Goal: Task Accomplishment & Management: Complete application form

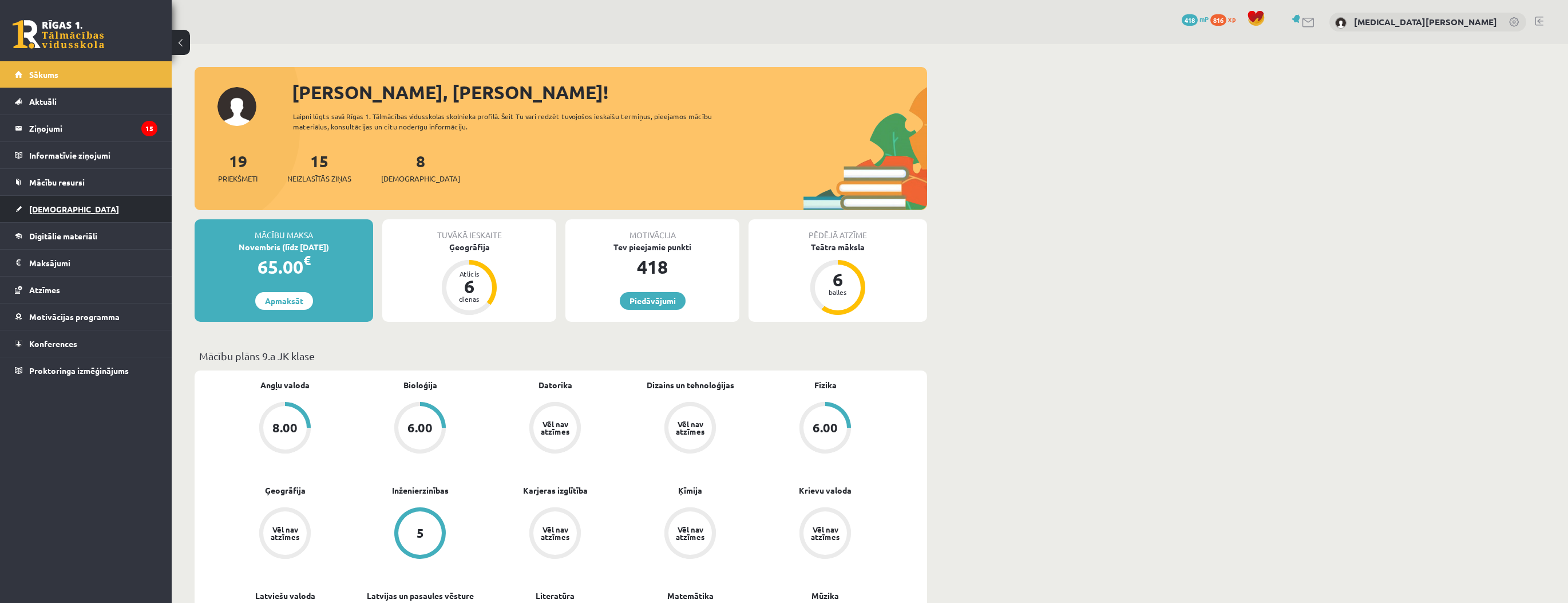
click at [105, 213] on link "[DEMOGRAPHIC_DATA]" at bounding box center [86, 209] width 142 height 26
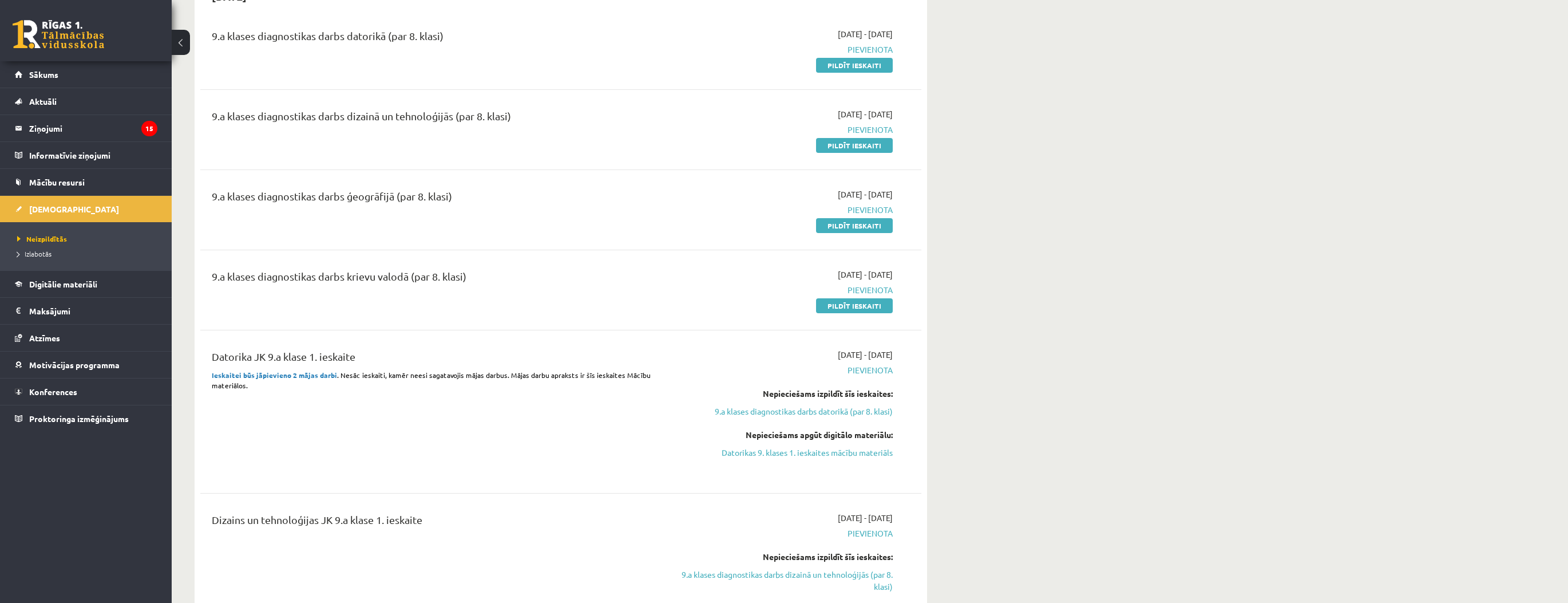
scroll to position [458, 0]
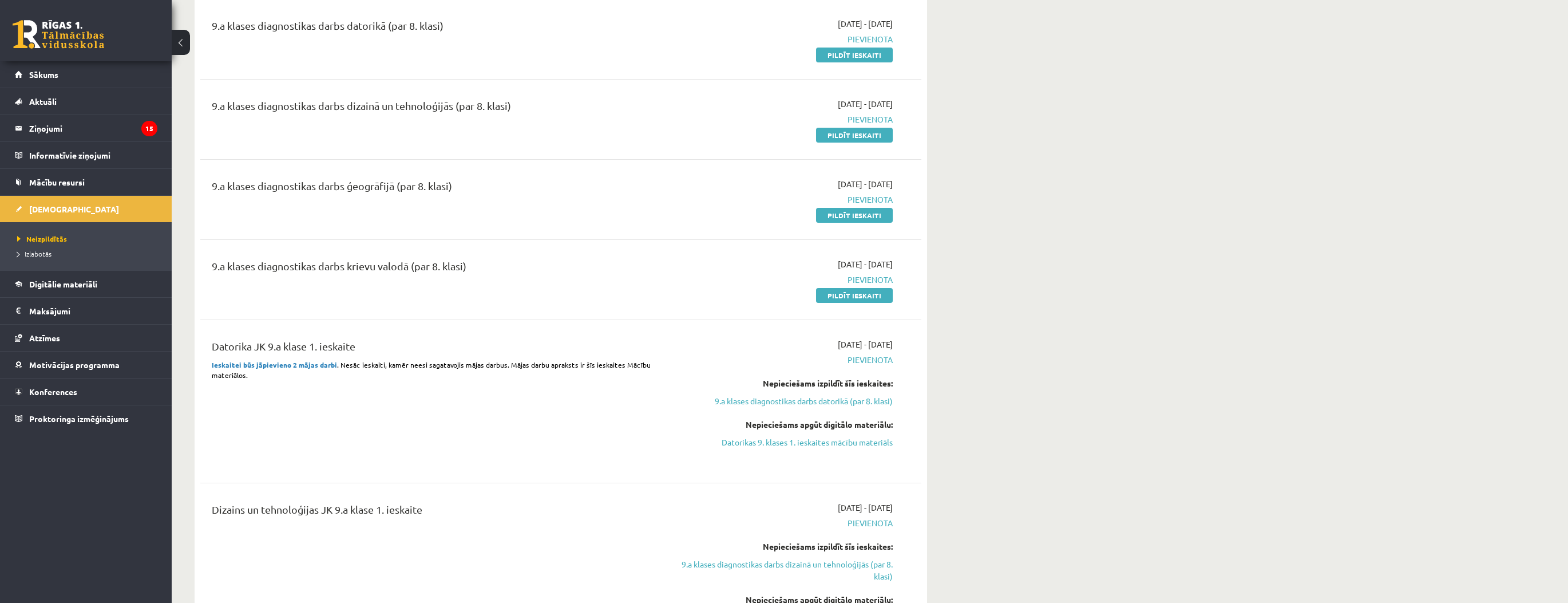
click at [839, 287] on div "2025-10-01 - 2025-10-15 Pievienota Pildīt ieskaiti" at bounding box center [785, 279] width 233 height 43
click at [847, 288] on link "Pildīt ieskaiti" at bounding box center [854, 295] width 77 height 15
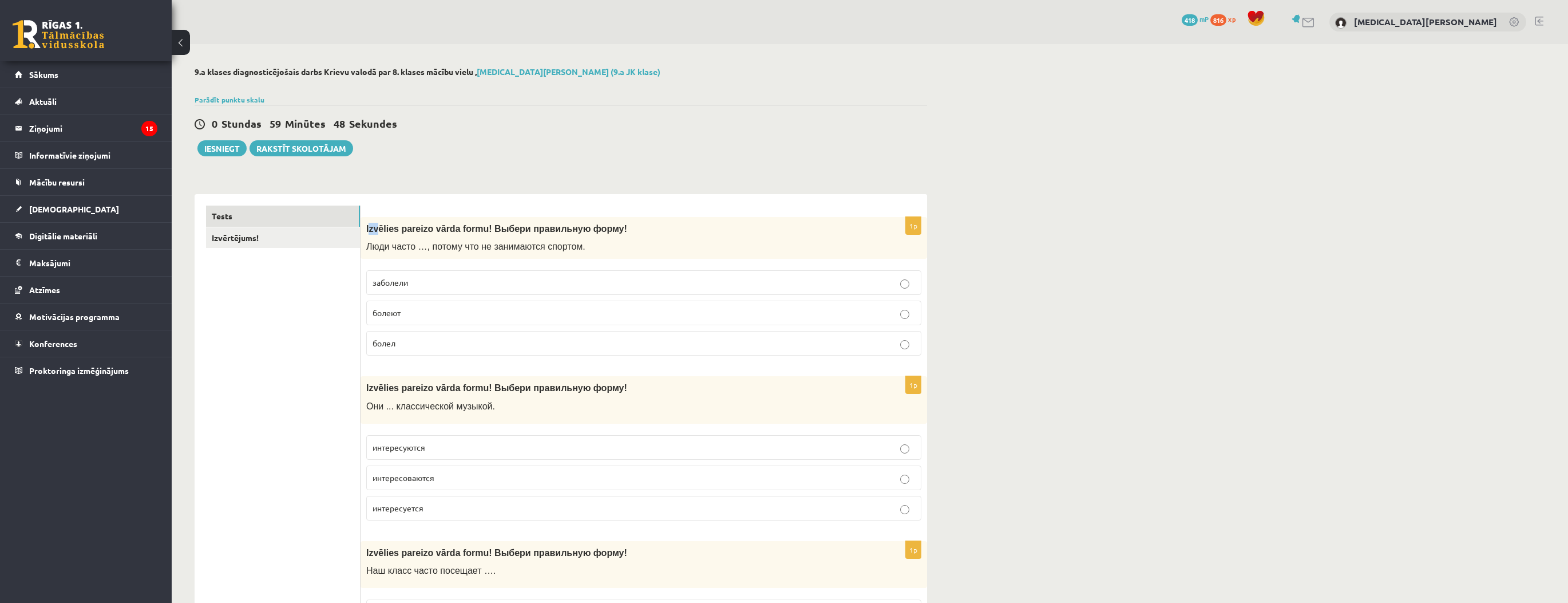
drag, startPoint x: 369, startPoint y: 224, endPoint x: 405, endPoint y: 222, distance: 36.1
click at [377, 228] on span "Izvēlies pareizo vārda formu! Выбери правильную форму!" at bounding box center [497, 229] width 261 height 10
click at [455, 309] on p "болеют" at bounding box center [644, 312] width 543 height 12
click at [435, 446] on p "интересуются" at bounding box center [644, 447] width 543 height 12
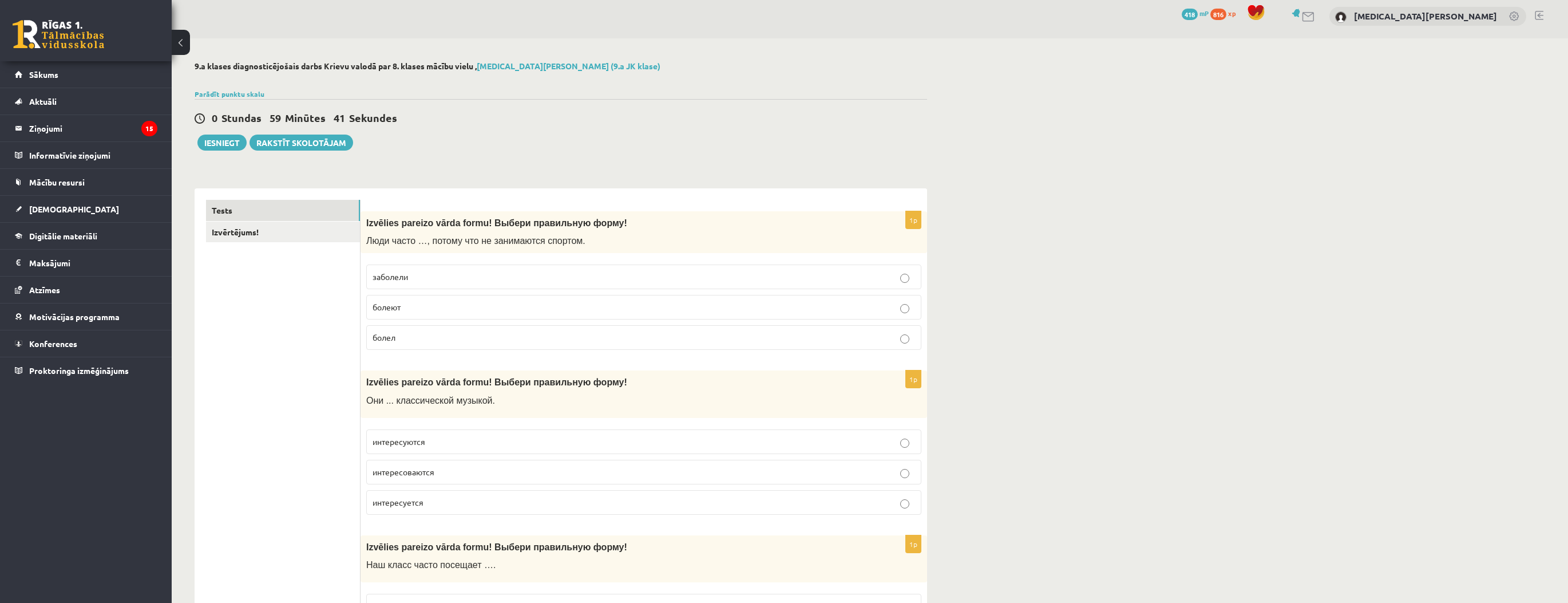
scroll to position [229, 0]
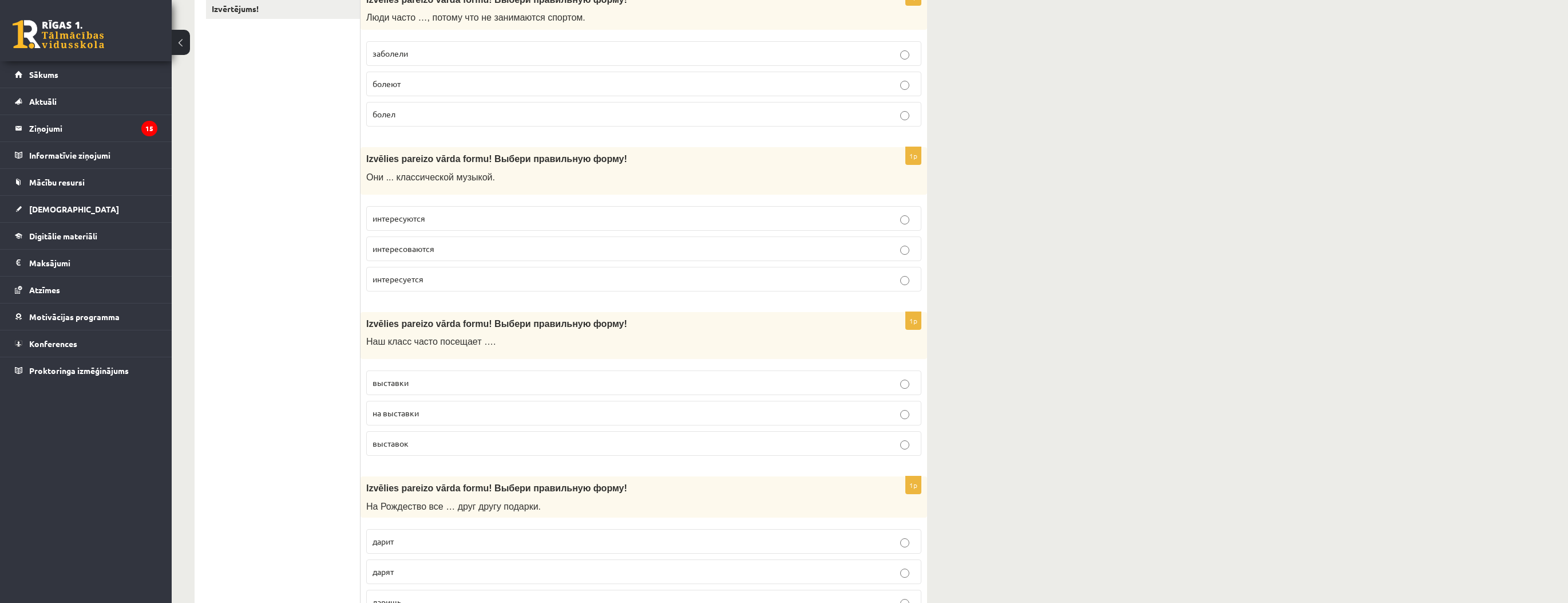
click at [435, 444] on p "выставок" at bounding box center [644, 443] width 543 height 12
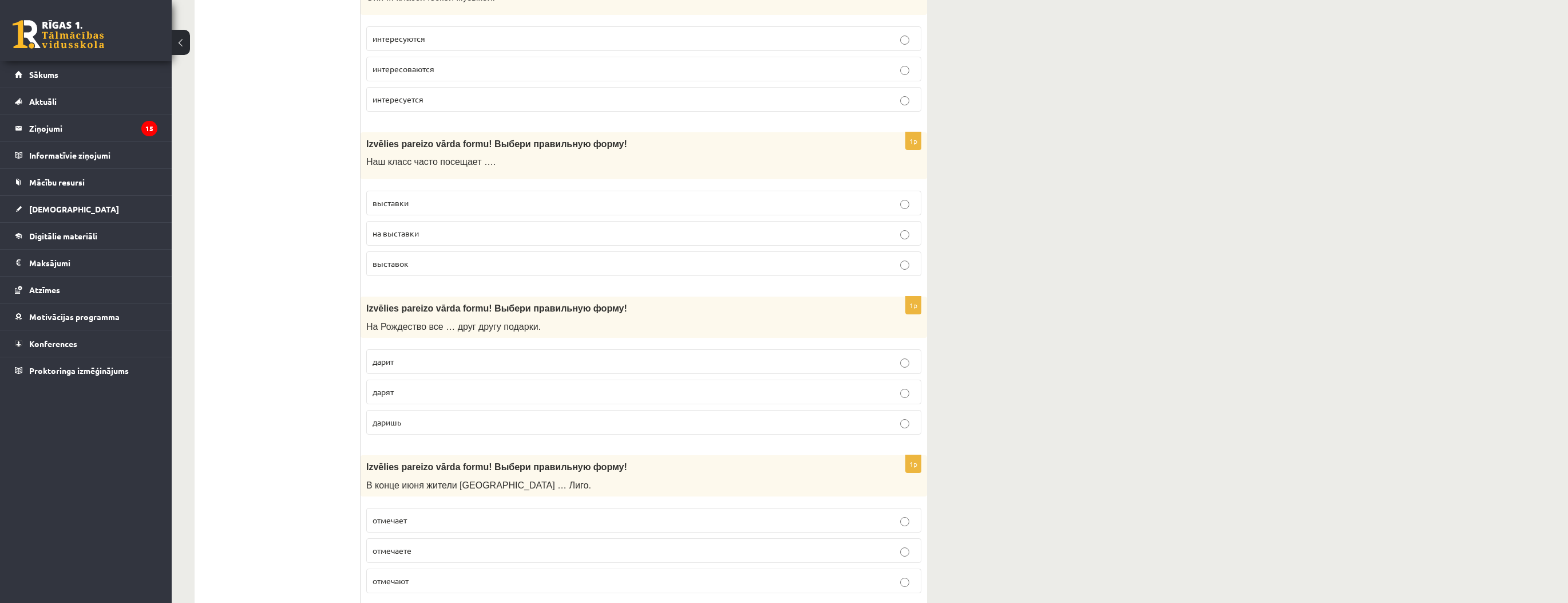
scroll to position [413, 0]
click at [414, 385] on p "дарят" at bounding box center [644, 388] width 543 height 12
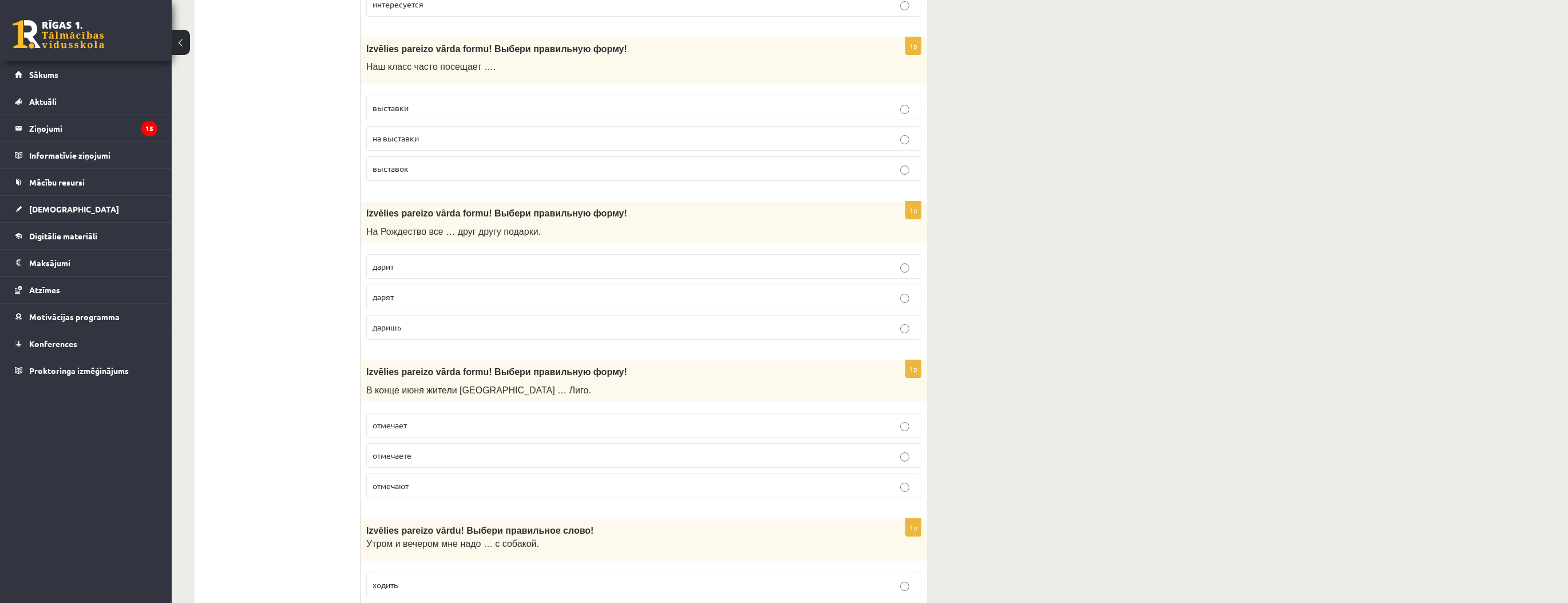
click at [428, 483] on p "отмечают" at bounding box center [644, 486] width 543 height 12
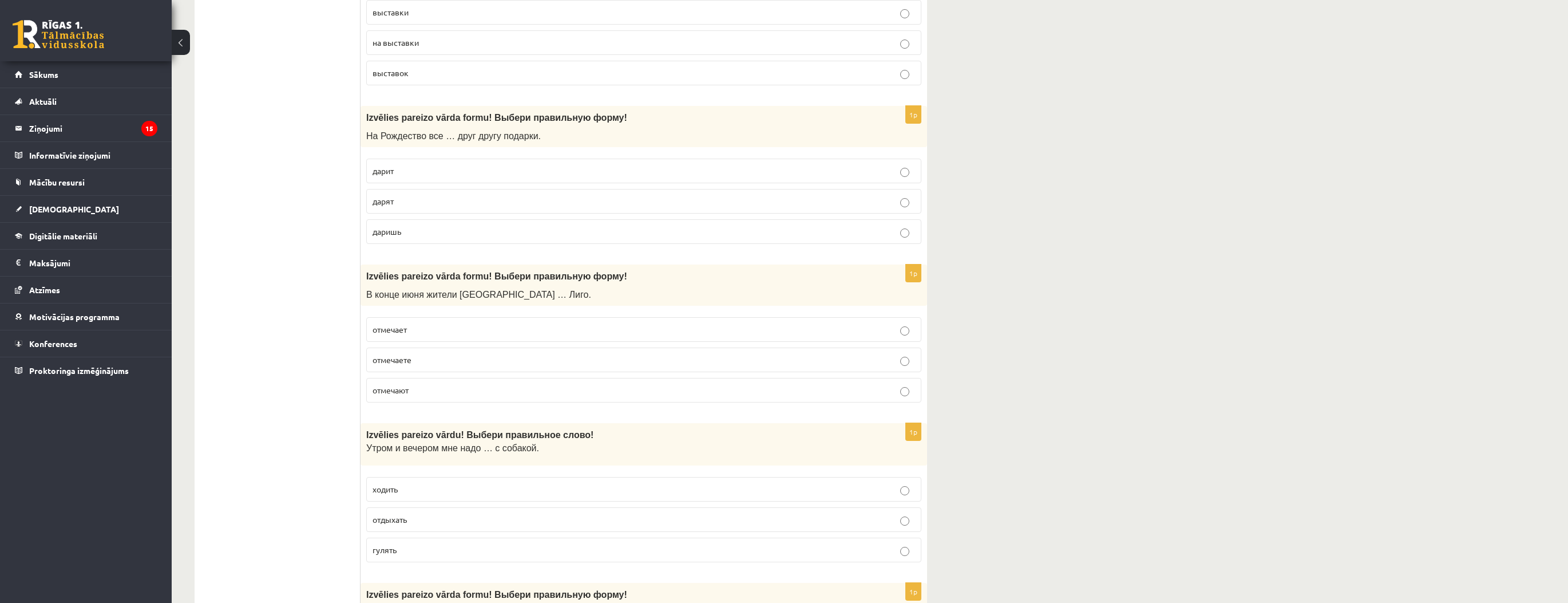
scroll to position [642, 0]
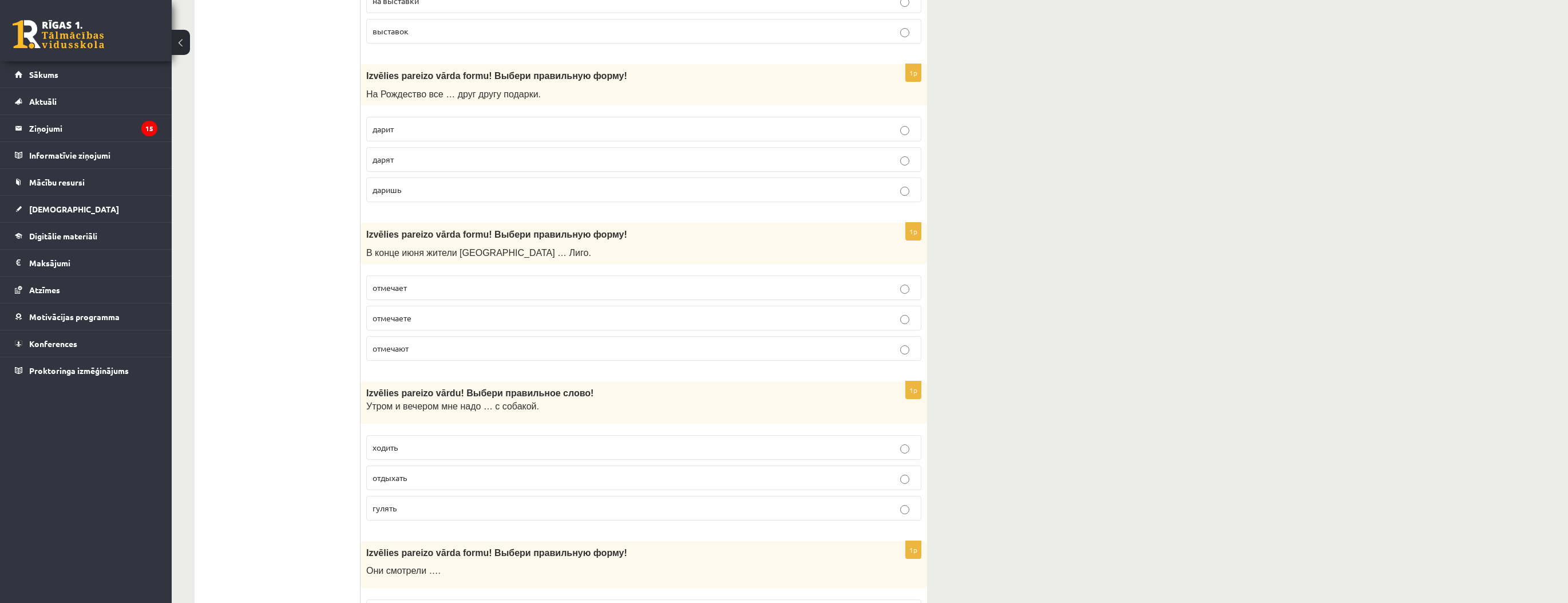
click at [416, 504] on p "гулять" at bounding box center [644, 508] width 543 height 12
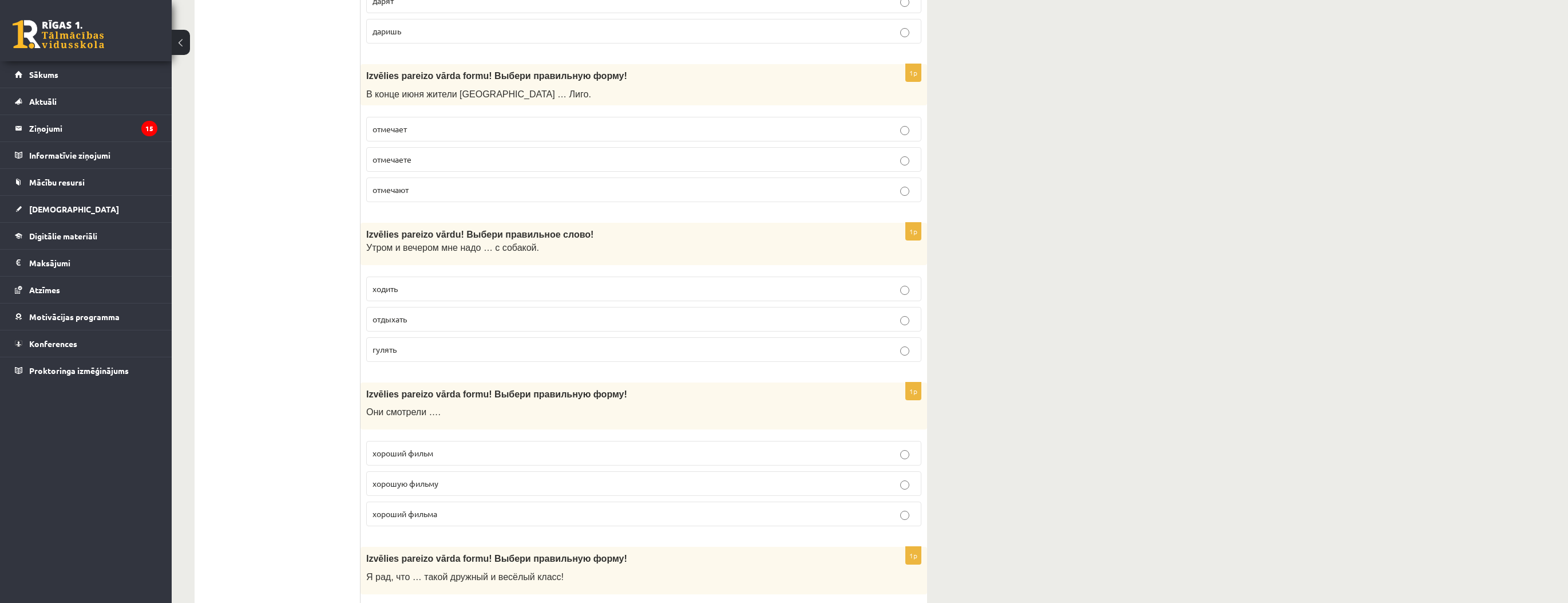
scroll to position [870, 0]
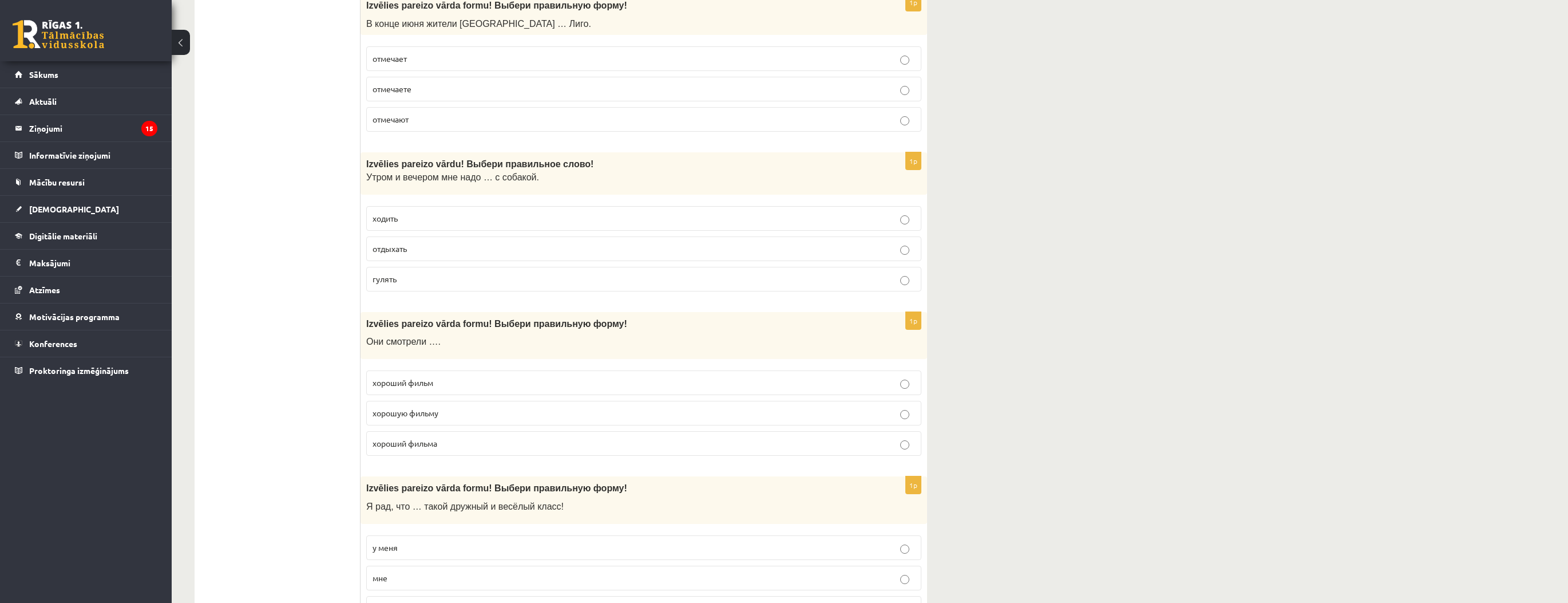
click at [450, 384] on p "хороший фильм" at bounding box center [644, 382] width 543 height 12
click at [450, 407] on p "хорошую фильму" at bounding box center [644, 413] width 543 height 12
click at [439, 446] on label "хороший фильма" at bounding box center [644, 444] width 555 height 25
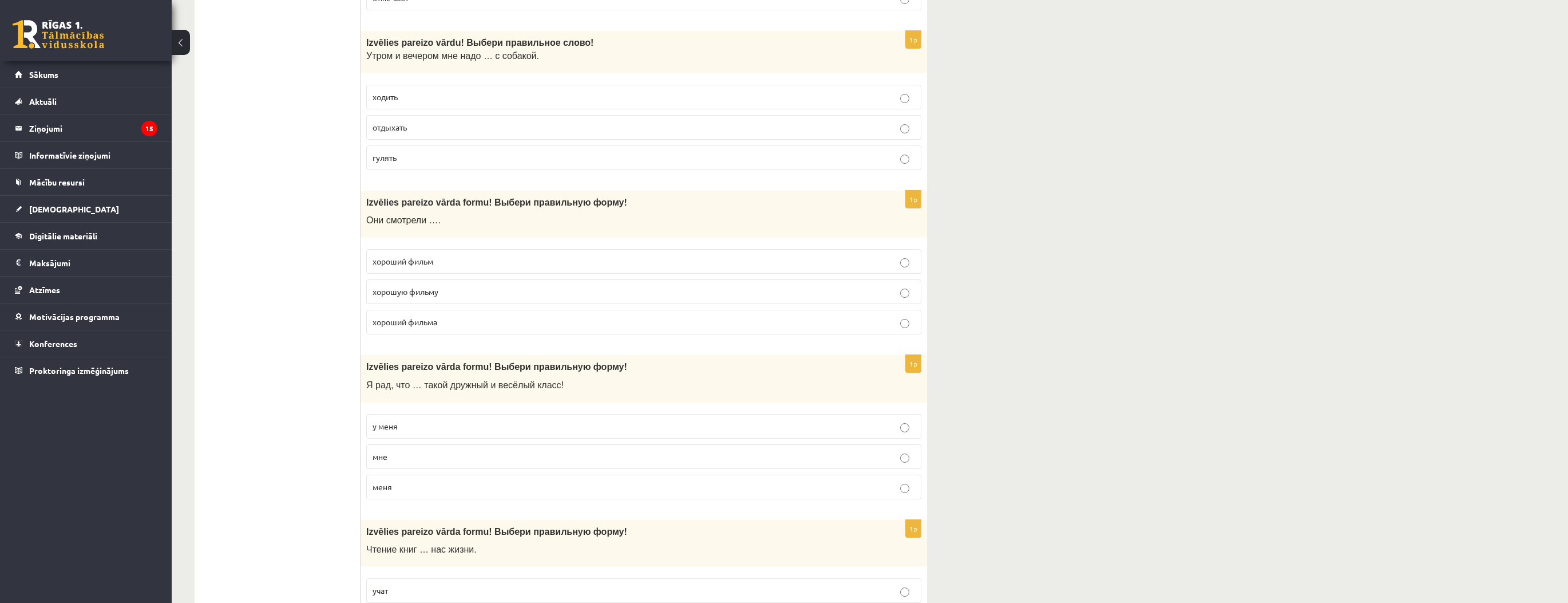
scroll to position [1054, 0]
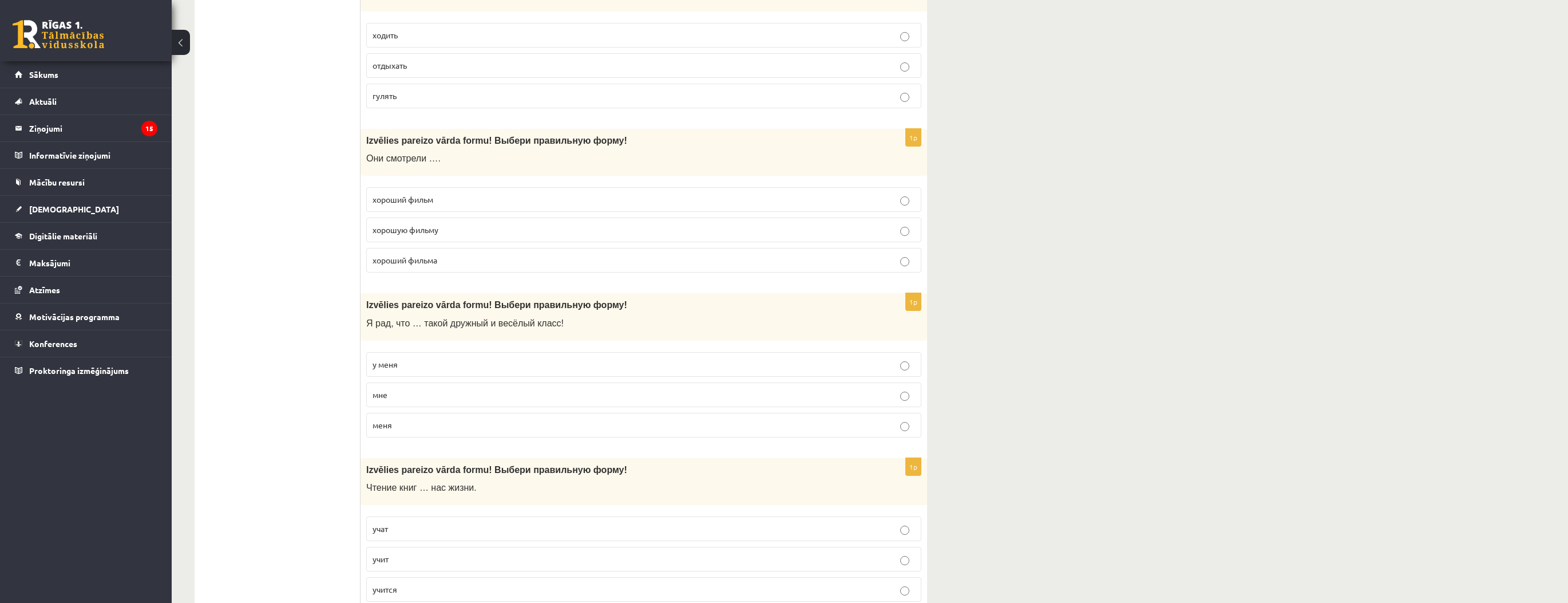
click at [419, 361] on p "у меня" at bounding box center [644, 364] width 543 height 12
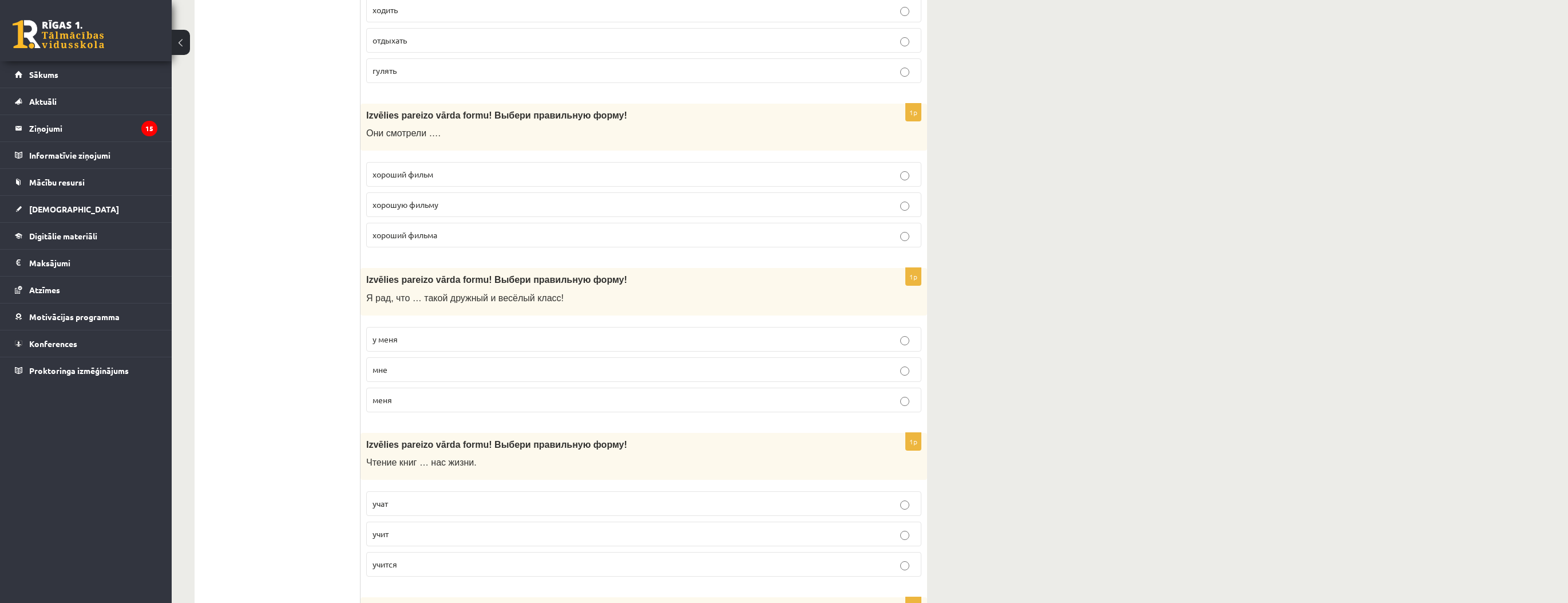
scroll to position [1191, 0]
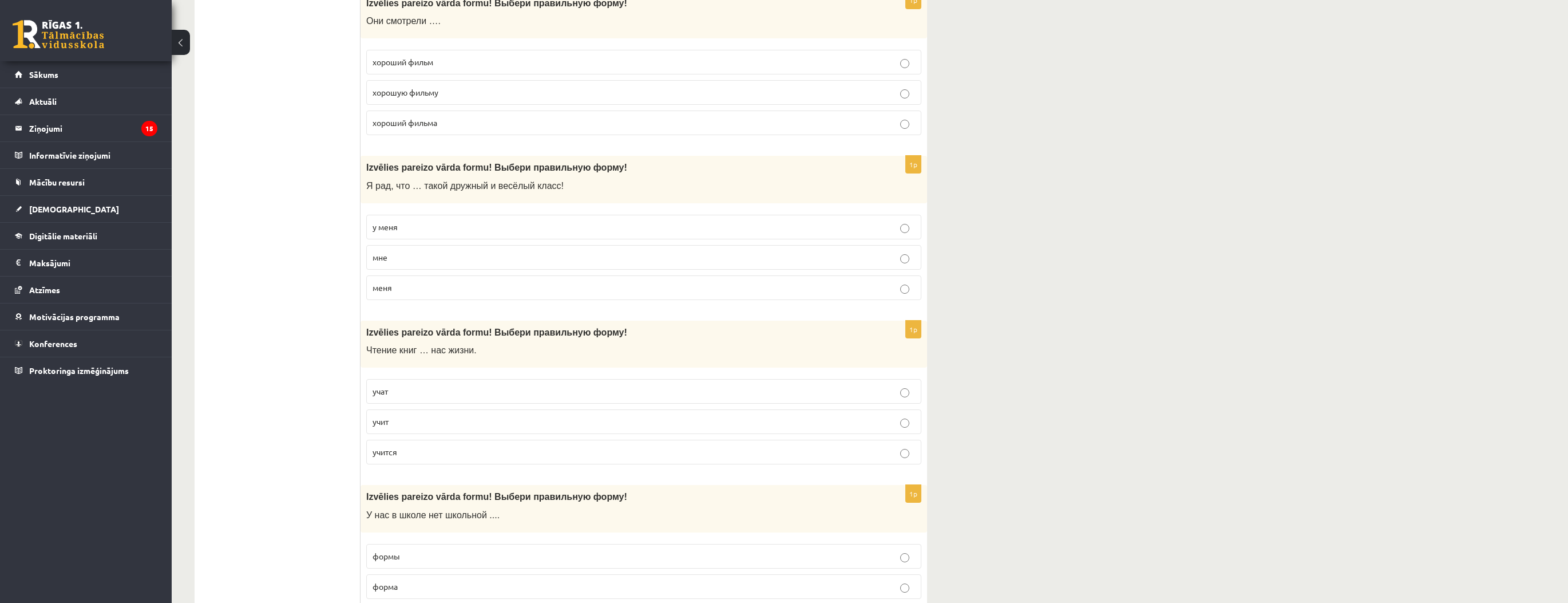
click at [391, 416] on p "учит" at bounding box center [644, 422] width 543 height 12
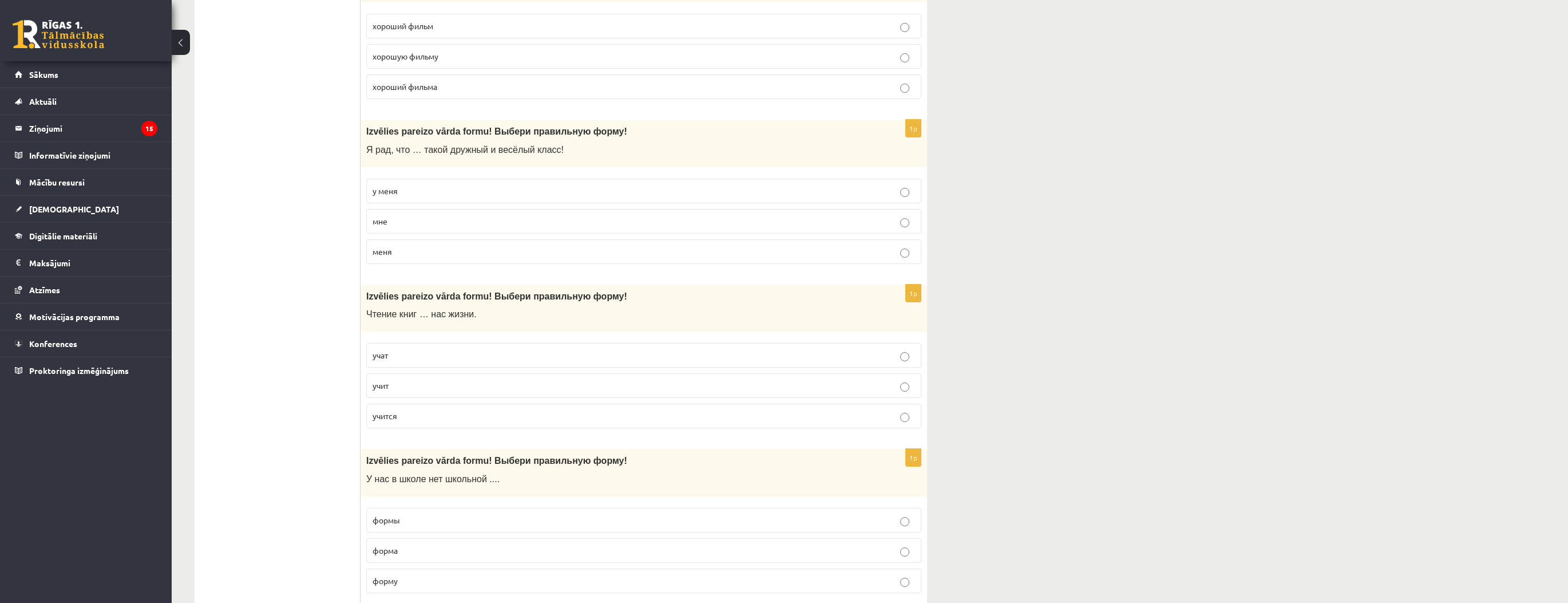
scroll to position [1283, 0]
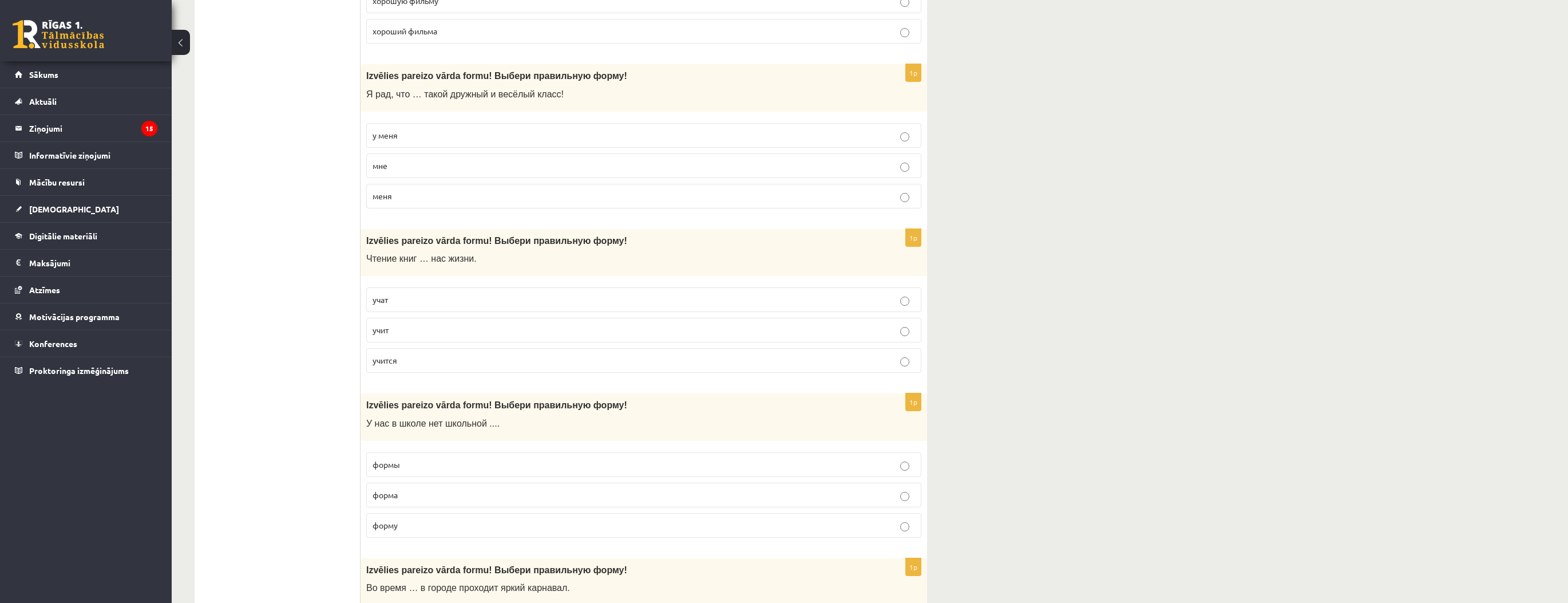
click at [416, 461] on p "формы" at bounding box center [644, 464] width 543 height 12
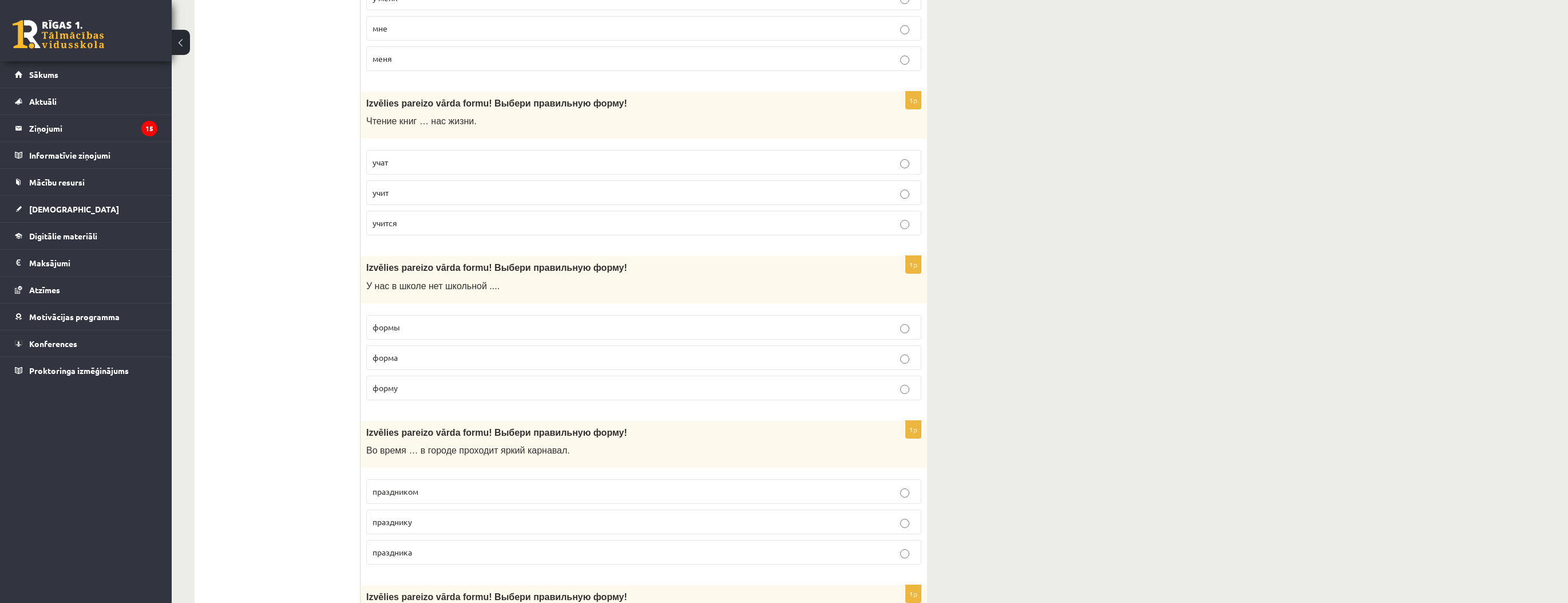
scroll to position [1466, 0]
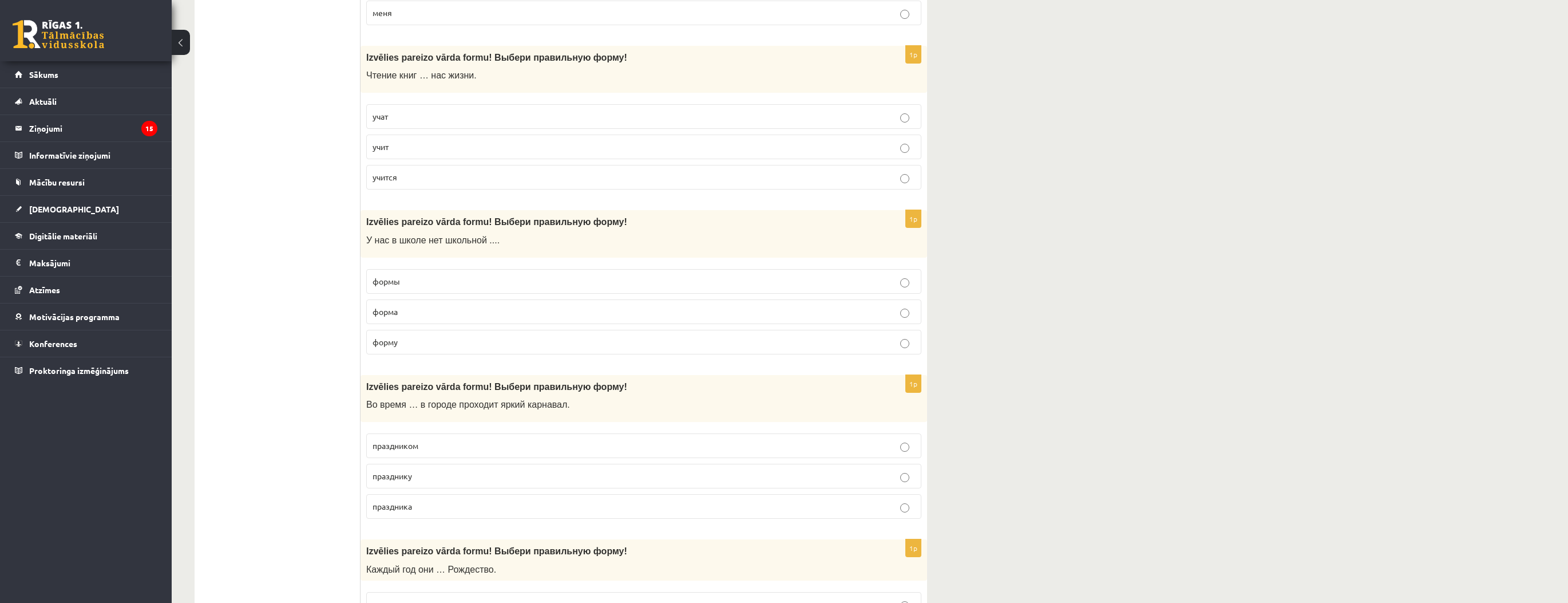
click at [452, 494] on label "праздника" at bounding box center [644, 506] width 555 height 25
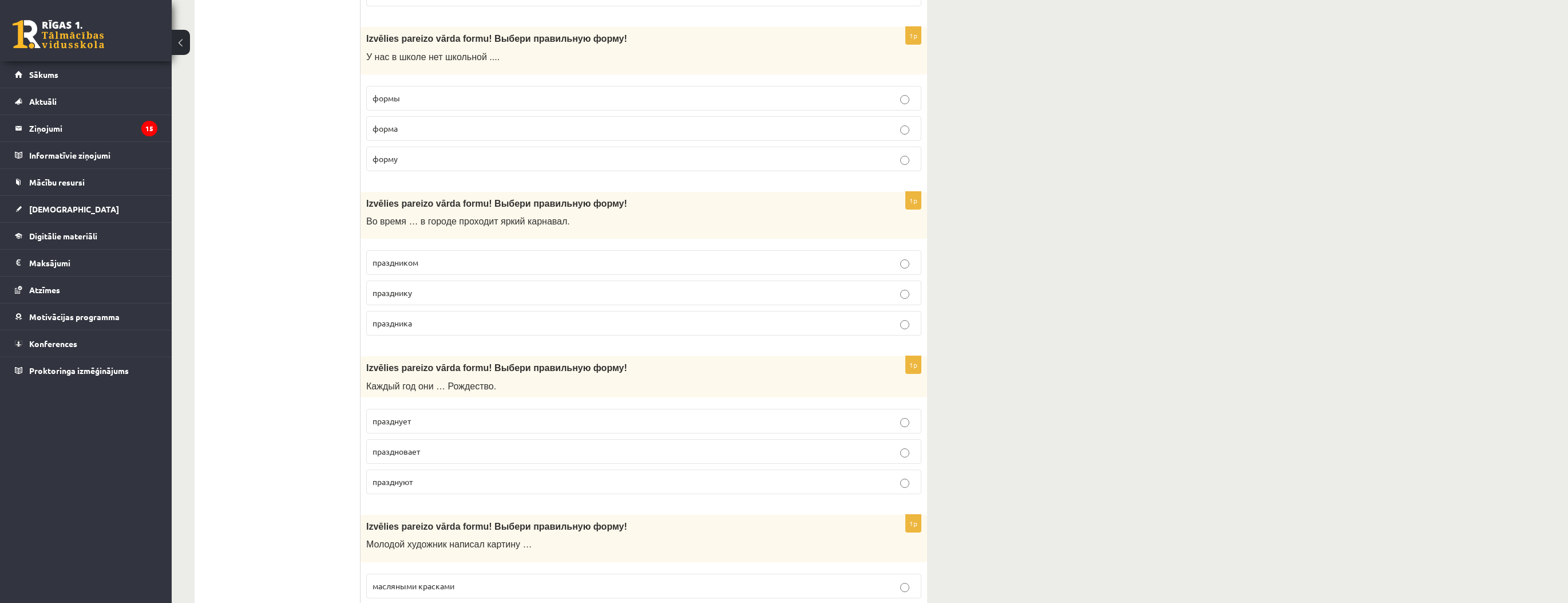
click at [434, 476] on p "празднуют" at bounding box center [644, 482] width 543 height 12
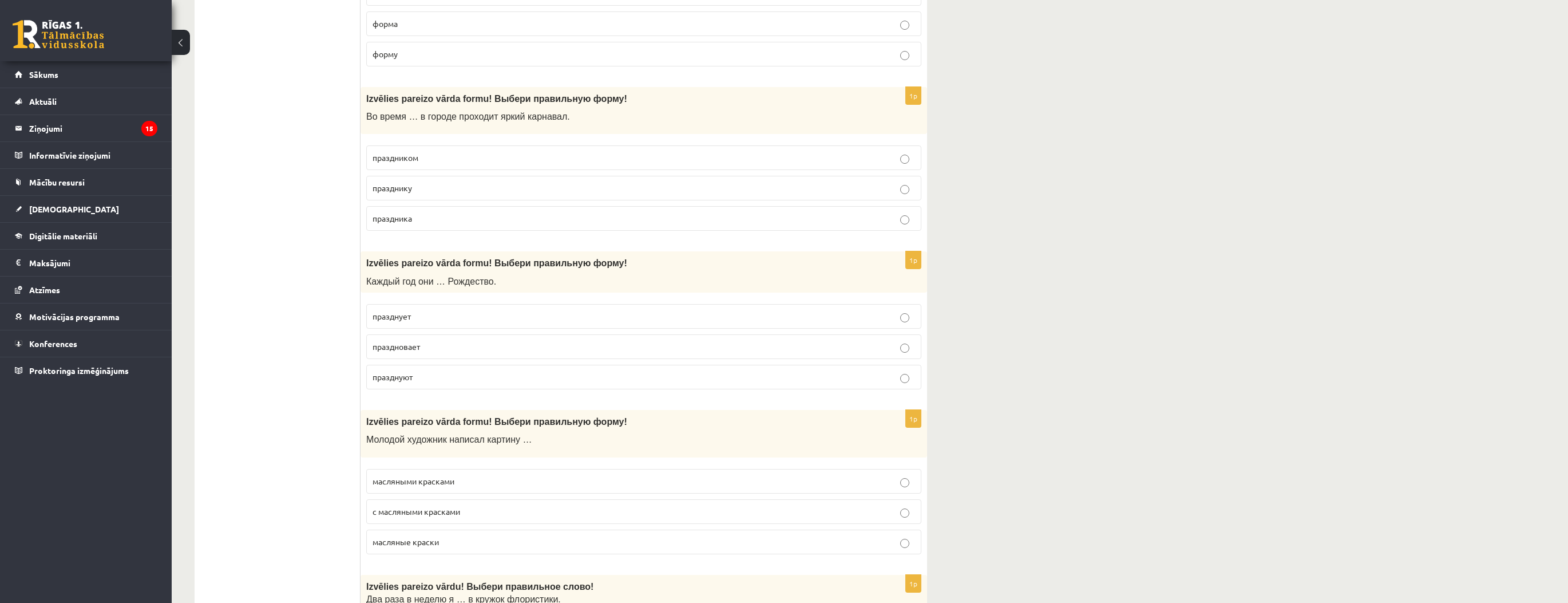
scroll to position [1787, 0]
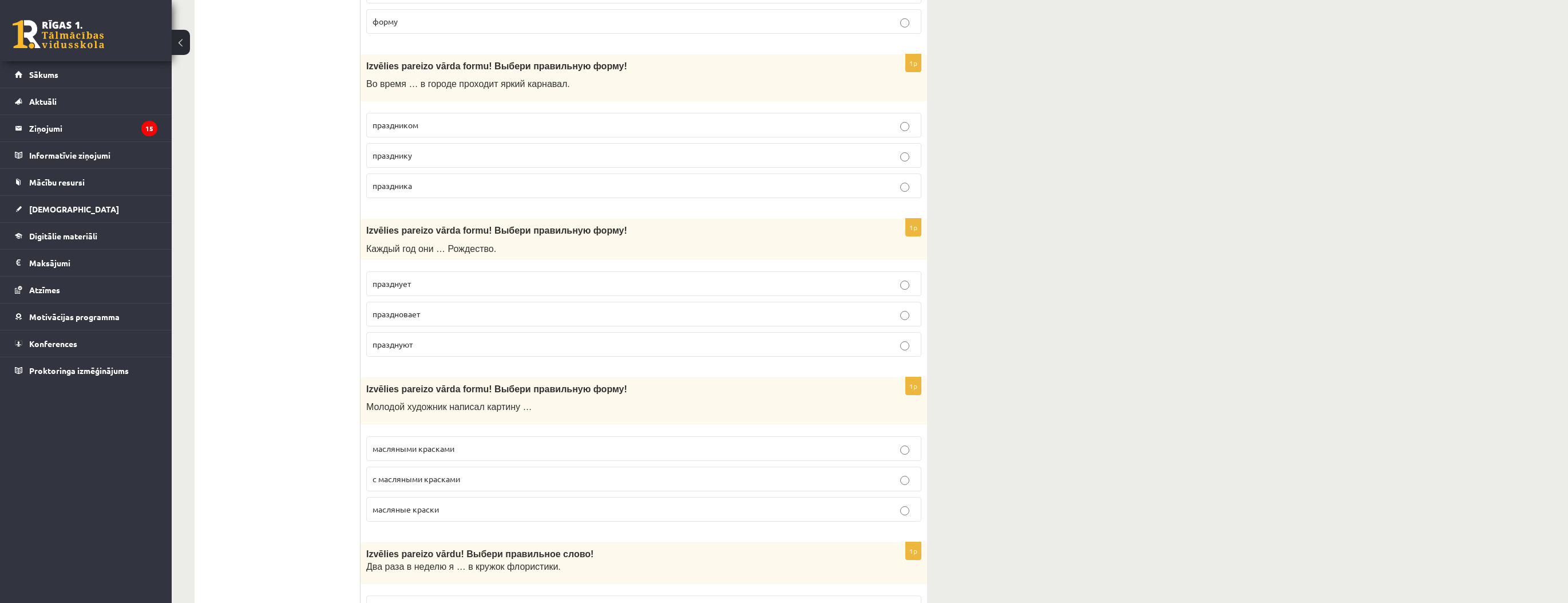
click at [476, 443] on p "масляными красками" at bounding box center [644, 449] width 543 height 12
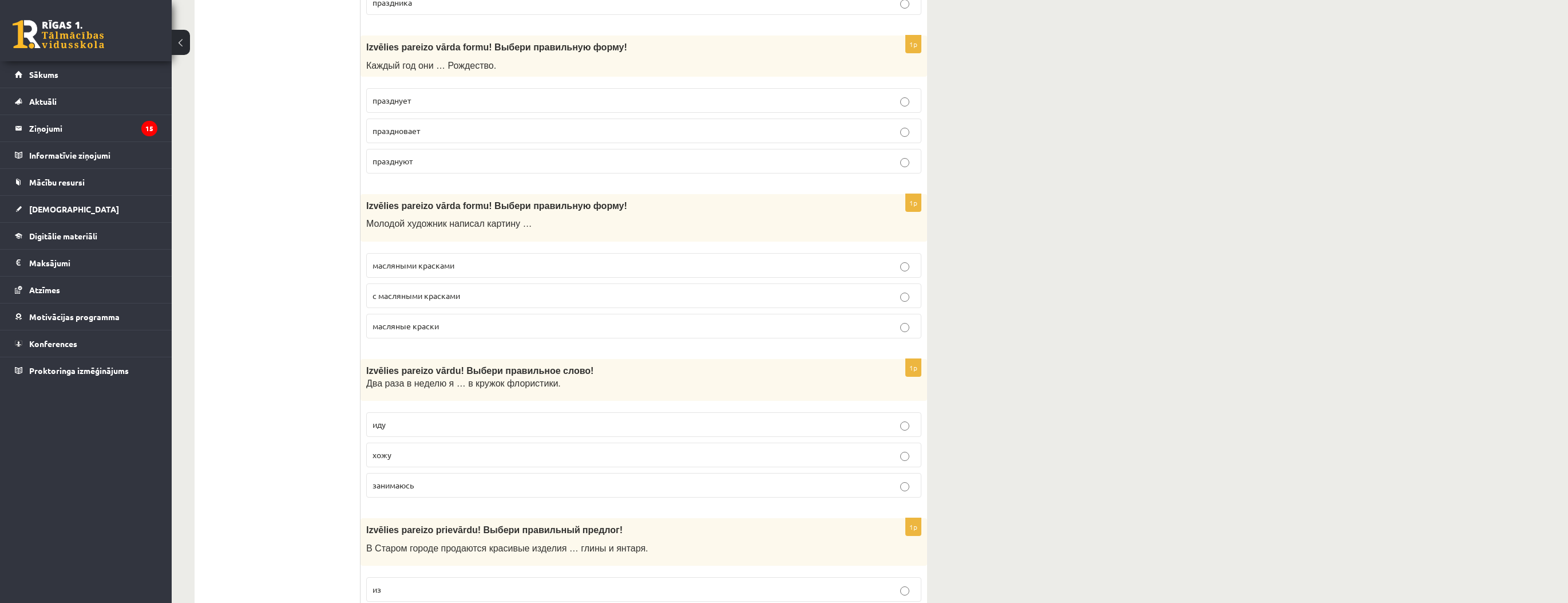
click at [426, 419] on p "иду" at bounding box center [644, 425] width 543 height 12
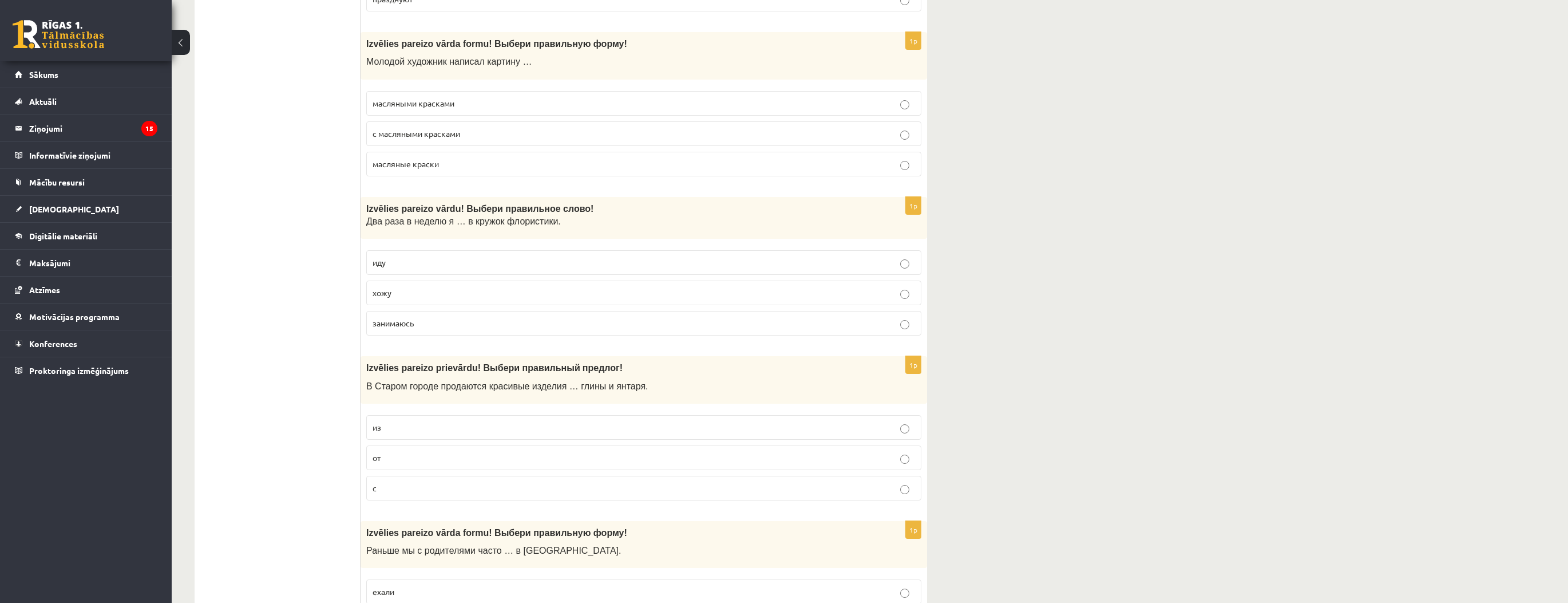
scroll to position [2153, 0]
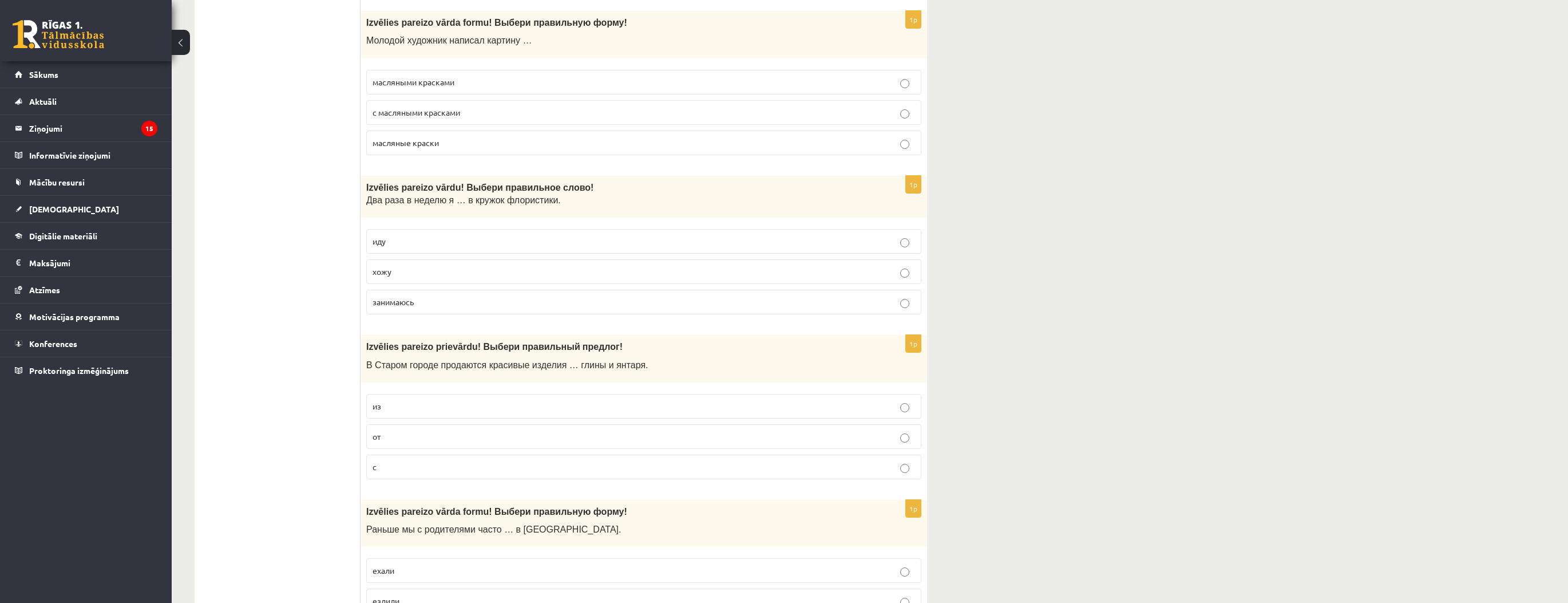
drag, startPoint x: 400, startPoint y: 397, endPoint x: 446, endPoint y: 463, distance: 80.4
click at [400, 401] on p "из" at bounding box center [644, 406] width 543 height 12
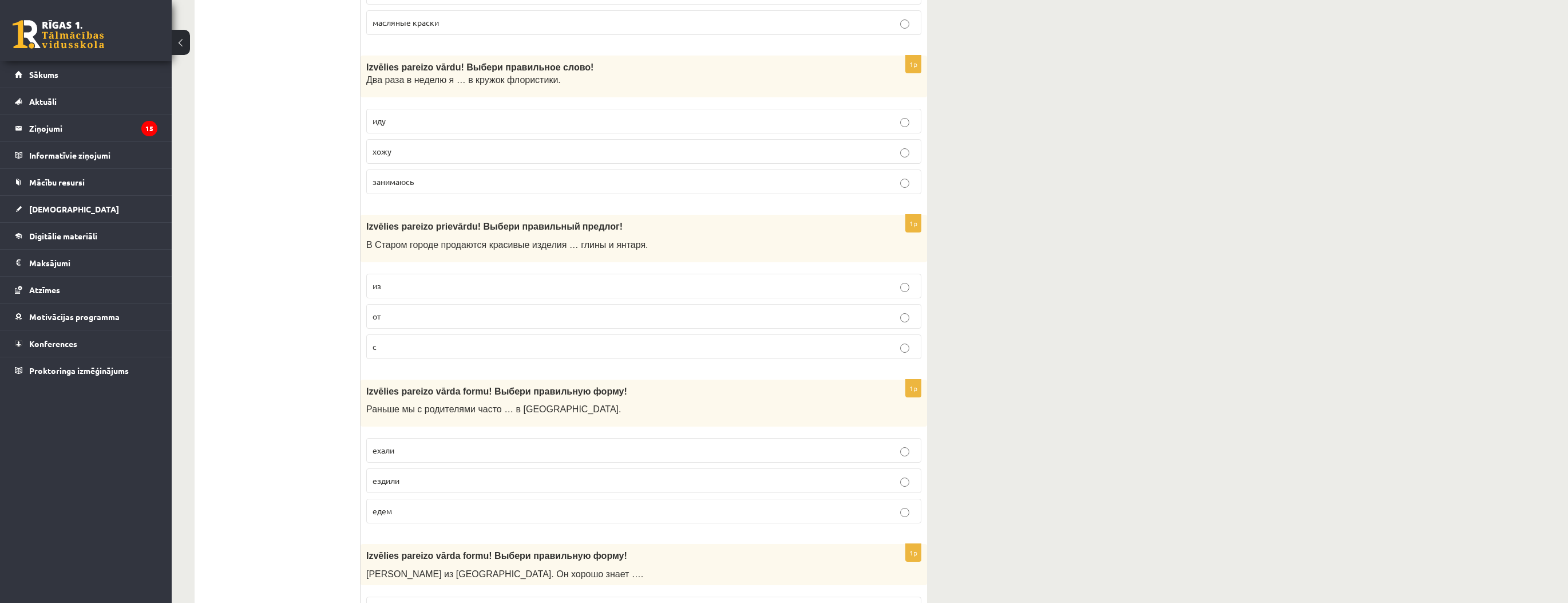
scroll to position [2291, 0]
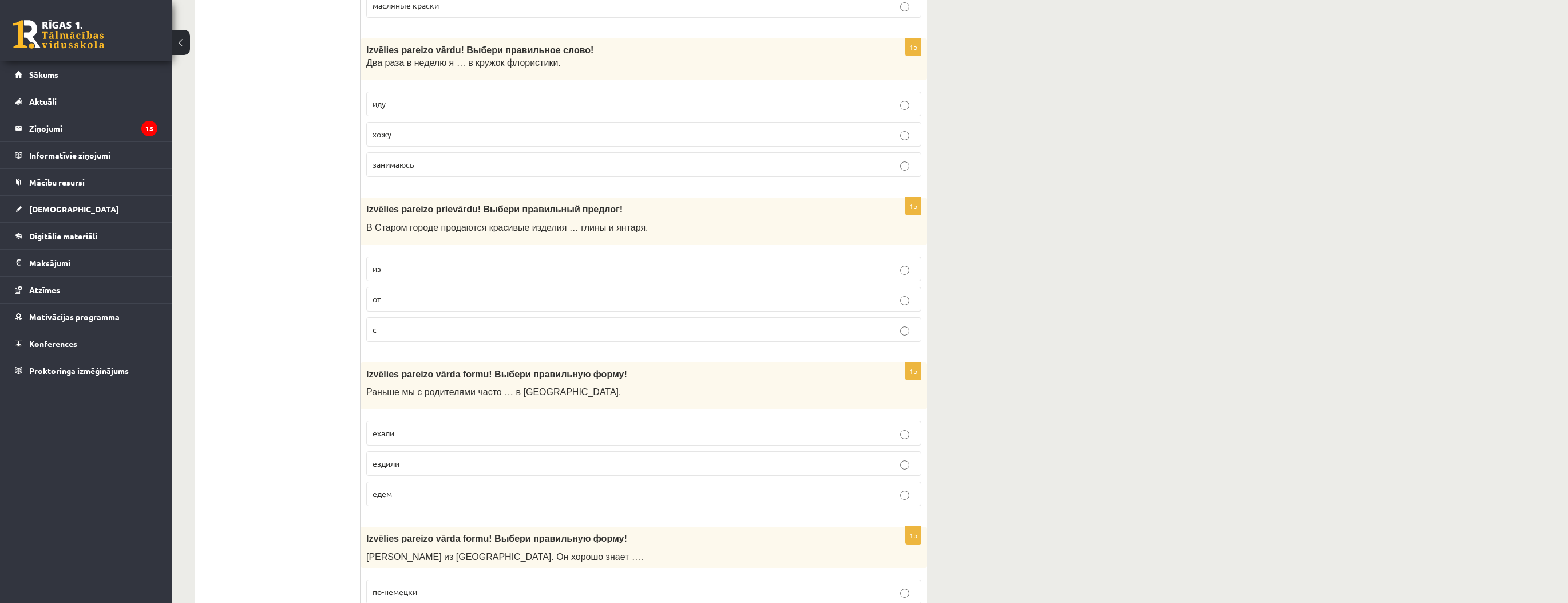
click at [418, 458] on p "ездили" at bounding box center [644, 463] width 543 height 12
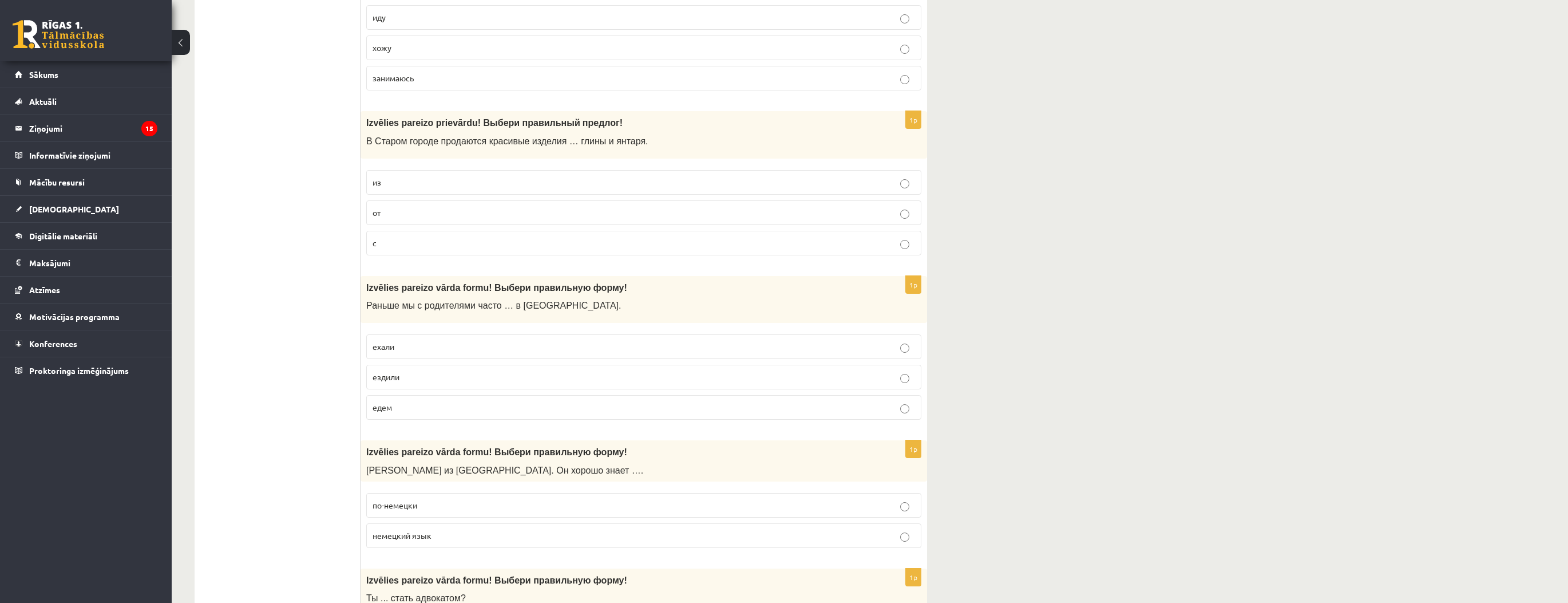
scroll to position [2428, 0]
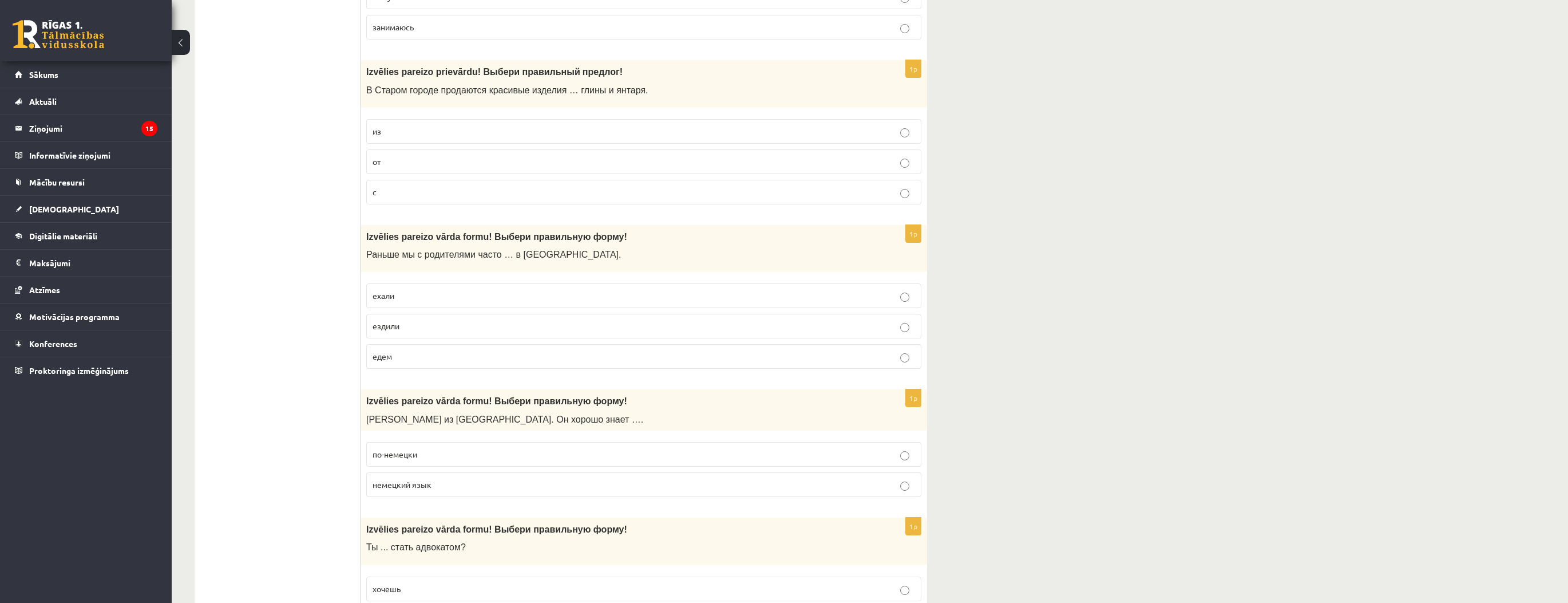
click at [431, 482] on label "немецкий язык" at bounding box center [644, 485] width 555 height 25
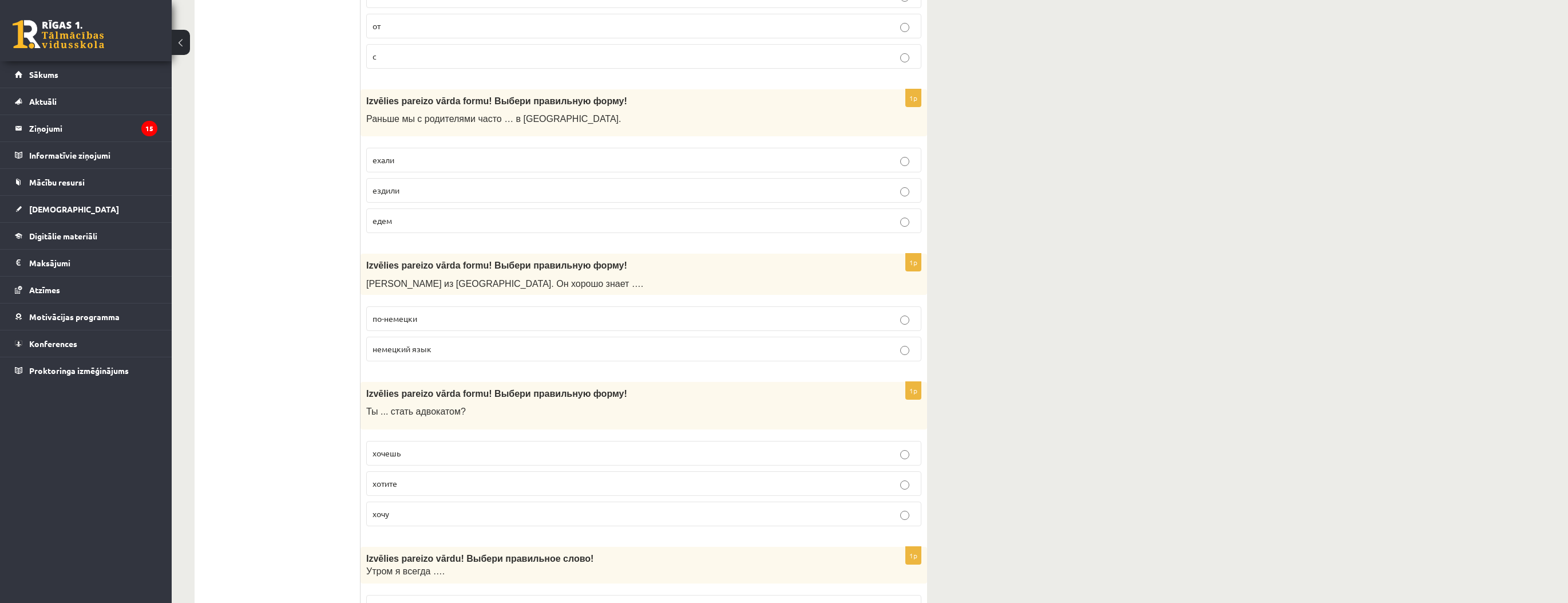
scroll to position [2566, 0]
click at [445, 446] on p "хочешь" at bounding box center [644, 451] width 543 height 12
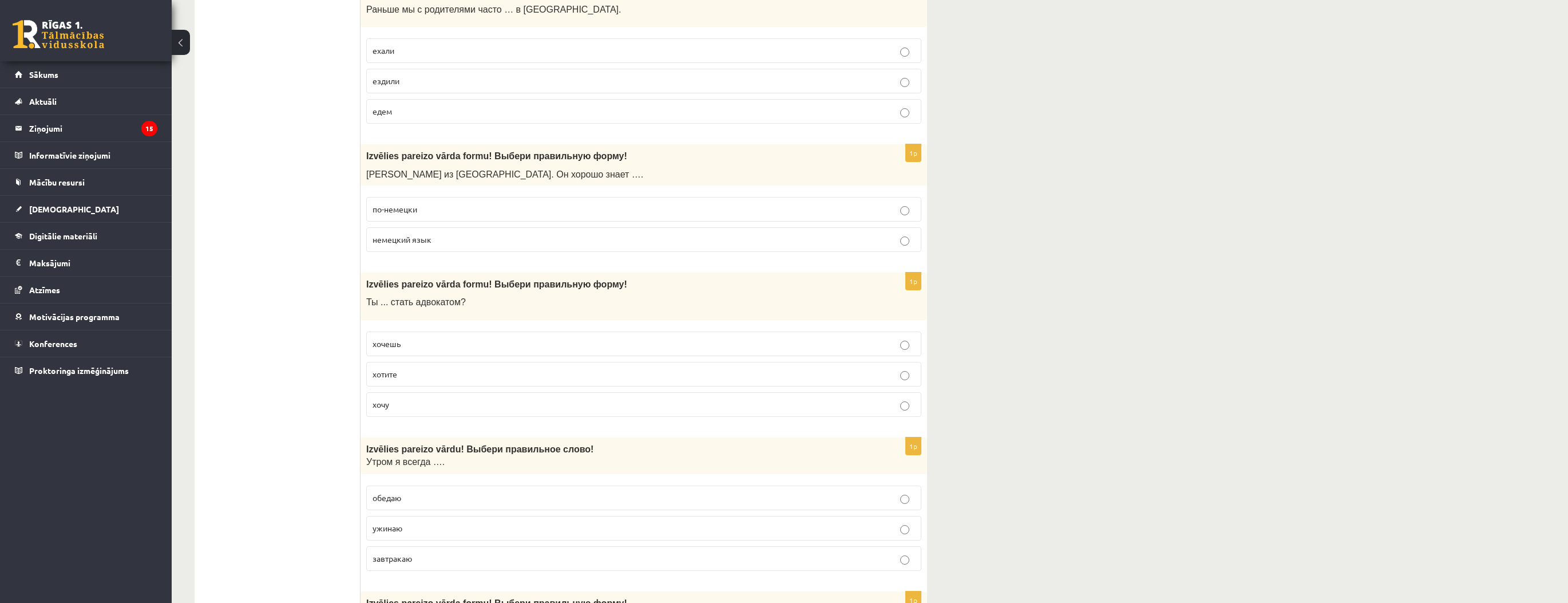
scroll to position [2703, 0]
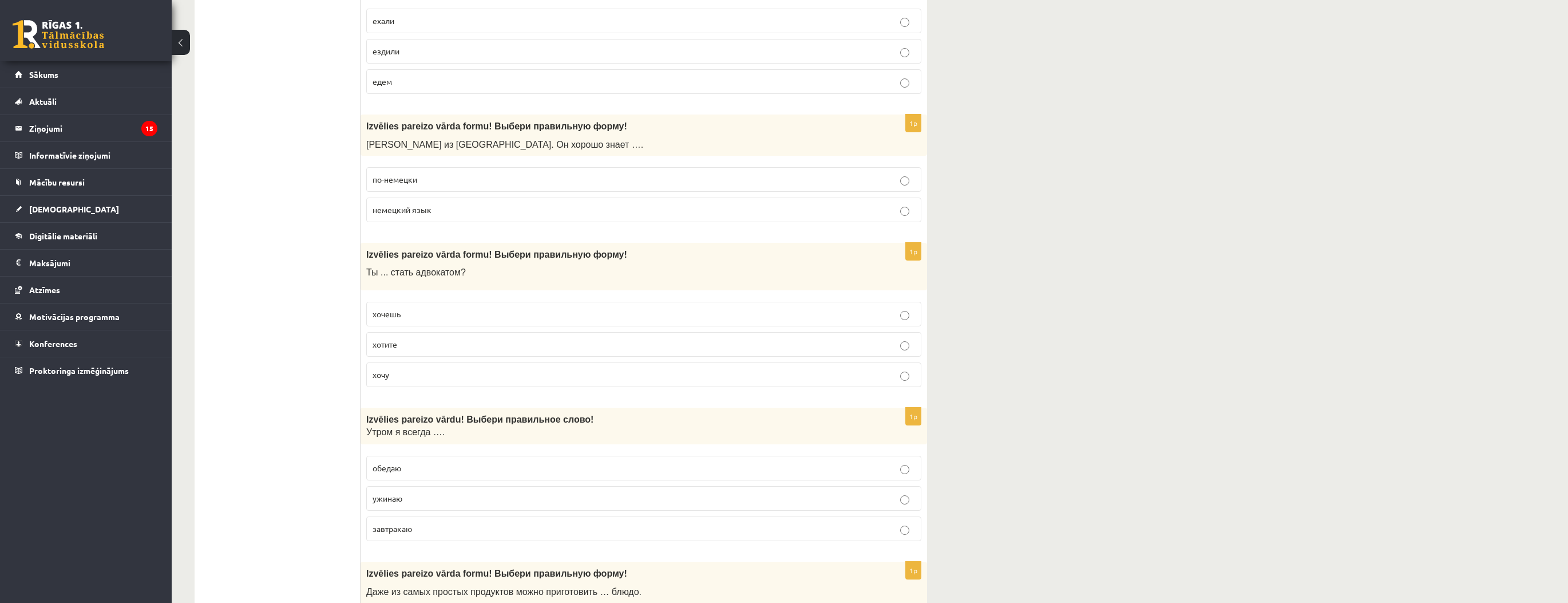
click at [424, 523] on p "завтракаю" at bounding box center [644, 528] width 543 height 12
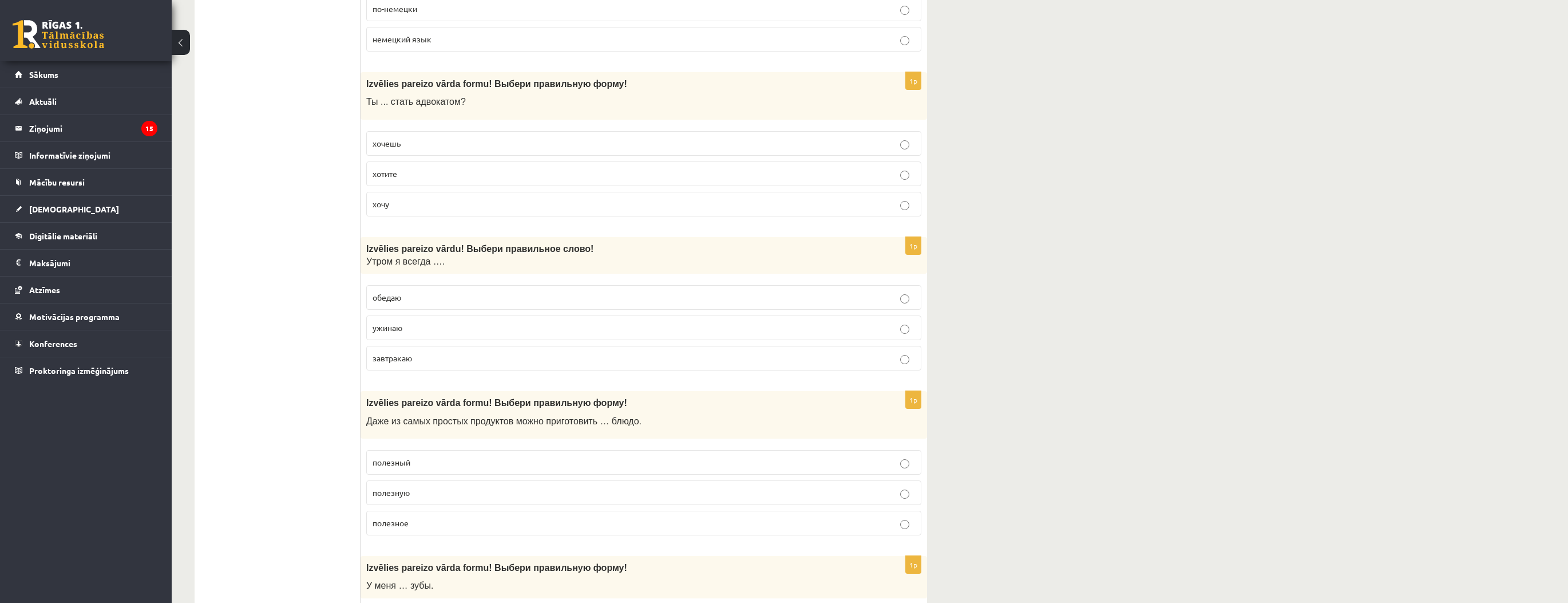
scroll to position [2887, 0]
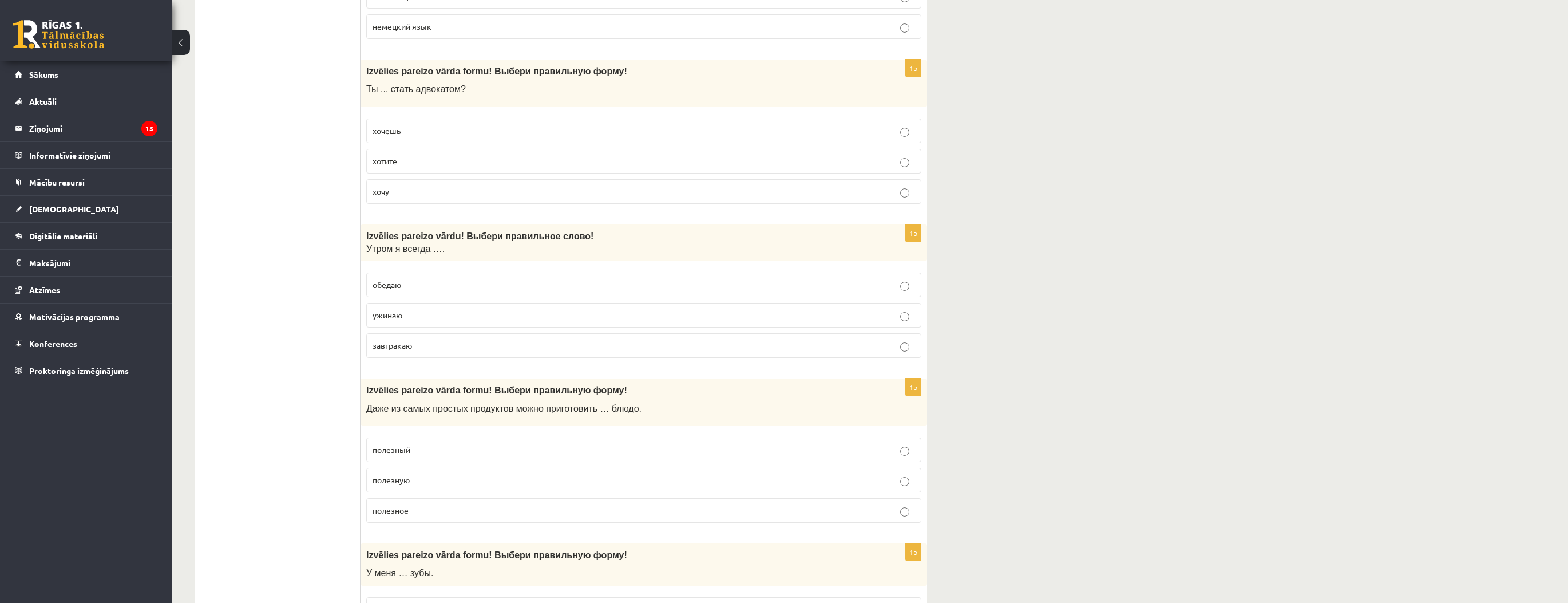
click at [440, 506] on label "полезное" at bounding box center [644, 511] width 555 height 25
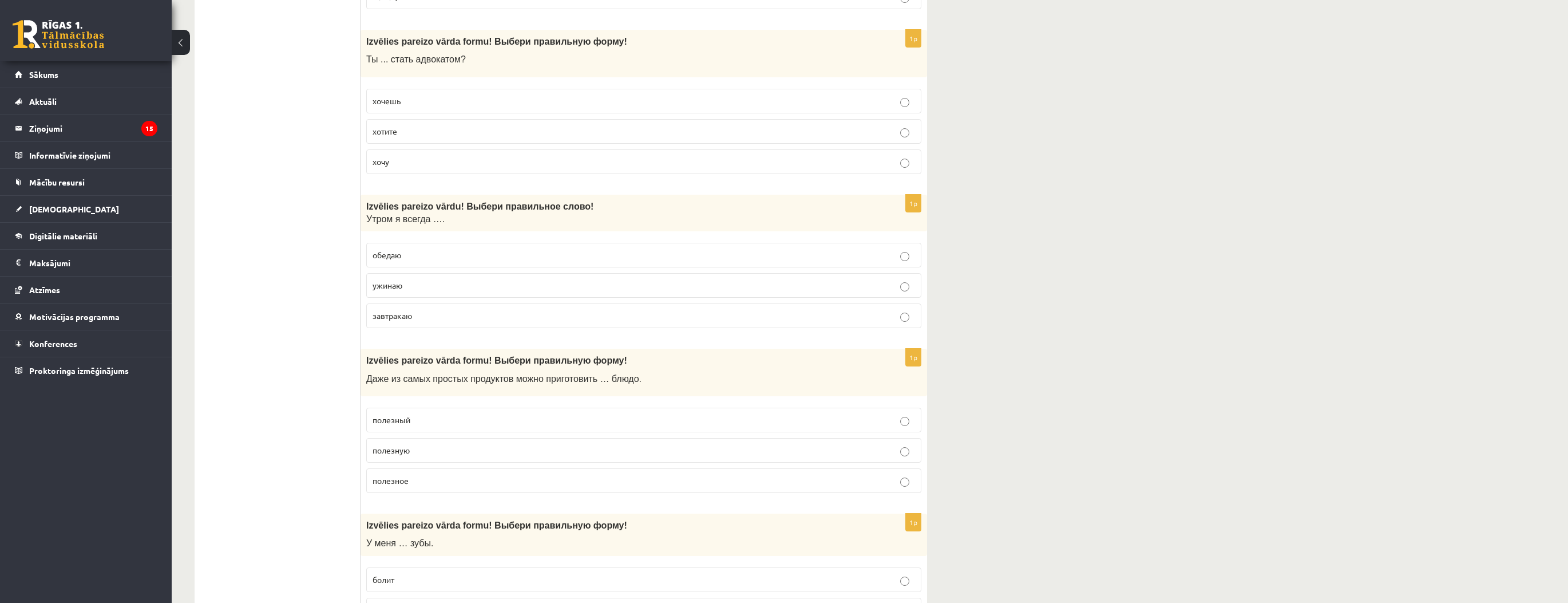
scroll to position [3070, 0]
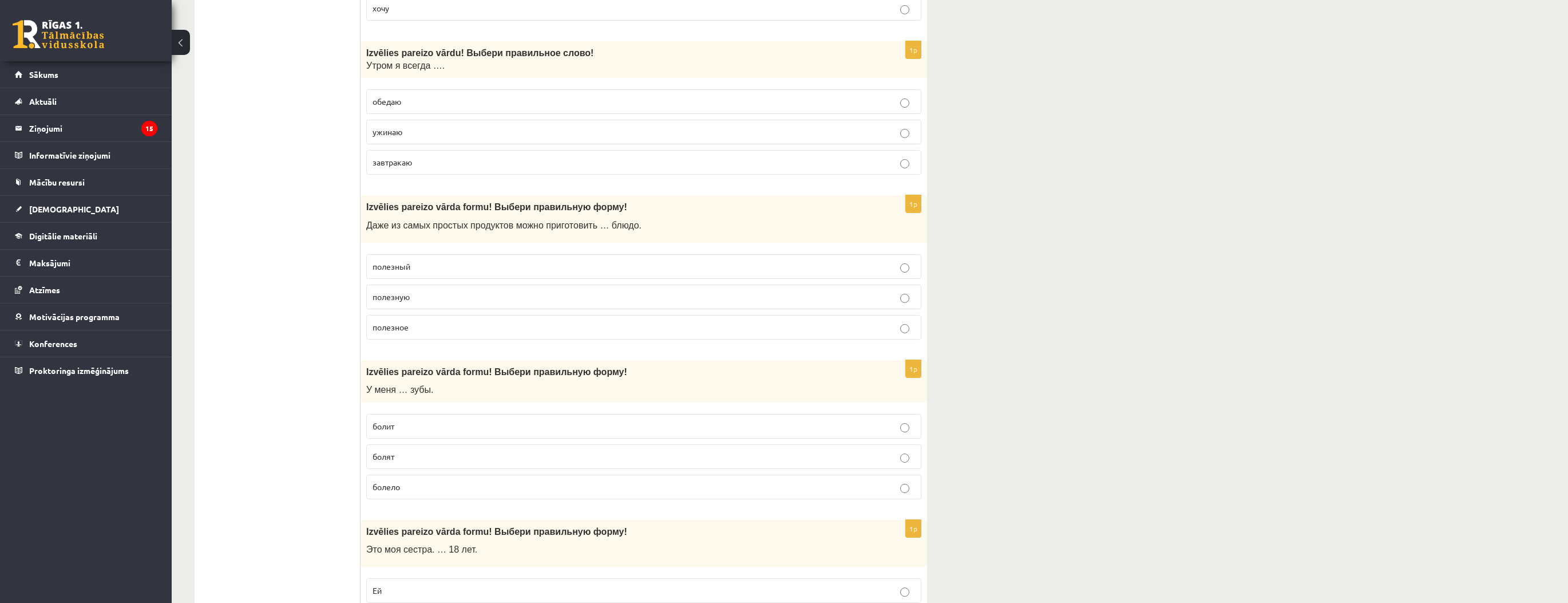
click at [416, 451] on p "болят" at bounding box center [644, 456] width 543 height 12
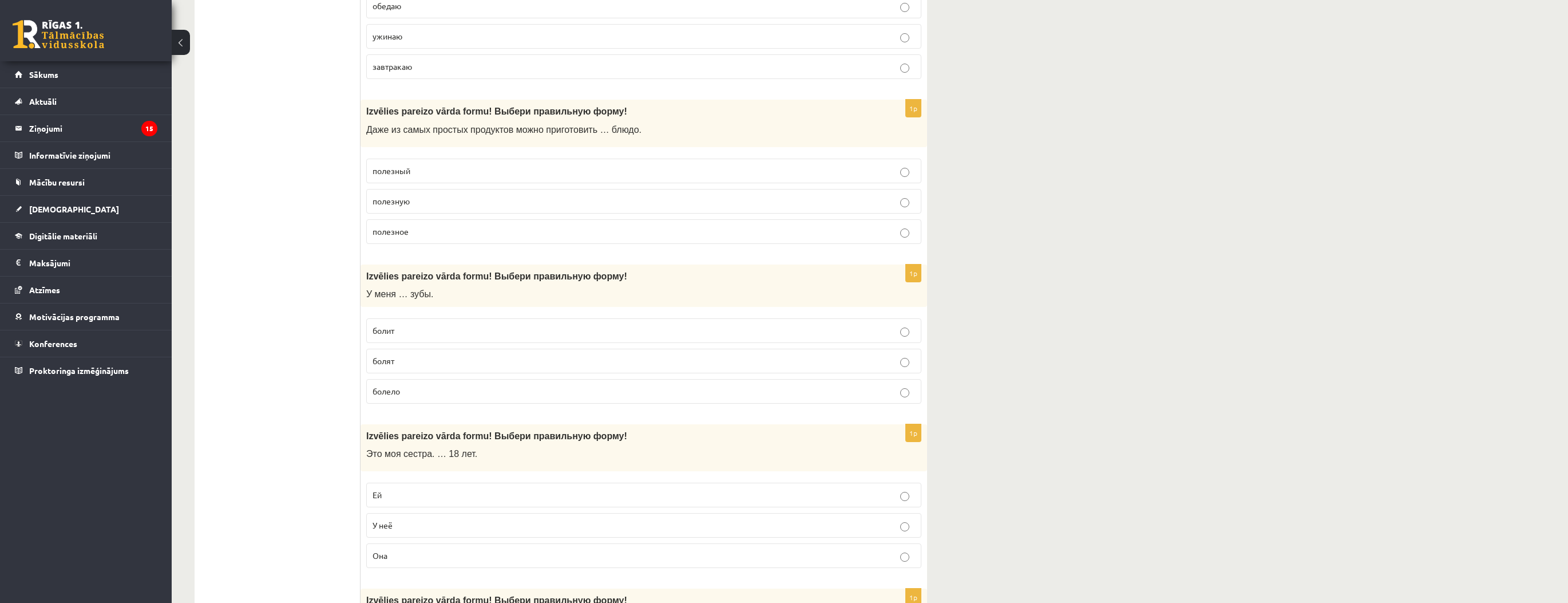
scroll to position [3208, 0]
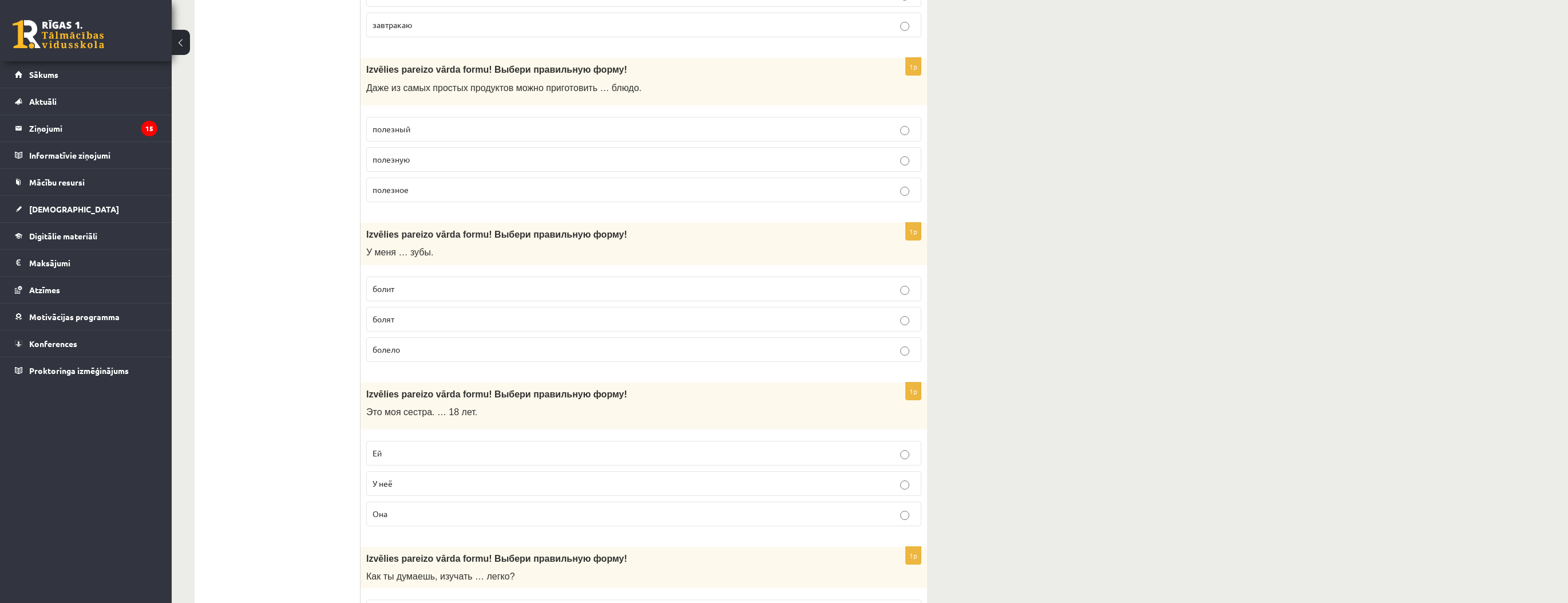
click at [413, 447] on p "Ей" at bounding box center [644, 453] width 543 height 12
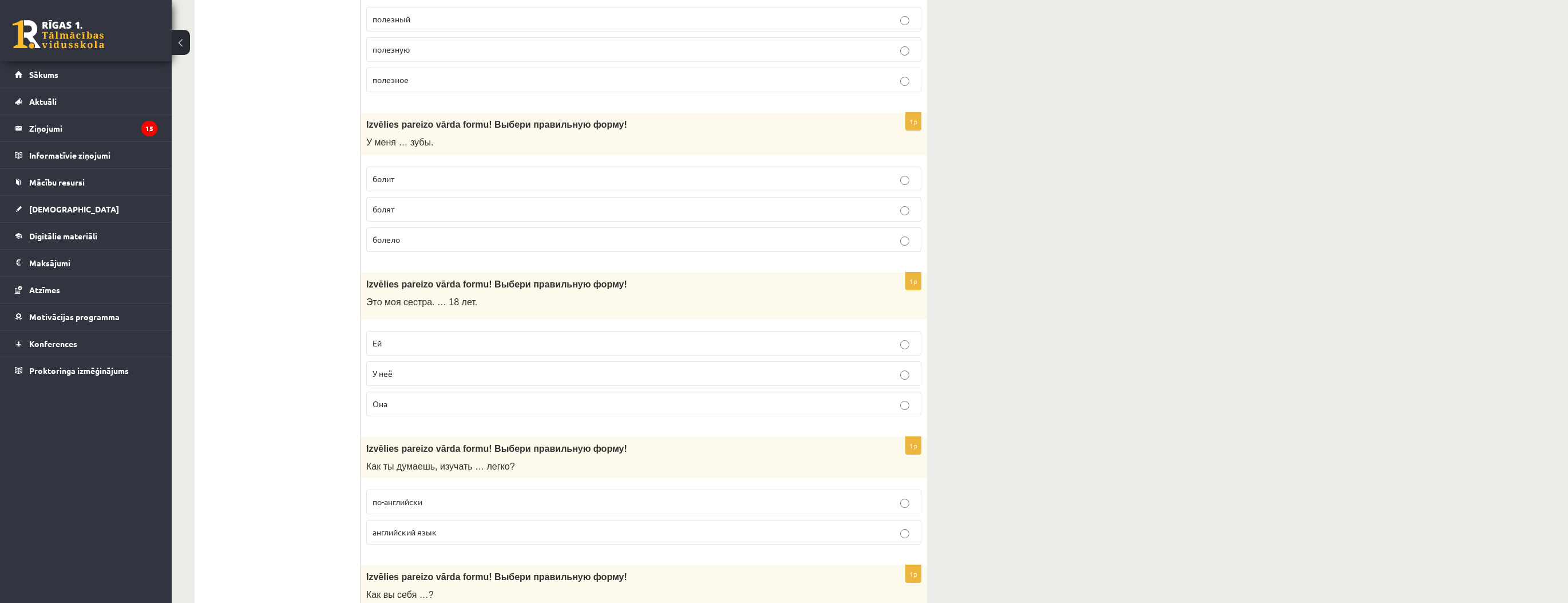
scroll to position [3345, 0]
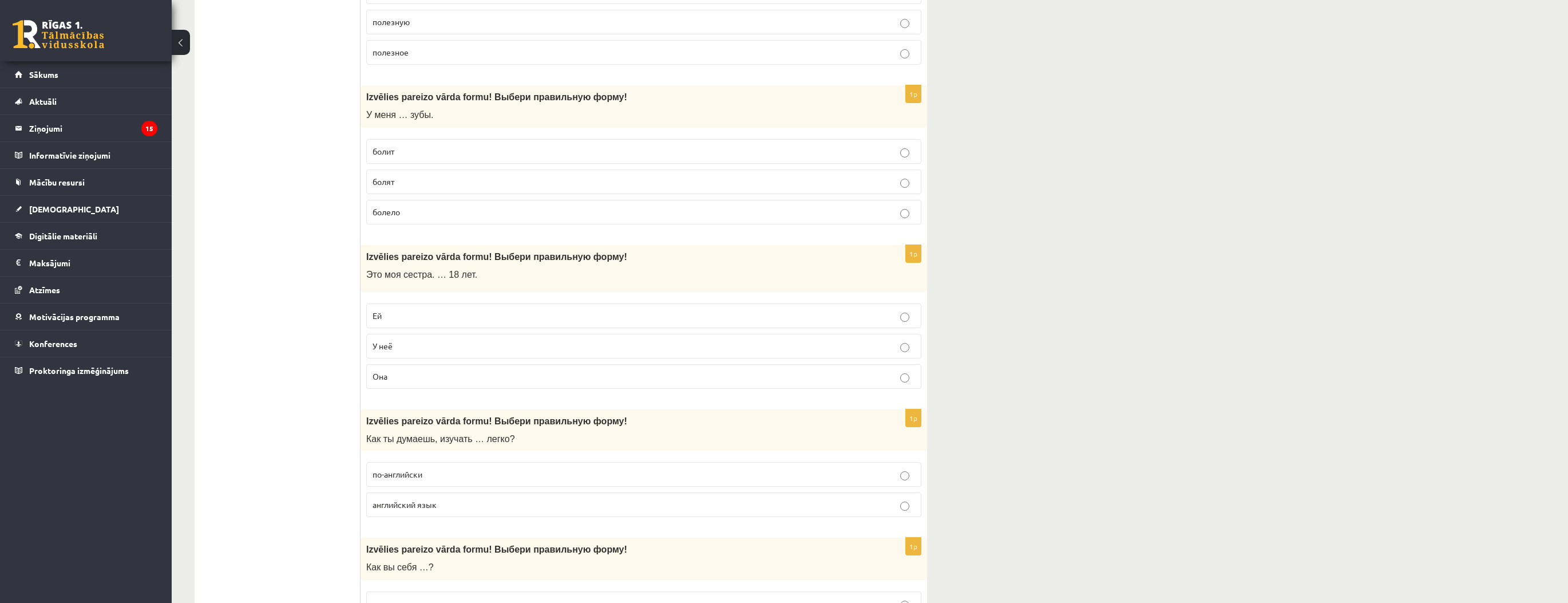
click at [463, 499] on p "английский язык" at bounding box center [644, 504] width 543 height 12
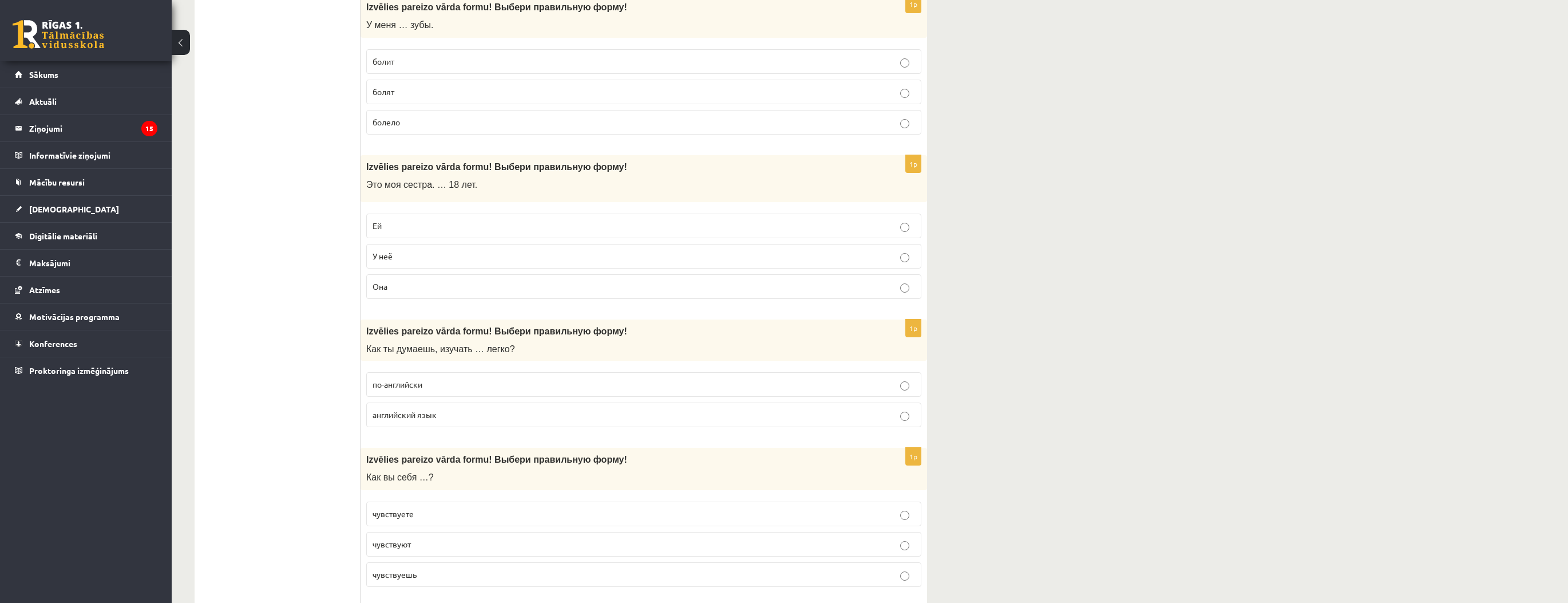
scroll to position [3574, 0]
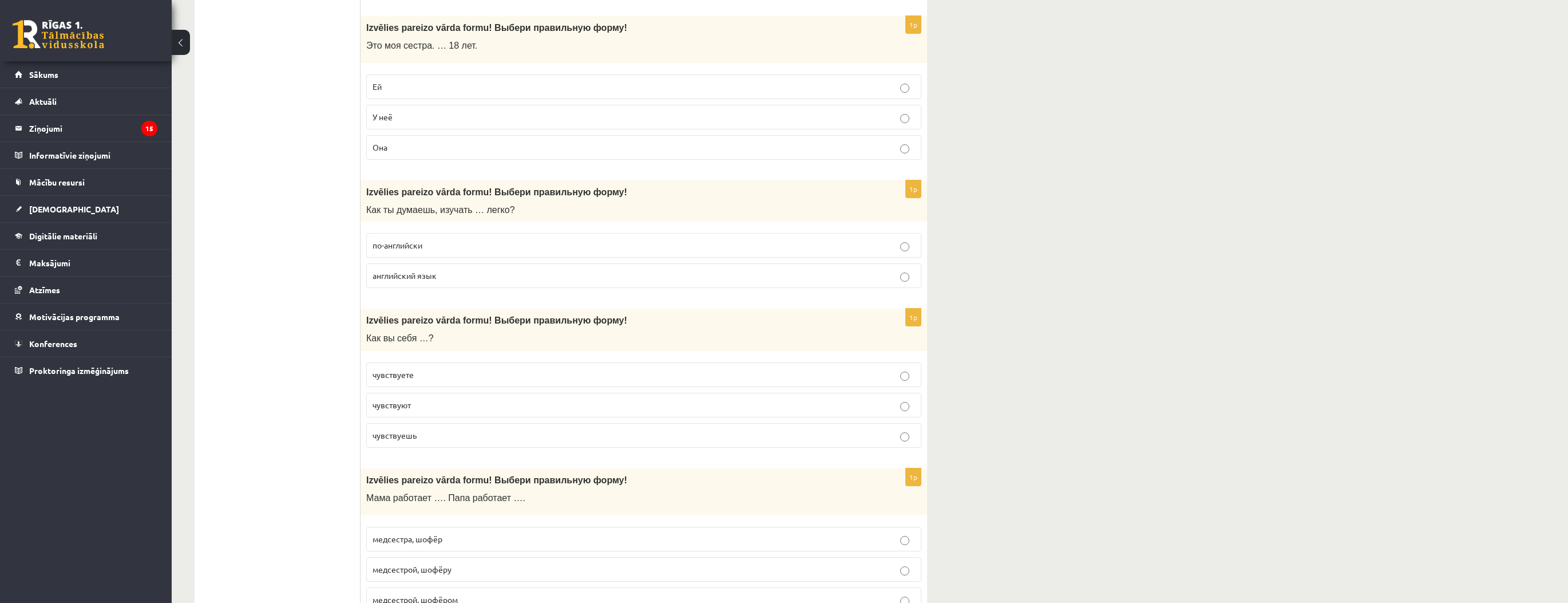
click at [426, 369] on p "чувствуете" at bounding box center [644, 374] width 543 height 12
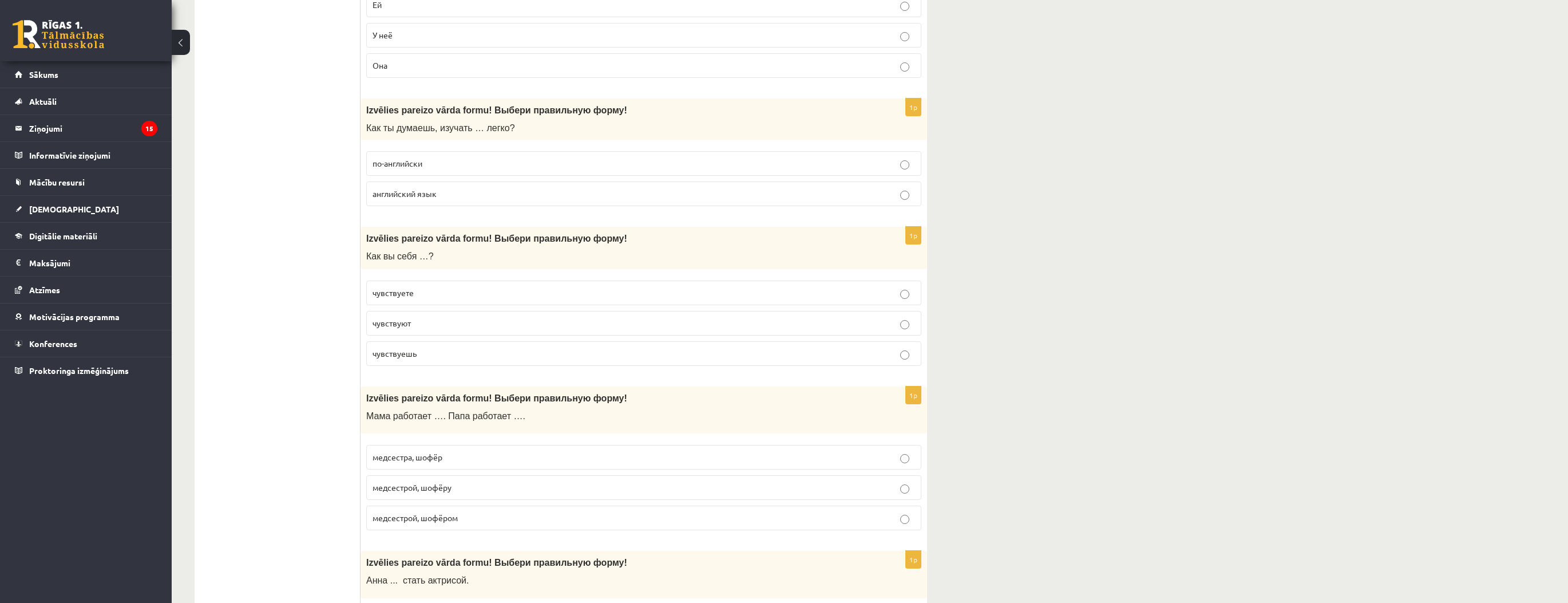
scroll to position [3665, 0]
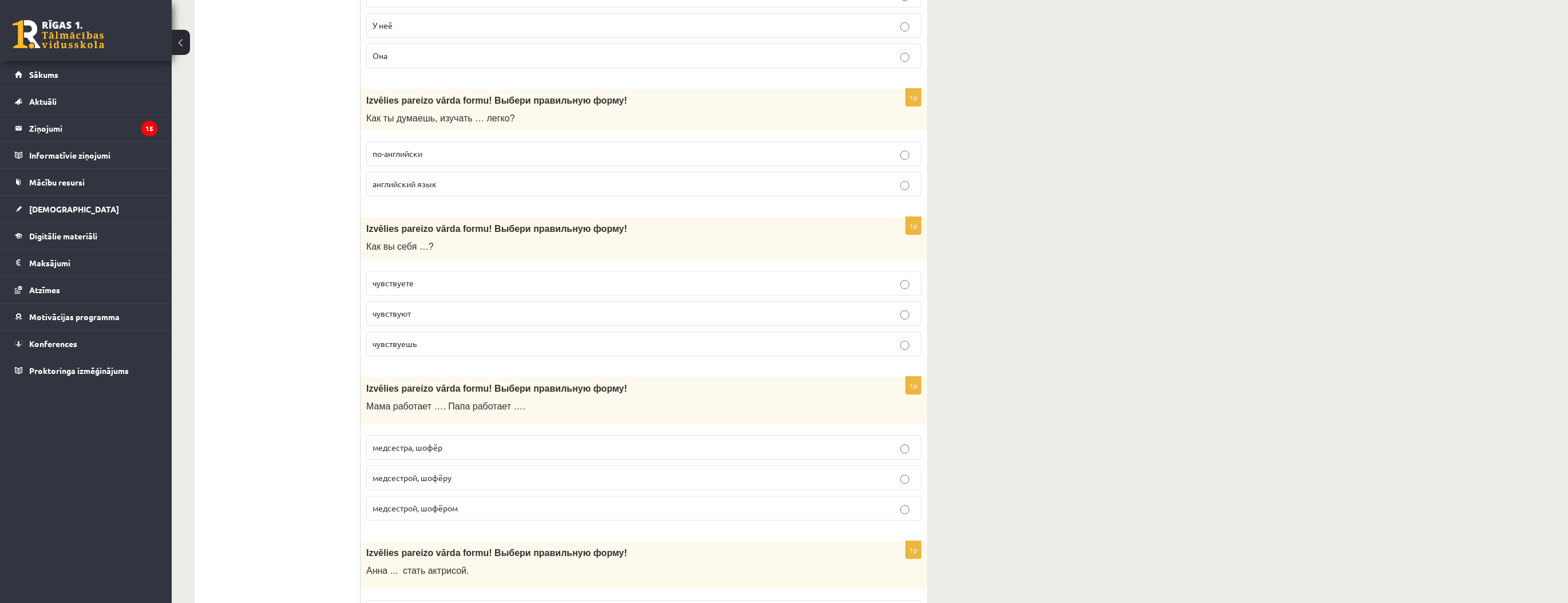
click at [462, 472] on p "медсестрой, шофёру" at bounding box center [644, 477] width 543 height 12
click at [452, 441] on p "медсестра, шофёр" at bounding box center [644, 447] width 543 height 12
click at [466, 472] on p "медсестрой, шофёру" at bounding box center [644, 477] width 543 height 12
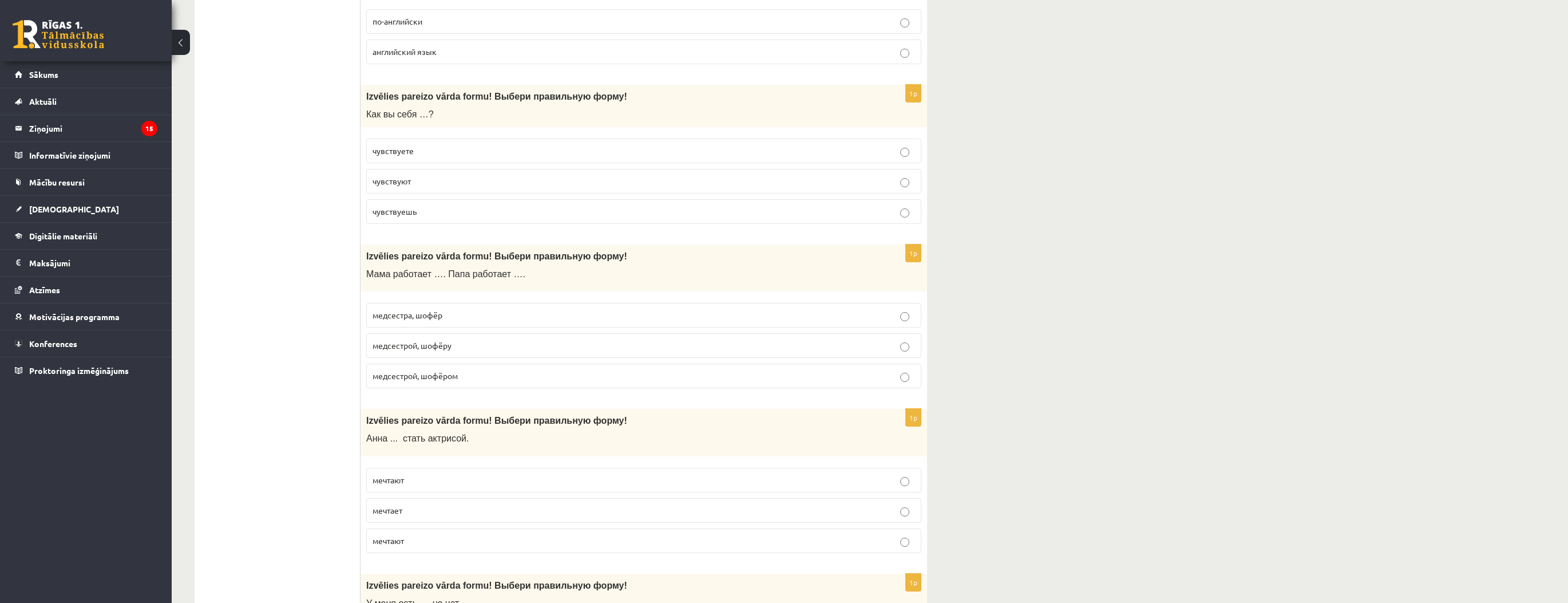
scroll to position [3803, 0]
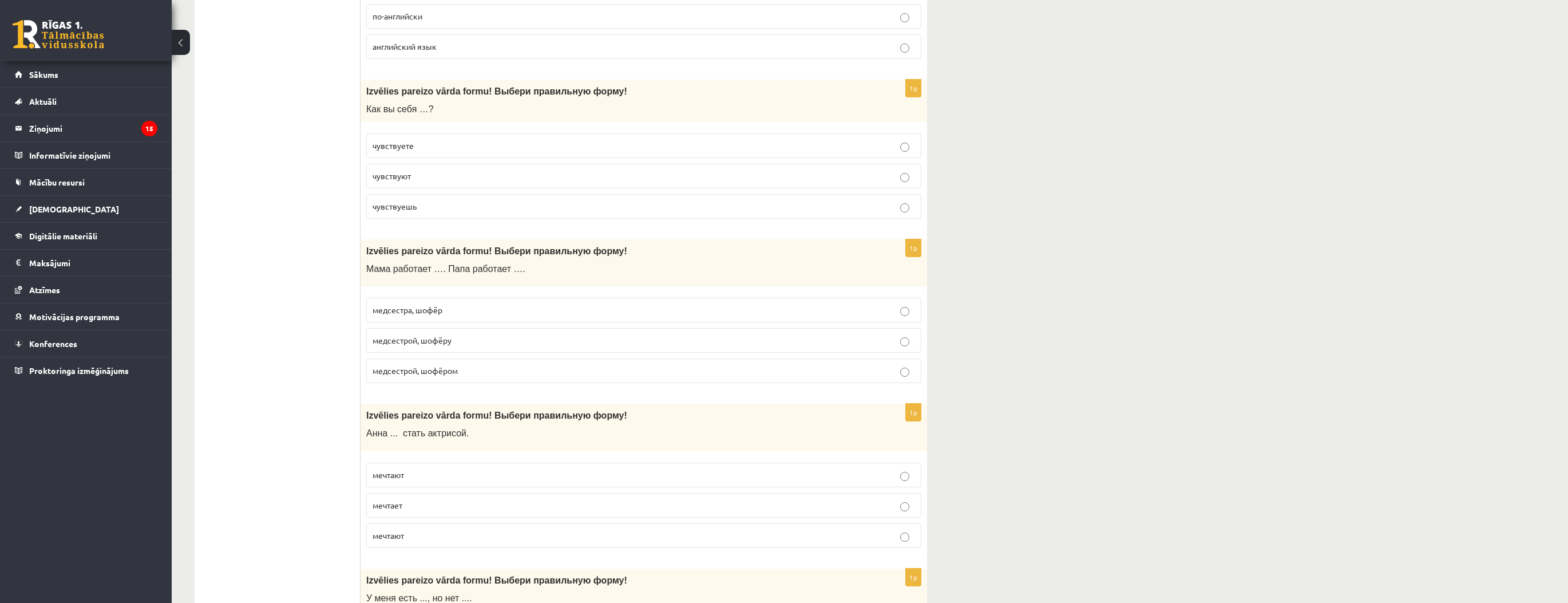
click at [412, 499] on p "мечтает" at bounding box center [644, 505] width 543 height 12
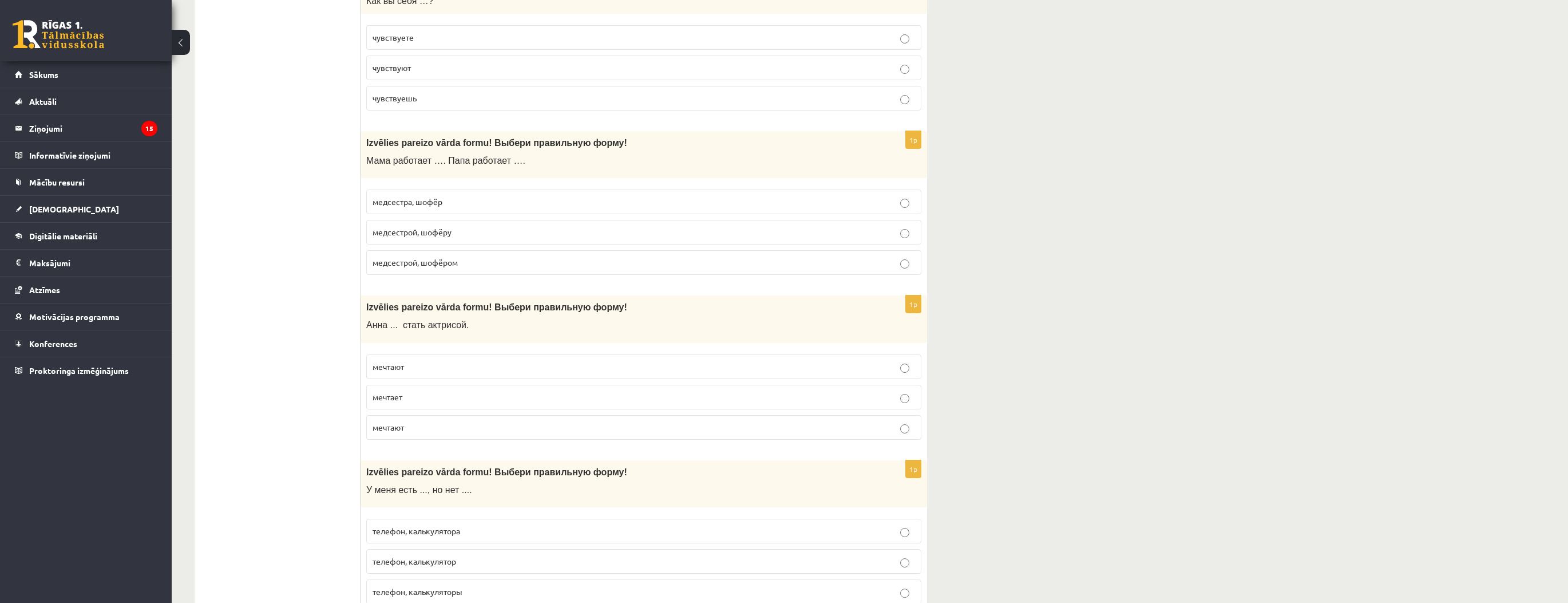
scroll to position [3940, 0]
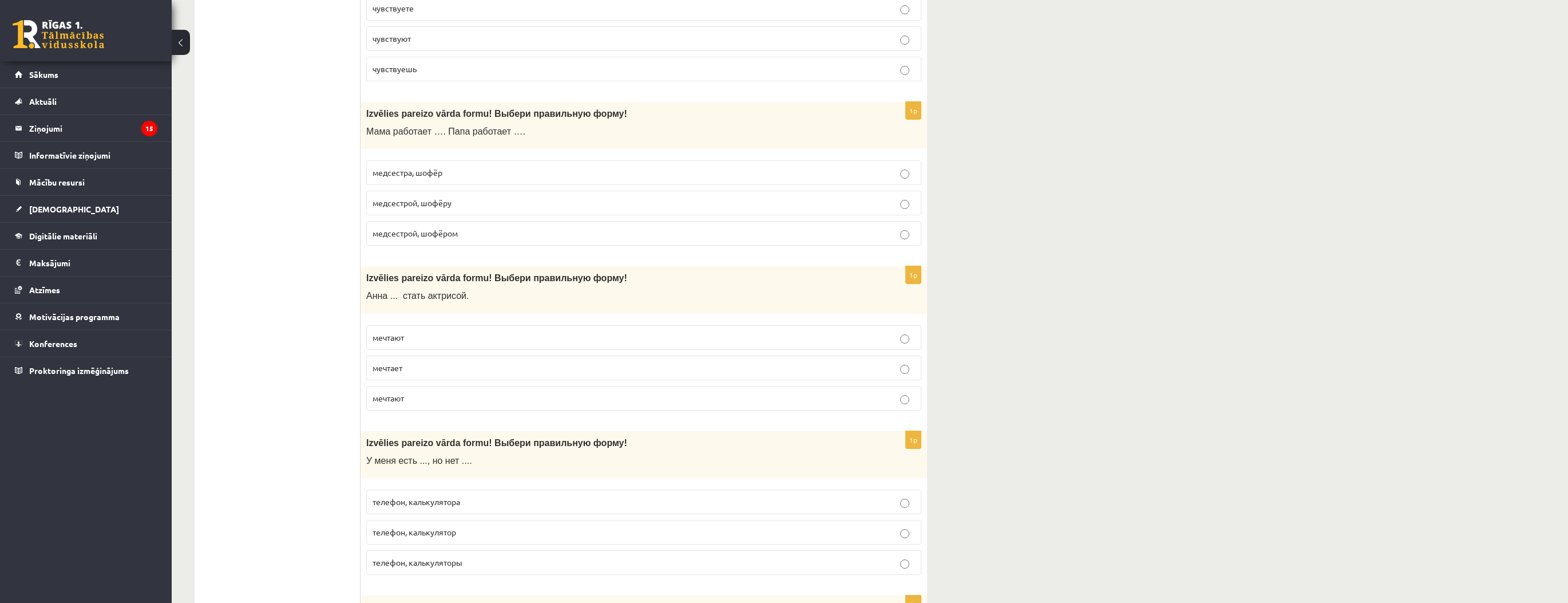
click at [474, 496] on p "телефон, калькулятора" at bounding box center [644, 501] width 543 height 12
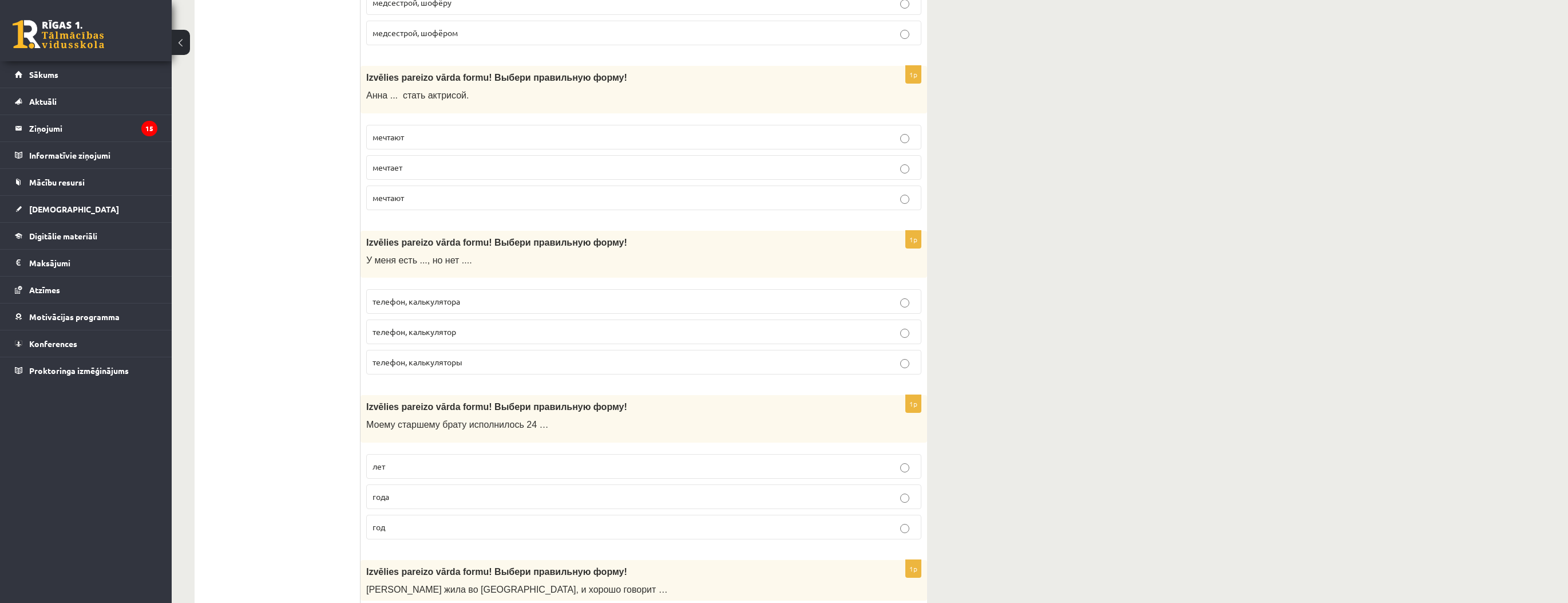
scroll to position [4170, 0]
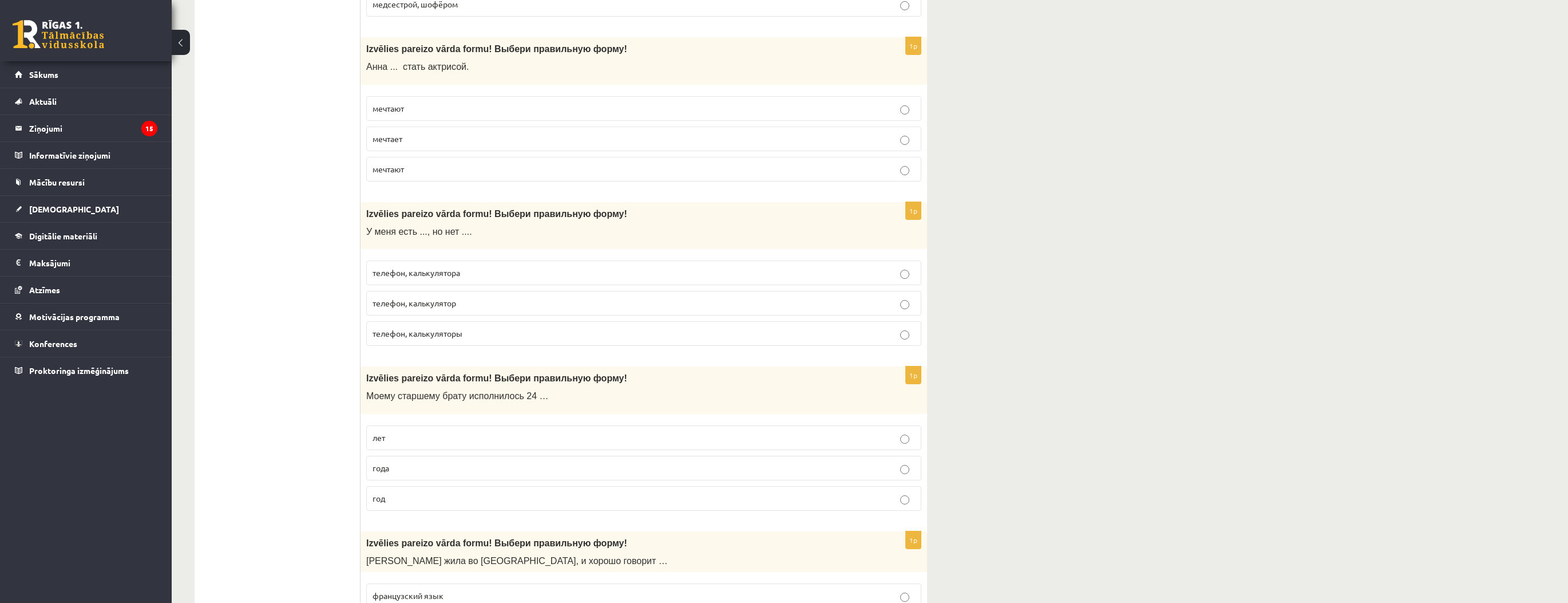
click at [407, 432] on p "лет" at bounding box center [644, 437] width 543 height 12
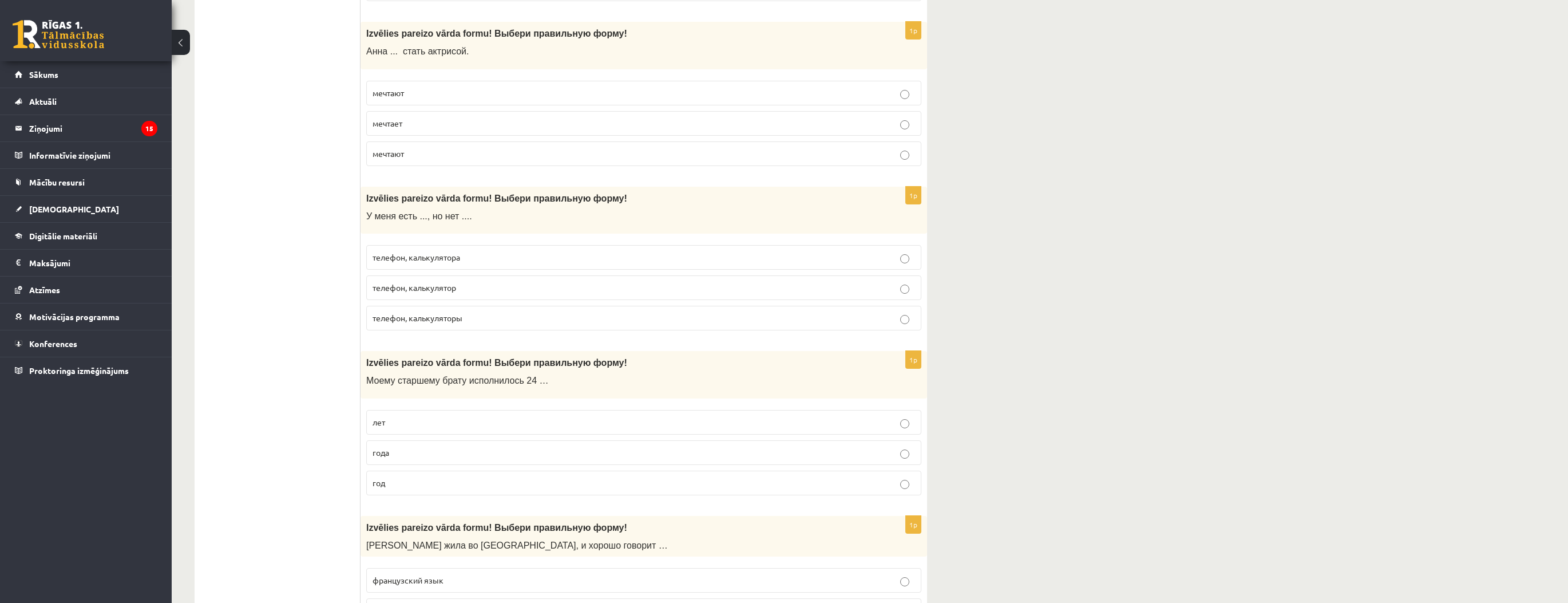
scroll to position [4229, 0]
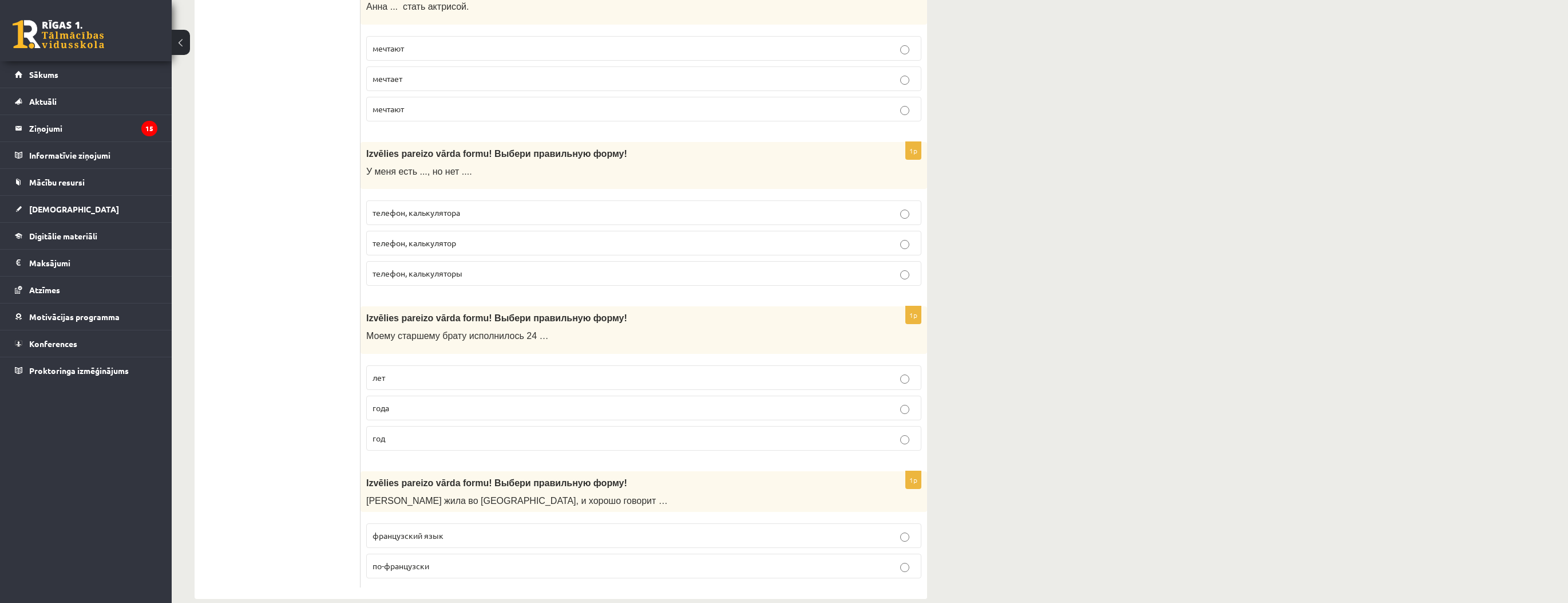
click at [405, 402] on p "года" at bounding box center [644, 408] width 543 height 12
click at [428, 561] on span "по-французски" at bounding box center [401, 566] width 56 height 11
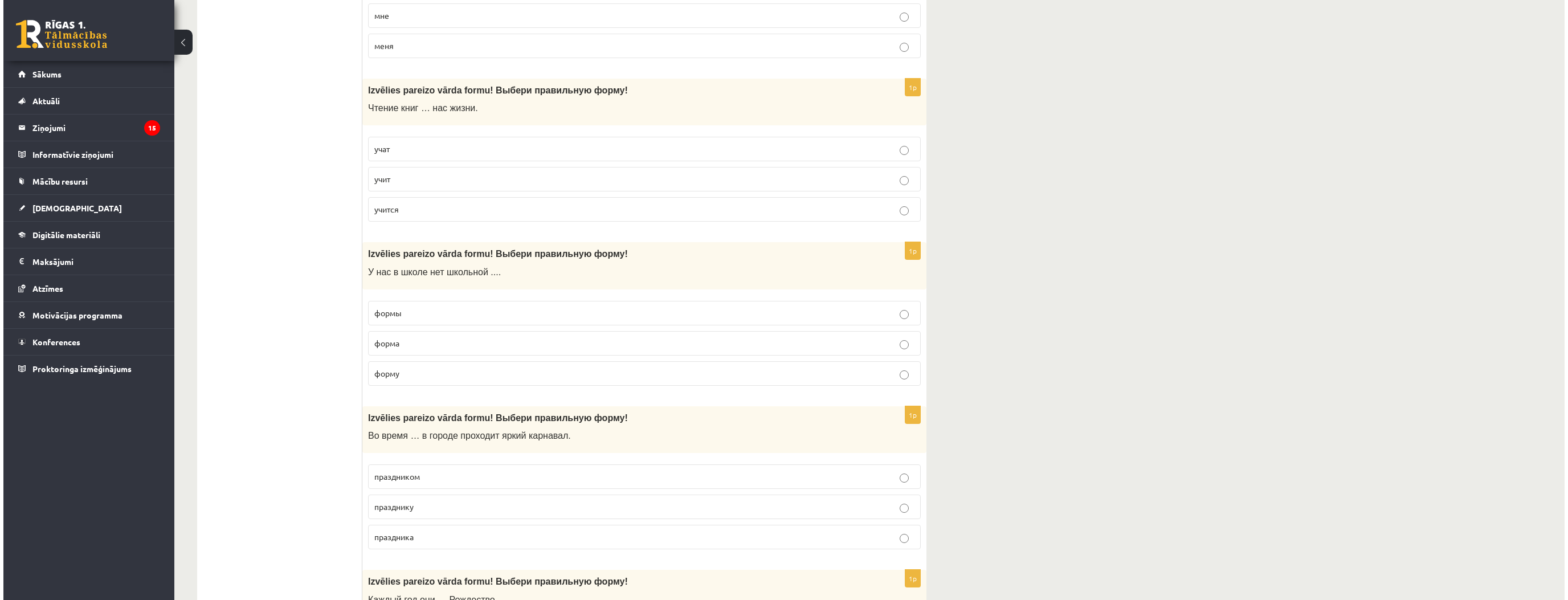
scroll to position [0, 0]
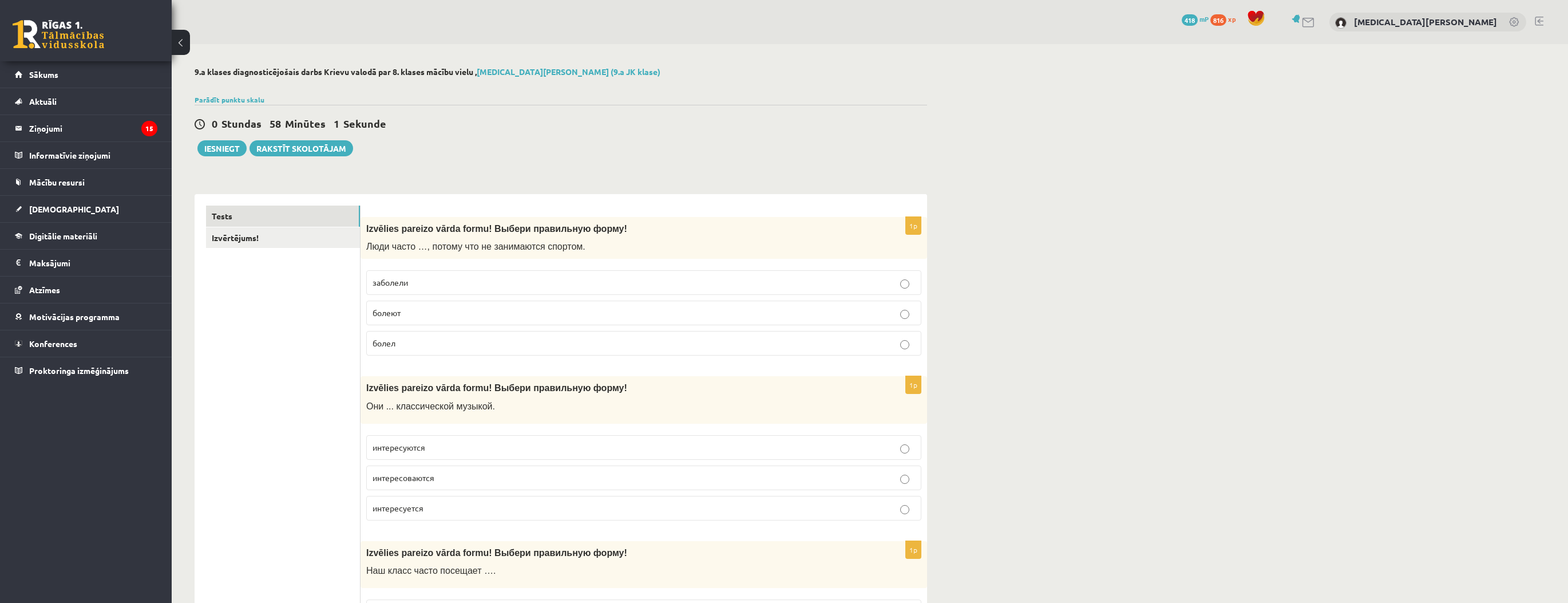
click at [245, 238] on link "Izvērtējums!" at bounding box center [283, 238] width 154 height 21
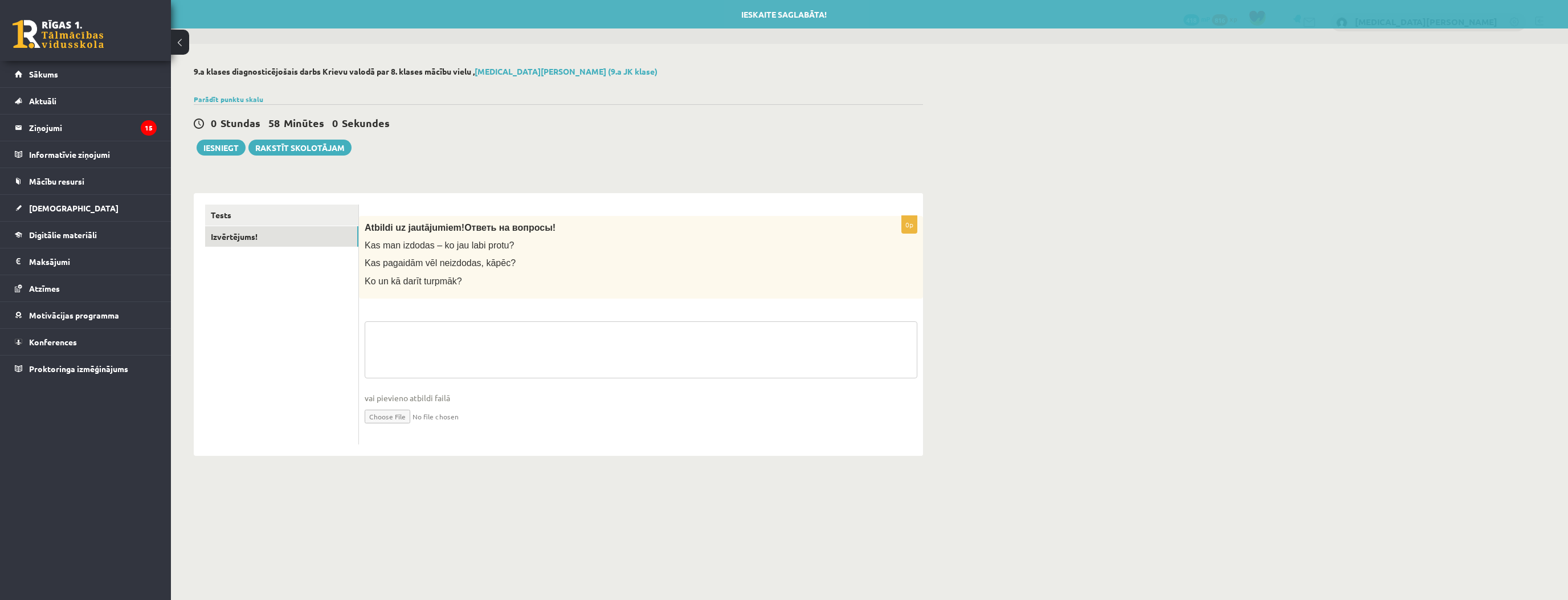
click at [481, 335] on textarea at bounding box center [641, 349] width 553 height 57
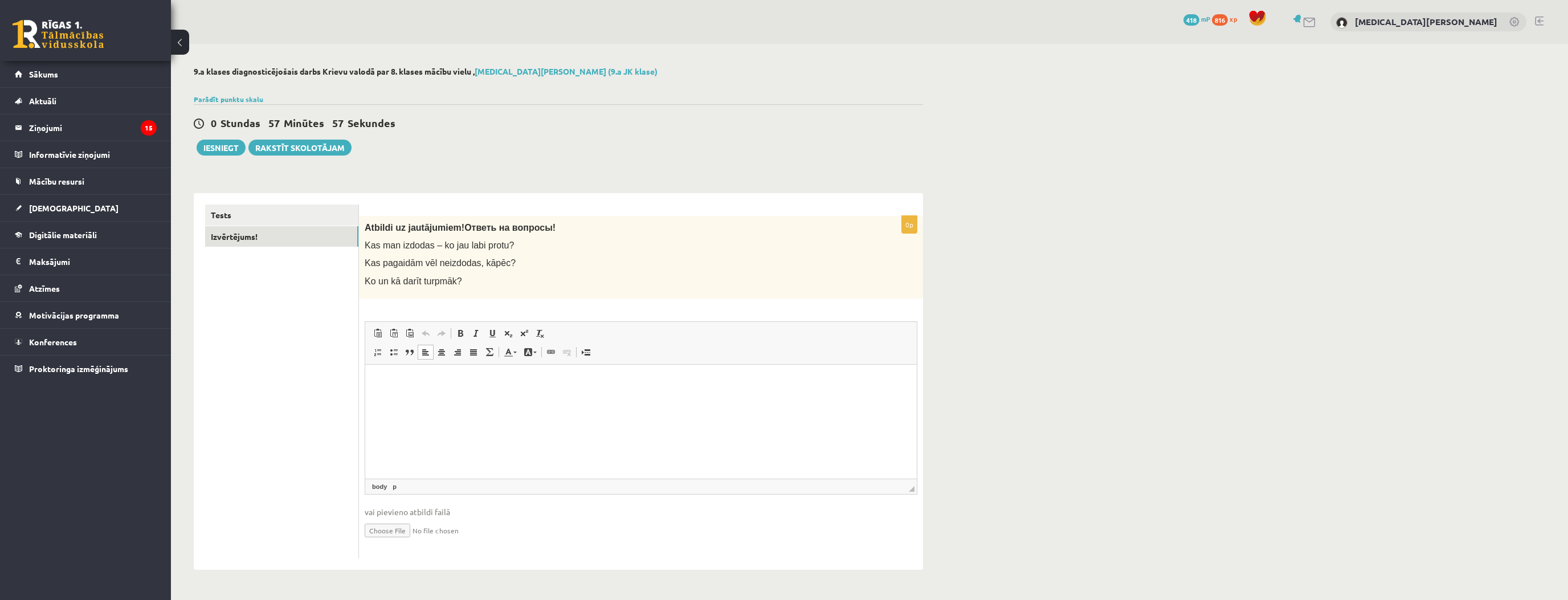
click at [443, 389] on html at bounding box center [641, 382] width 551 height 35
click at [217, 135] on div "0 Stundas 57 Minūtes 55 Sekundes Ieskaite saglabāta! Iesniegt Rakstīt skolotājam" at bounding box center [558, 130] width 729 height 51
click at [229, 138] on div "0 Stundas 57 Minūtes 55 Sekundes Ieskaite saglabāta! Iesniegt Rakstīt skolotājam" at bounding box center [558, 130] width 729 height 51
drag, startPoint x: 228, startPoint y: 144, endPoint x: 337, endPoint y: 187, distance: 117.2
click at [228, 144] on button "Iesniegt" at bounding box center [221, 147] width 49 height 16
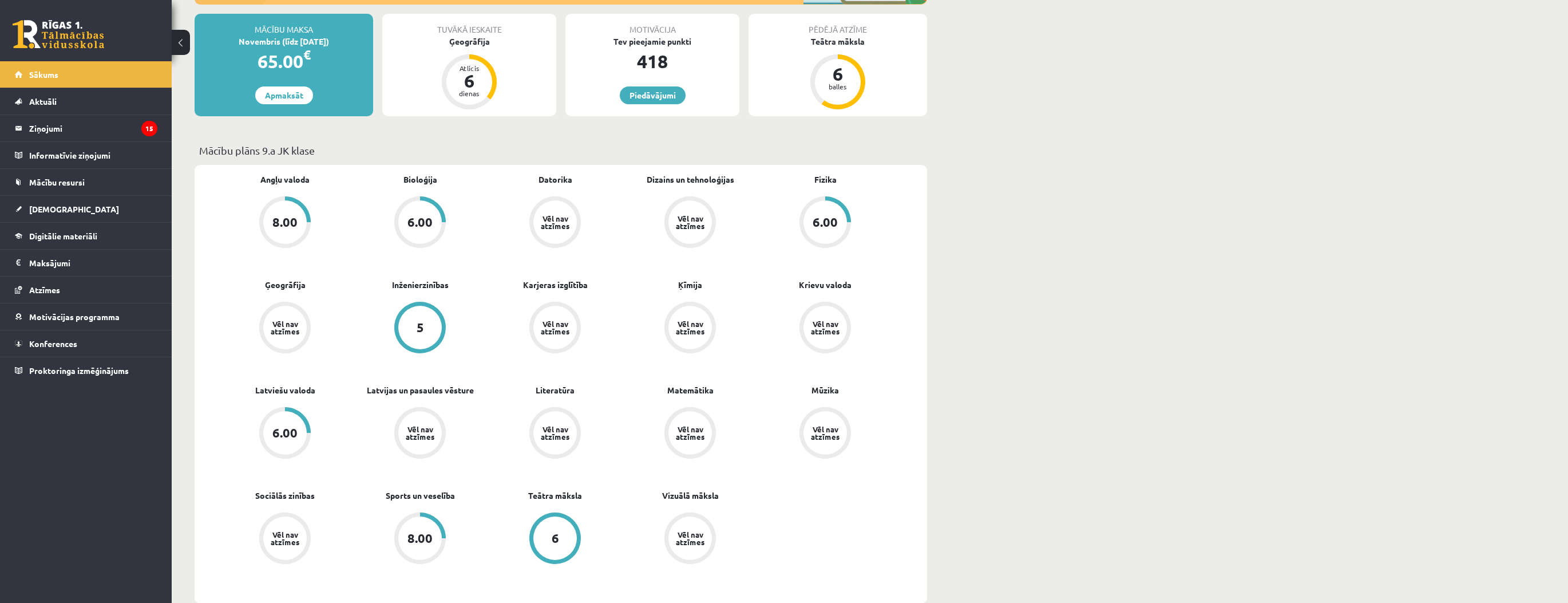
scroll to position [275, 0]
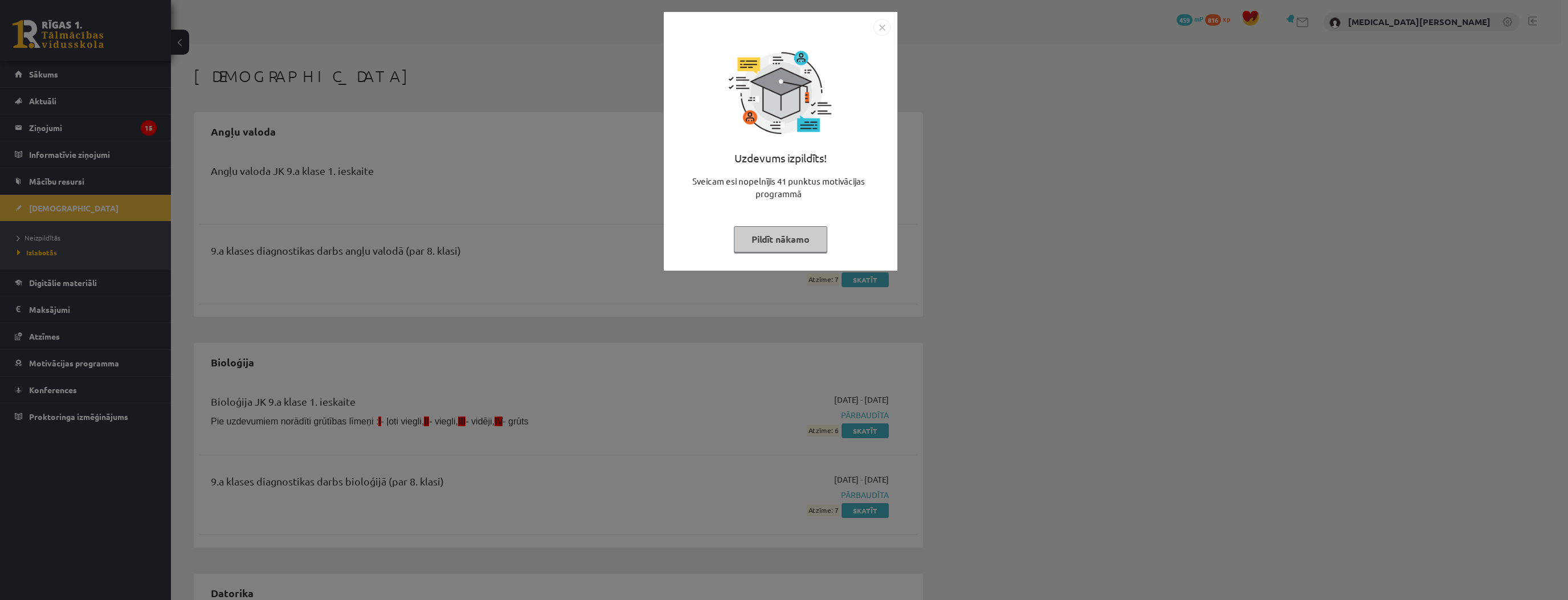
click at [805, 255] on div "Uzdevums izpildīts! Sveicam esi nopelnījis 41 punktus motivācijas programmā Pil…" at bounding box center [780, 149] width 220 height 228
click at [798, 244] on button "Pildīt nākamo" at bounding box center [780, 239] width 93 height 26
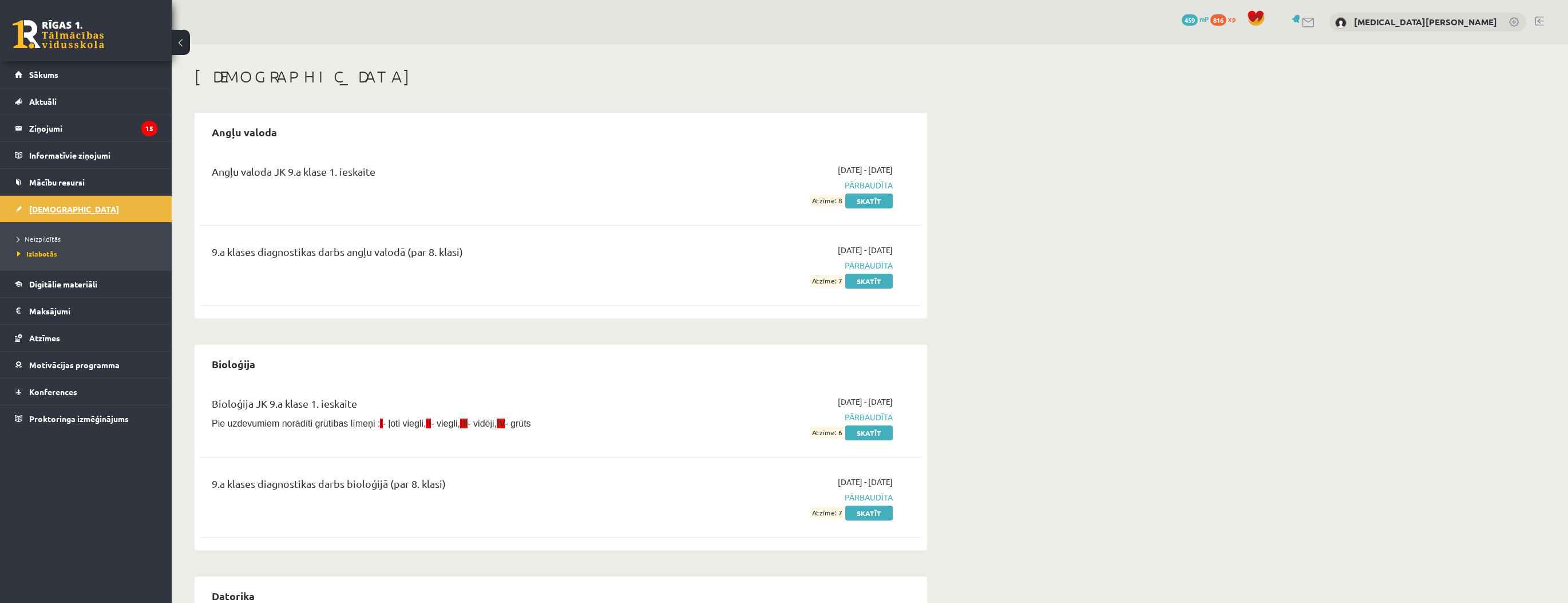
click at [63, 200] on link "[DEMOGRAPHIC_DATA]" at bounding box center [86, 209] width 142 height 26
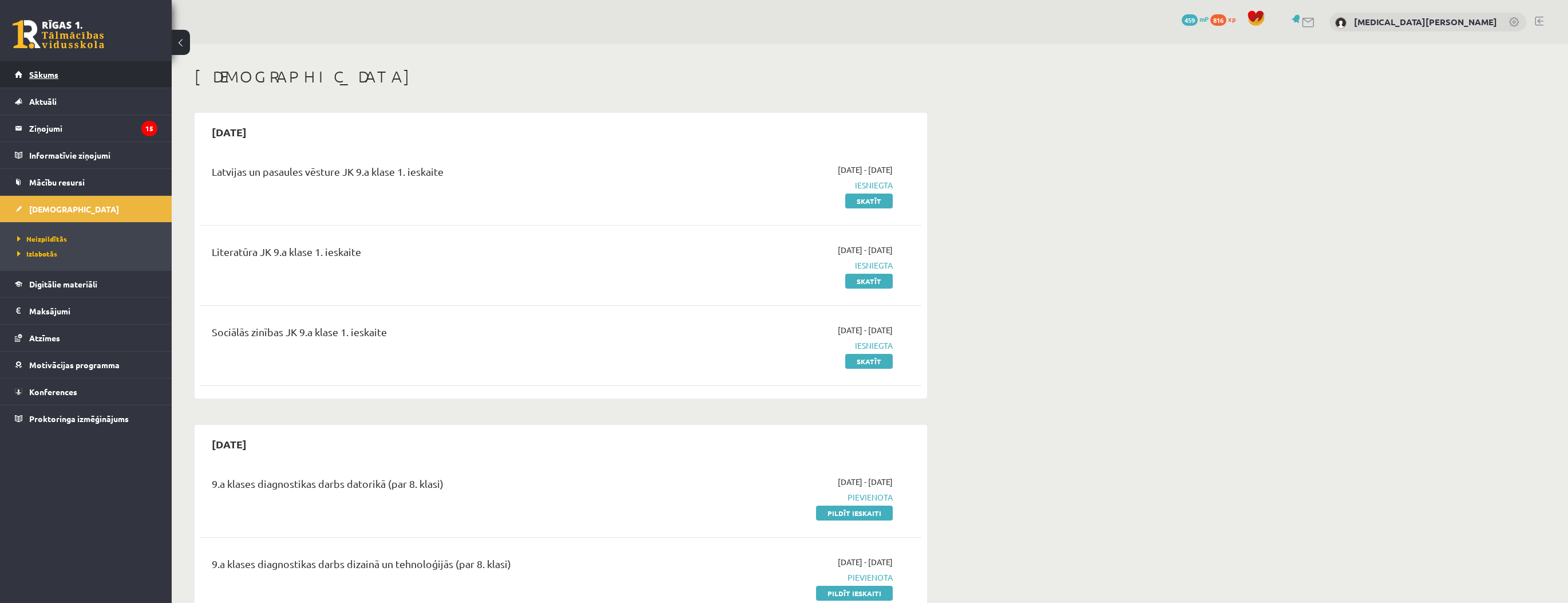
click at [80, 71] on link "Sākums" at bounding box center [86, 74] width 142 height 26
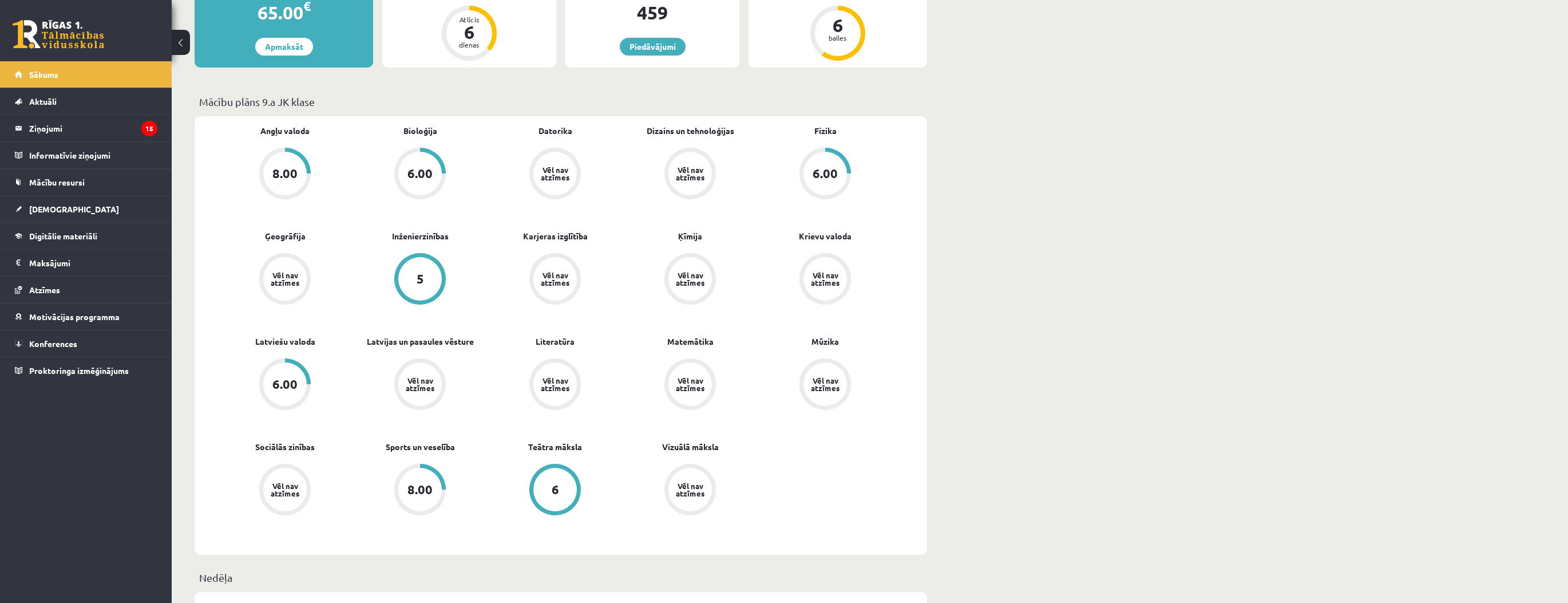
scroll to position [229, 0]
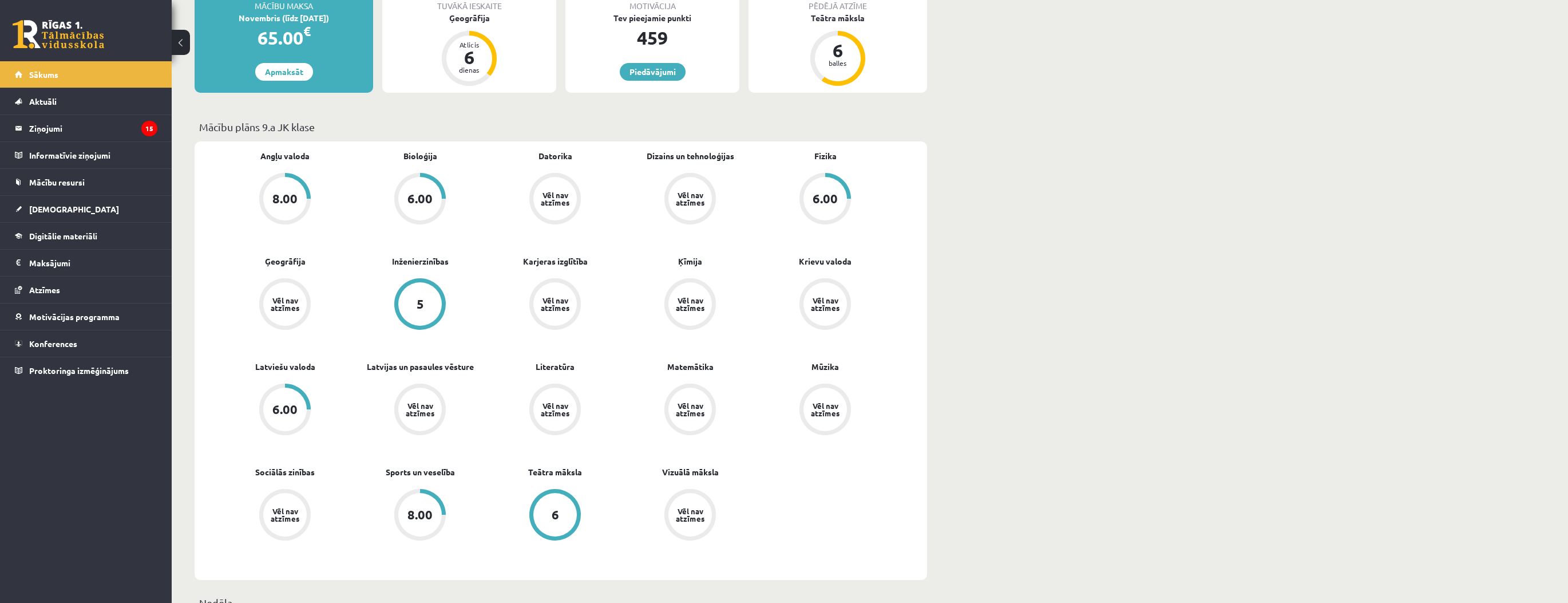
click at [288, 412] on div "6.00" at bounding box center [285, 410] width 25 height 13
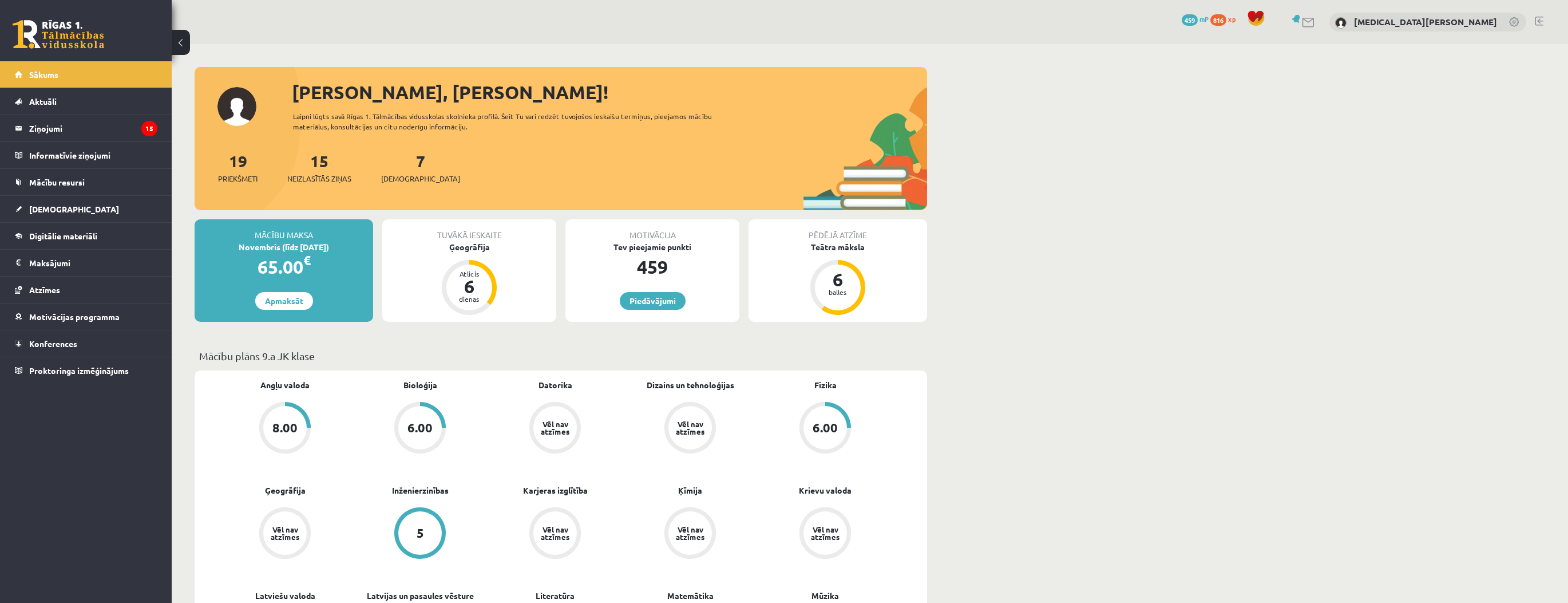
scroll to position [218, 0]
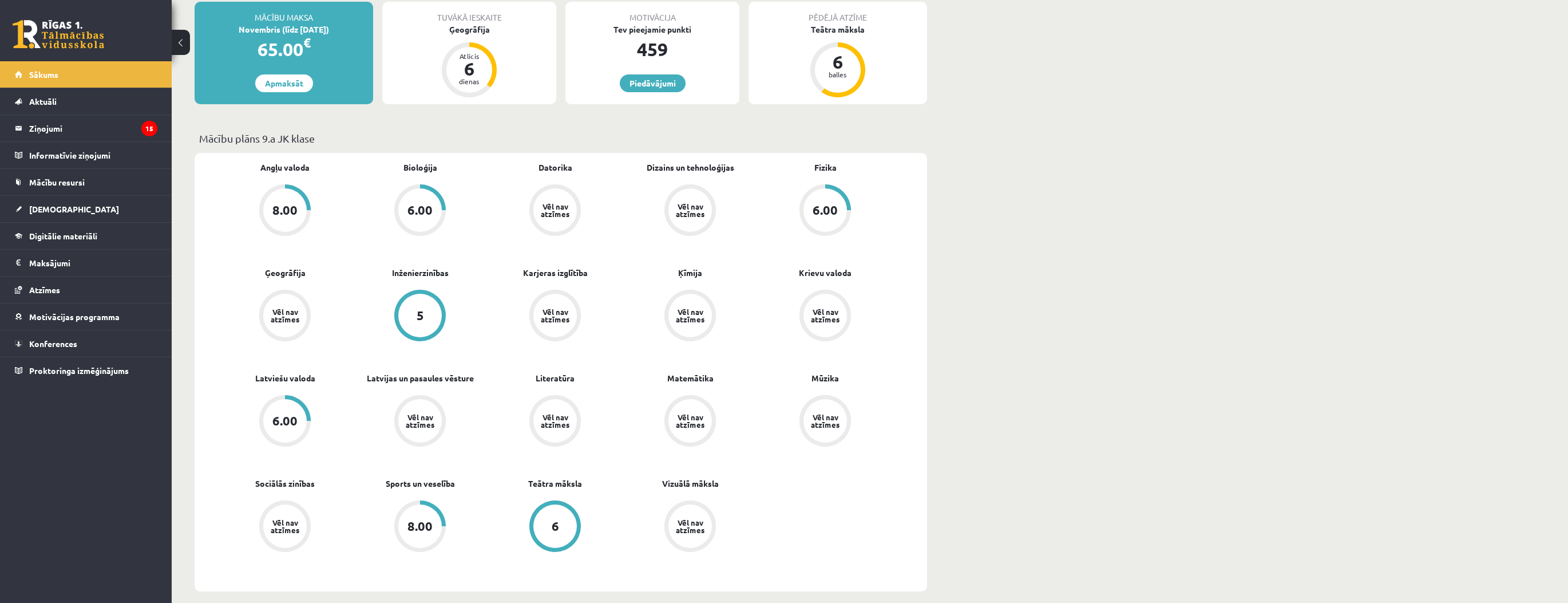
click at [808, 212] on div "6.00" at bounding box center [825, 210] width 44 height 44
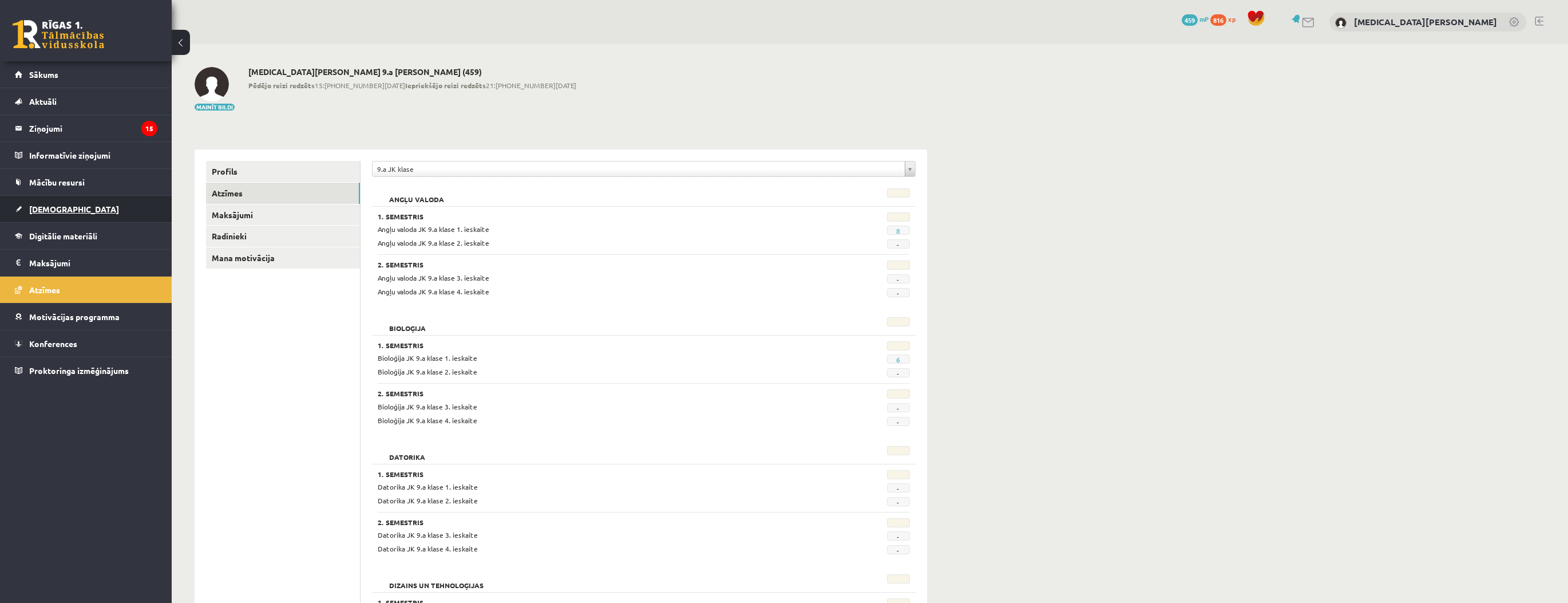
click at [109, 205] on link "[DEMOGRAPHIC_DATA]" at bounding box center [86, 209] width 142 height 26
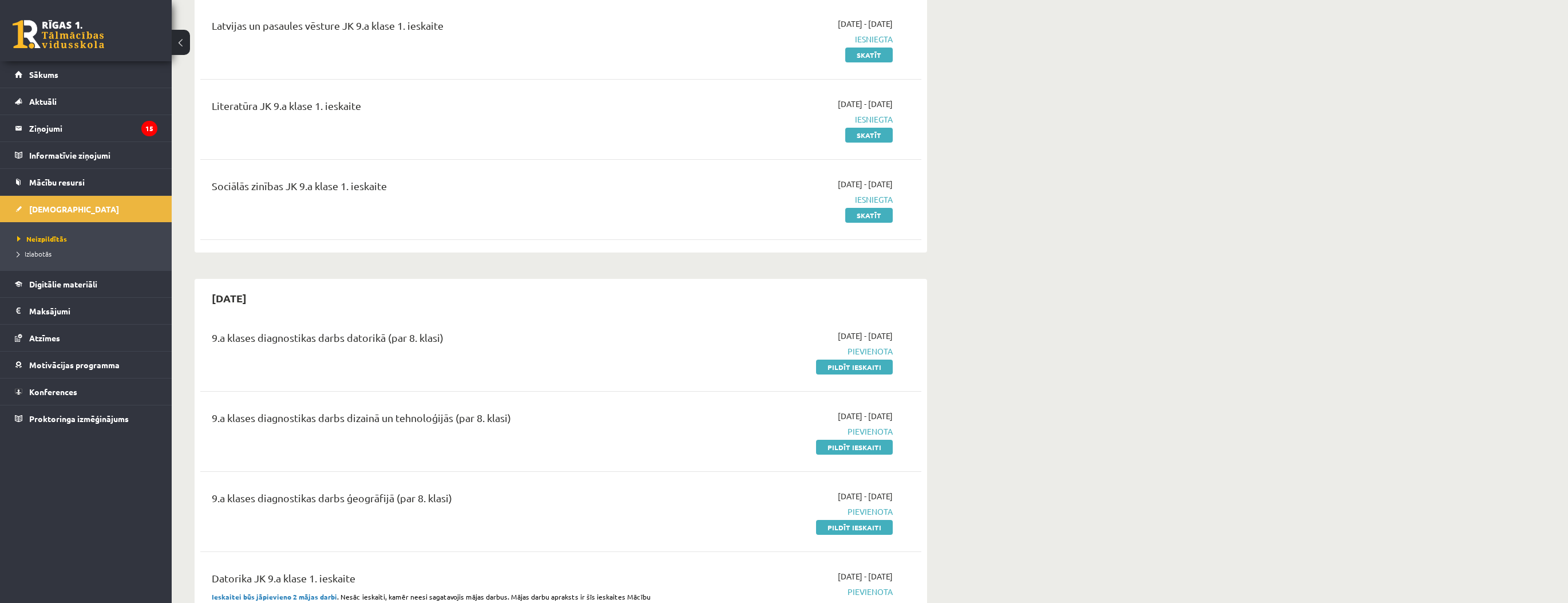
scroll to position [183, 0]
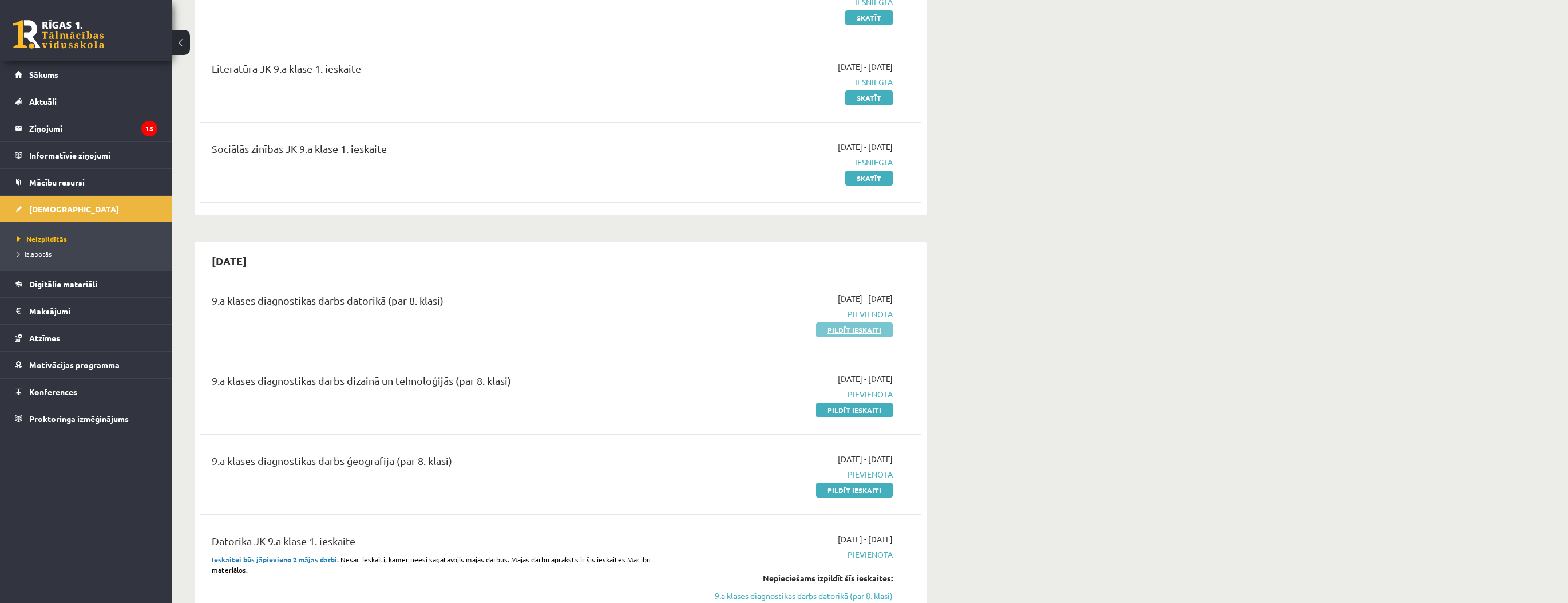
click at [869, 332] on link "Pildīt ieskaiti" at bounding box center [854, 329] width 77 height 15
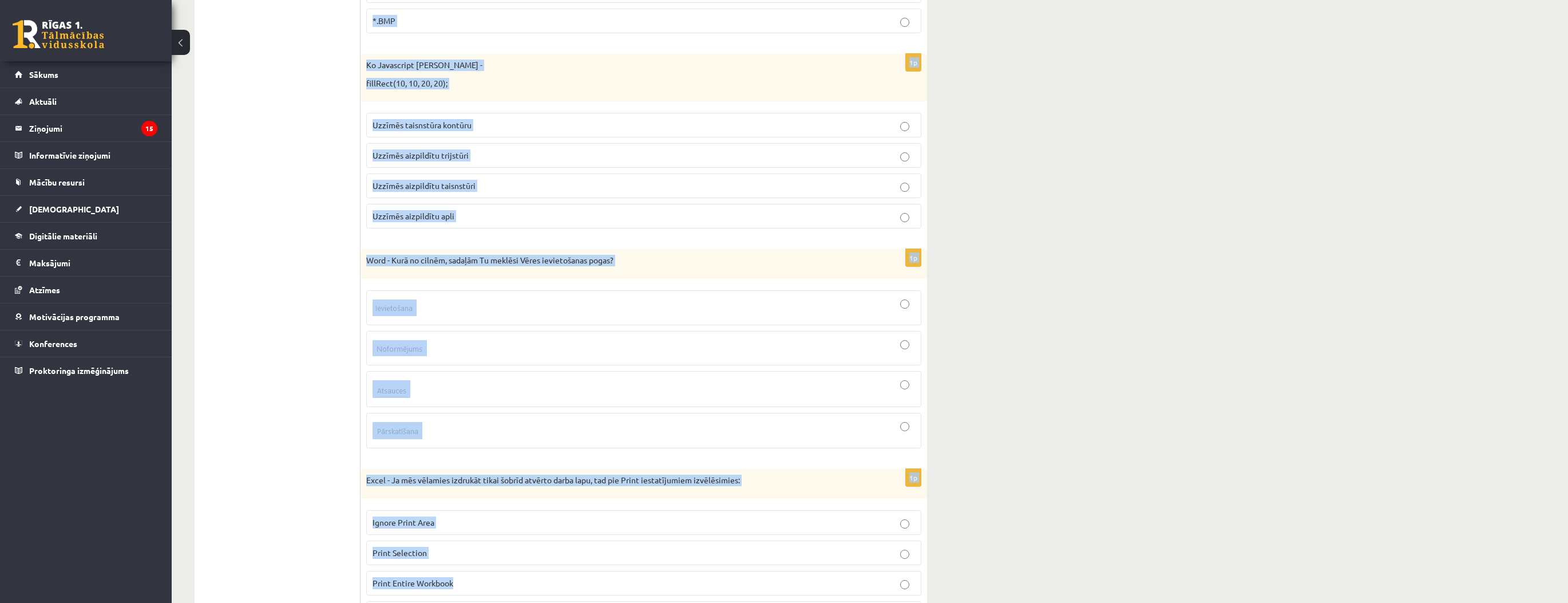
scroll to position [5074, 0]
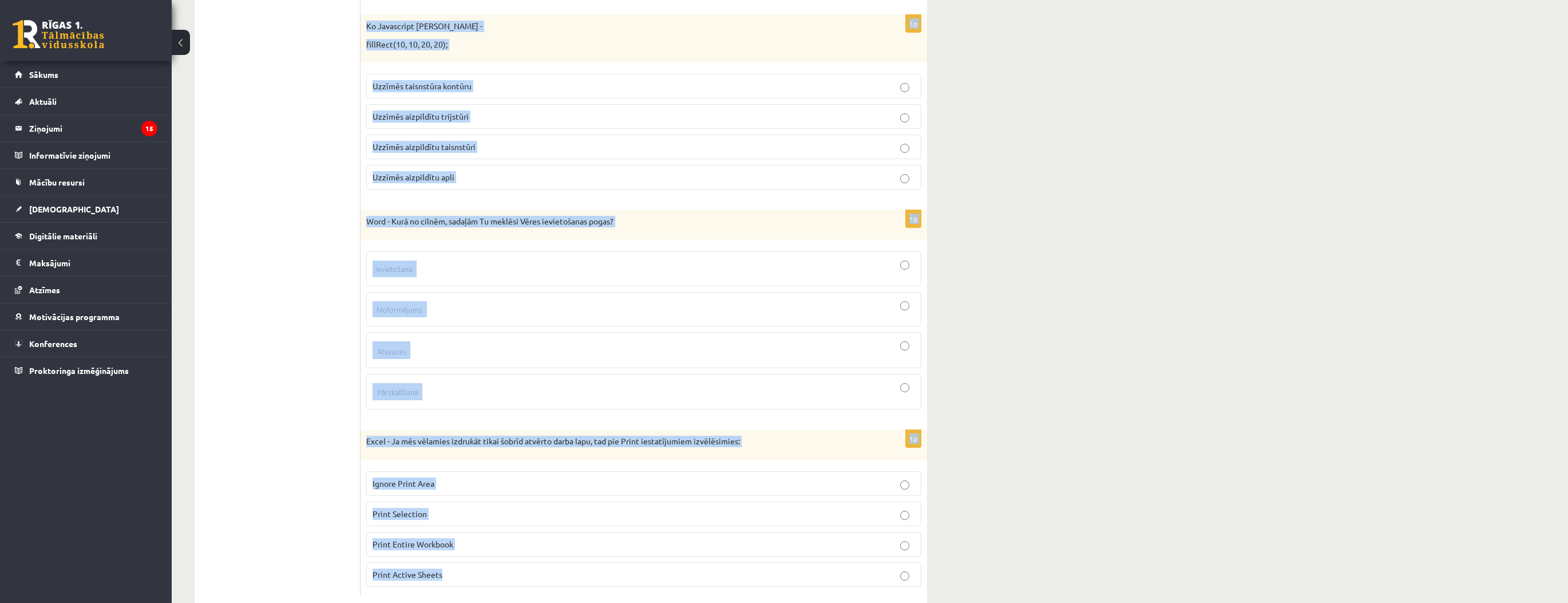
drag, startPoint x: 364, startPoint y: 227, endPoint x: 632, endPoint y: 553, distance: 422.0
copy form "HTMP tags krāsaina četrstūra (audekla) izveidei mājas lapā ir: <draw> </draw> <…"
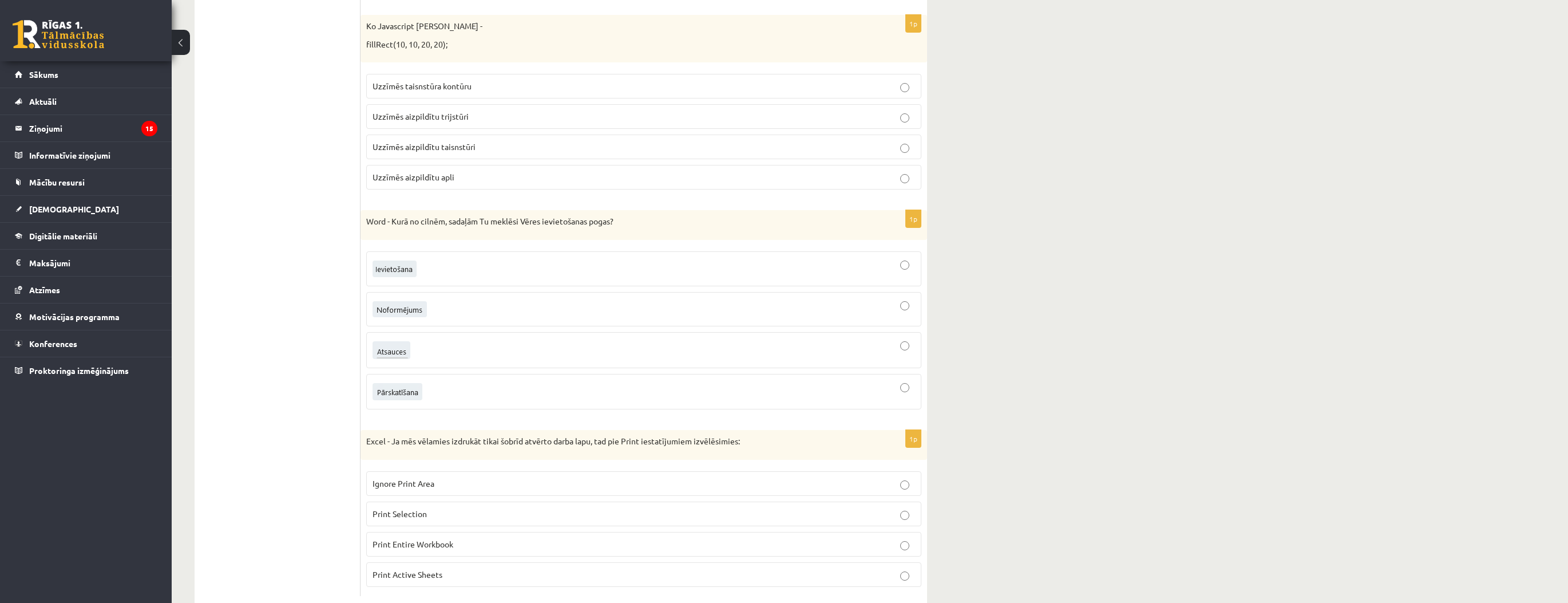
drag, startPoint x: 267, startPoint y: 461, endPoint x: 270, endPoint y: 453, distance: 8.5
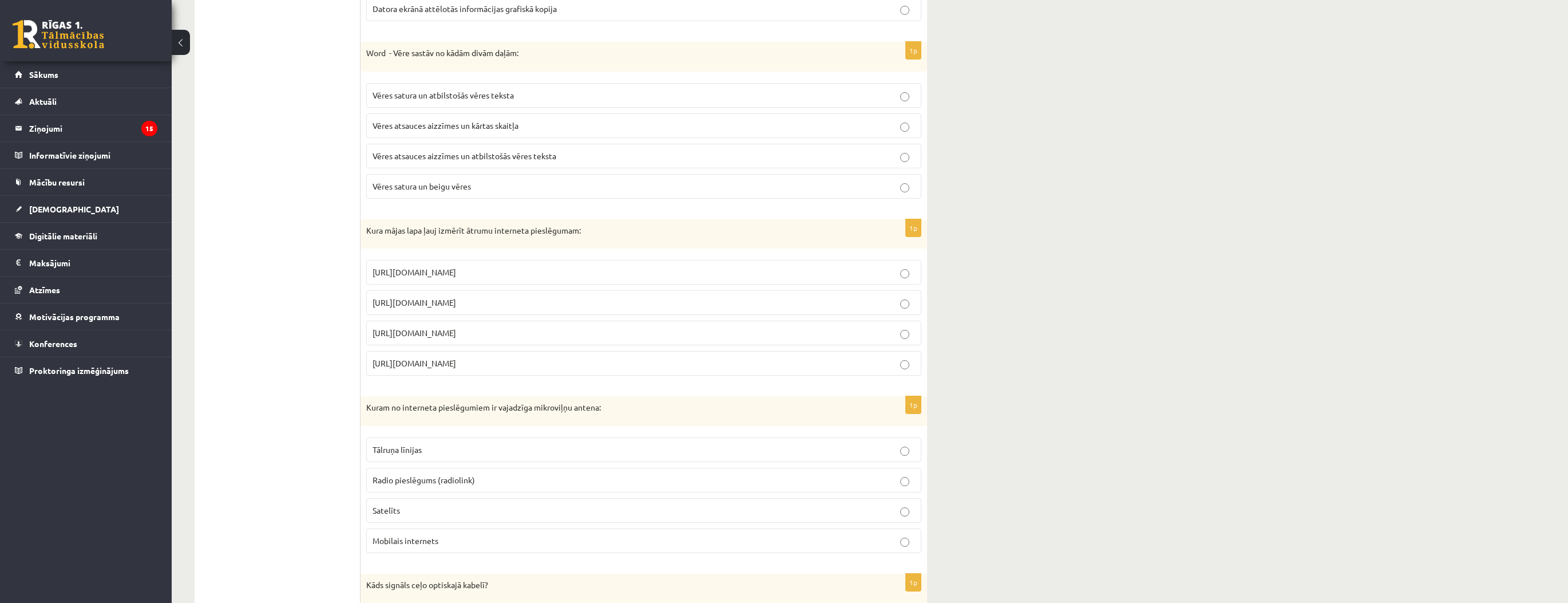
scroll to position [0, 0]
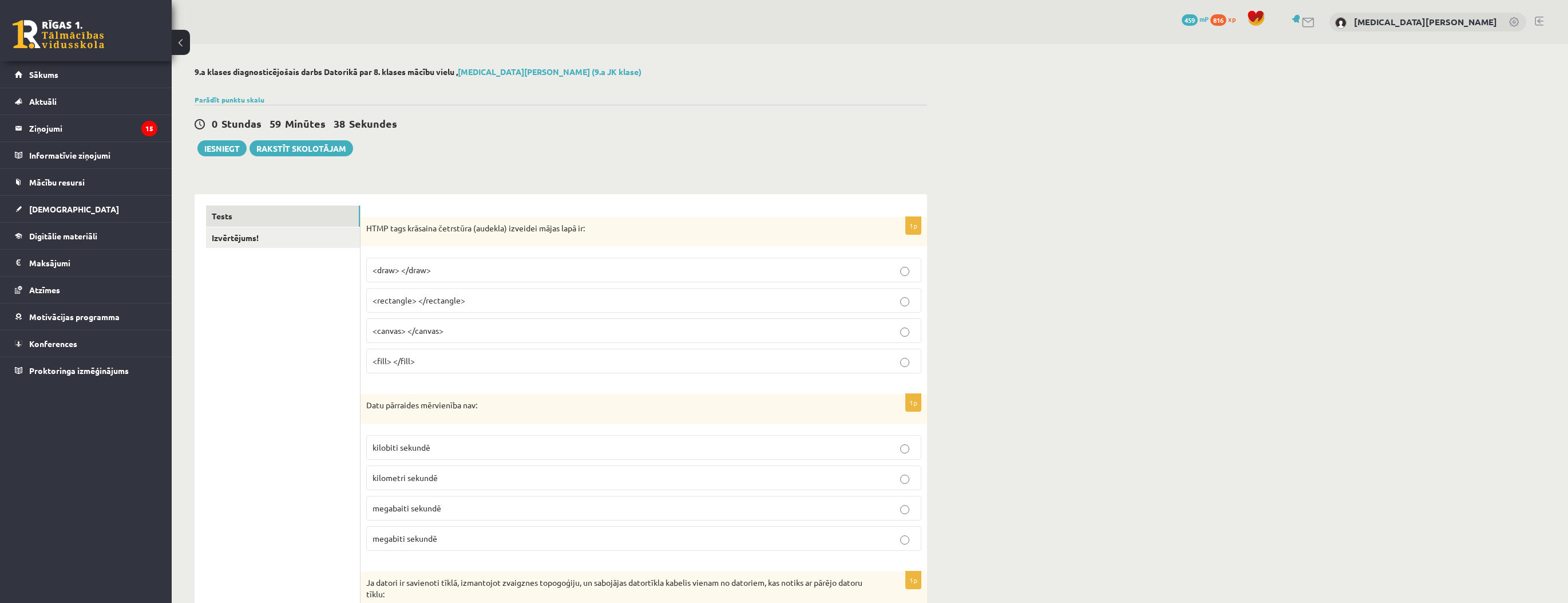
click at [453, 329] on p "<canvas> </canvas>" at bounding box center [644, 330] width 543 height 12
click at [440, 450] on p "kilobiti sekundē" at bounding box center [644, 447] width 543 height 12
click at [449, 465] on label "kilometri sekundē" at bounding box center [644, 477] width 555 height 25
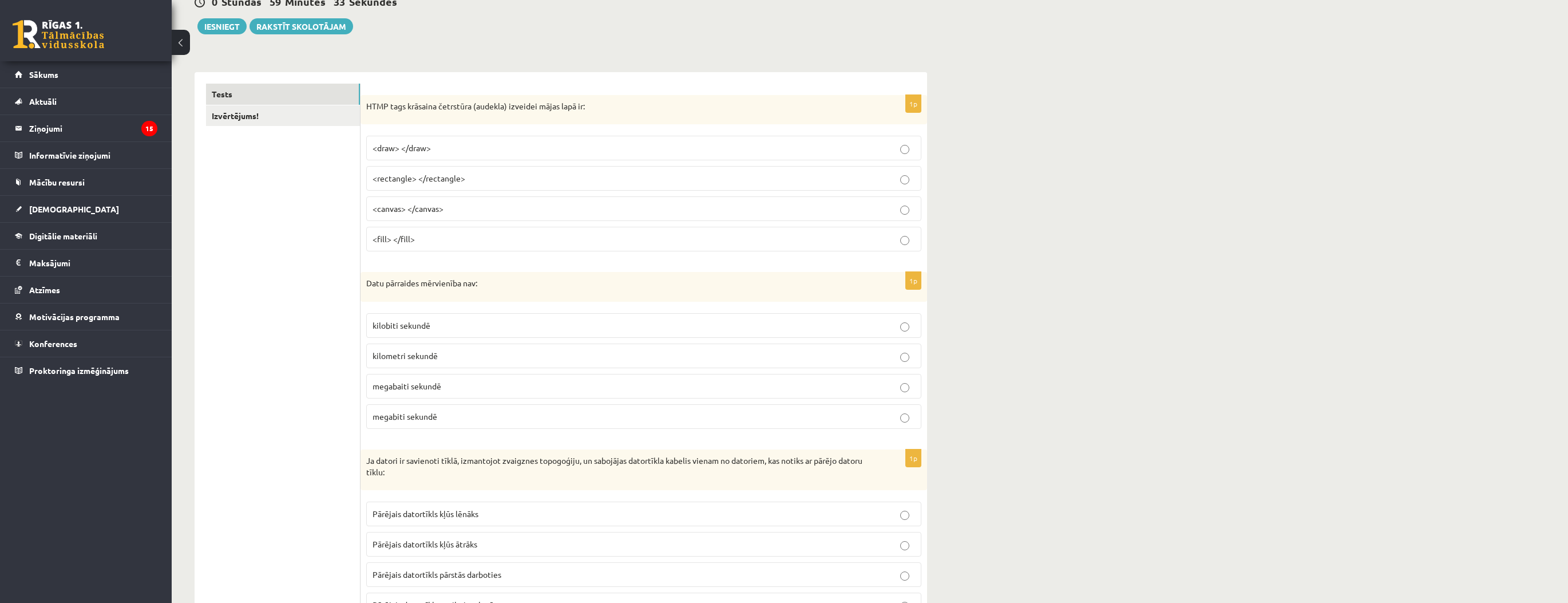
scroll to position [183, 0]
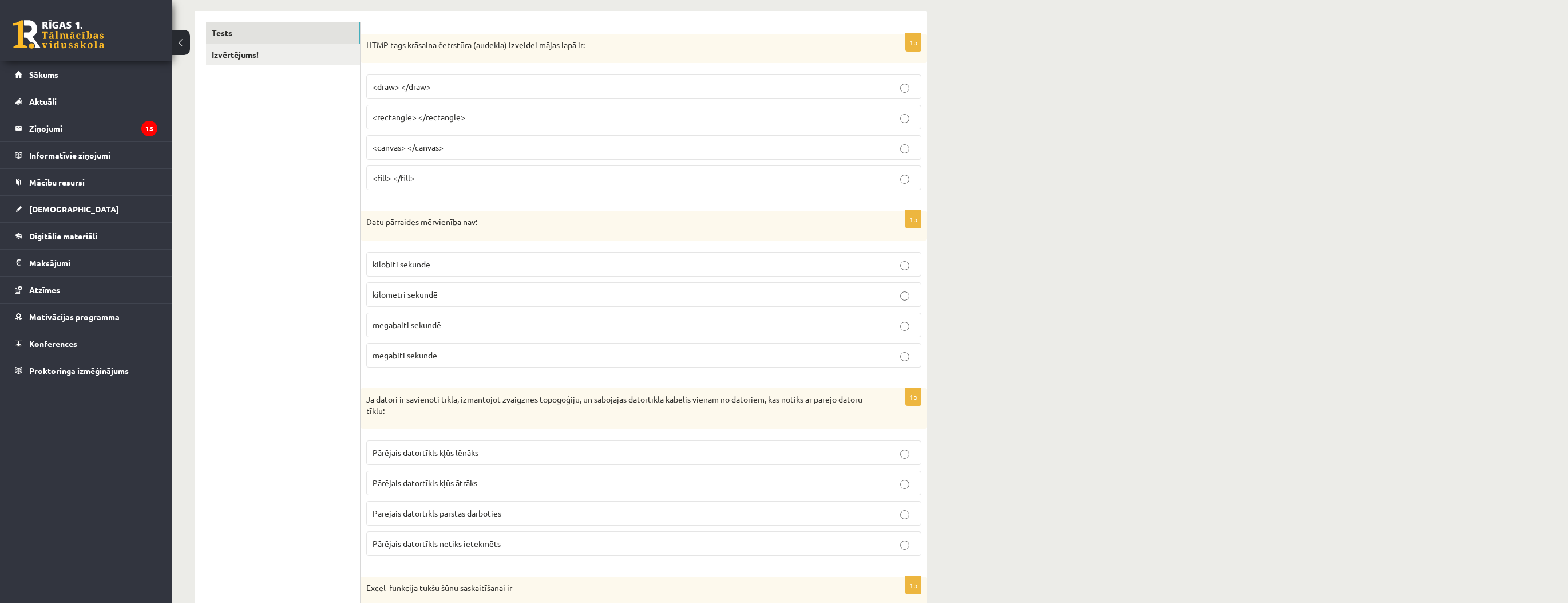
click at [522, 538] on p "Pārējais datortīkls netiks ietekmēts" at bounding box center [644, 544] width 543 height 12
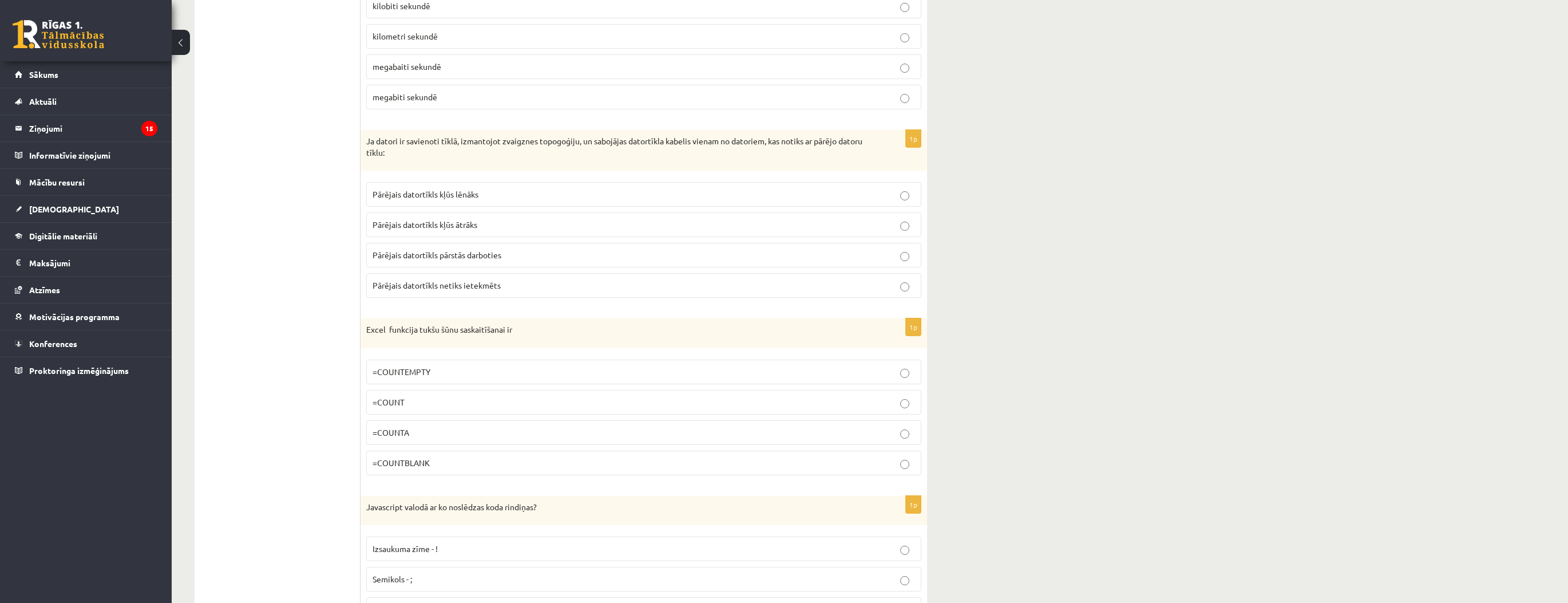
scroll to position [458, 0]
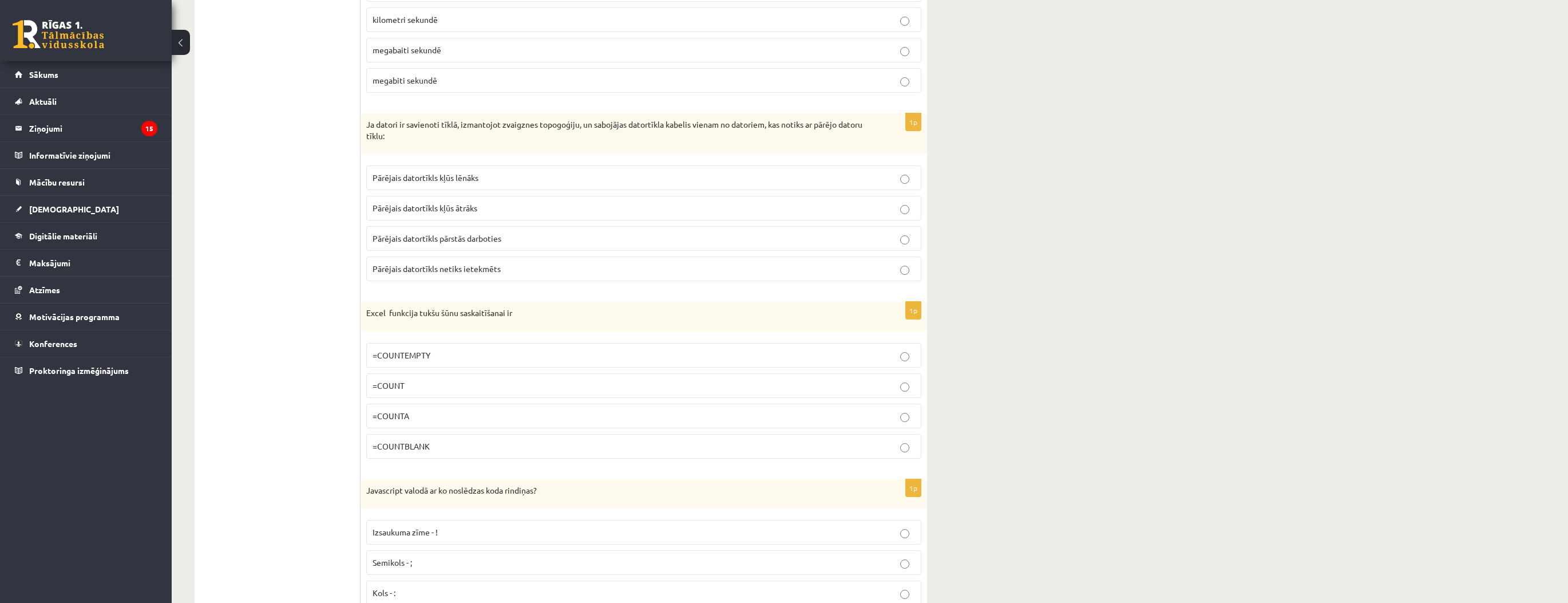
drag, startPoint x: 471, startPoint y: 442, endPoint x: 515, endPoint y: 440, distance: 44.0
click at [471, 442] on p "=COUNTBLANK" at bounding box center [644, 446] width 543 height 12
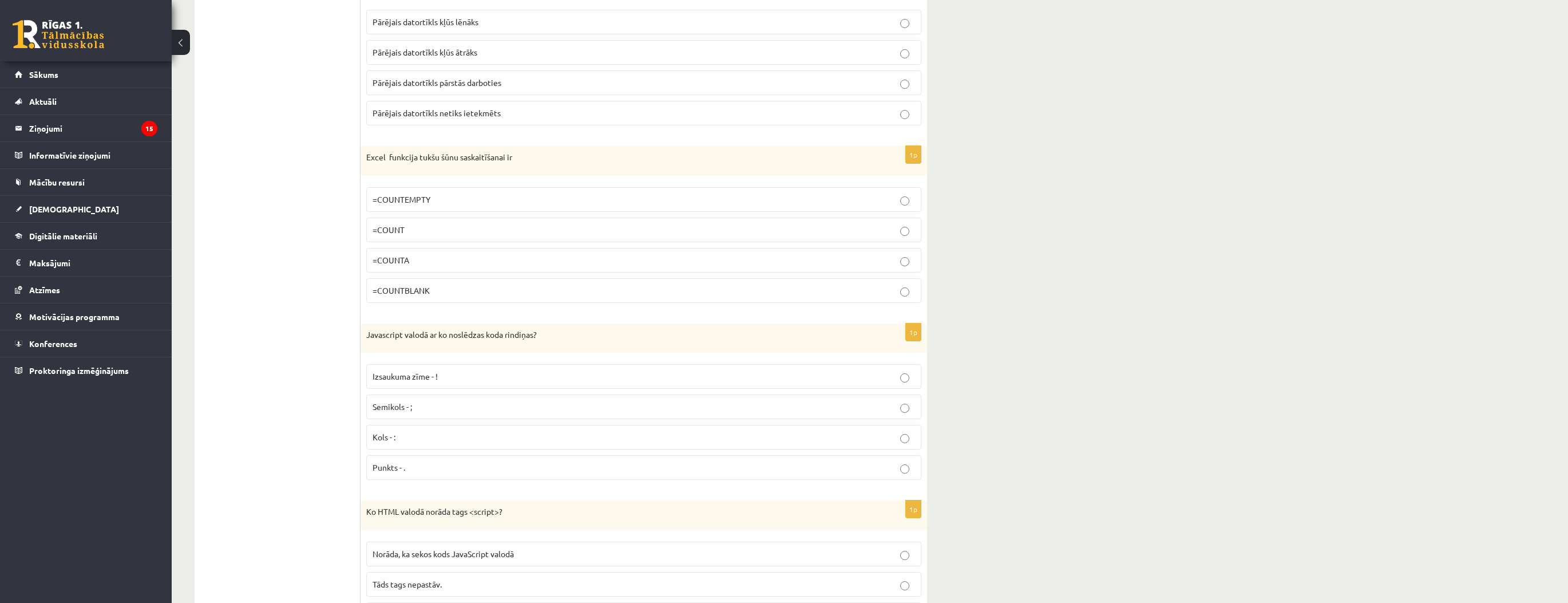
scroll to position [688, 0]
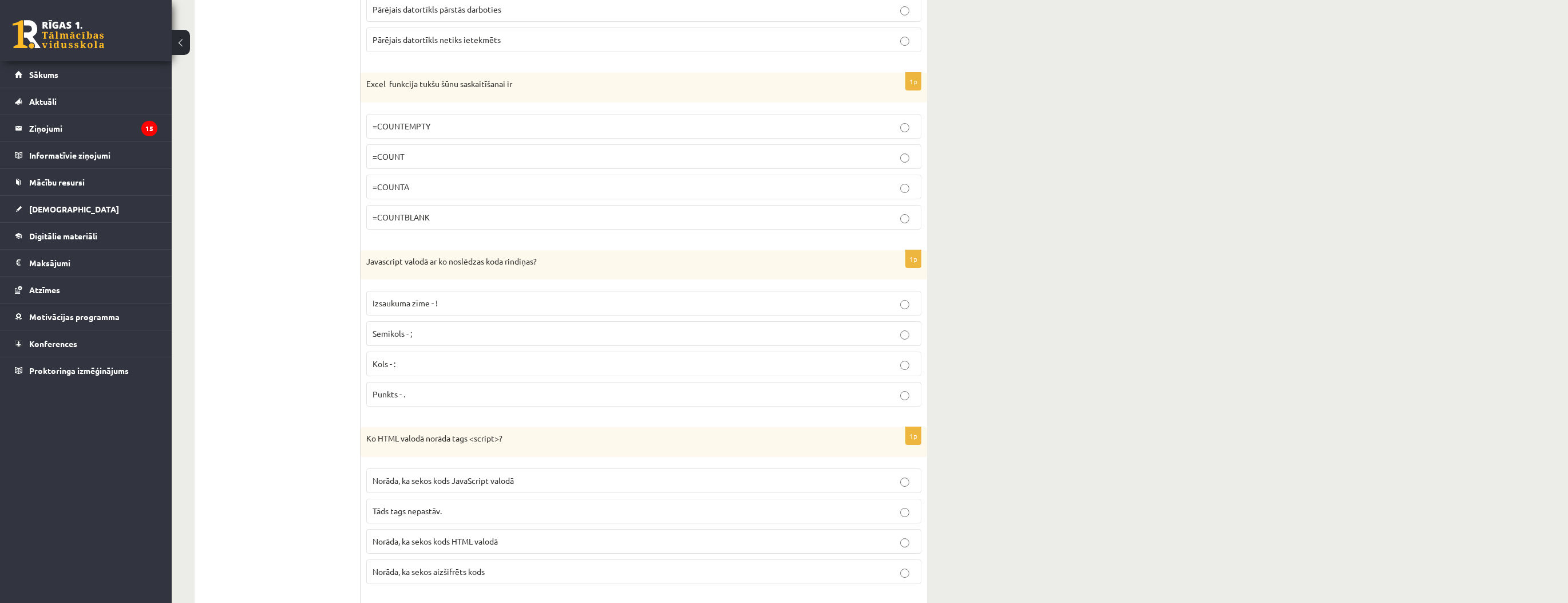
click at [426, 328] on p "Semikols - ;" at bounding box center [644, 334] width 543 height 12
click at [440, 483] on label "Norāda, ka sekos kods JavaScript valodā" at bounding box center [644, 480] width 555 height 25
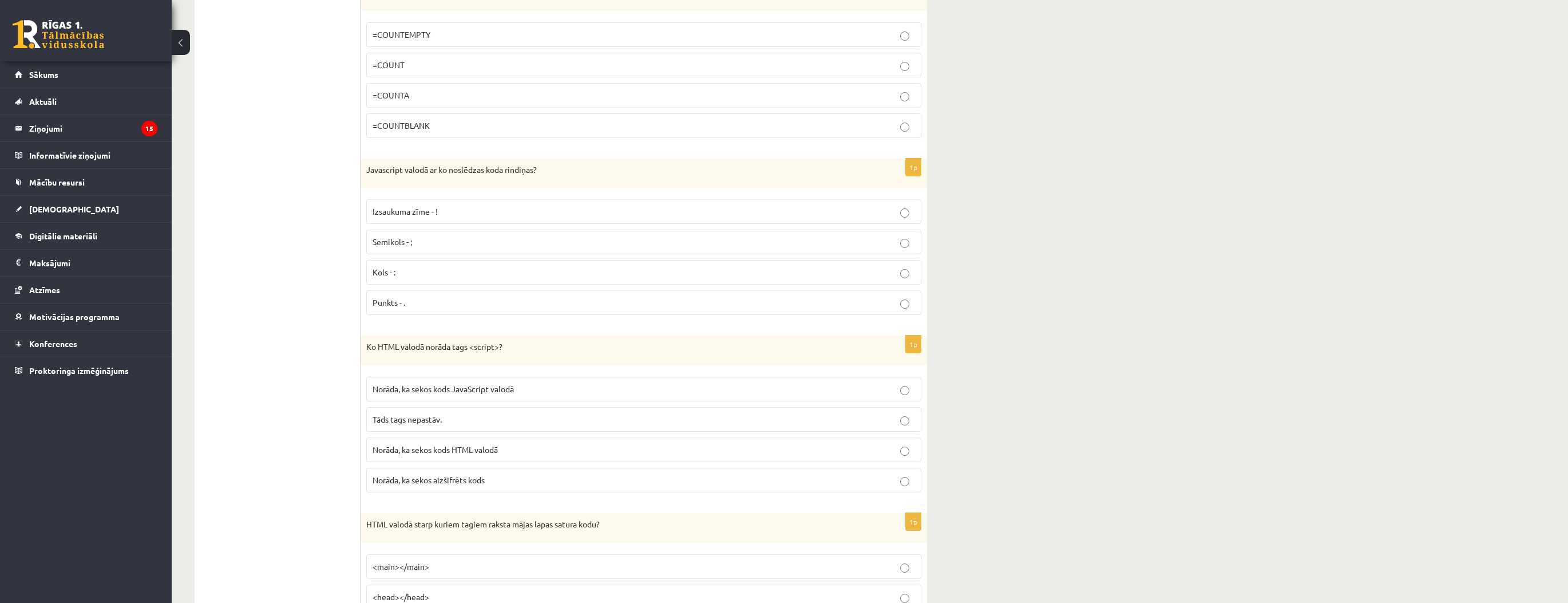
drag, startPoint x: 297, startPoint y: 410, endPoint x: 306, endPoint y: 410, distance: 9.0
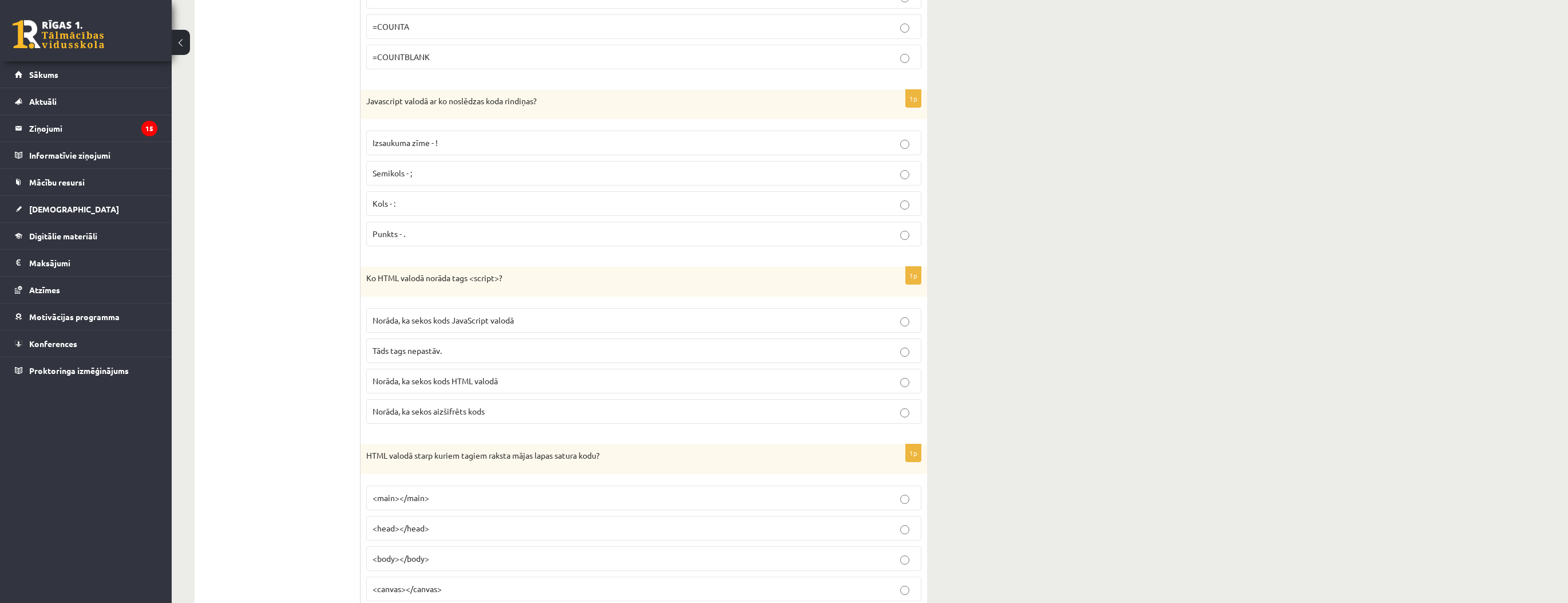
scroll to position [870, 0]
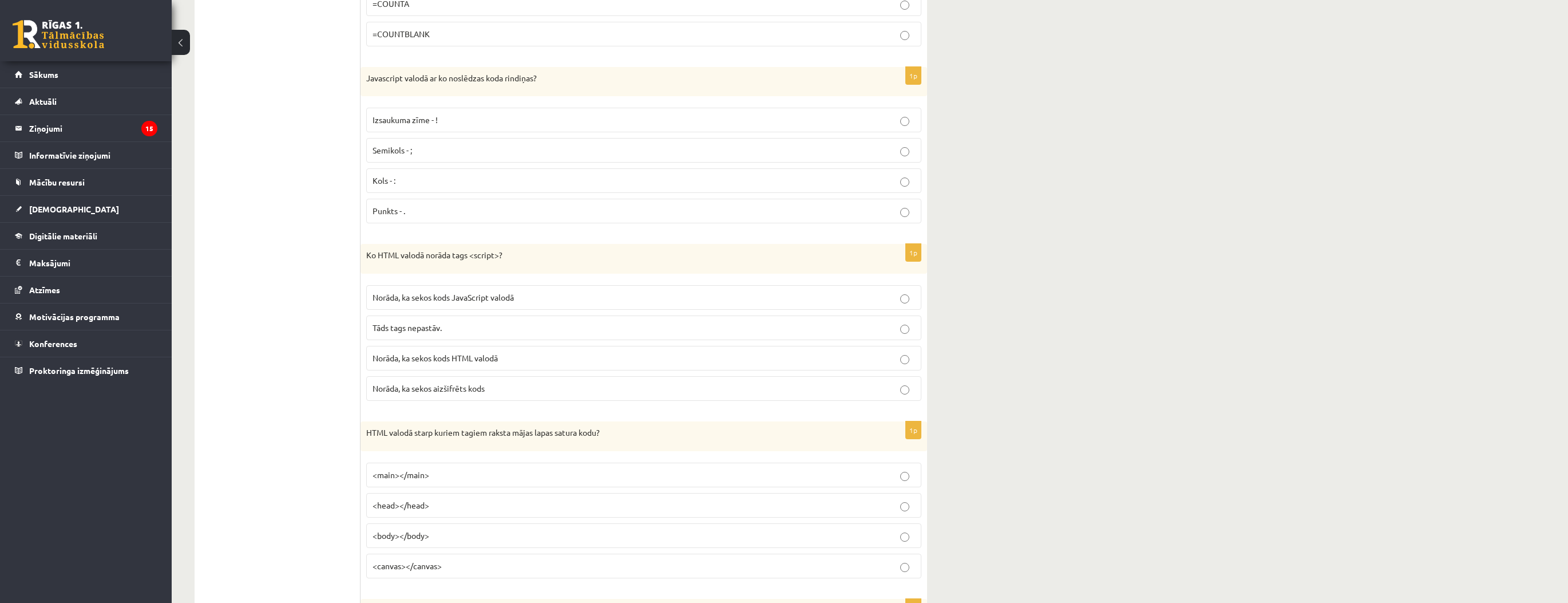
click at [452, 532] on p "<body></body>" at bounding box center [644, 535] width 543 height 12
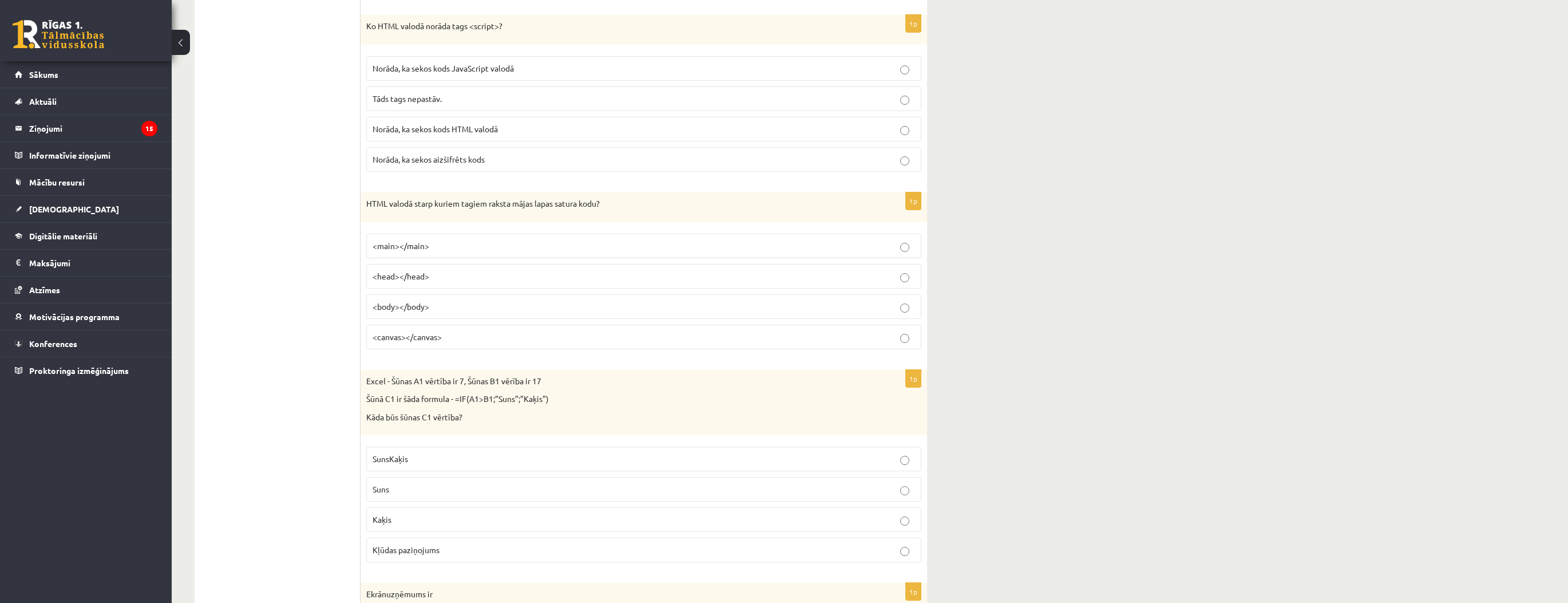
click at [422, 513] on p "Kaķis" at bounding box center [644, 519] width 543 height 12
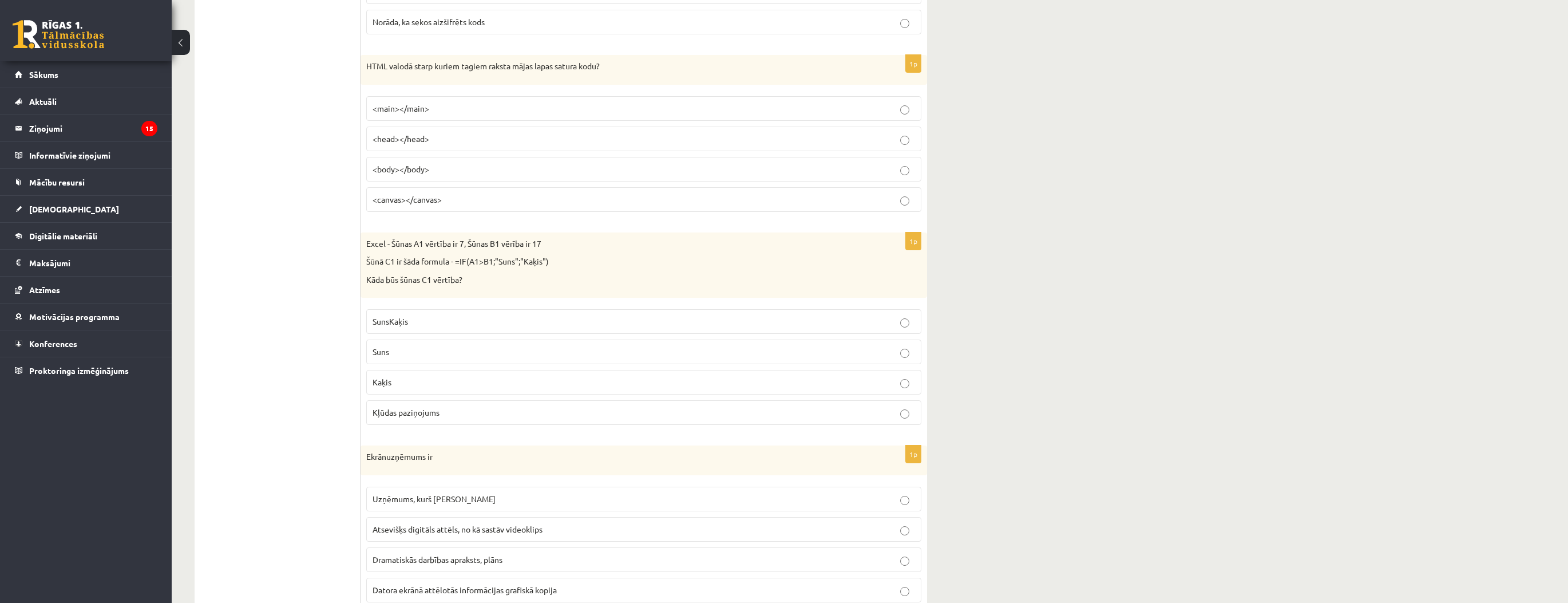
scroll to position [1283, 0]
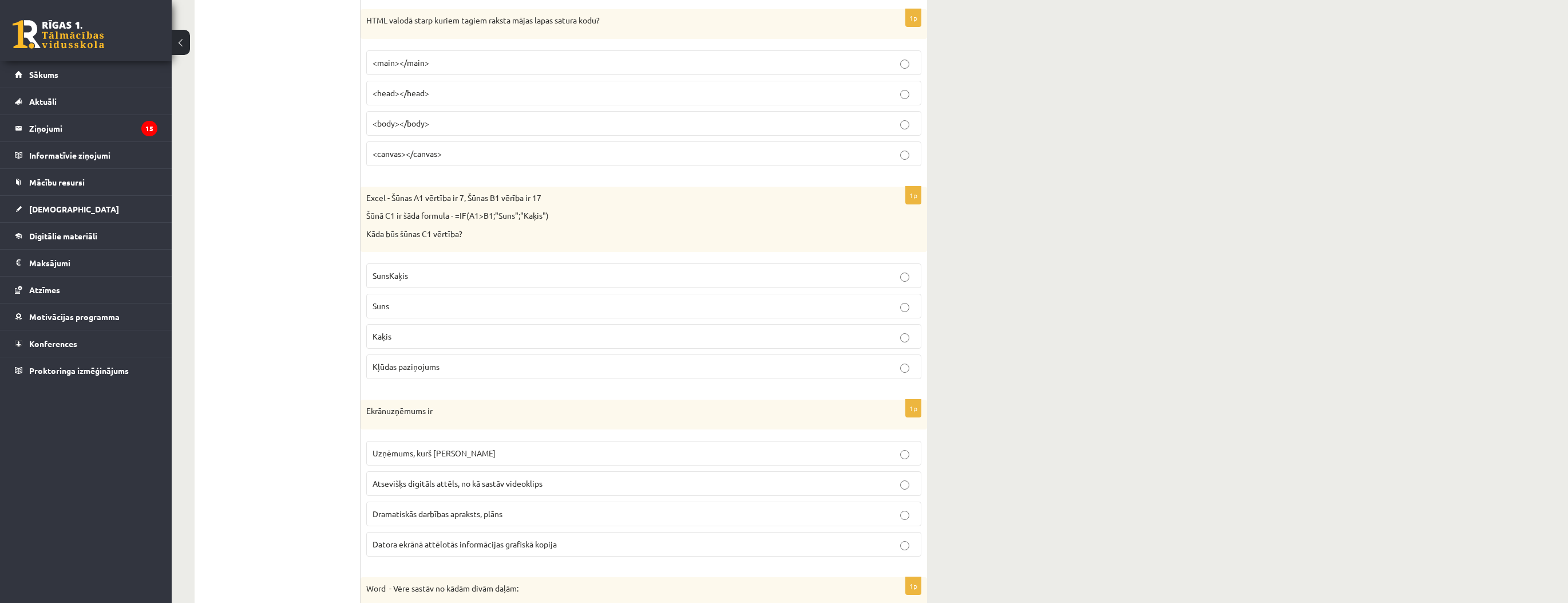
click at [383, 539] on span "Datora ekrānā attēlotās informācijas grafiskā kopija" at bounding box center [464, 544] width 184 height 11
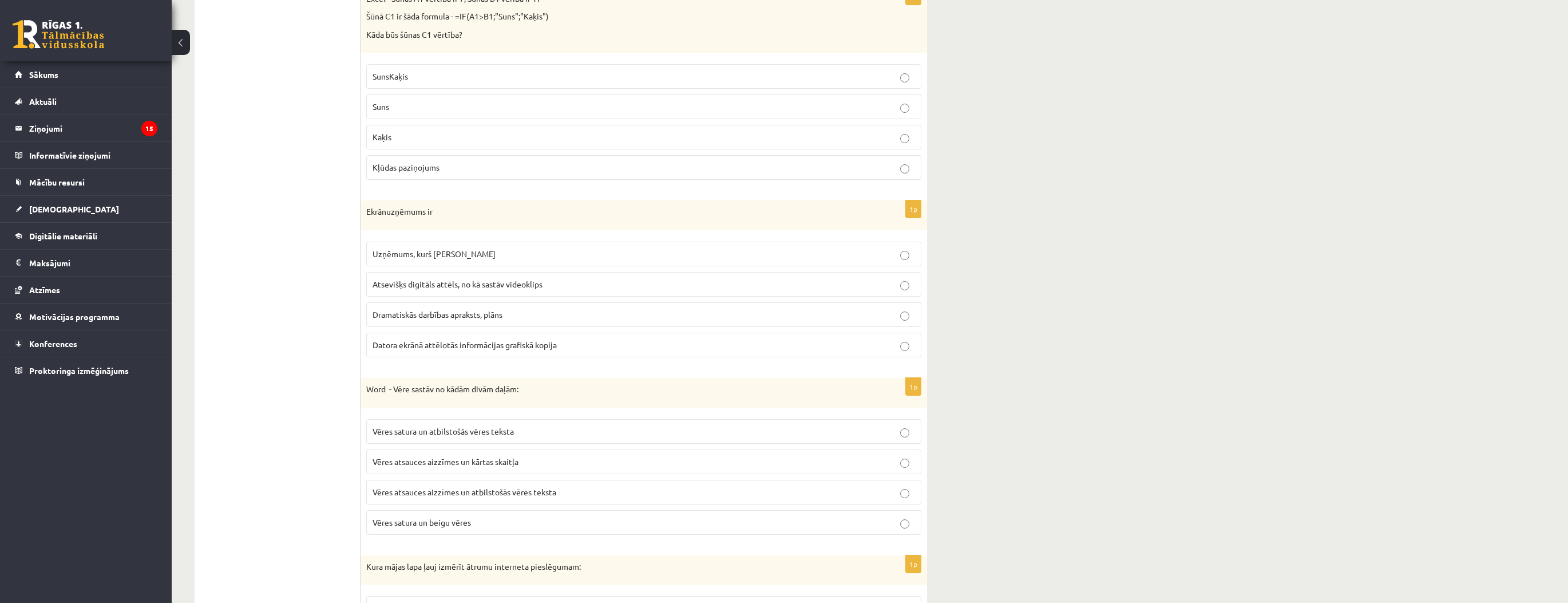
scroll to position [1512, 0]
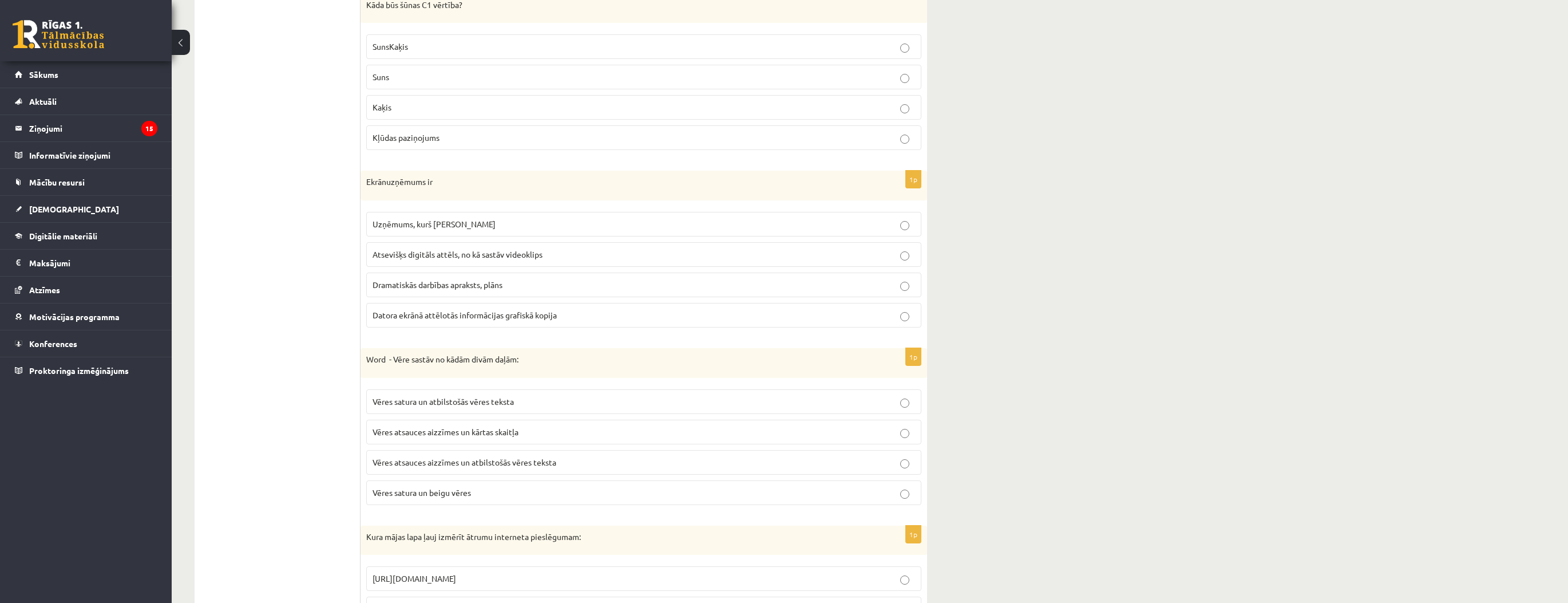
click at [573, 456] on p "Vēres atsauces aizzīmes un atbilstošās vēres teksta" at bounding box center [644, 462] width 543 height 12
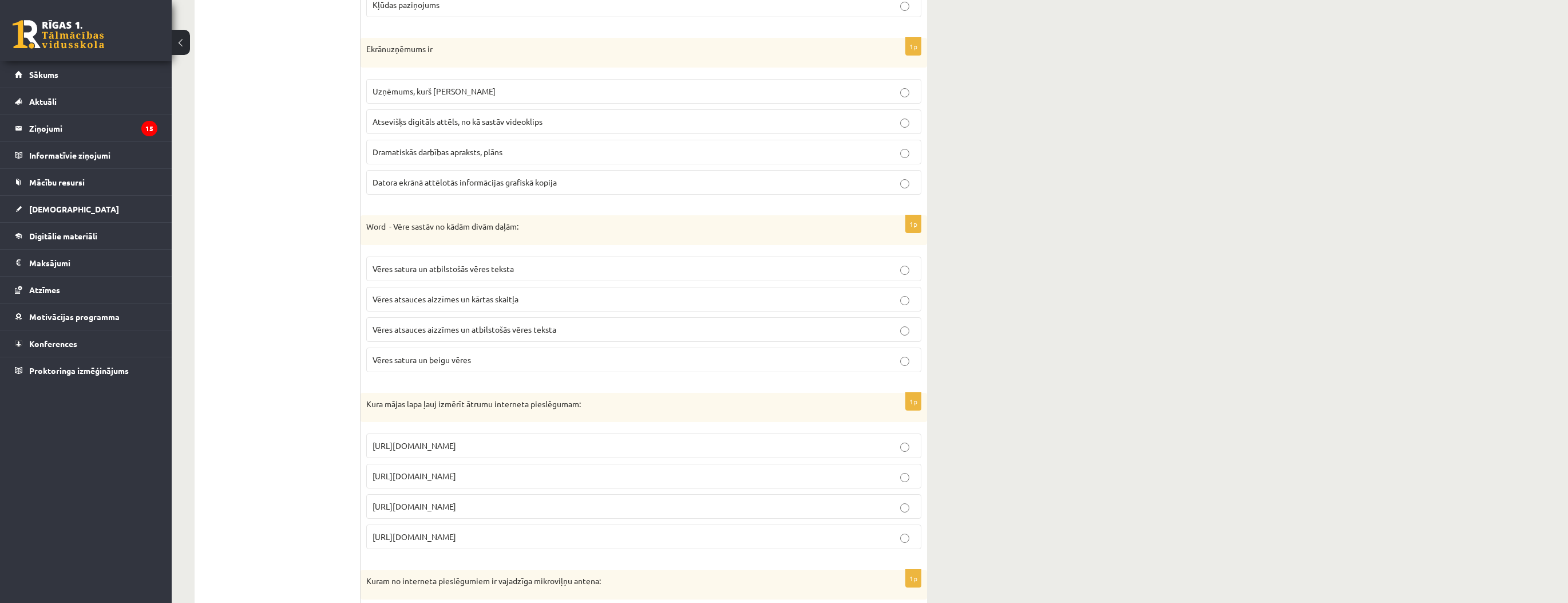
scroll to position [1650, 0]
click at [456, 466] on span "https://www.speedtest.net" at bounding box center [414, 471] width 84 height 11
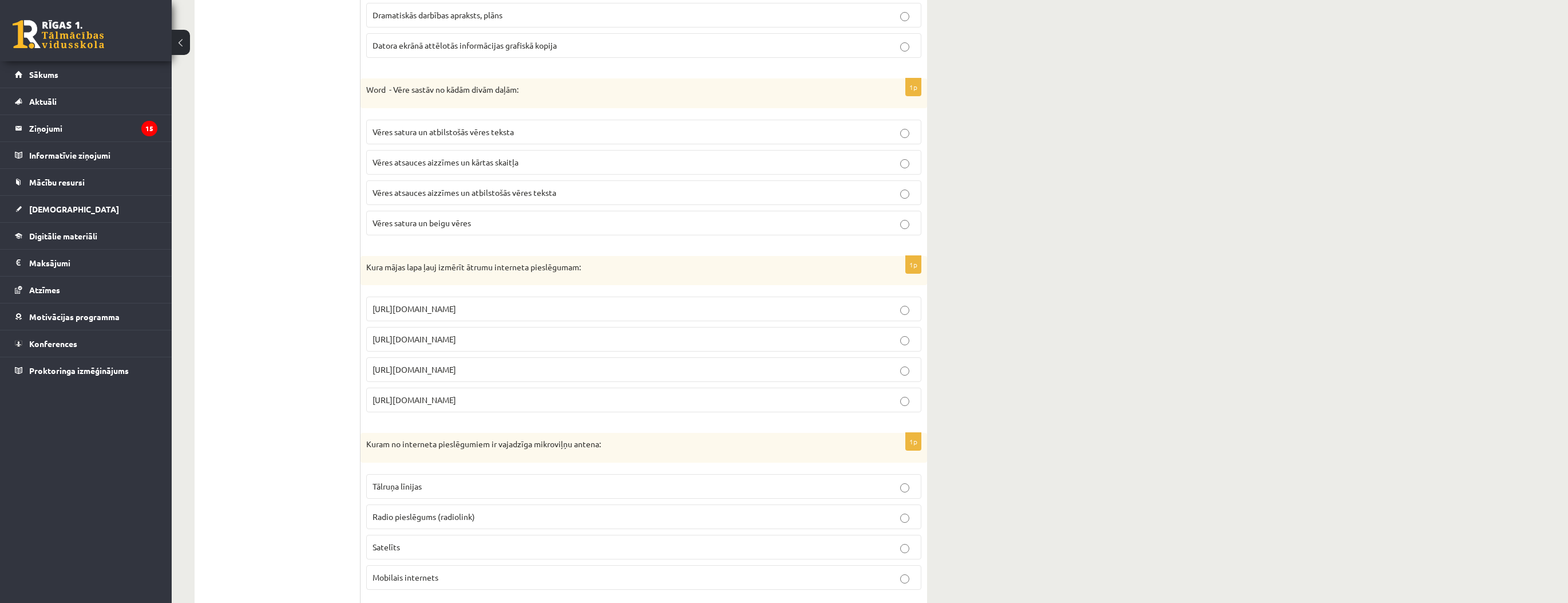
scroll to position [1787, 0]
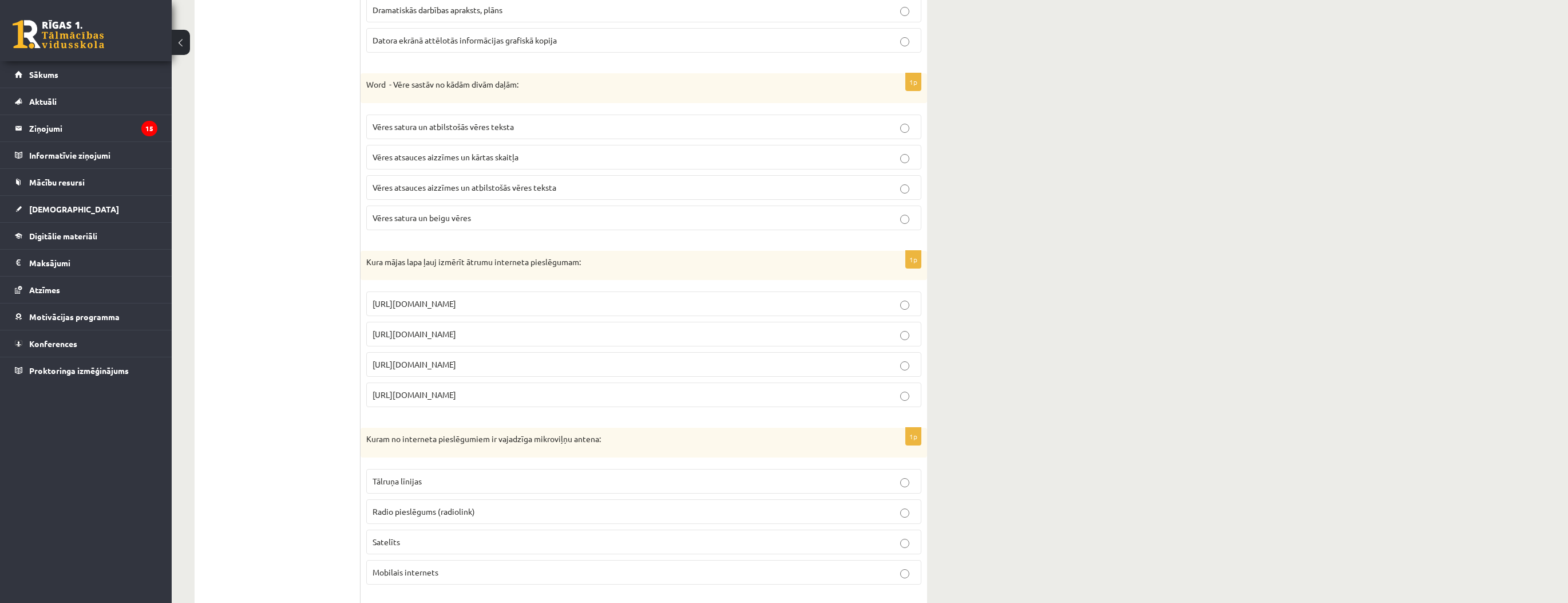
click at [397, 499] on label "Radio pieslēgums (radiolink)" at bounding box center [644, 511] width 555 height 25
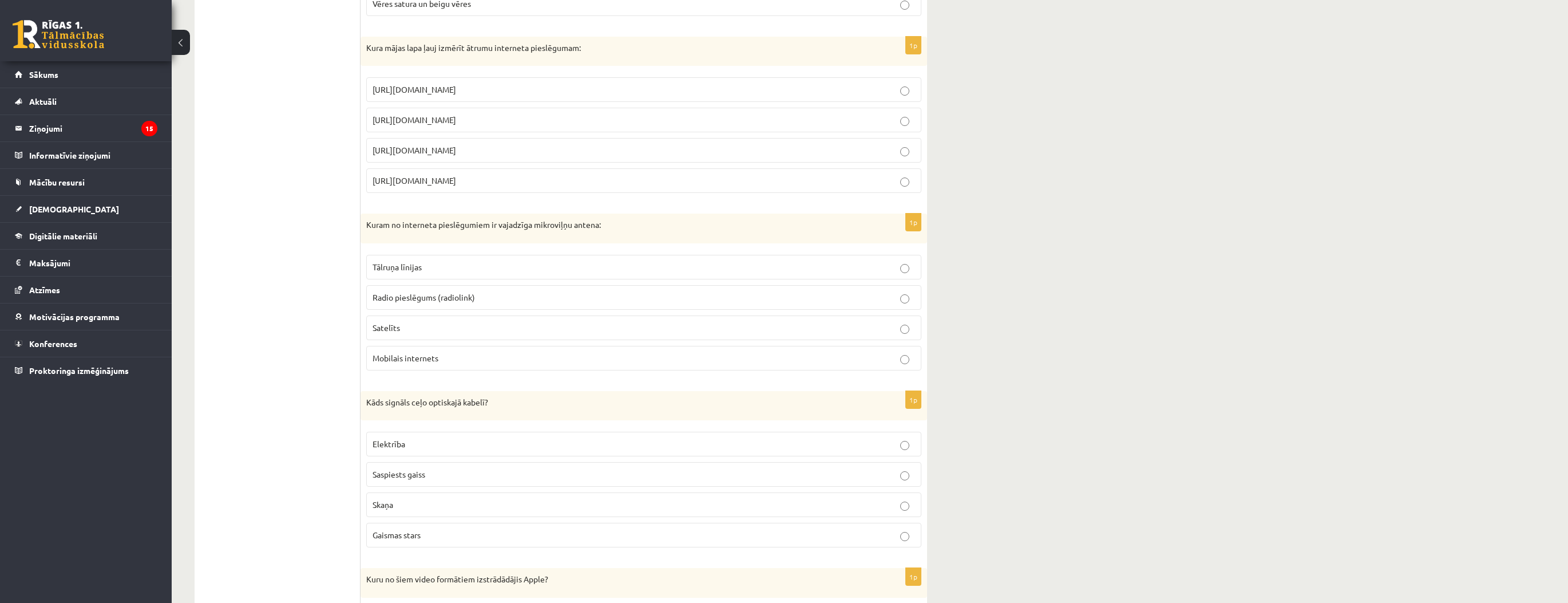
scroll to position [2062, 0]
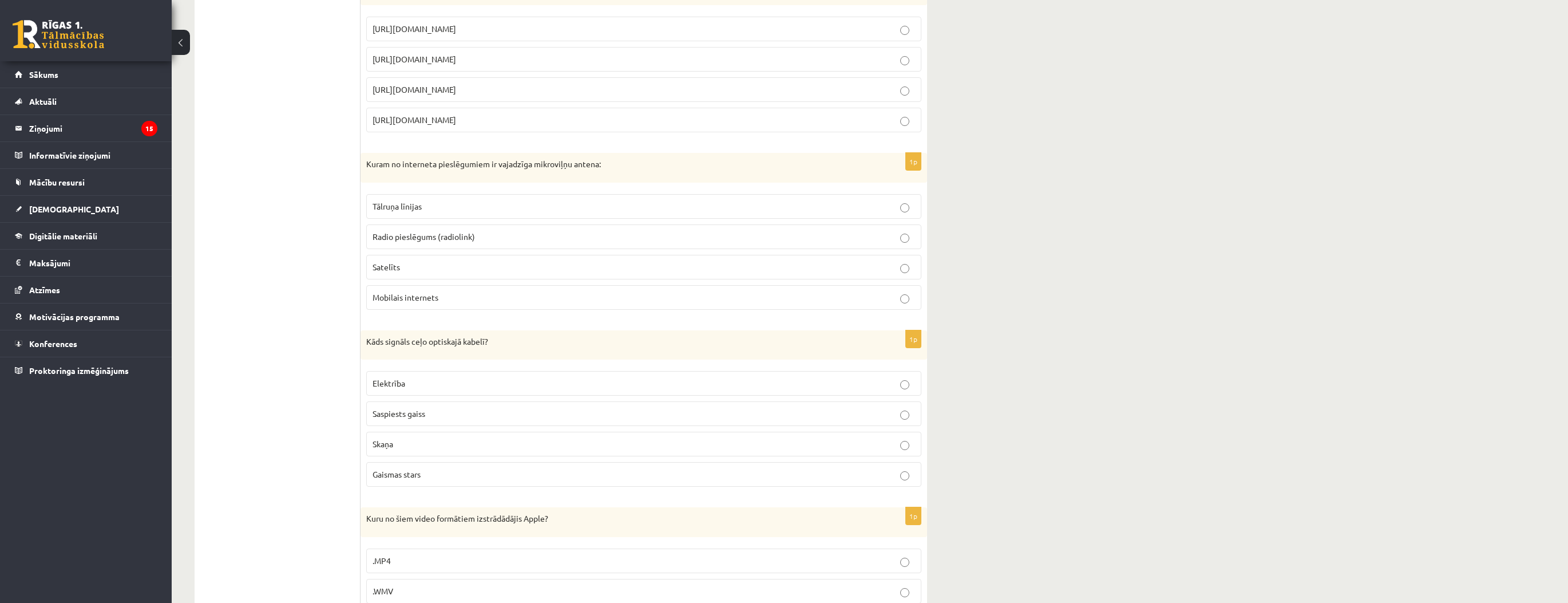
click at [431, 468] on p "Gaismas stars" at bounding box center [644, 474] width 543 height 12
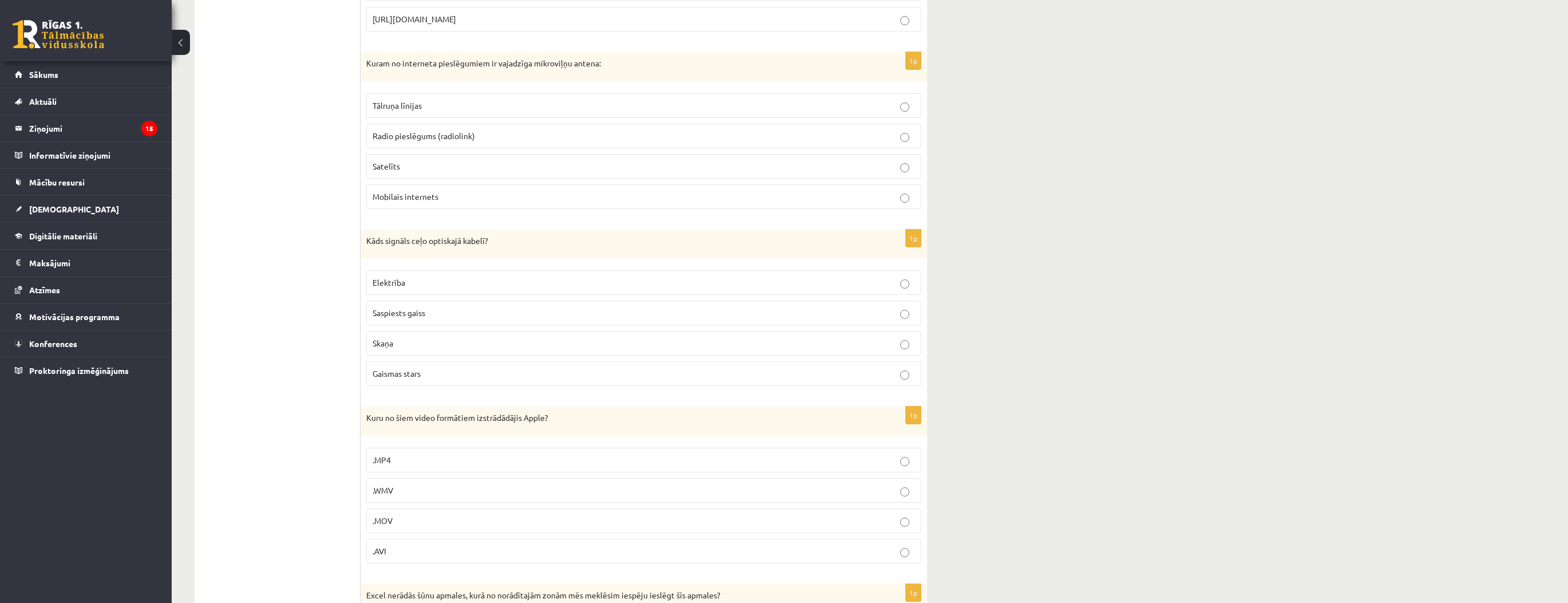
scroll to position [2199, 0]
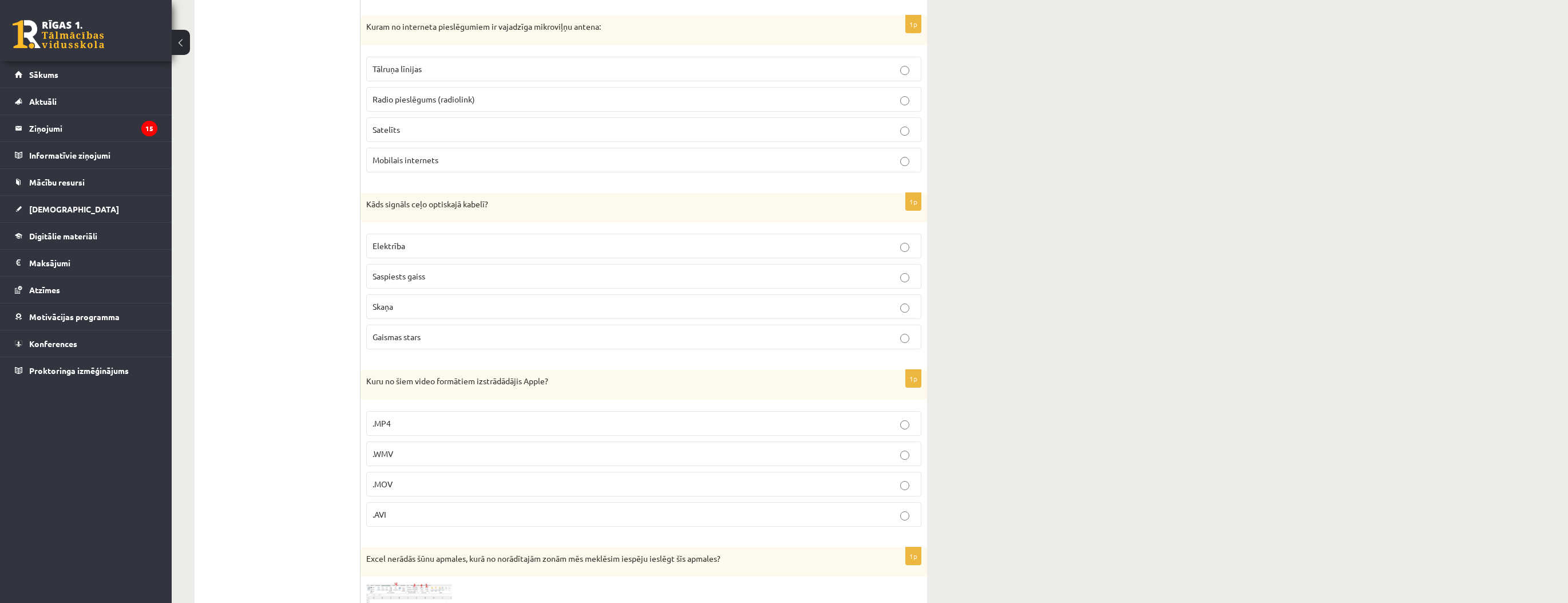
click at [395, 478] on p ".MOV" at bounding box center [644, 484] width 543 height 12
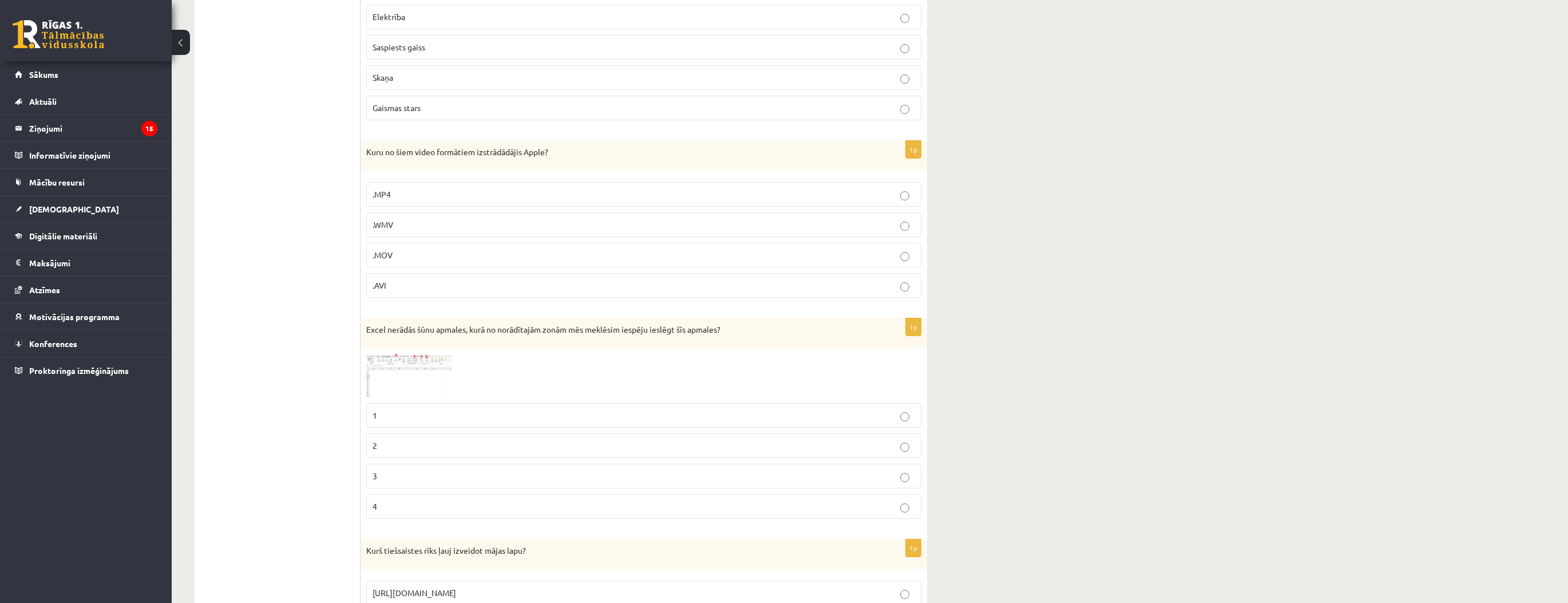
click at [400, 440] on p "2" at bounding box center [644, 446] width 543 height 12
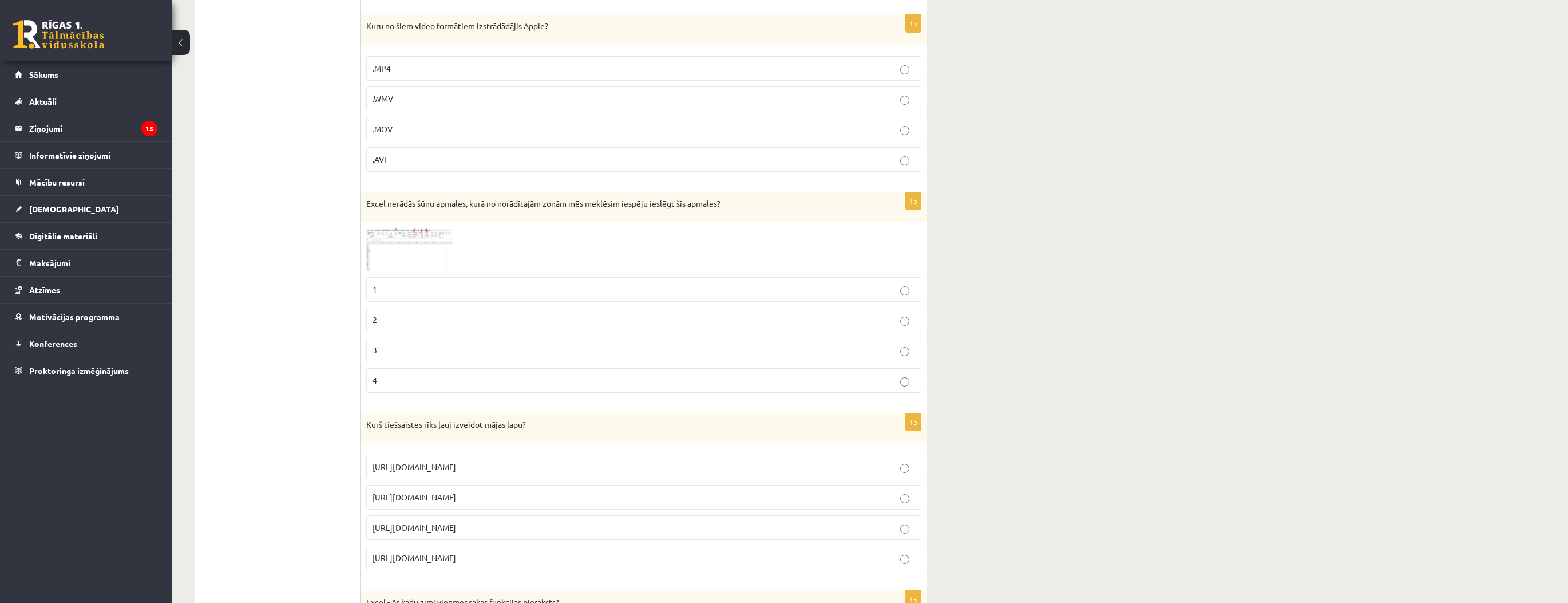
scroll to position [2566, 0]
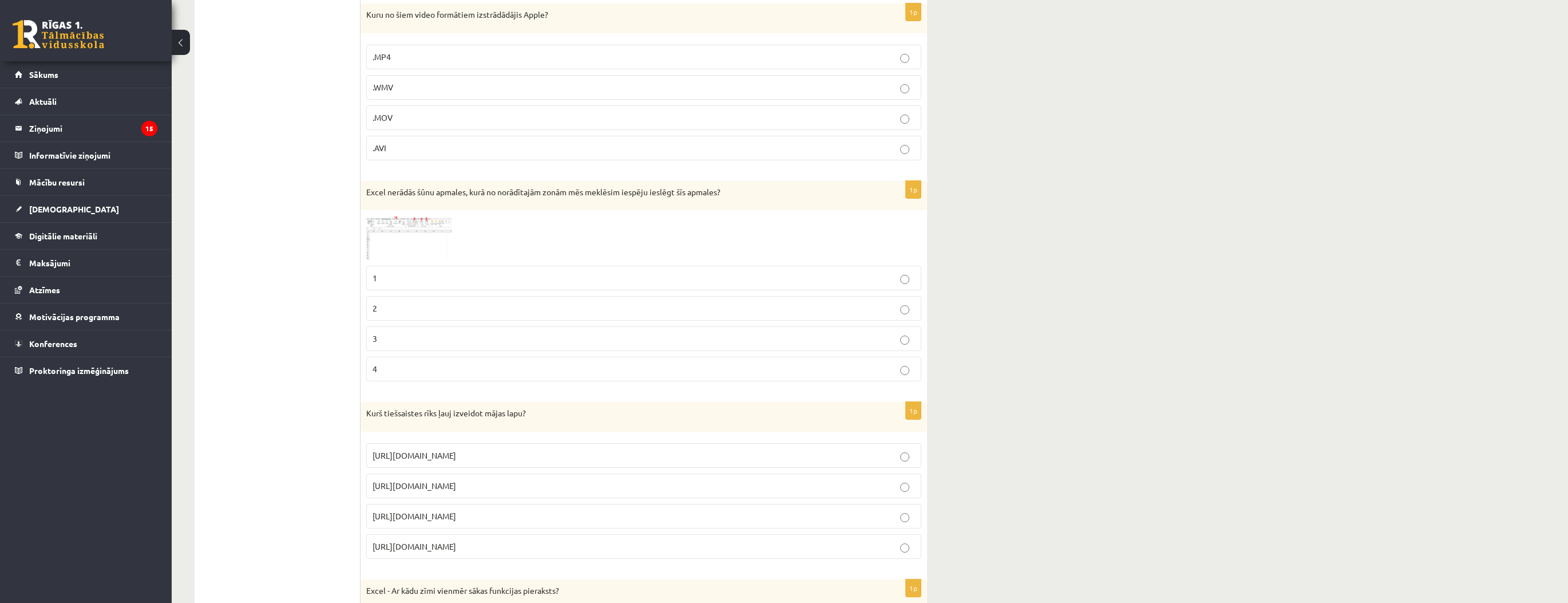
click at [473, 511] on p "https://www.mozello.lv" at bounding box center [644, 516] width 543 height 12
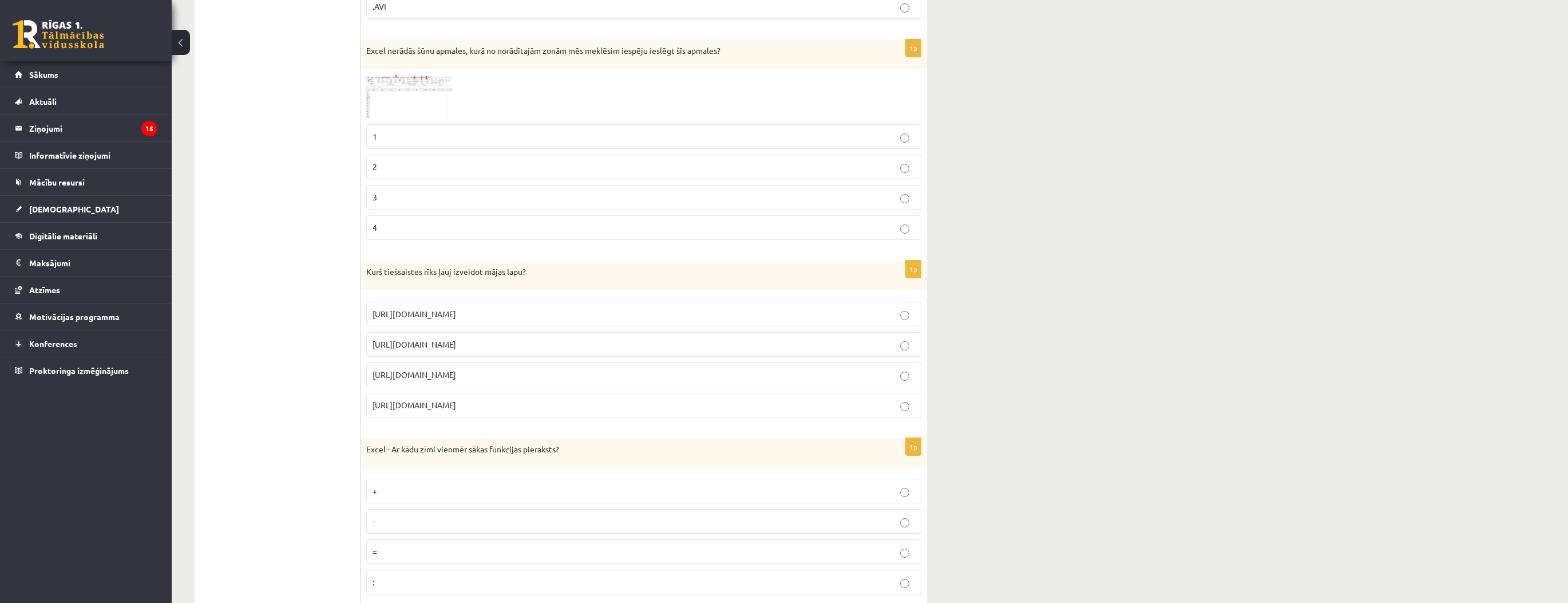
scroll to position [2749, 0]
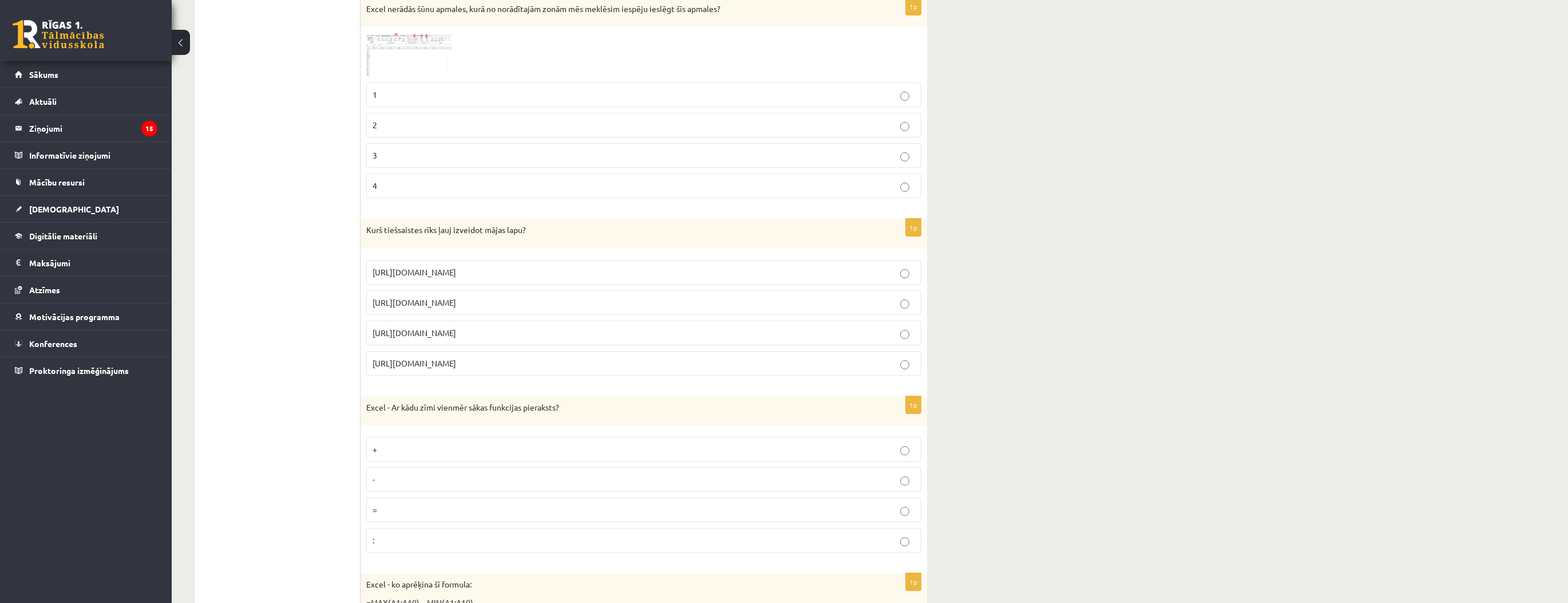
click at [421, 504] on p "=" at bounding box center [644, 510] width 543 height 12
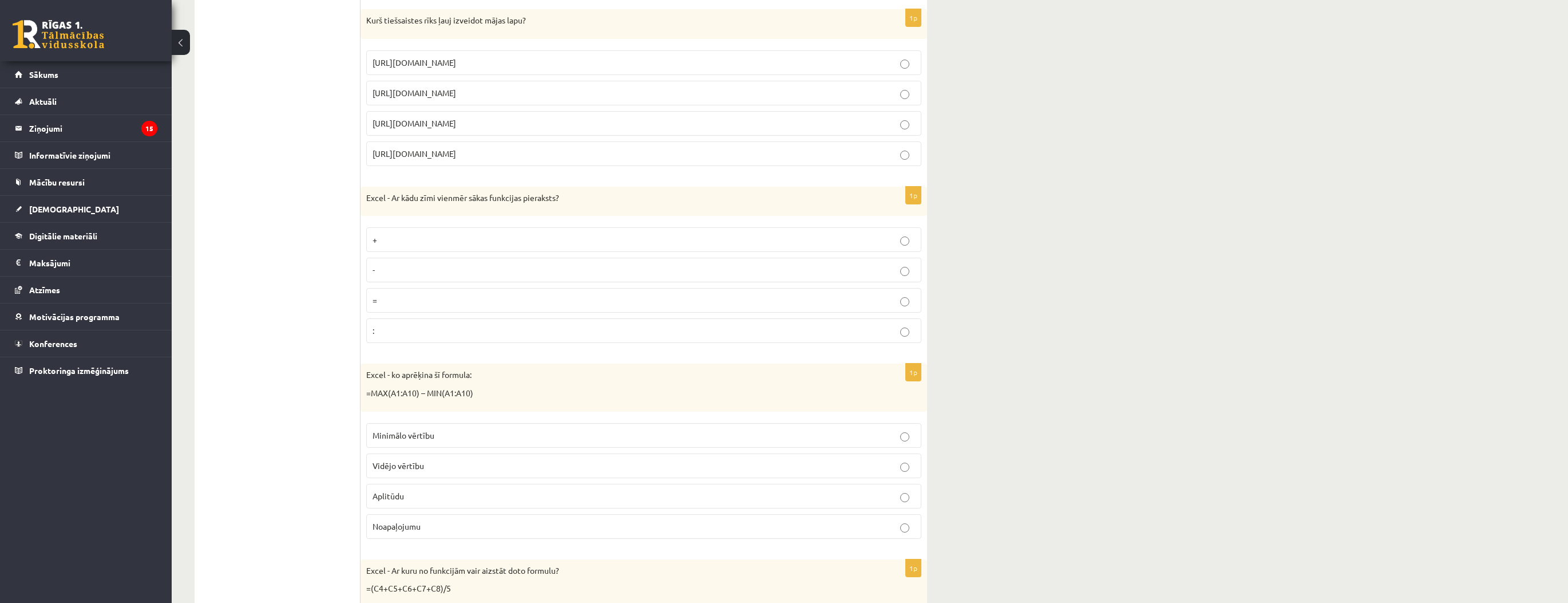
scroll to position [2978, 0]
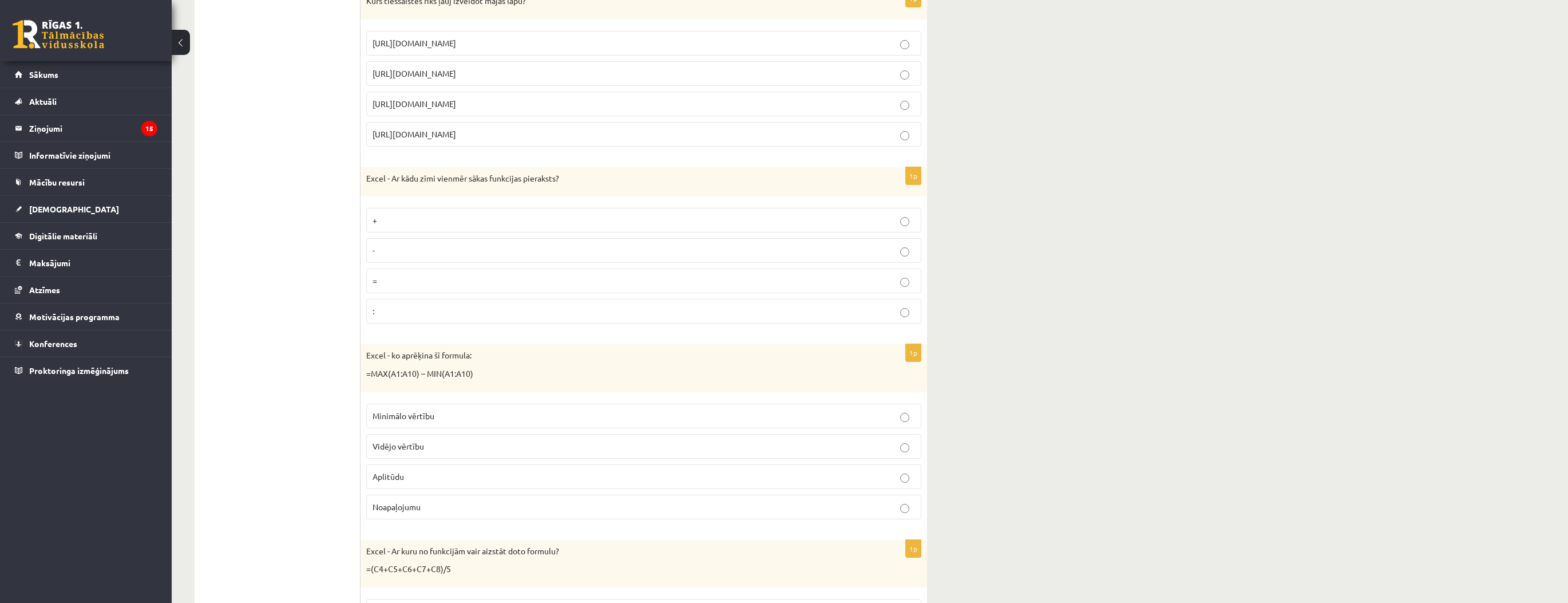
click at [425, 471] on p "Aplitūdu" at bounding box center [644, 477] width 543 height 12
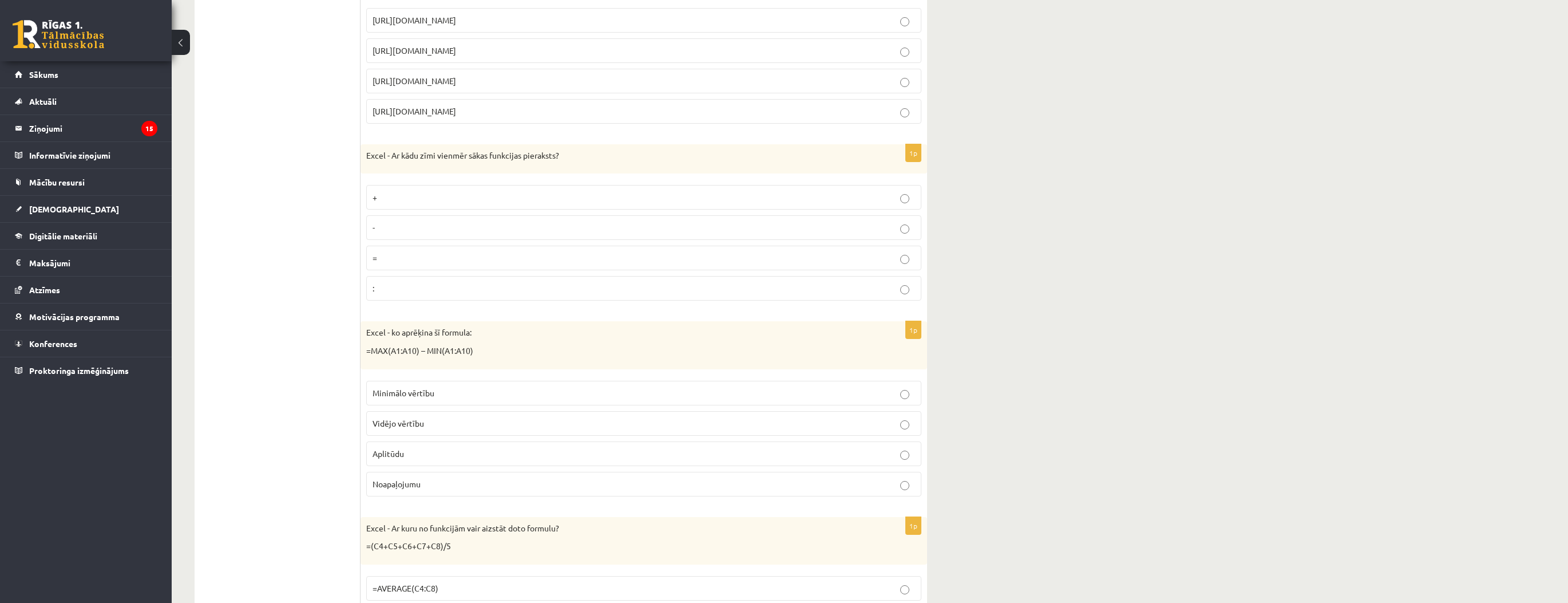
scroll to position [3116, 0]
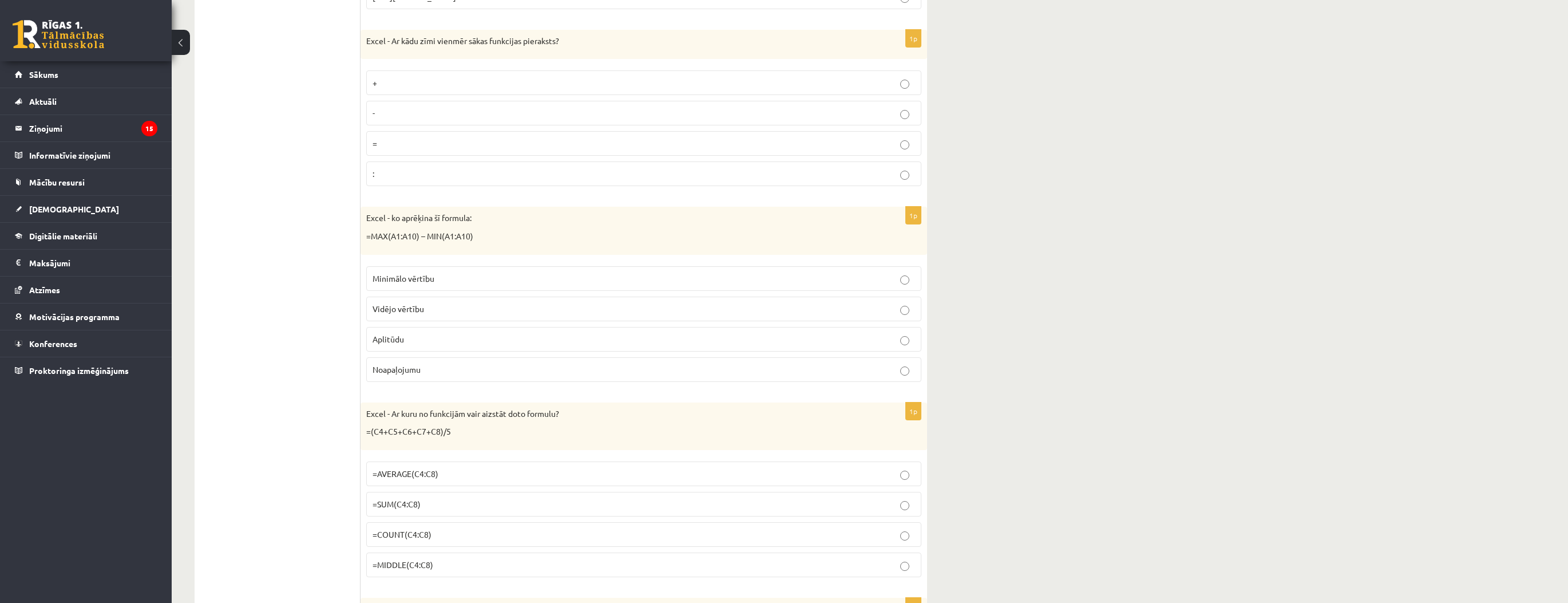
drag, startPoint x: 419, startPoint y: 458, endPoint x: 428, endPoint y: 477, distance: 21.0
click at [419, 468] on span "=AVERAGE(C4:C8)" at bounding box center [405, 473] width 66 height 11
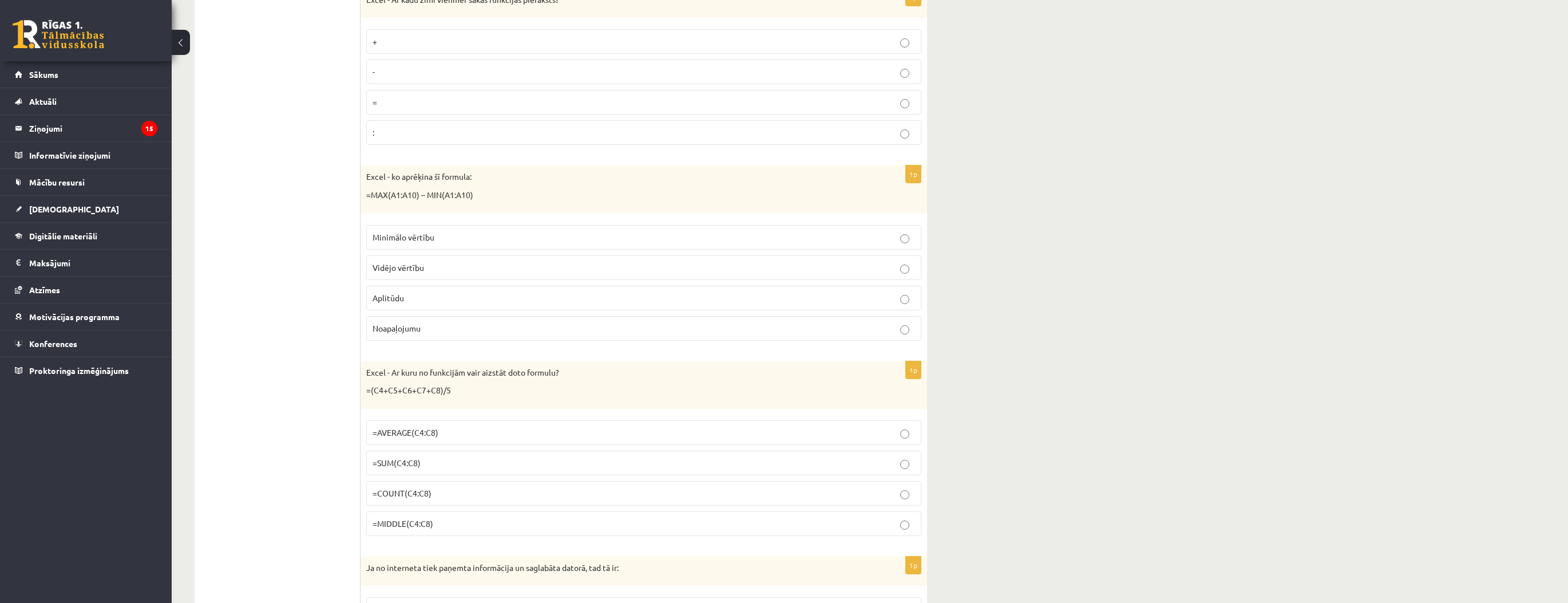
scroll to position [3345, 0]
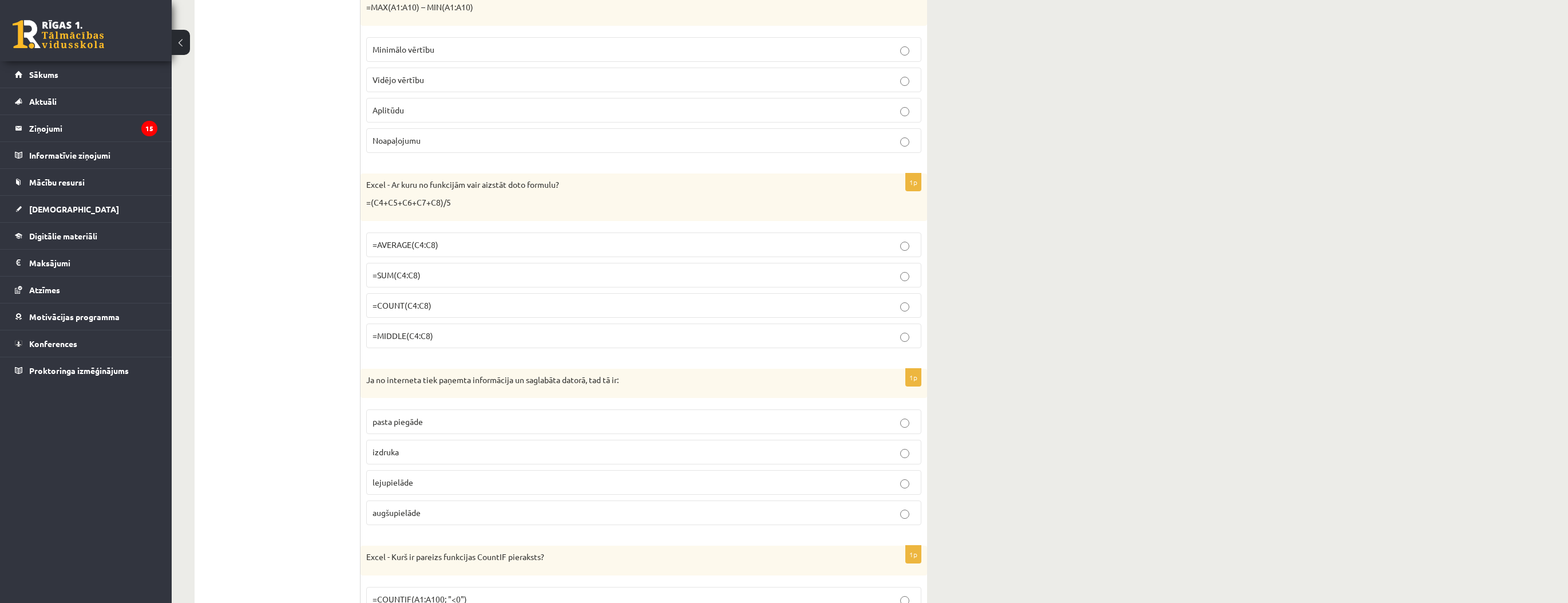
click at [419, 472] on label "lejupielāde" at bounding box center [644, 482] width 555 height 25
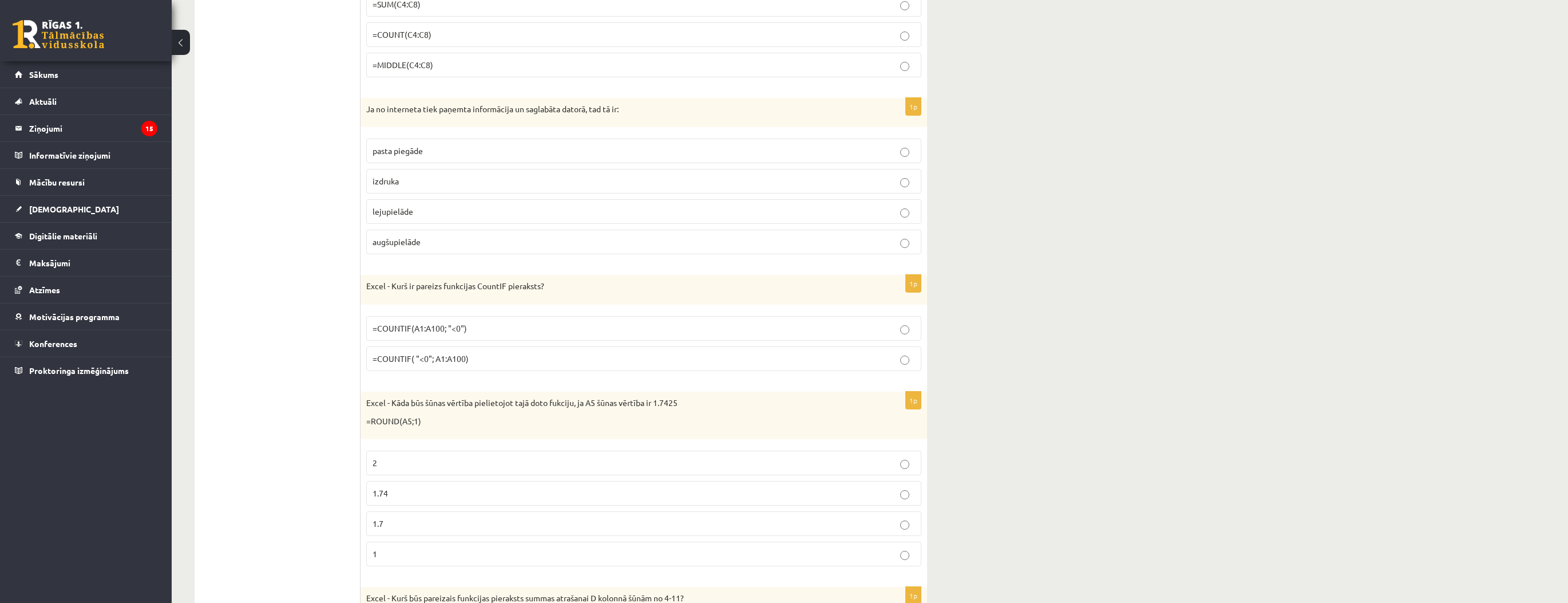
scroll to position [3619, 0]
click at [747, 412] on p "=ROUND(A5;1)" at bounding box center [615, 418] width 498 height 11
click at [483, 319] on p "=COUNTIF(A1:A100; "<0")" at bounding box center [644, 324] width 543 height 12
click at [409, 541] on label "1" at bounding box center [644, 550] width 555 height 25
click at [403, 513] on fieldset "2 1.74 1.7 1" at bounding box center [644, 503] width 555 height 125
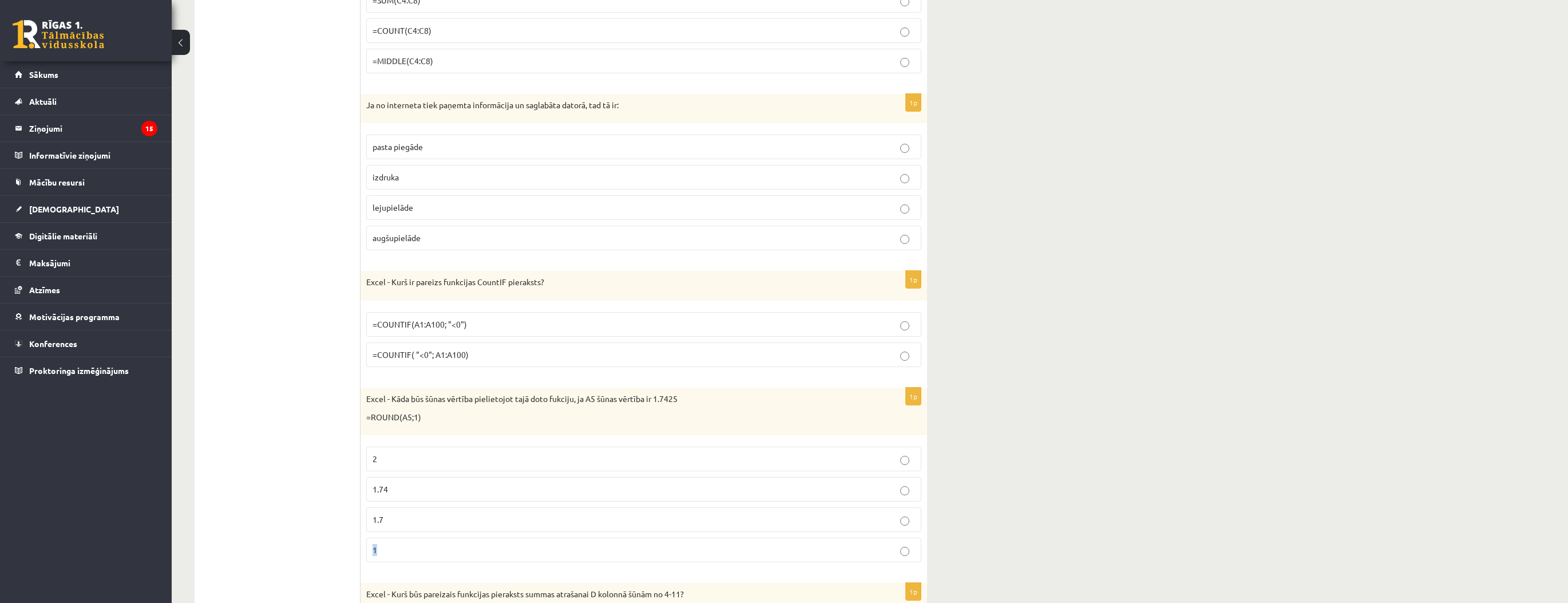
click at [402, 513] on p "1.7" at bounding box center [644, 519] width 543 height 12
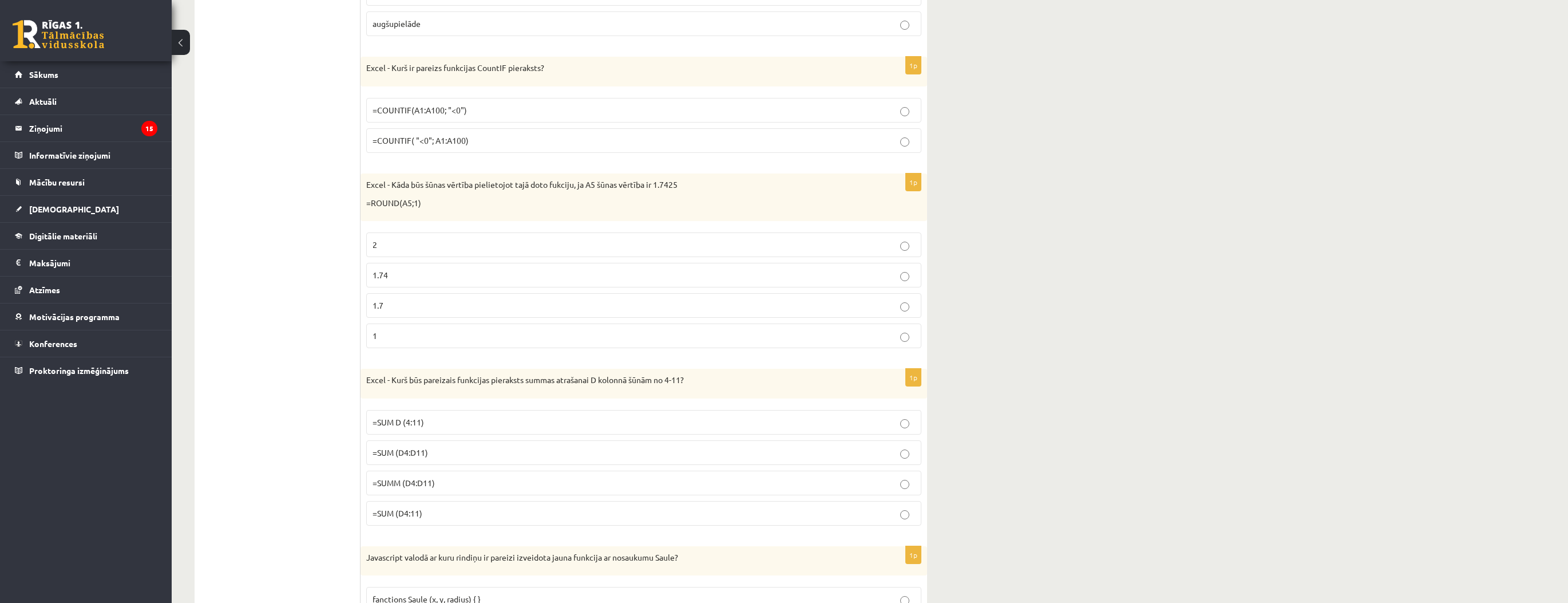
scroll to position [3894, 0]
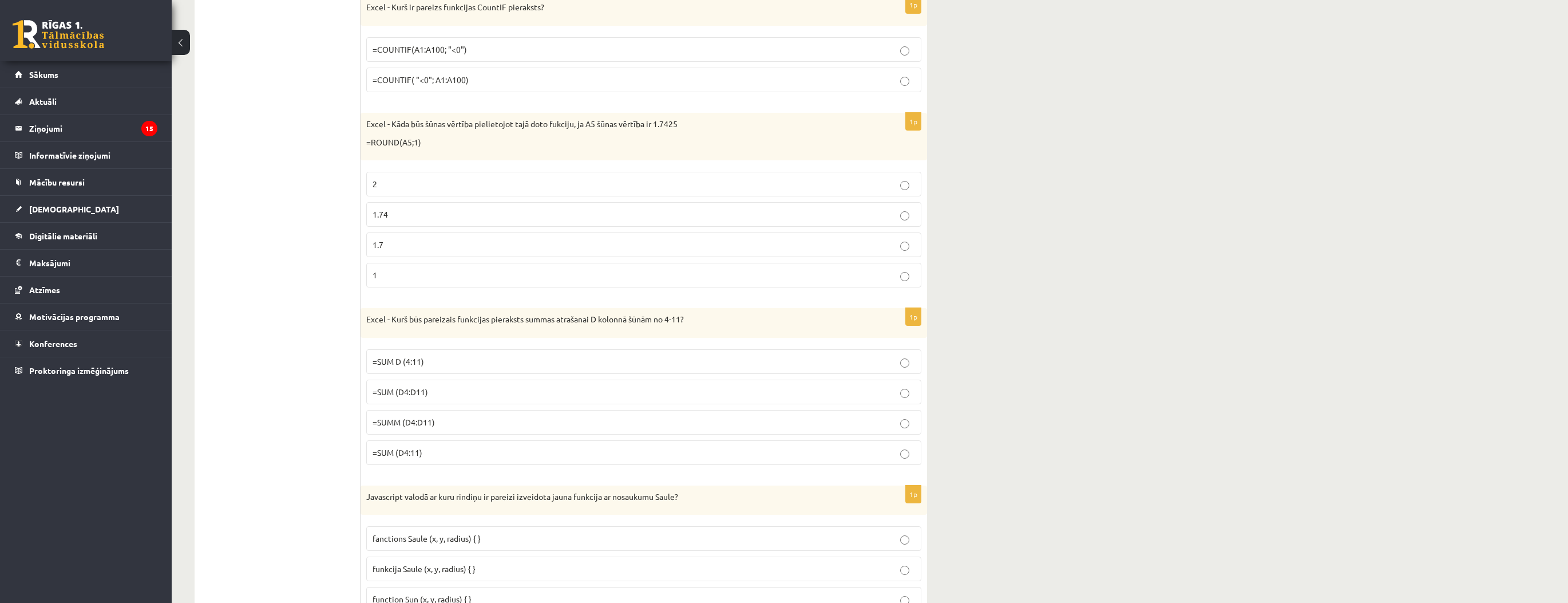
drag, startPoint x: 446, startPoint y: 374, endPoint x: 458, endPoint y: 382, distance: 14.4
click at [446, 386] on p "=SUM (D4:D11)" at bounding box center [644, 391] width 543 height 12
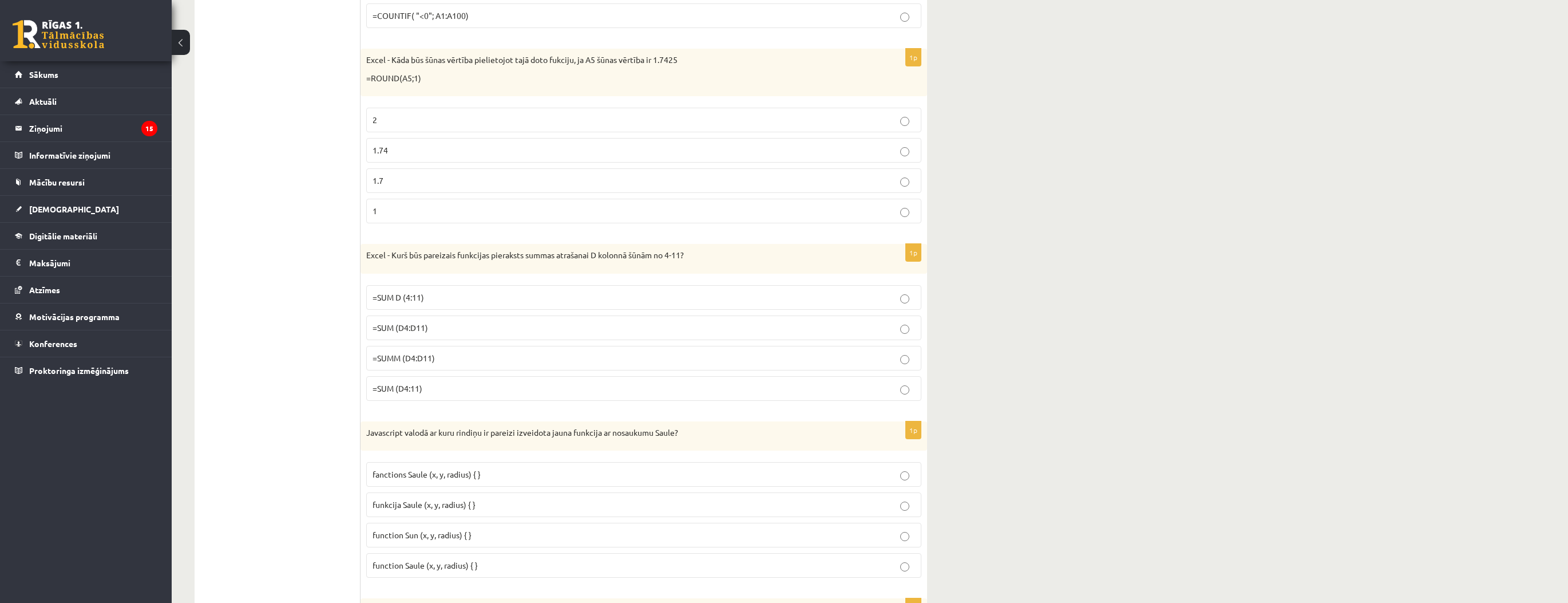
scroll to position [4078, 0]
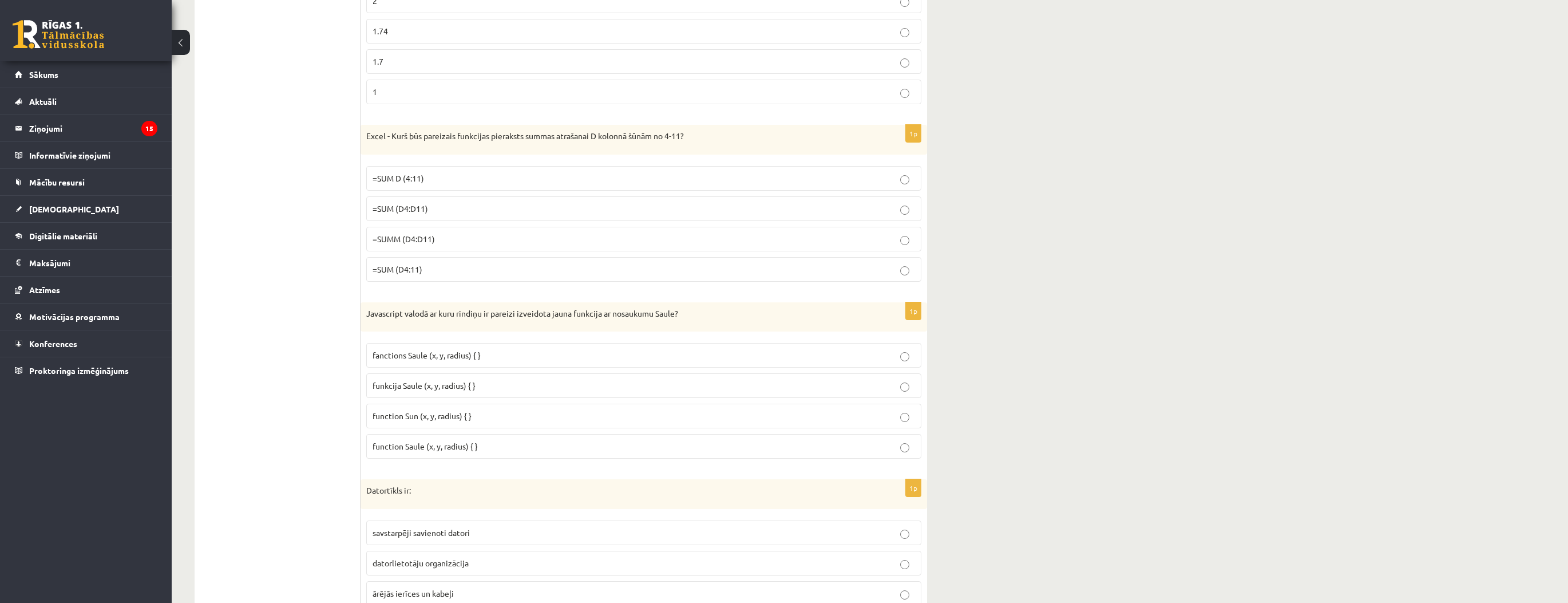
click at [440, 373] on label "funkcija Saule (x, y, radius) { }" at bounding box center [644, 385] width 555 height 25
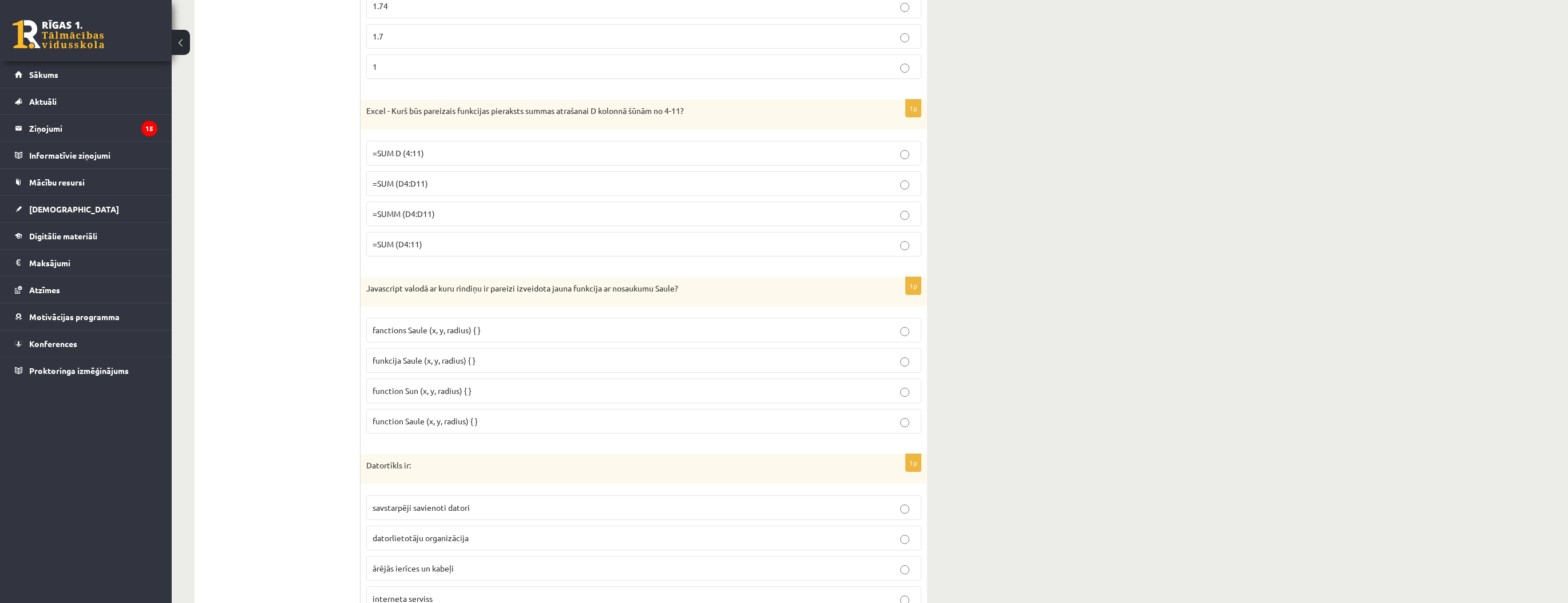
scroll to position [4170, 0]
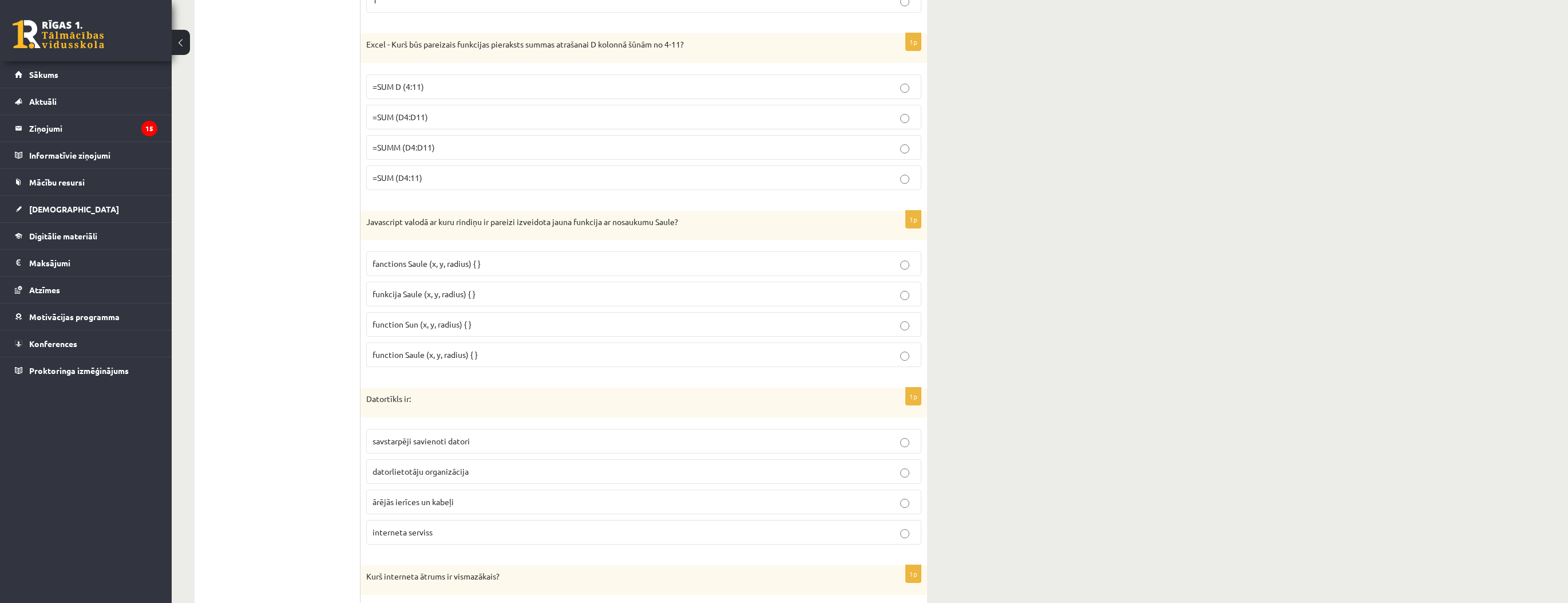
click at [416, 436] on span "savstarpēji savienoti datori" at bounding box center [421, 441] width 97 height 11
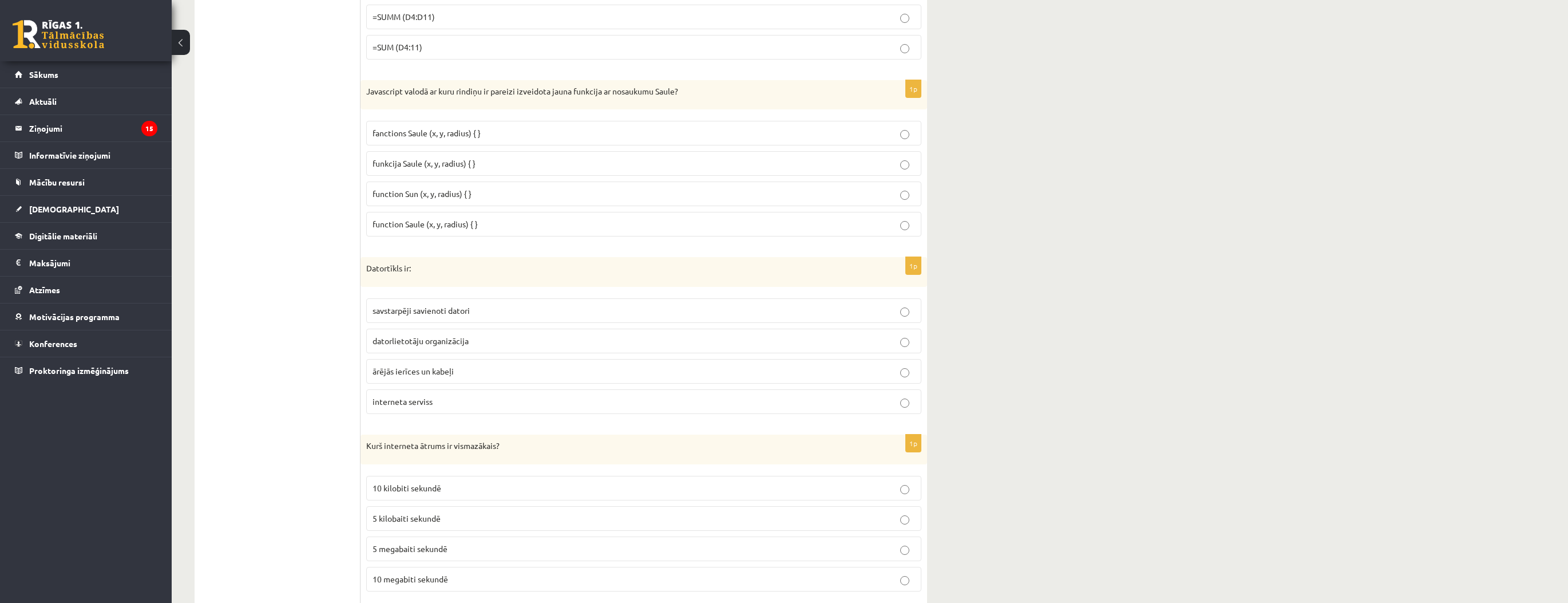
scroll to position [4353, 0]
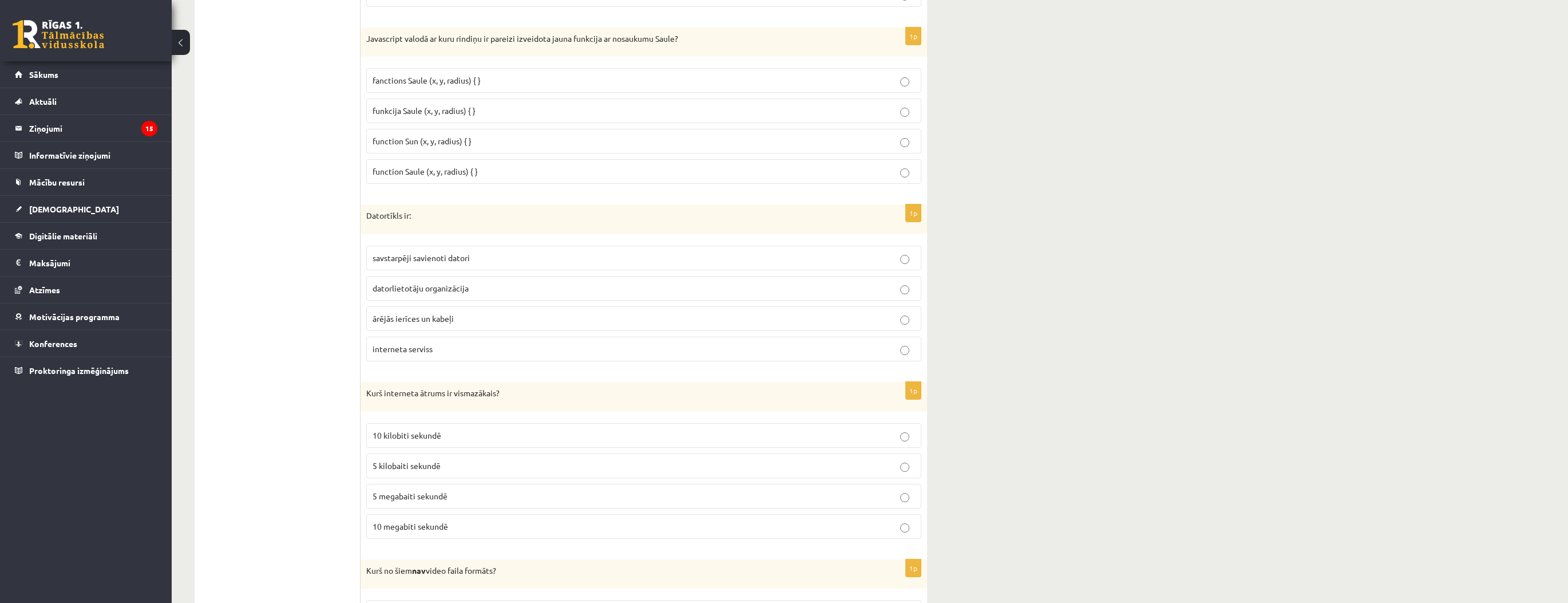
click at [409, 423] on label "10 kilobiti sekundē" at bounding box center [644, 435] width 555 height 25
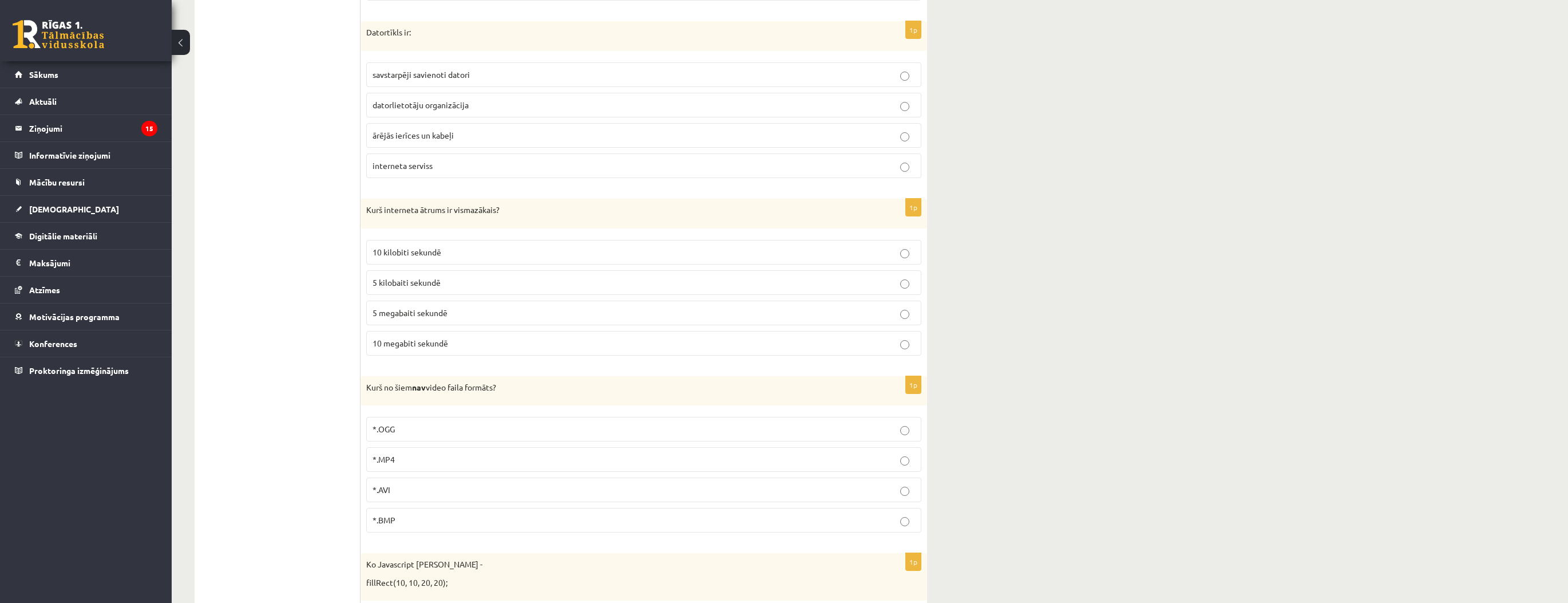
click at [435, 514] on p "*.BMP" at bounding box center [644, 520] width 543 height 12
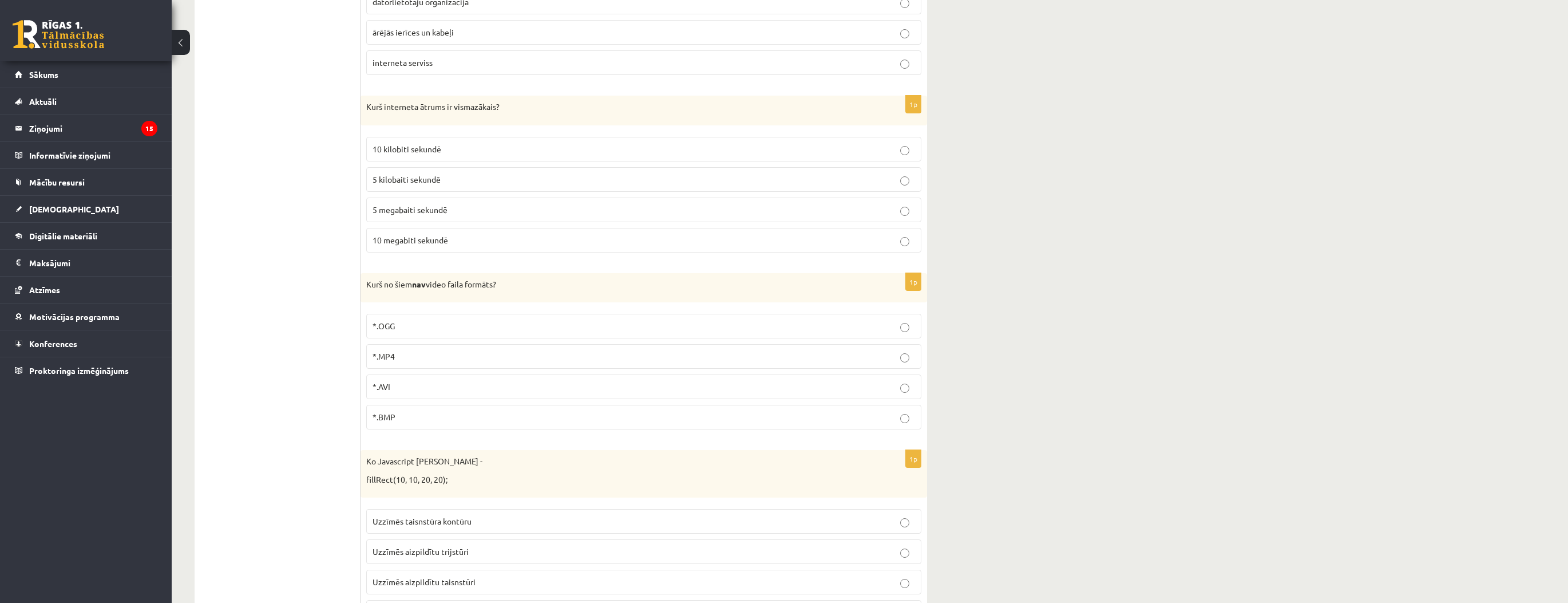
scroll to position [4674, 0]
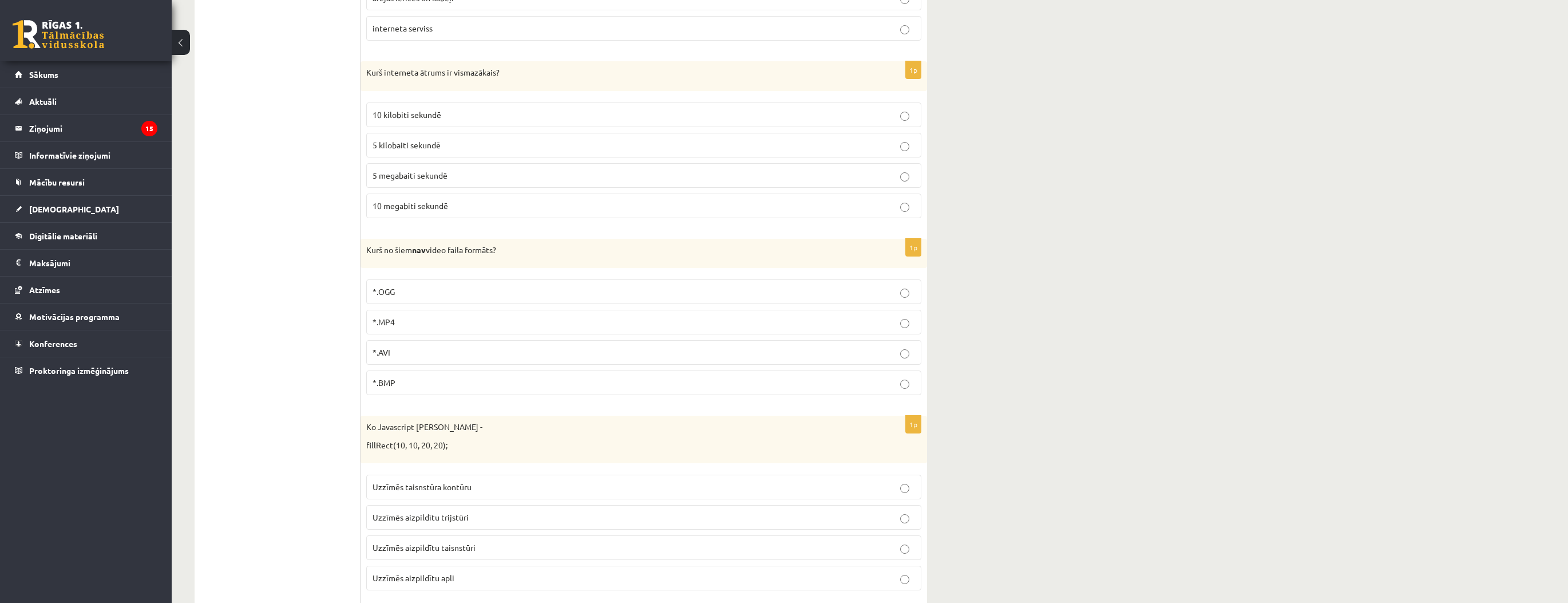
click at [415, 542] on span "Uzzīmēs aizpildītu taisnstūri" at bounding box center [424, 547] width 103 height 11
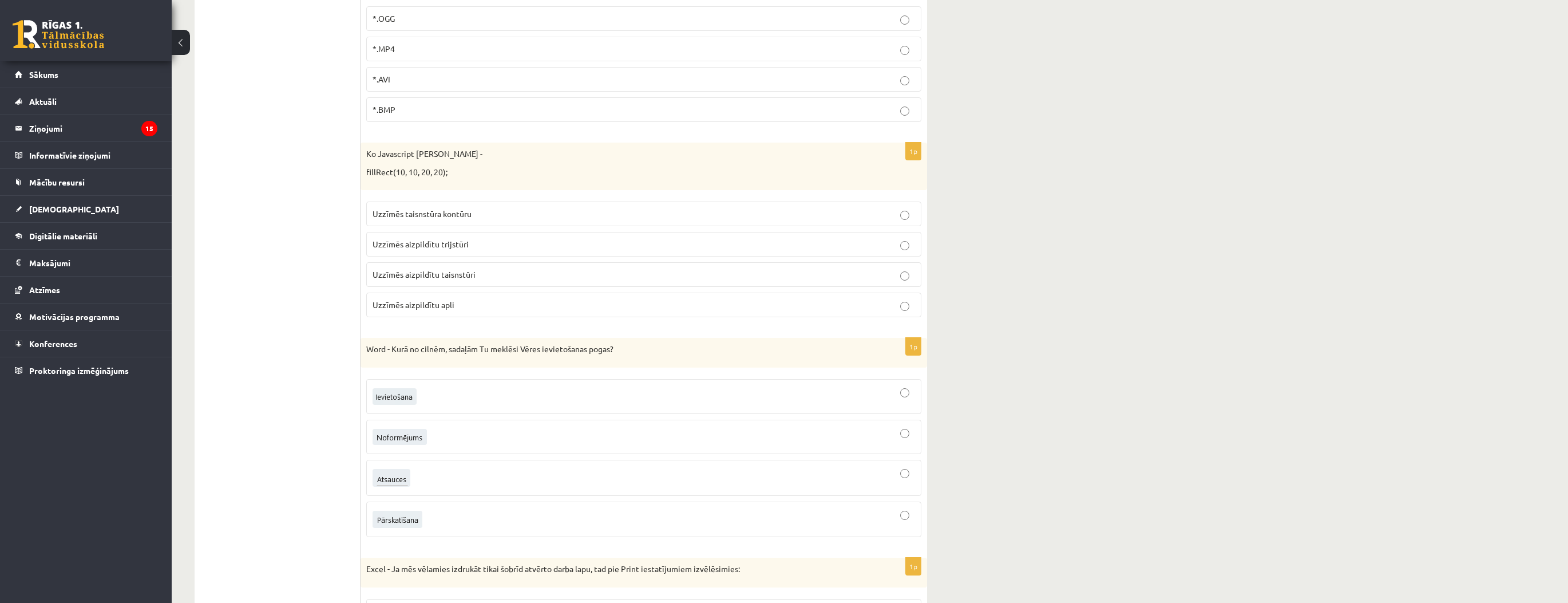
scroll to position [4949, 0]
click at [538, 425] on div at bounding box center [644, 435] width 543 height 22
drag, startPoint x: 467, startPoint y: 248, endPoint x: 485, endPoint y: 264, distance: 24.1
click at [467, 267] on span "Uzzīmēs aizpildītu taisnstūri" at bounding box center [424, 272] width 103 height 11
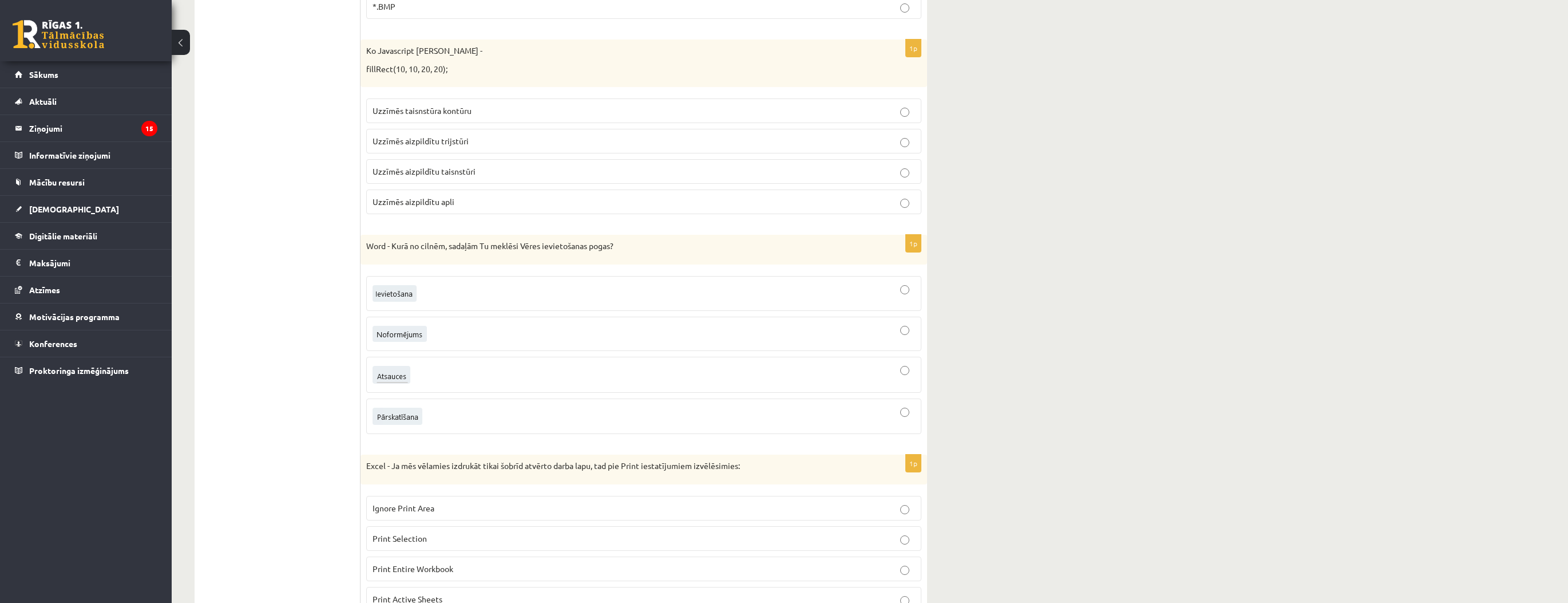
scroll to position [5074, 0]
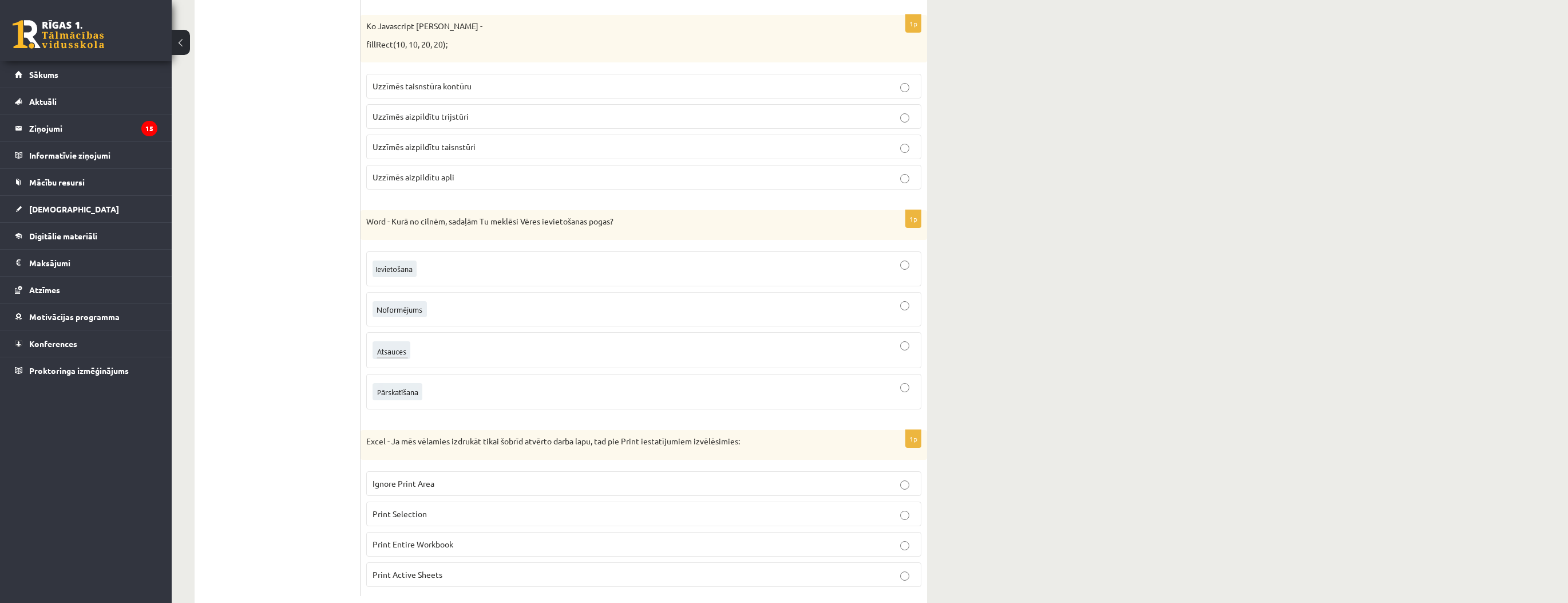
click at [404, 508] on span "Print Selection" at bounding box center [400, 513] width 54 height 11
click at [498, 568] on p "Print Active Sheets" at bounding box center [644, 574] width 543 height 12
drag, startPoint x: 285, startPoint y: 511, endPoint x: 286, endPoint y: 497, distance: 14.0
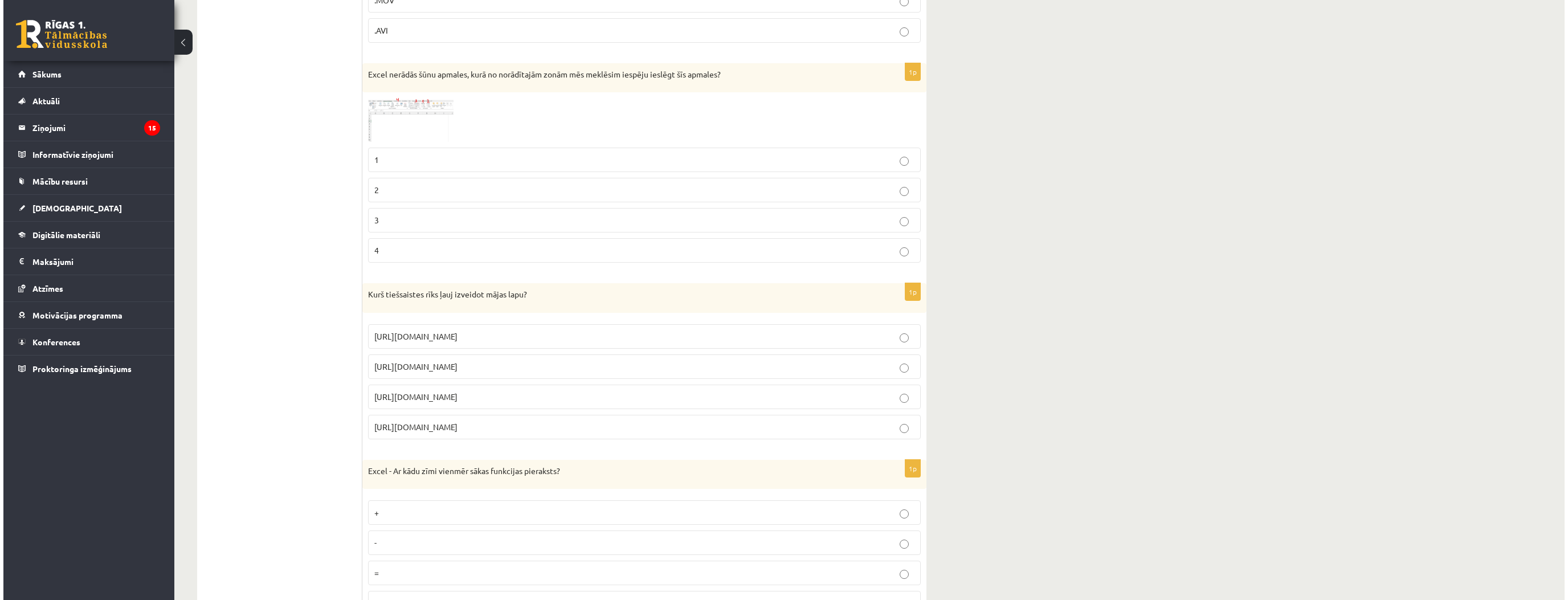
scroll to position [0, 0]
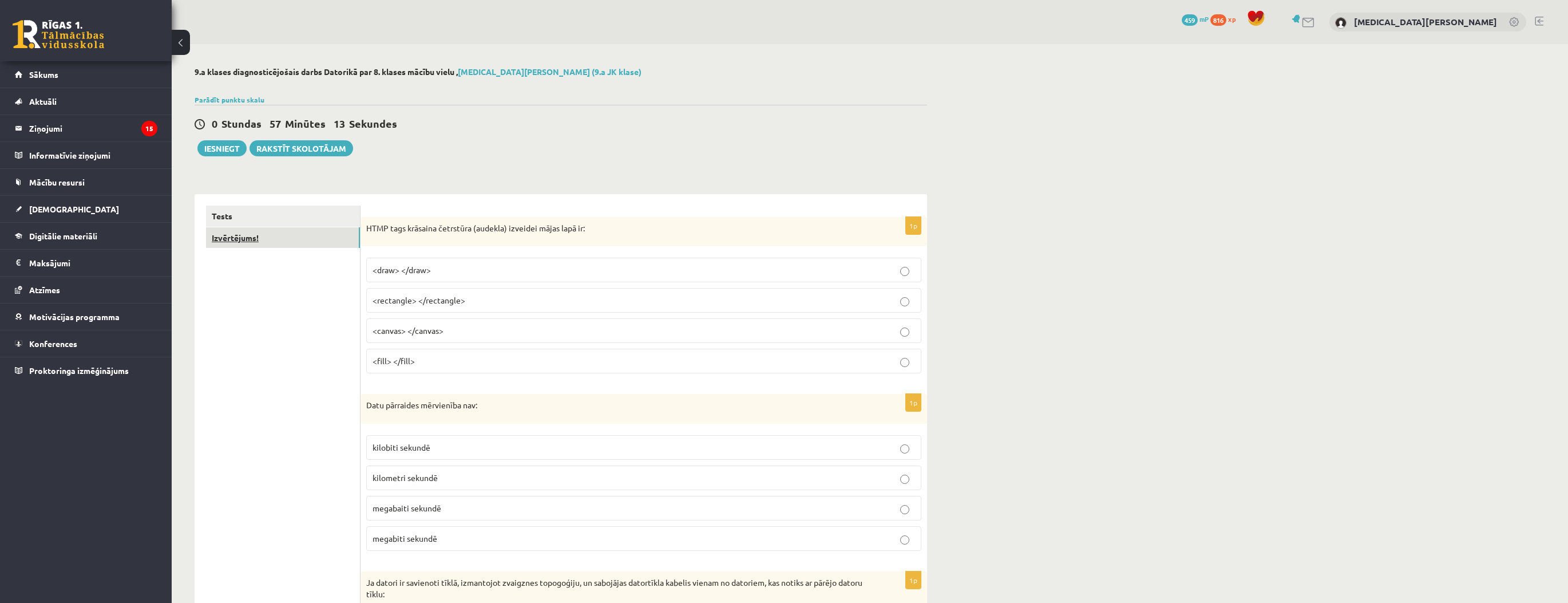
click at [295, 246] on link "Izvērtējums!" at bounding box center [283, 238] width 154 height 21
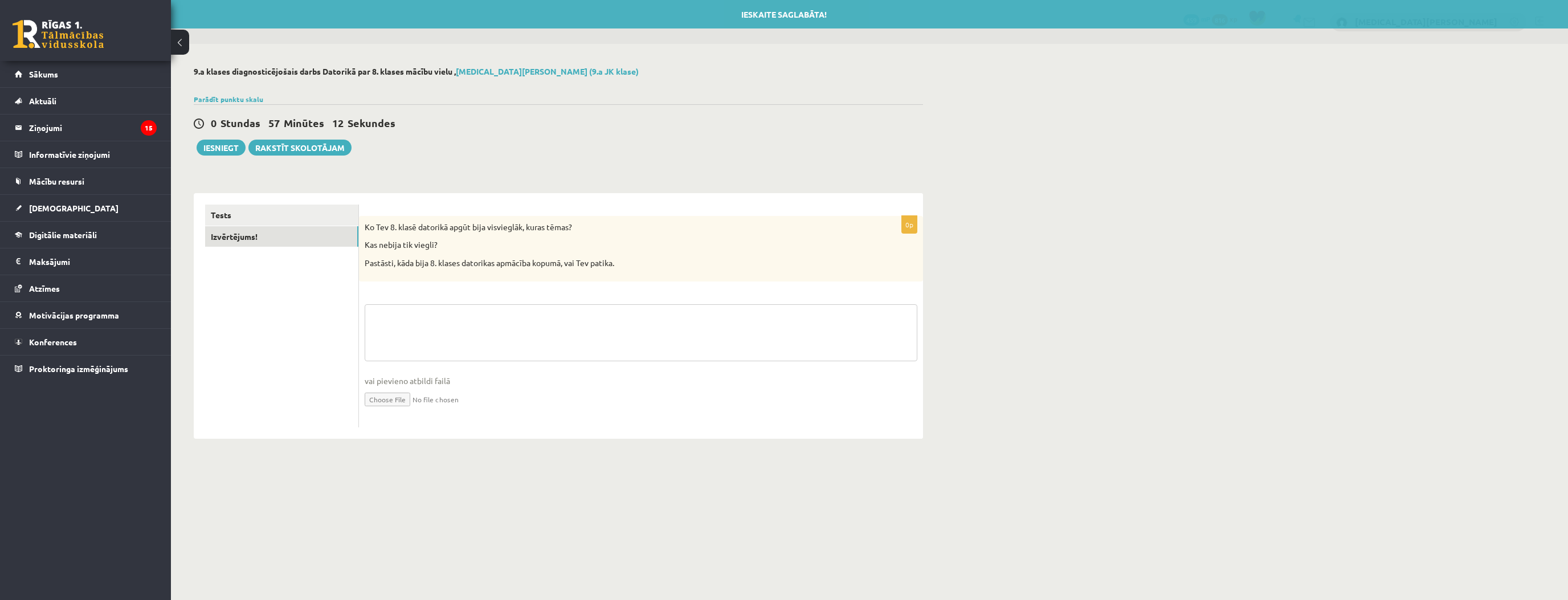
click at [500, 311] on textarea at bounding box center [641, 333] width 553 height 57
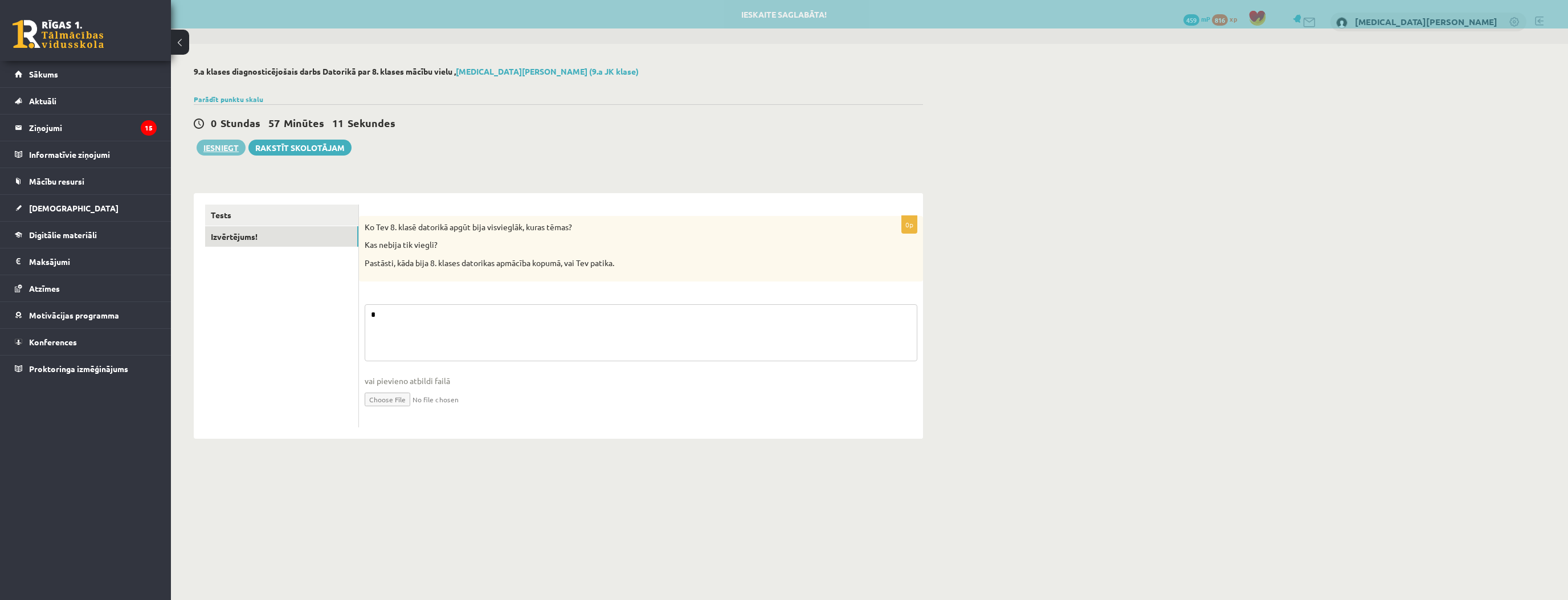
type textarea "*"
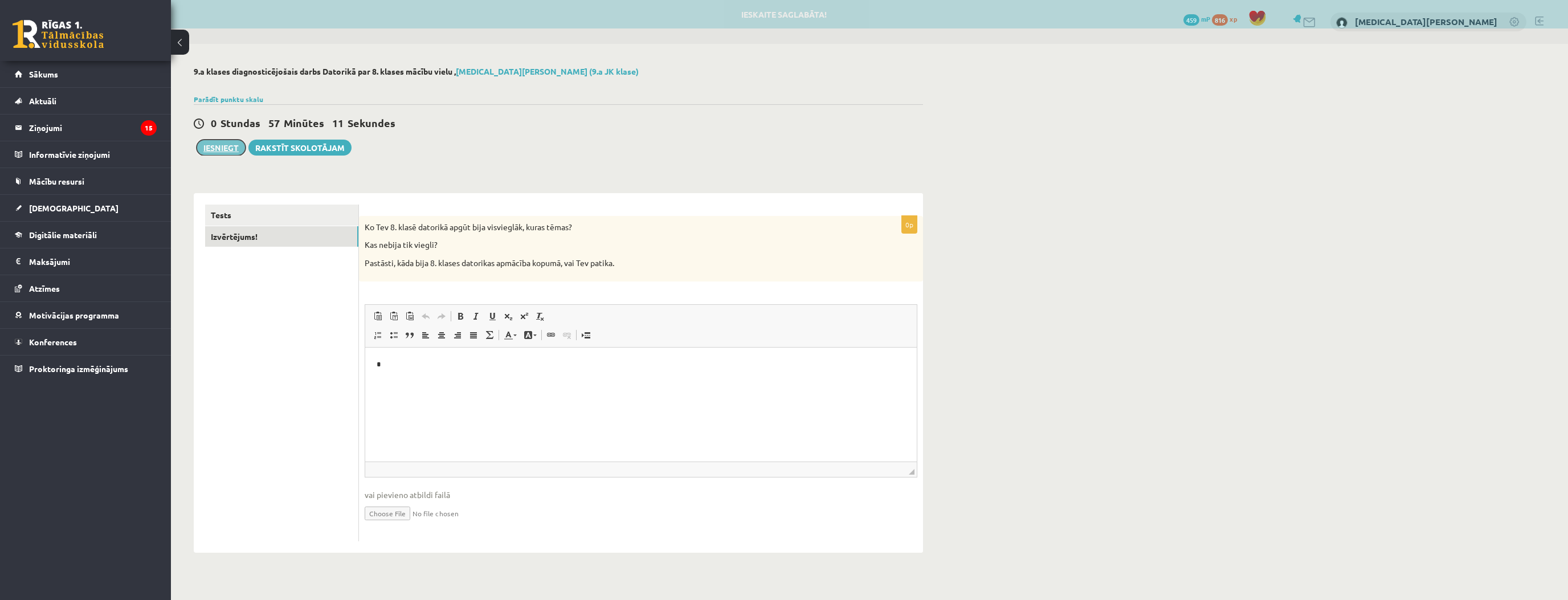
click at [232, 149] on button "Iesniegt" at bounding box center [221, 147] width 49 height 16
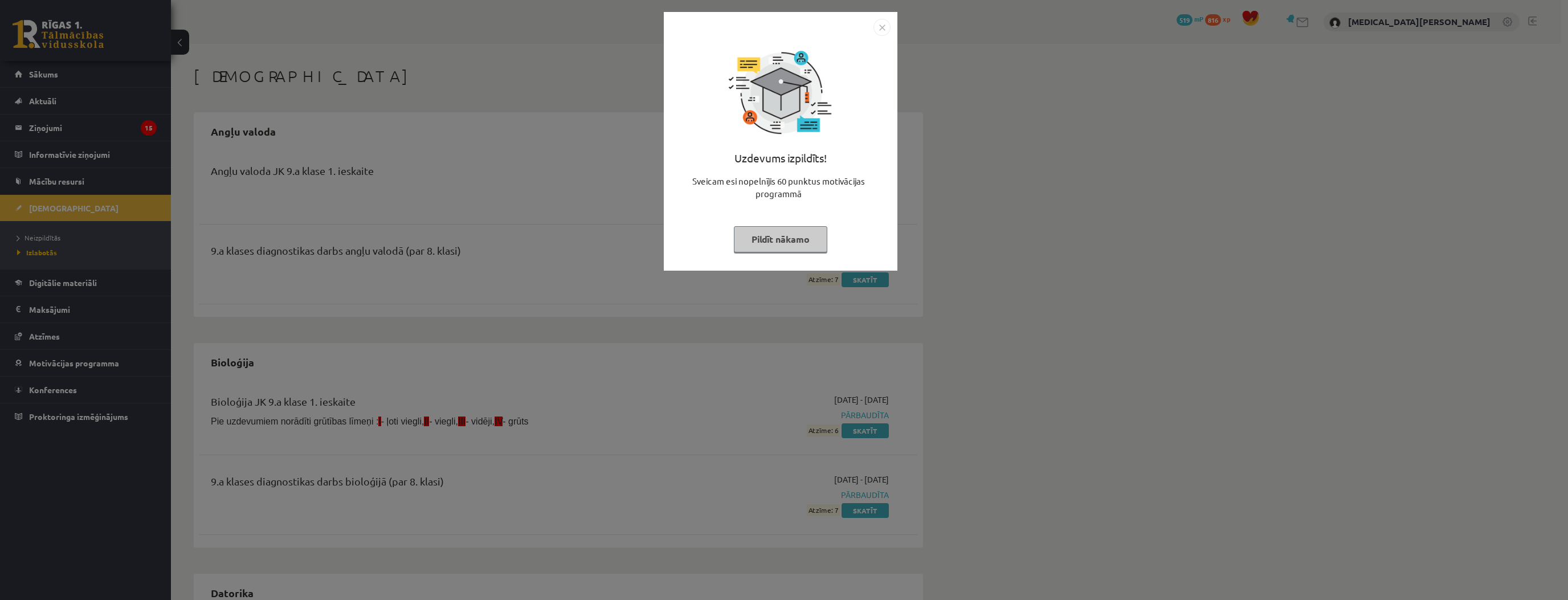
click at [791, 235] on button "Pildīt nākamo" at bounding box center [780, 239] width 93 height 26
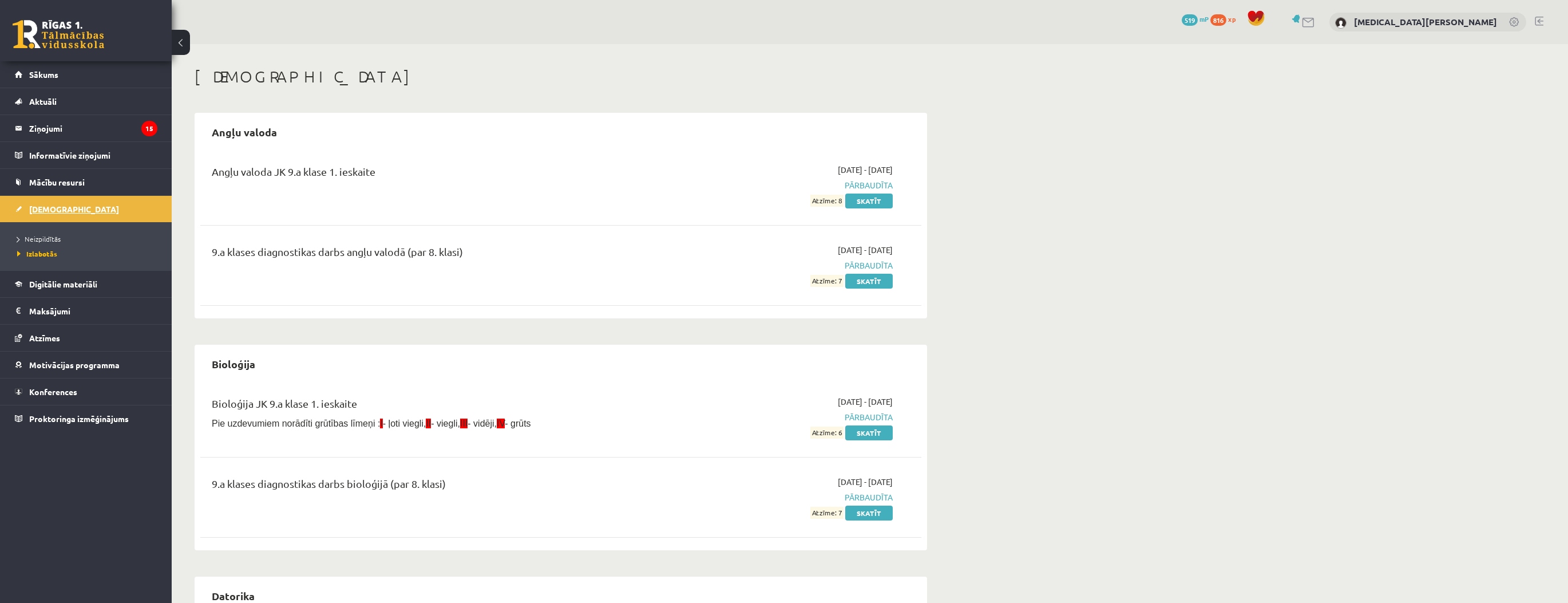
click at [104, 206] on link "[DEMOGRAPHIC_DATA]" at bounding box center [86, 209] width 142 height 26
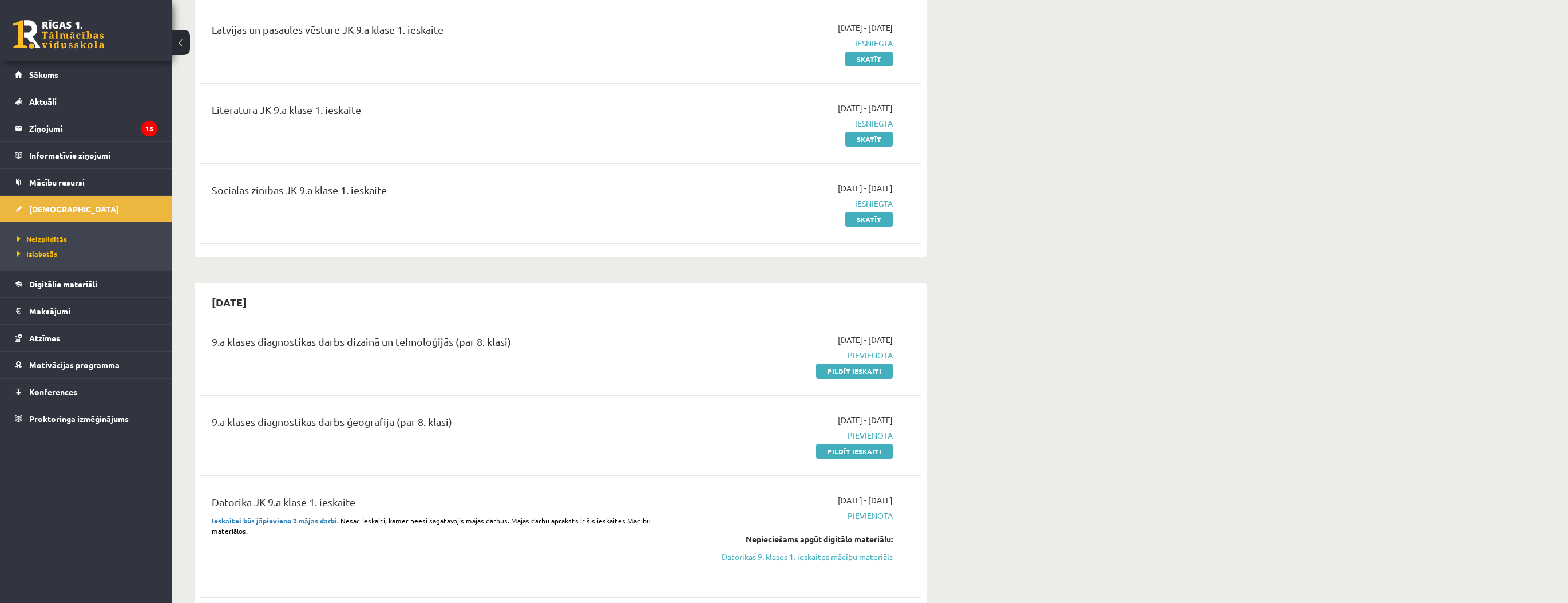
scroll to position [183, 0]
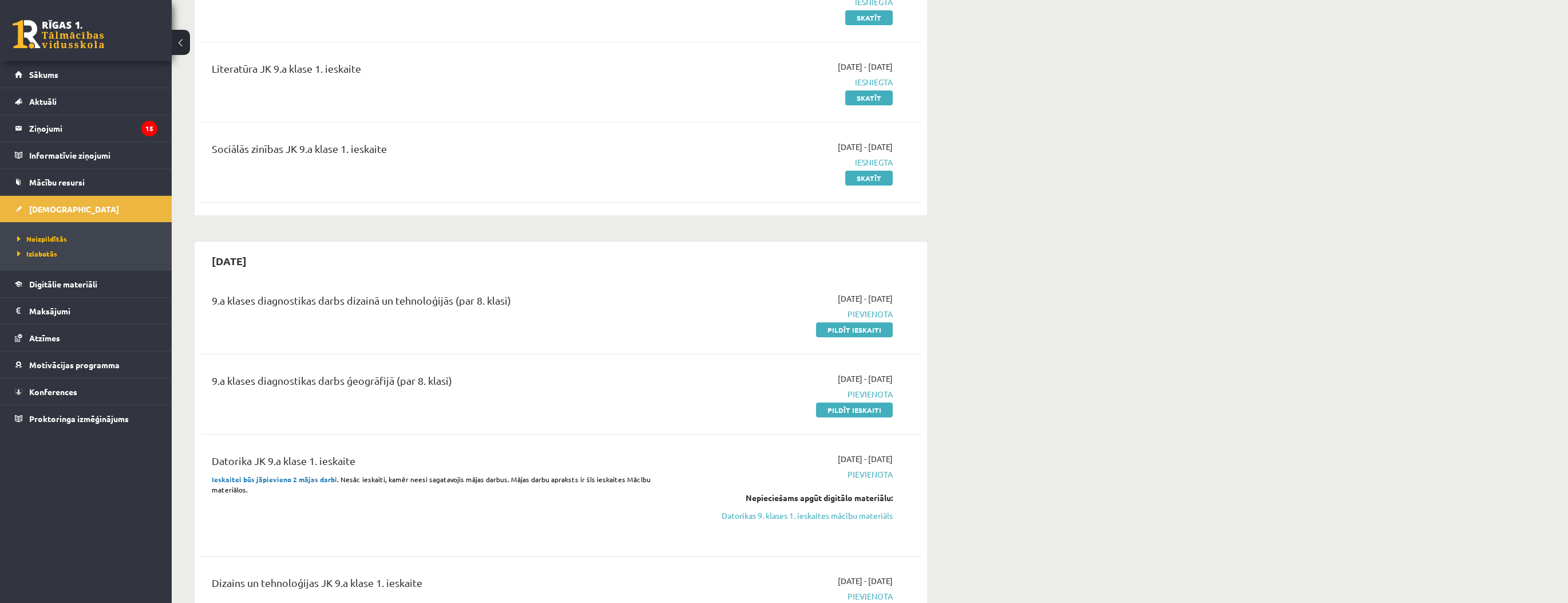
click at [840, 322] on div "[DATE] - [DATE] [GEOGRAPHIC_DATA] Pildīt ieskaiti" at bounding box center [785, 314] width 233 height 43
click at [842, 324] on link "Pildīt ieskaiti" at bounding box center [854, 329] width 77 height 15
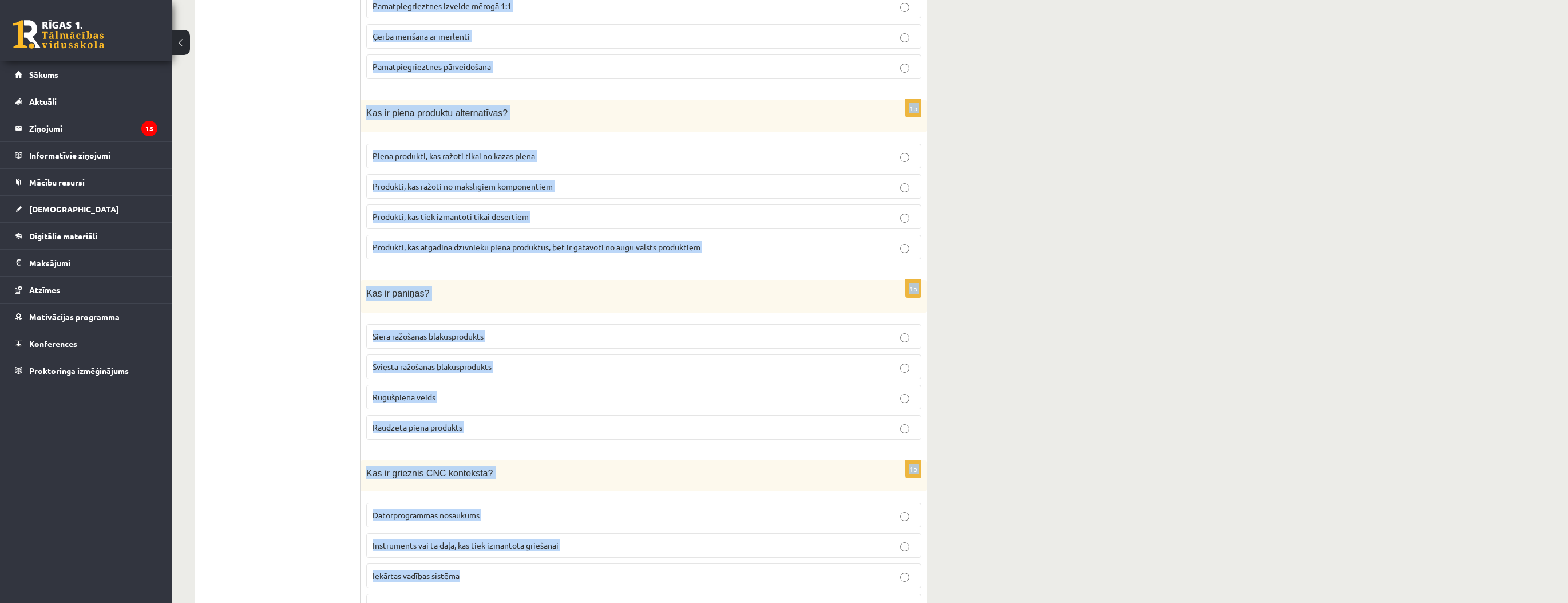
scroll to position [4981, 0]
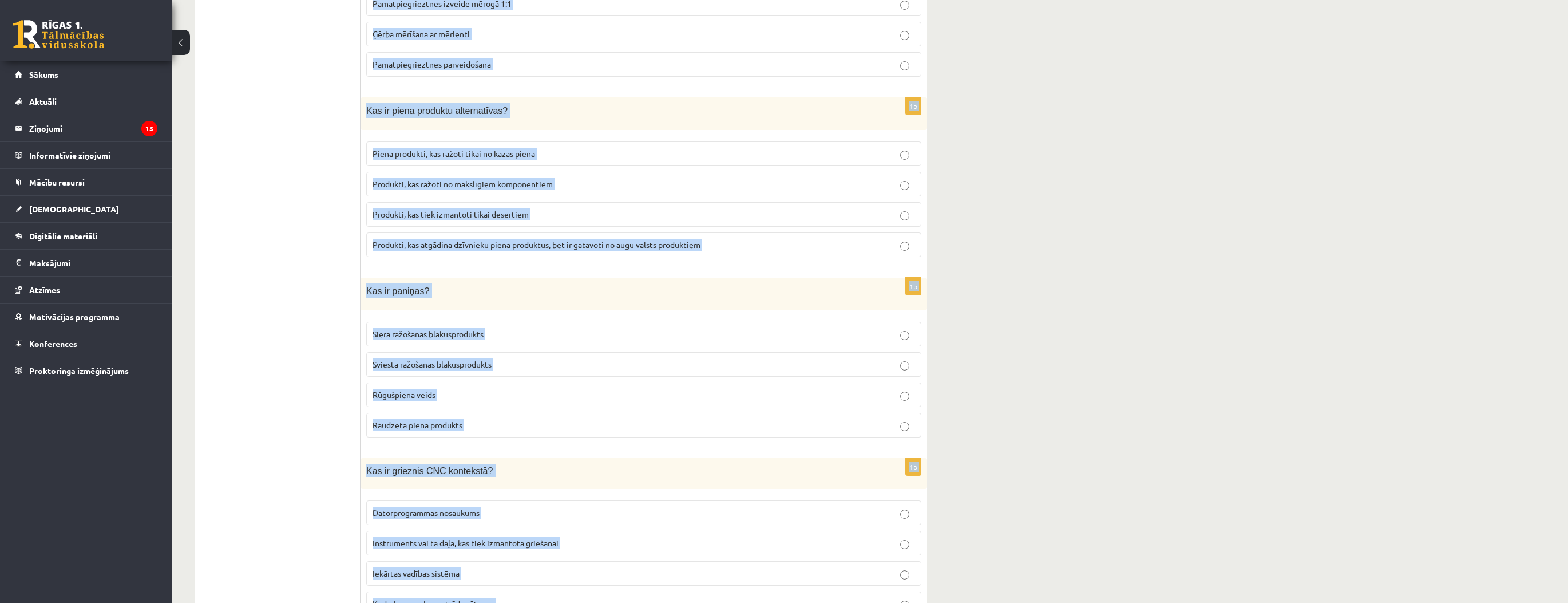
drag, startPoint x: 366, startPoint y: 229, endPoint x: 600, endPoint y: 538, distance: 387.6
copy form "Kas ir biezpiens? Augu valsts izcelsmes produkts Skābpiena dzēriens Piena produ…"
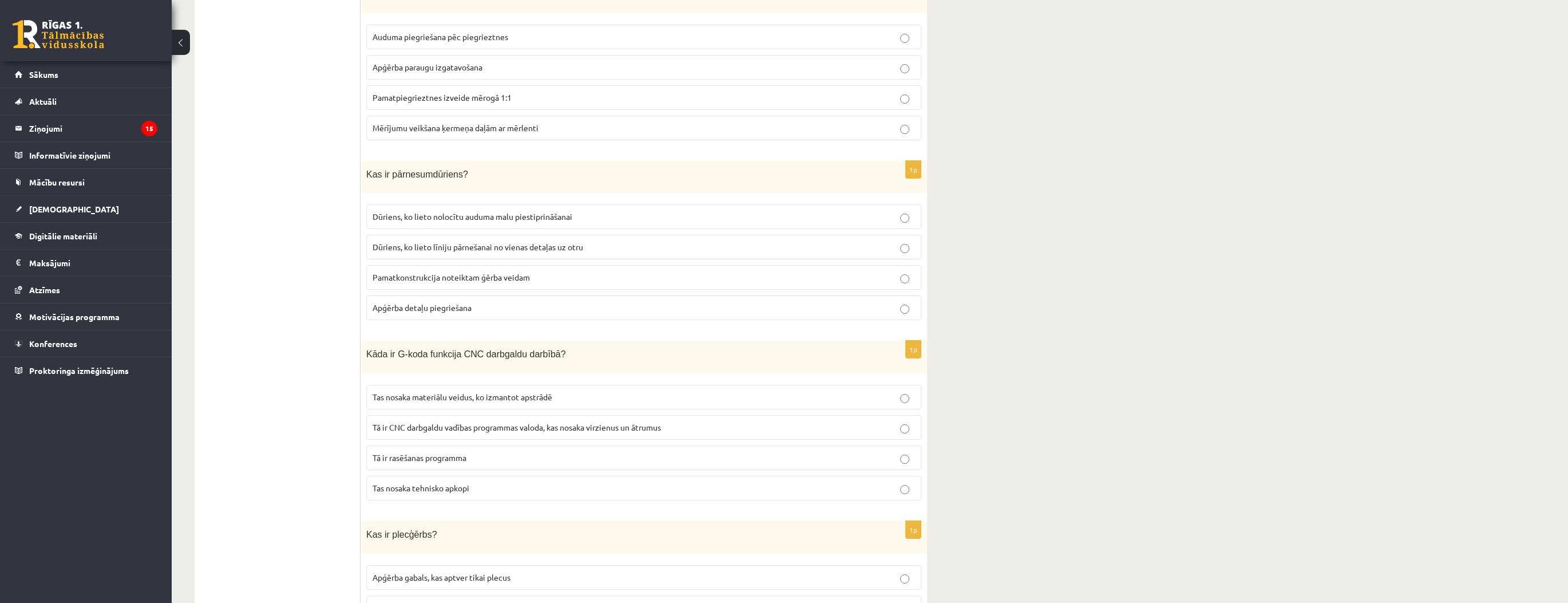
scroll to position [0, 0]
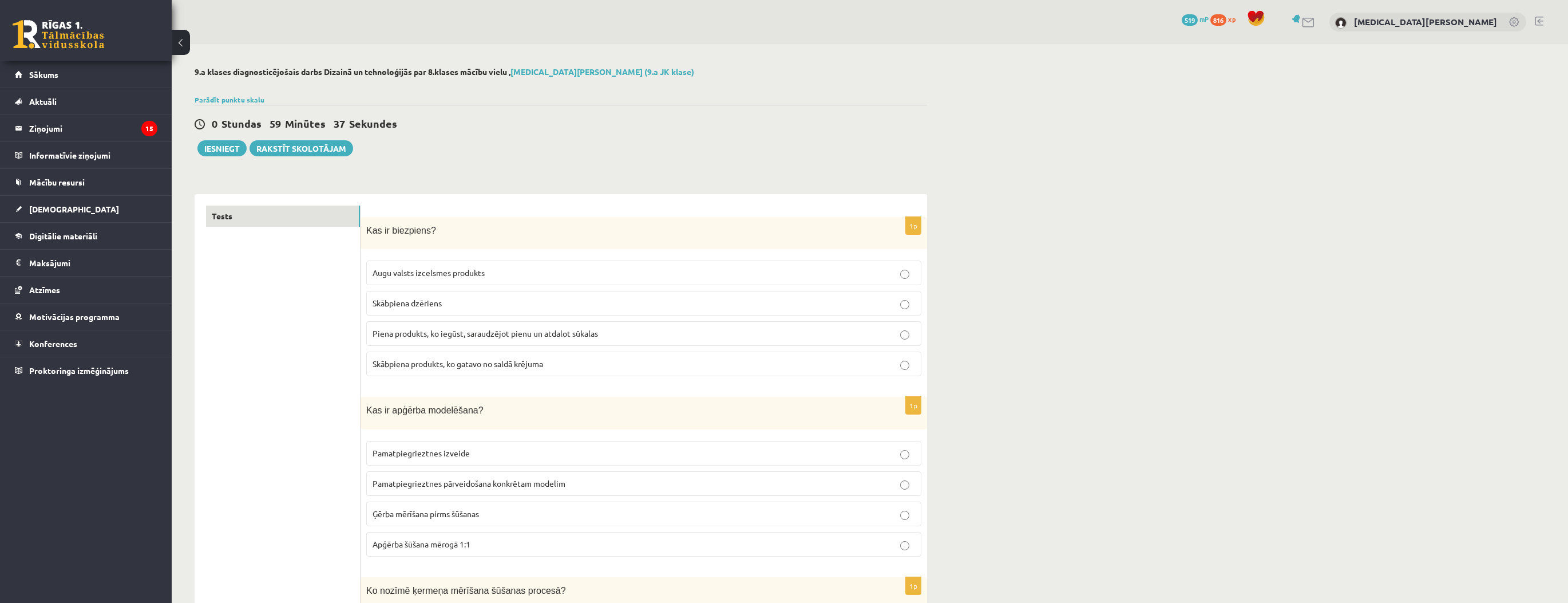
click at [405, 329] on span "Piena produkts, ko iegūst, saraudzējot pienu un atdalot sūkalas" at bounding box center [486, 333] width 226 height 11
click at [433, 482] on span "Pamatpiegrieztnes pārveidošana konkrētam modelim" at bounding box center [469, 483] width 193 height 11
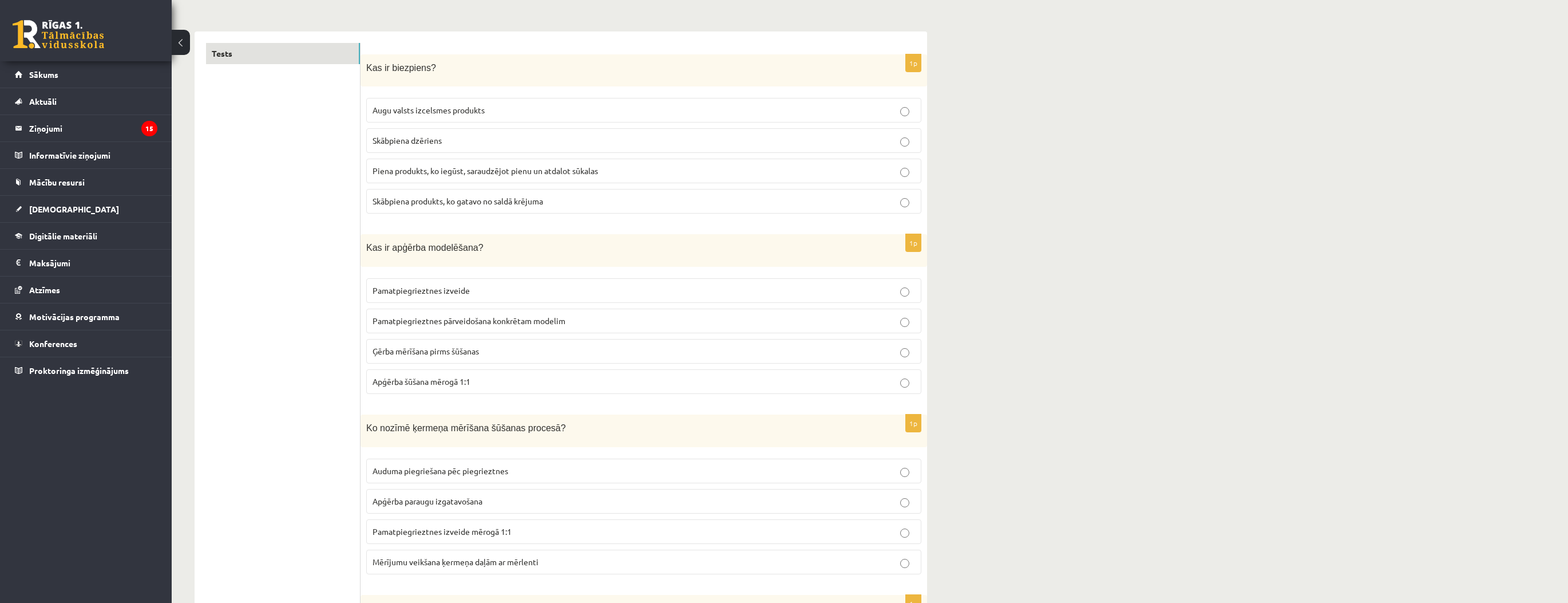
scroll to position [183, 0]
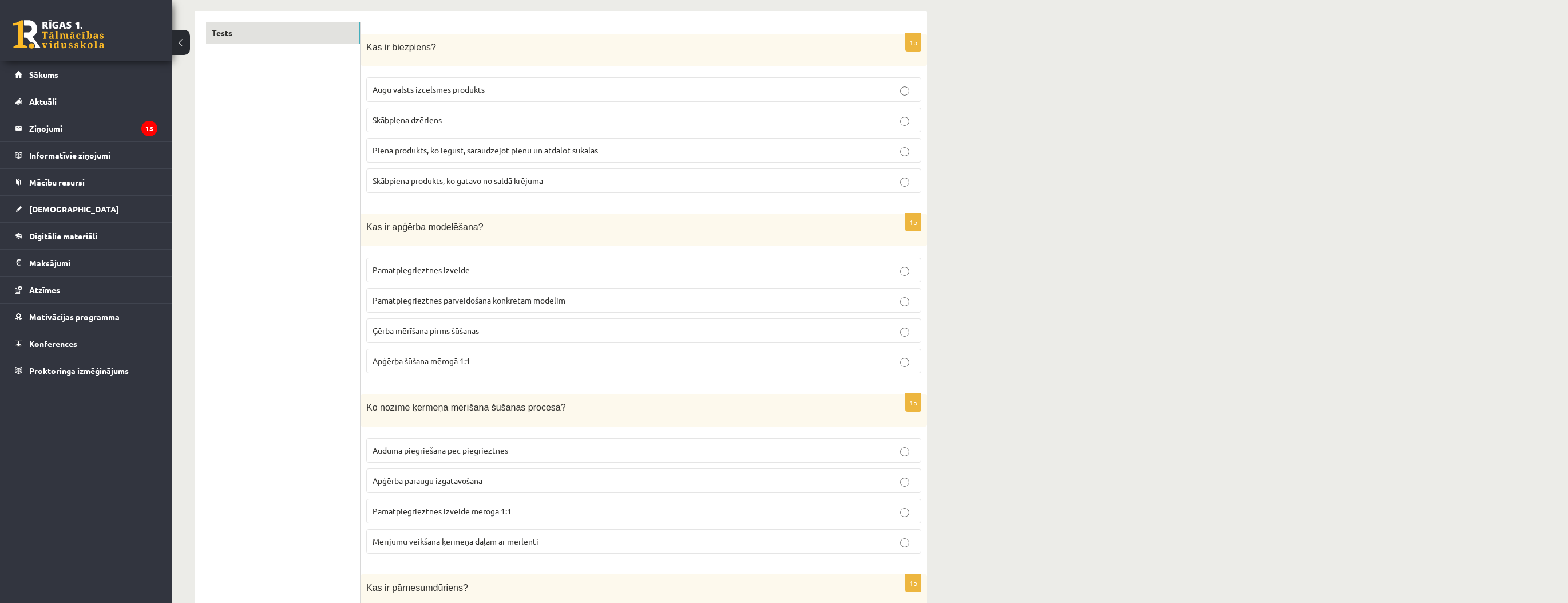
drag, startPoint x: 453, startPoint y: 534, endPoint x: 483, endPoint y: 540, distance: 30.6
click at [455, 536] on span "Mērījumu veikšana ķermeņa daļām ar mērlenti" at bounding box center [456, 541] width 166 height 11
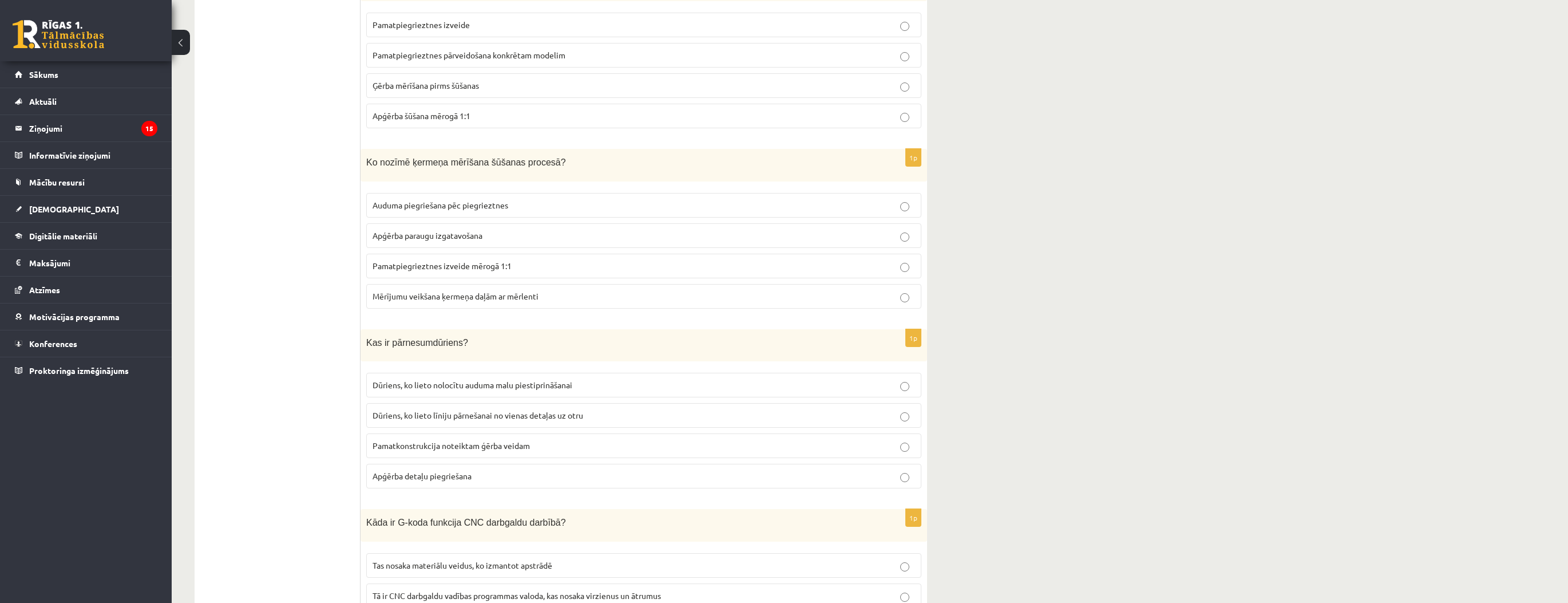
scroll to position [504, 0]
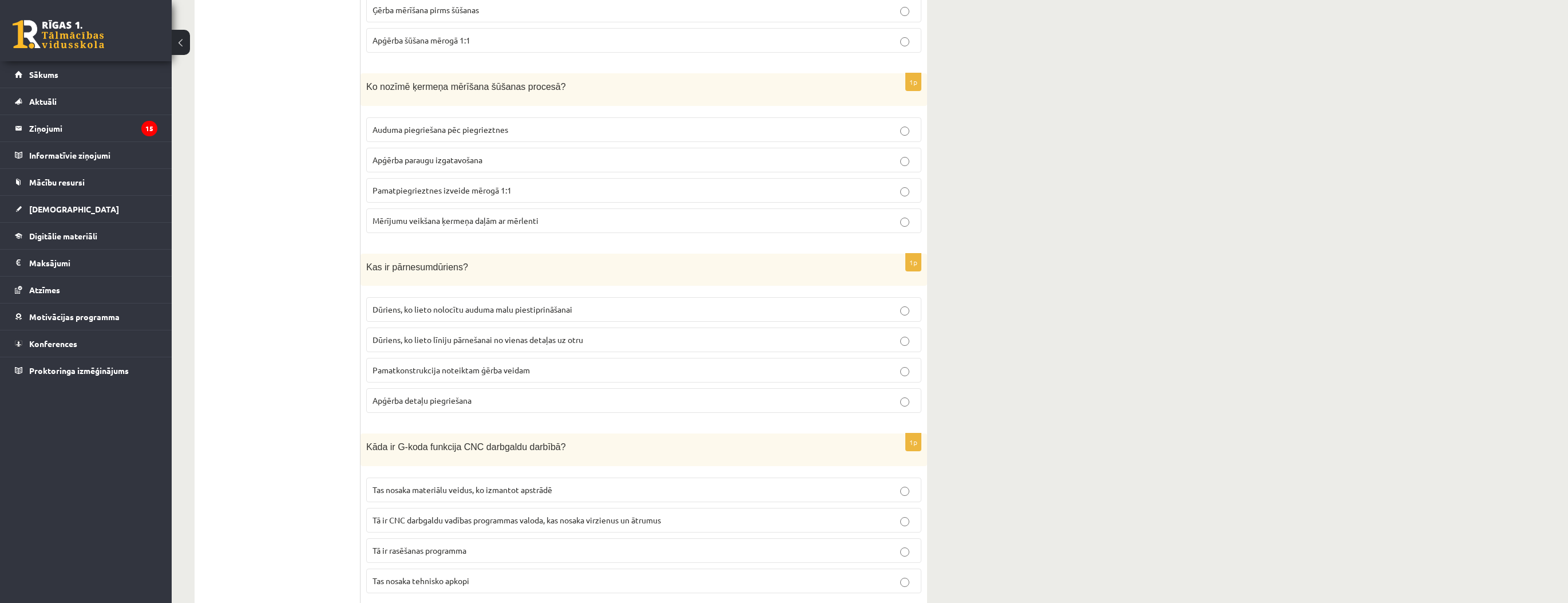
click at [385, 334] on span "Dūriens, ko lieto līniju pārnešanai no vienas detaļas uz otru" at bounding box center [478, 339] width 211 height 11
click at [430, 515] on span "Tā ir CNC darbgaldu vadības programmas valoda, kas nosaka virzienus un ātrumus" at bounding box center [517, 520] width 288 height 11
click at [451, 545] on span "Tā ir rasēšanas programma" at bounding box center [419, 550] width 94 height 11
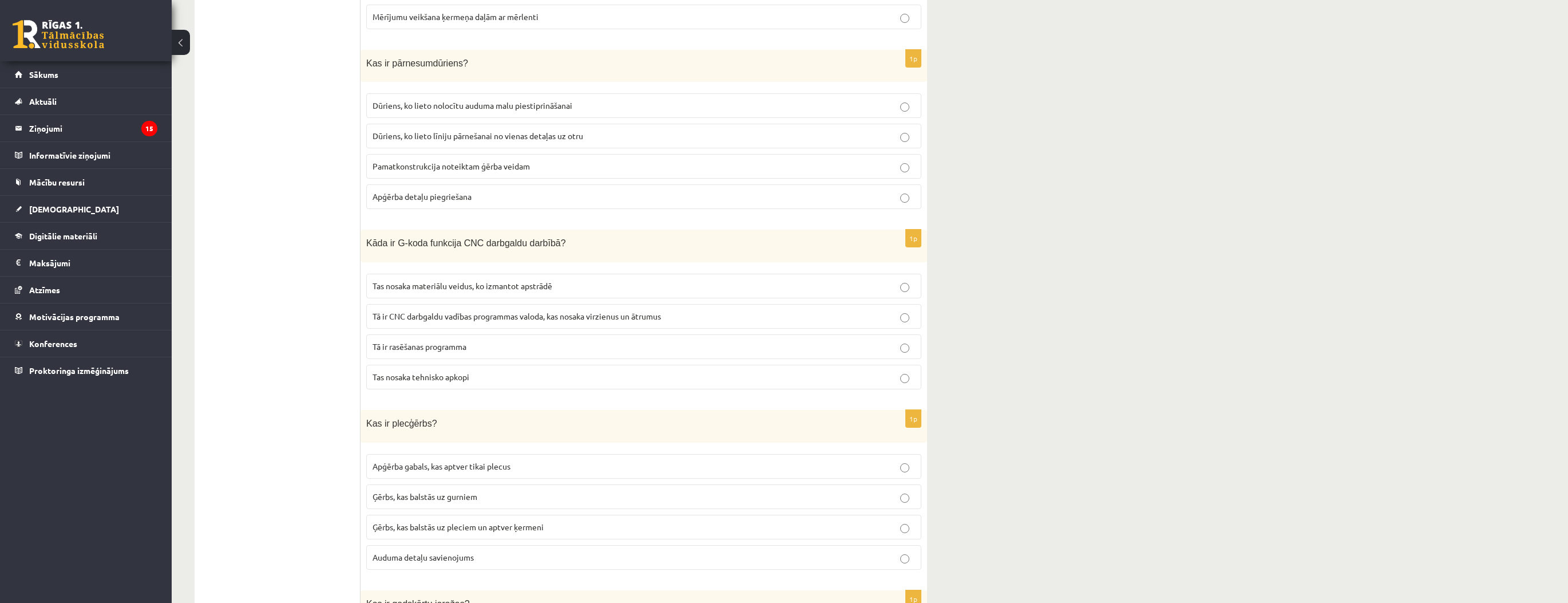
scroll to position [733, 0]
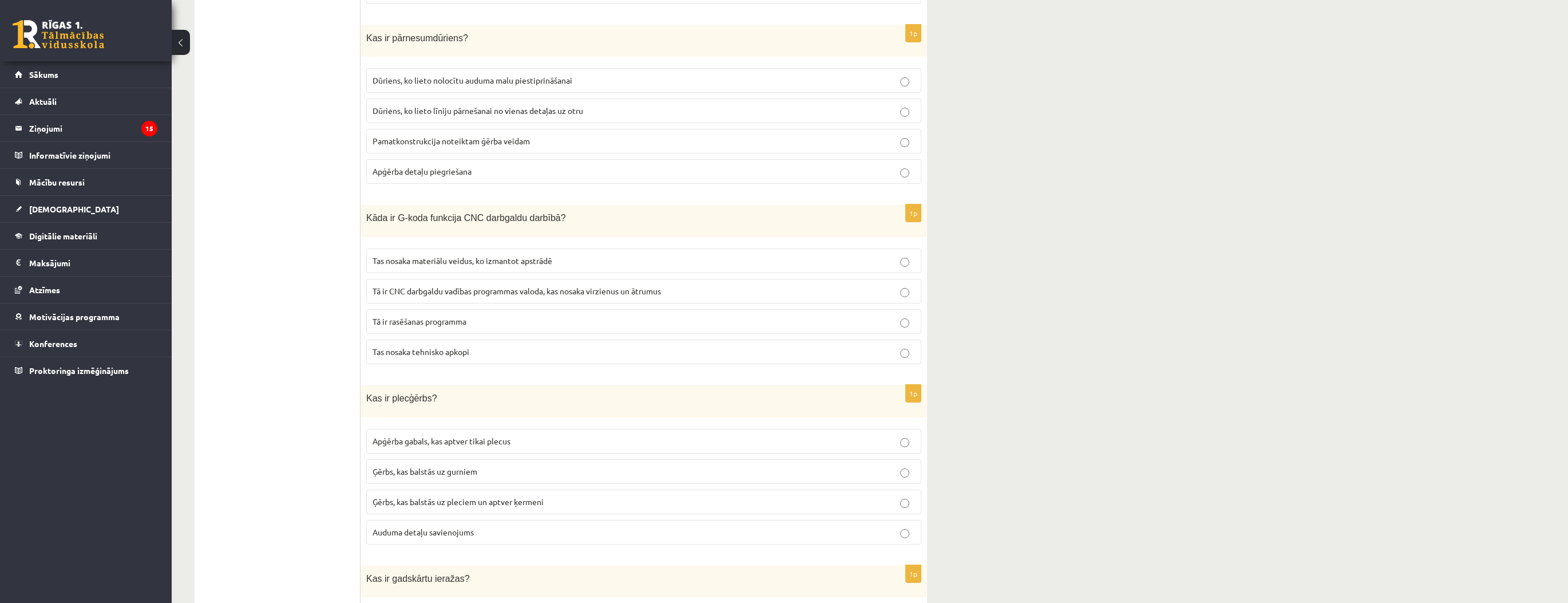
click at [427, 437] on label "Apģērba gabals, kas aptver tikai plecus" at bounding box center [644, 441] width 555 height 25
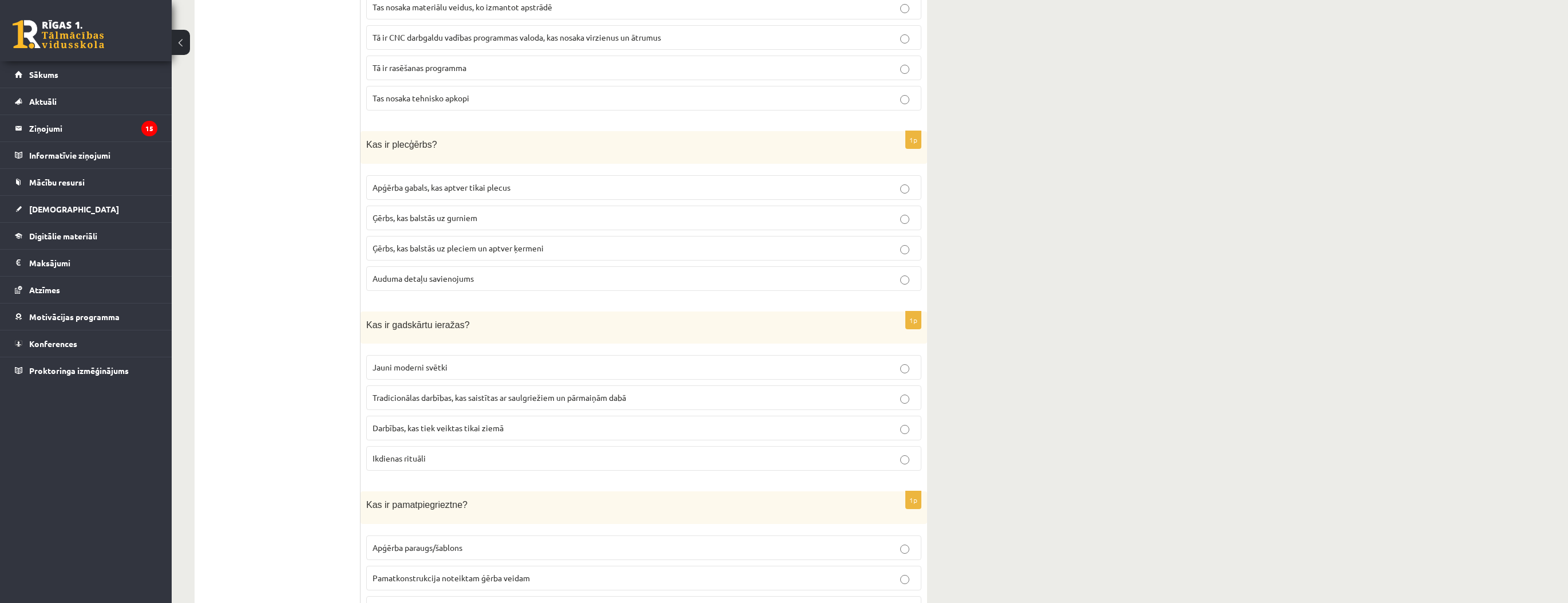
scroll to position [1008, 0]
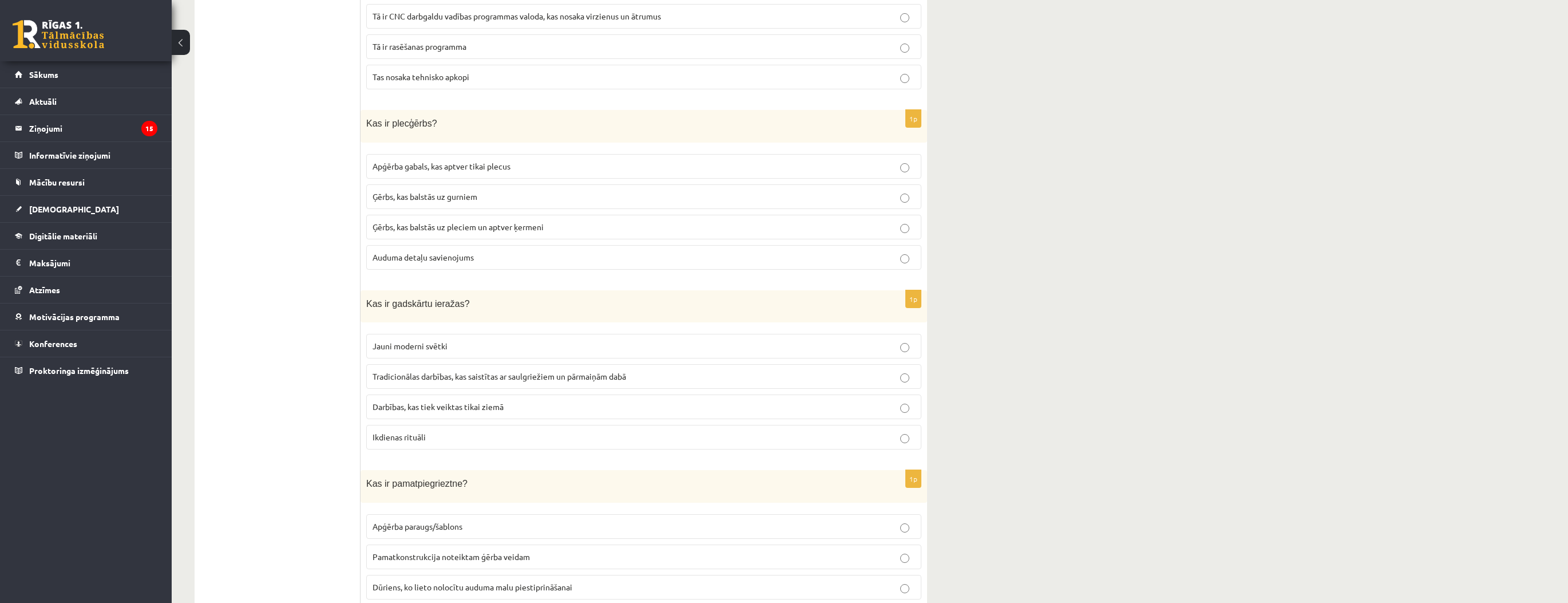
click at [558, 221] on p "Ģērbs, kas balstās uz pleciem un aptver ķermeni" at bounding box center [644, 226] width 543 height 12
click at [446, 370] on label "Tradicionālas darbības, kas saistītas ar saulgriežiem un pārmaiņām dabā" at bounding box center [644, 376] width 555 height 25
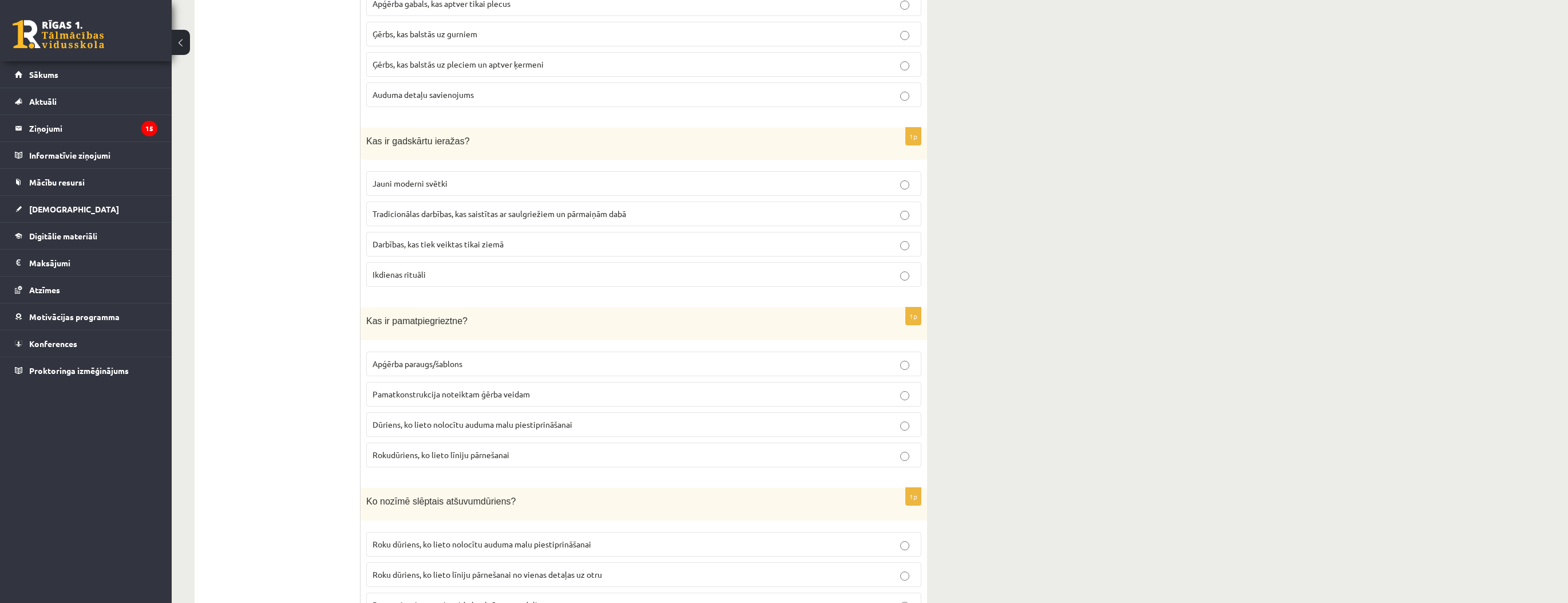
scroll to position [1191, 0]
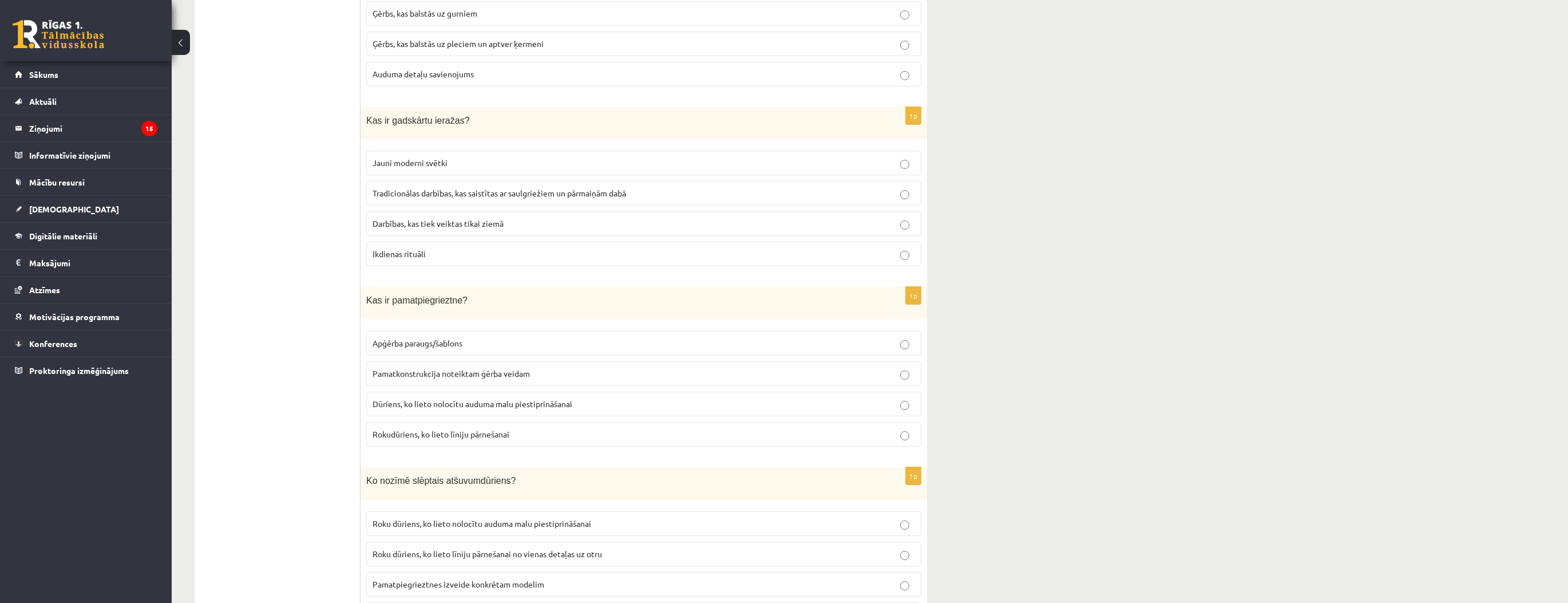
click at [415, 367] on p "Pamatkonstrukcija noteiktam ģērba veidam" at bounding box center [644, 373] width 543 height 12
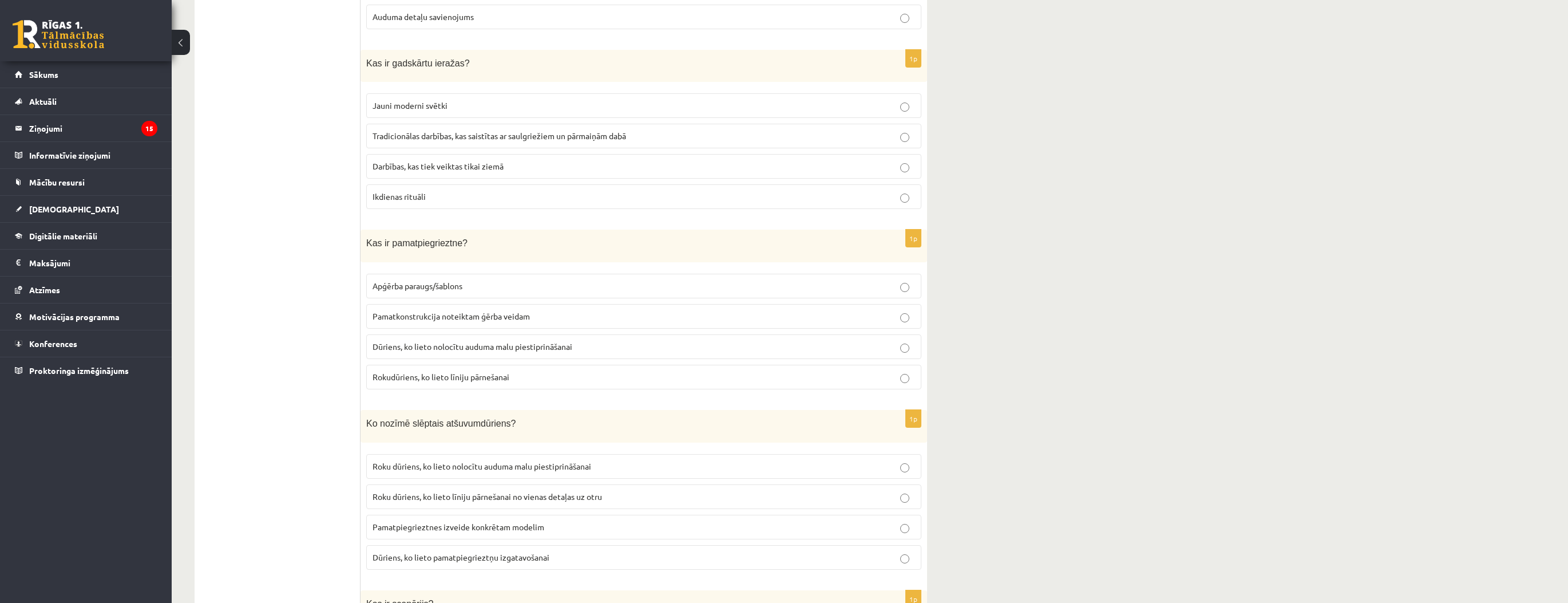
scroll to position [1283, 0]
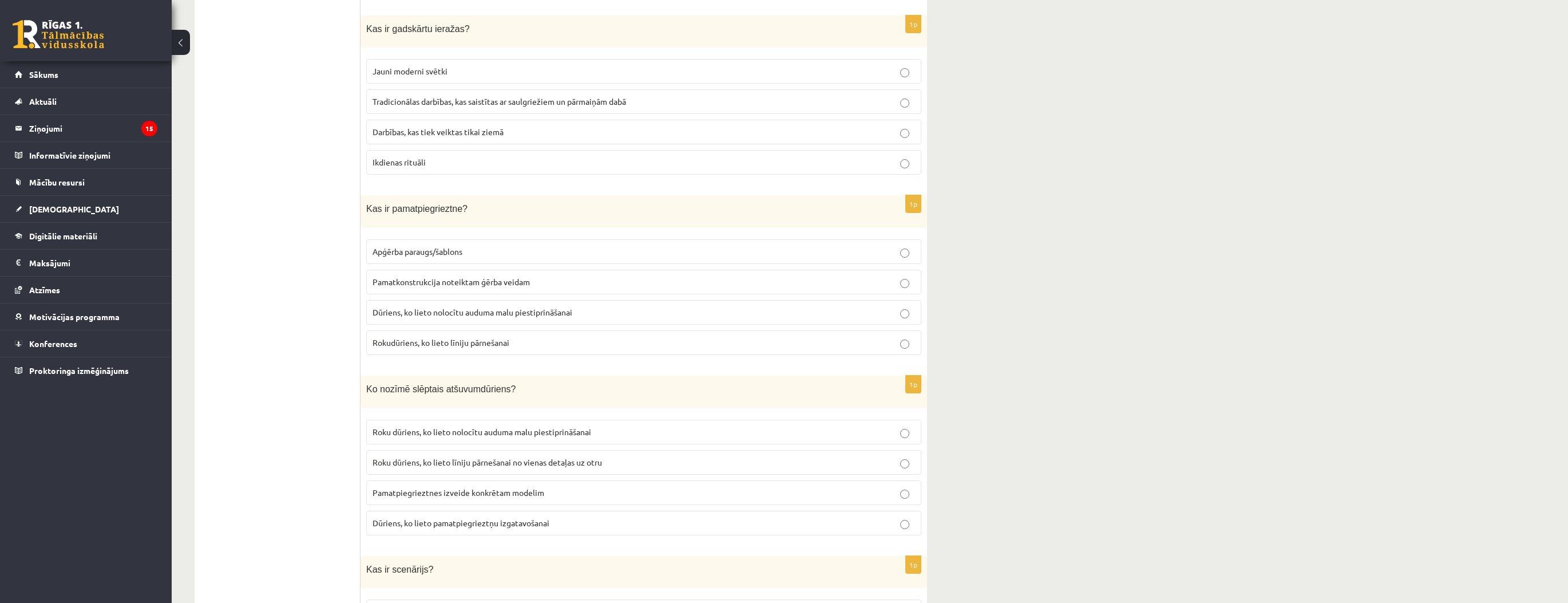
click at [407, 457] on span "Roku dūriens, ko lieto līniju pārnešanai no vienas detaļas uz otru" at bounding box center [488, 462] width 230 height 11
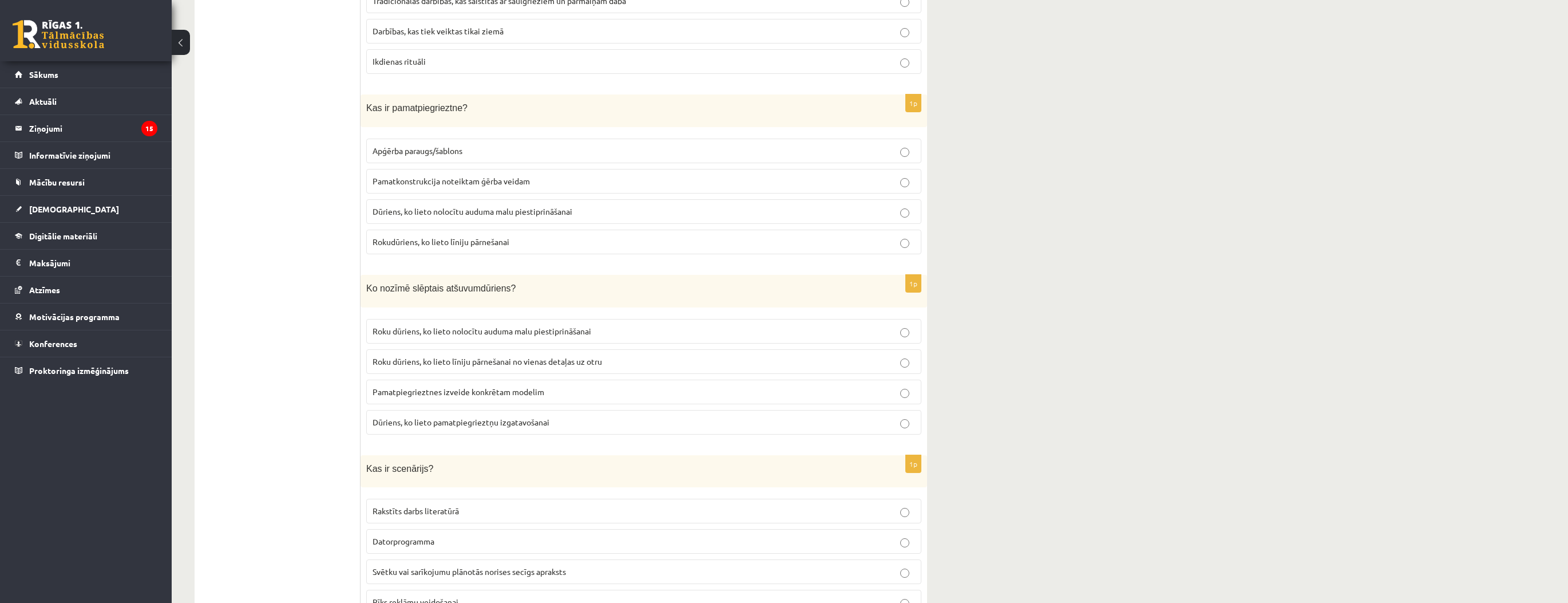
scroll to position [1420, 0]
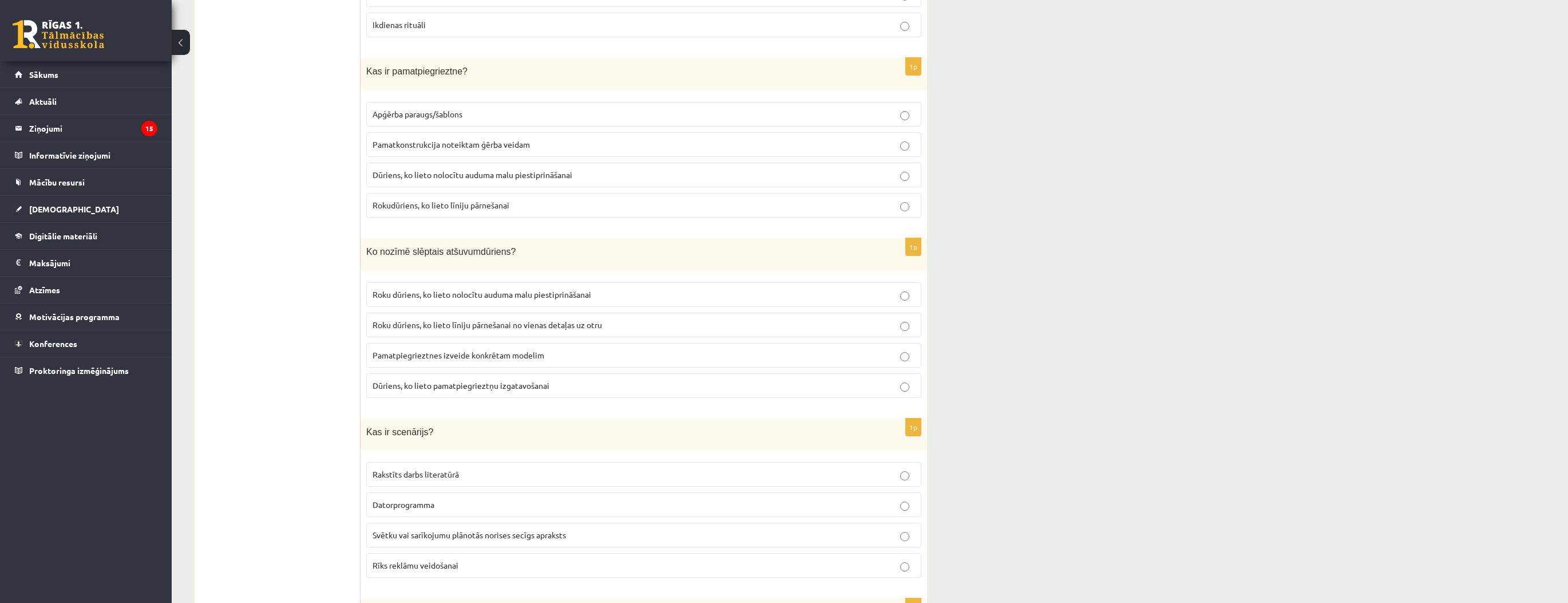
click at [479, 530] on span "Svētku vai sarīkojumu plānotās norises secīgs apraksts" at bounding box center [469, 535] width 193 height 11
click at [507, 289] on span "Roku dūriens, ko lieto nolocītu auduma malu piestiprināšanai" at bounding box center [482, 294] width 218 height 11
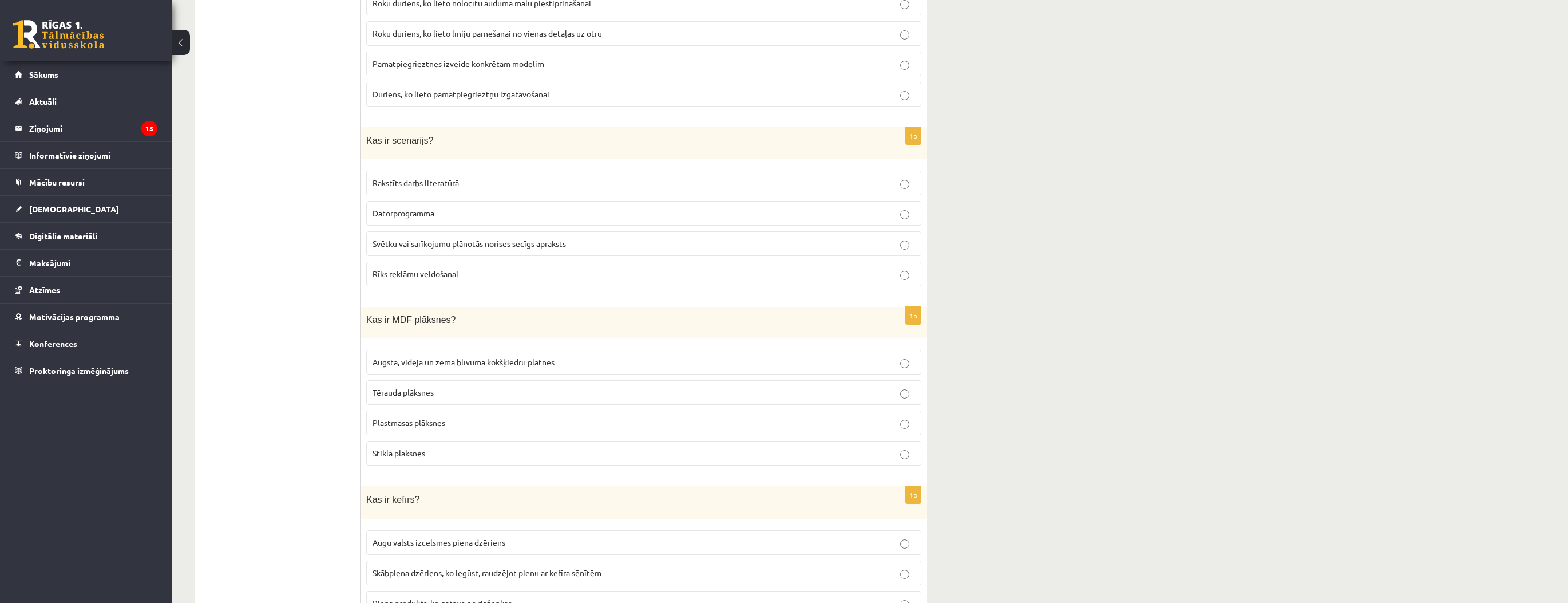
scroll to position [1741, 0]
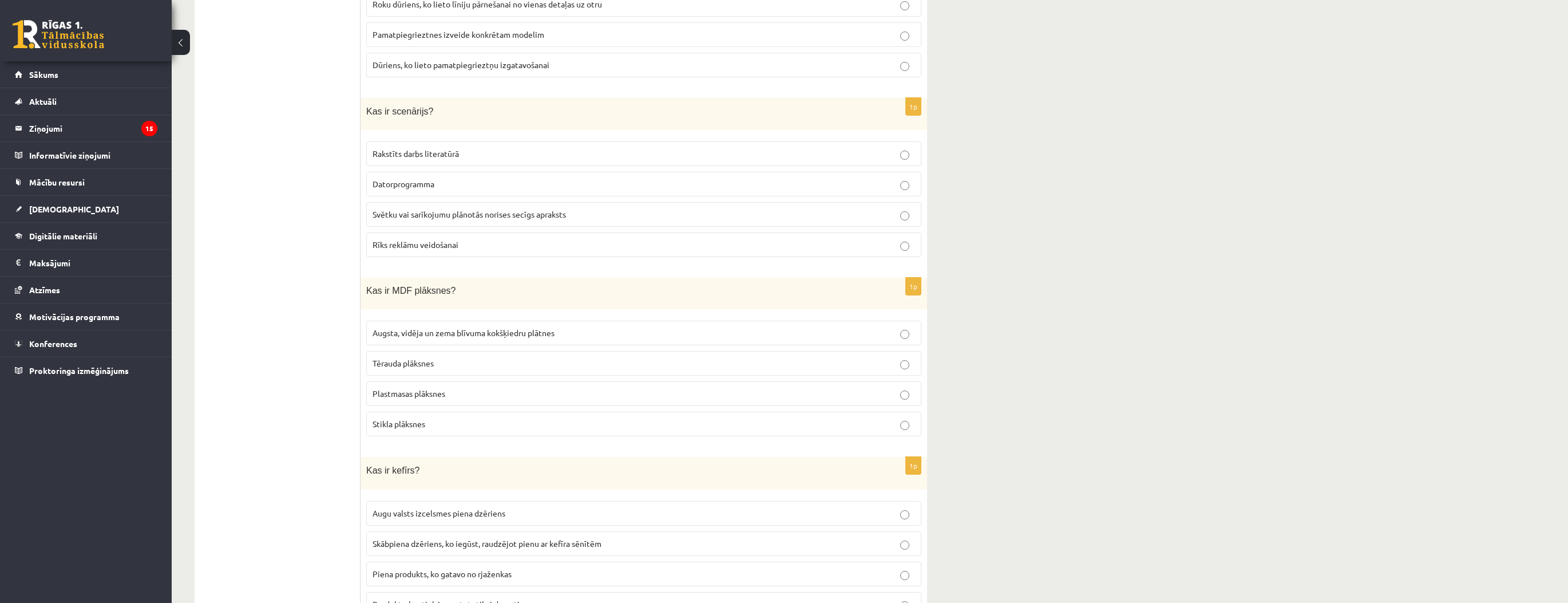
click at [399, 328] on span "Augsta, vidēja un zema blīvuma kokšķiedru plātnes" at bounding box center [464, 333] width 182 height 11
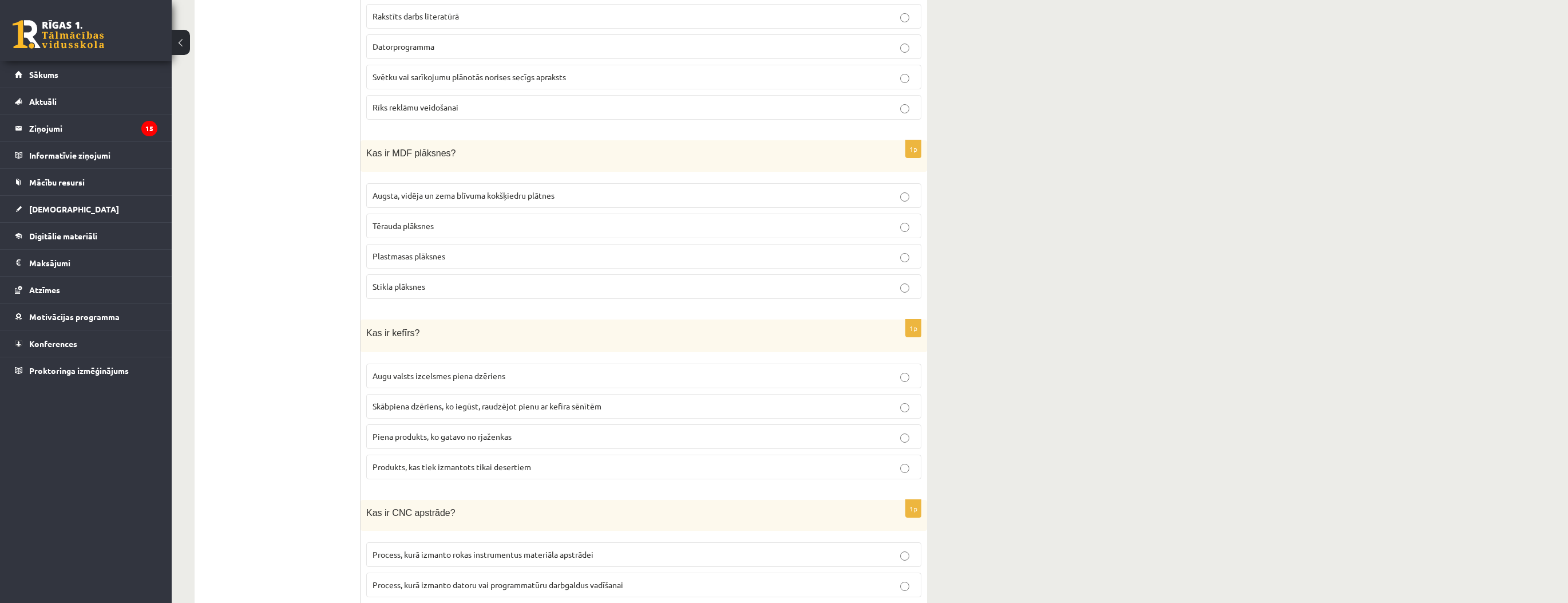
click at [419, 401] on span "Skābpiena dzēriens, ko iegūst, raudzējot pienu ar kefīra sēnītēm" at bounding box center [487, 406] width 229 height 11
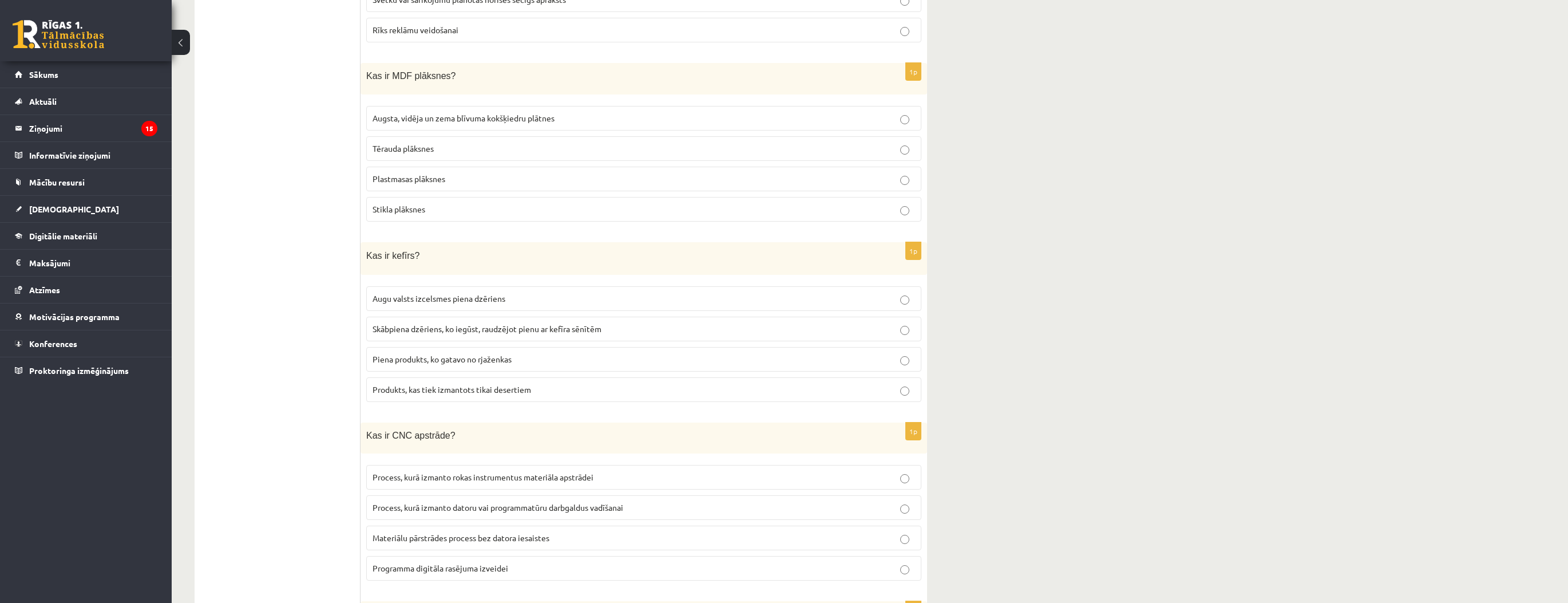
scroll to position [1971, 0]
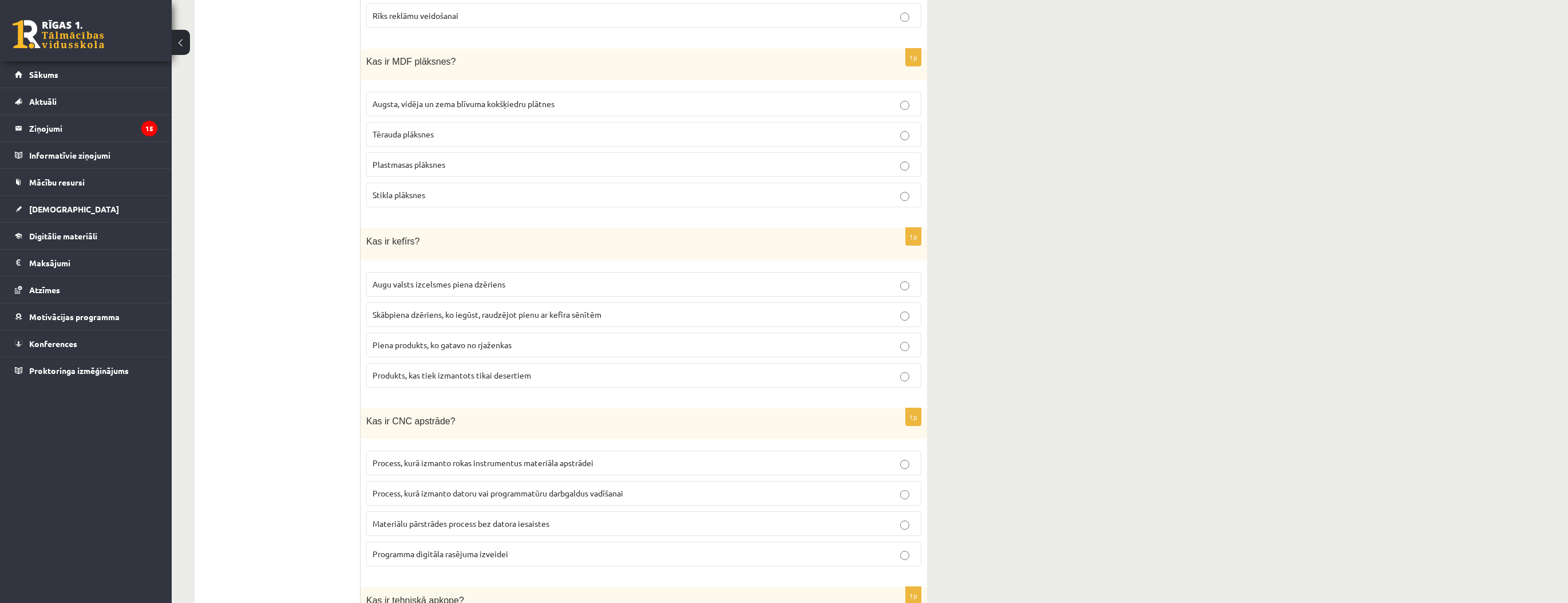
click at [458, 488] on span "Process, kurā izmanto datoru vai programmatūru darbgaldus vadīšanai" at bounding box center [498, 493] width 251 height 11
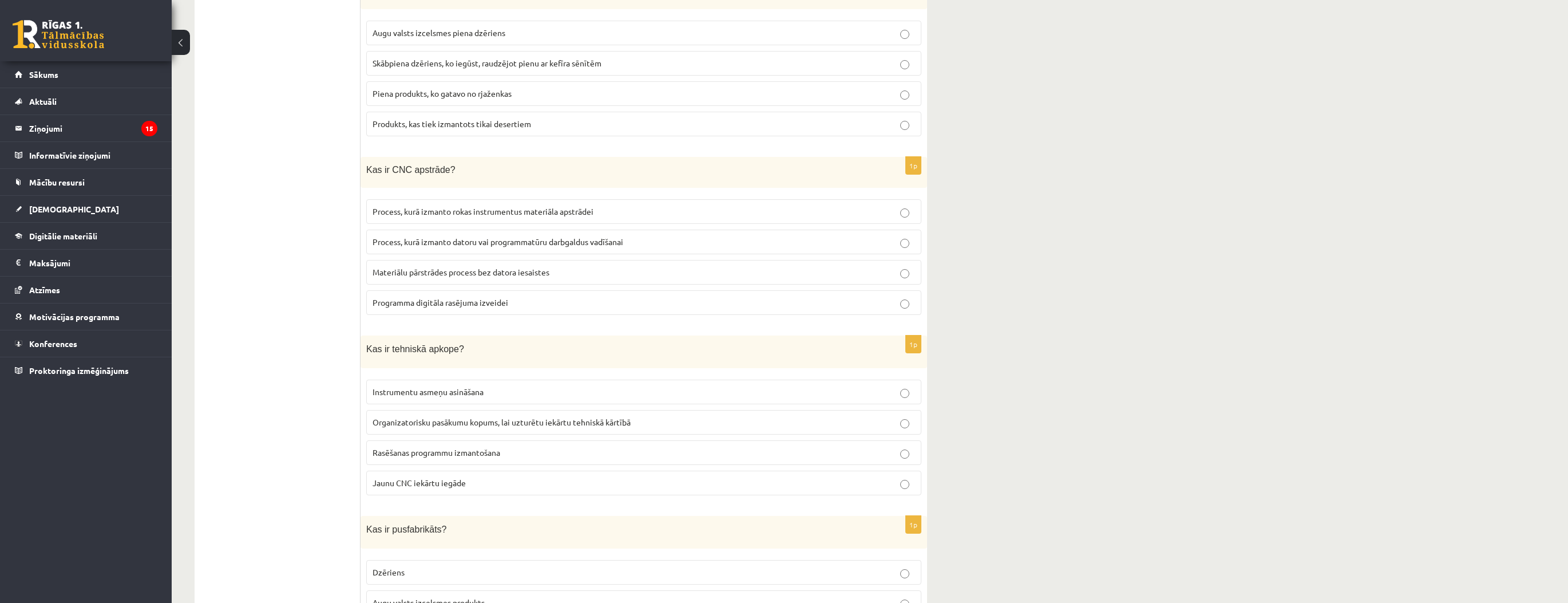
scroll to position [2291, 0]
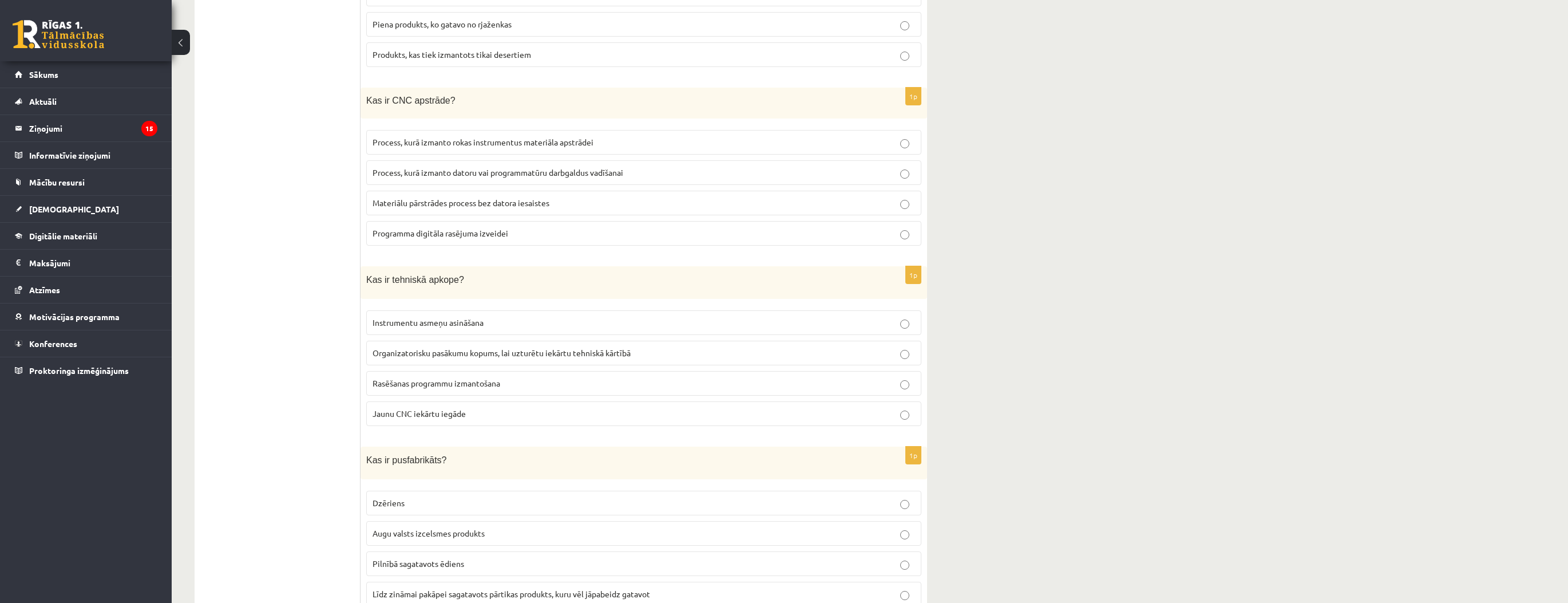
click at [307, 303] on ul "Tests" at bounding box center [283, 614] width 154 height 5400
click at [407, 348] on span "Organizatorisku pasākumu kopums, lai uzturētu iekārtu tehniskā kārtībā" at bounding box center [502, 353] width 258 height 11
click at [443, 589] on span "Līdz zināmai pakāpei sagatavots pārtikas produkts, kuru vēl jāpabeidz gatavot" at bounding box center [512, 594] width 278 height 11
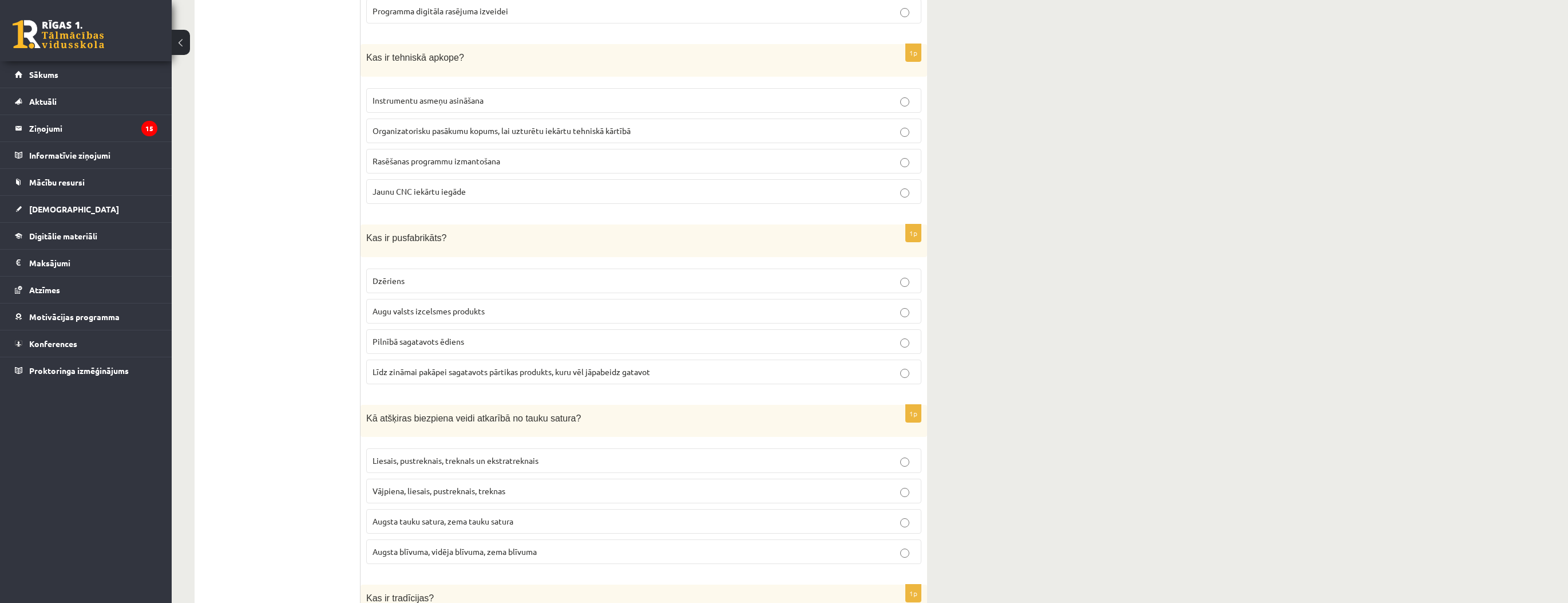
scroll to position [2657, 0]
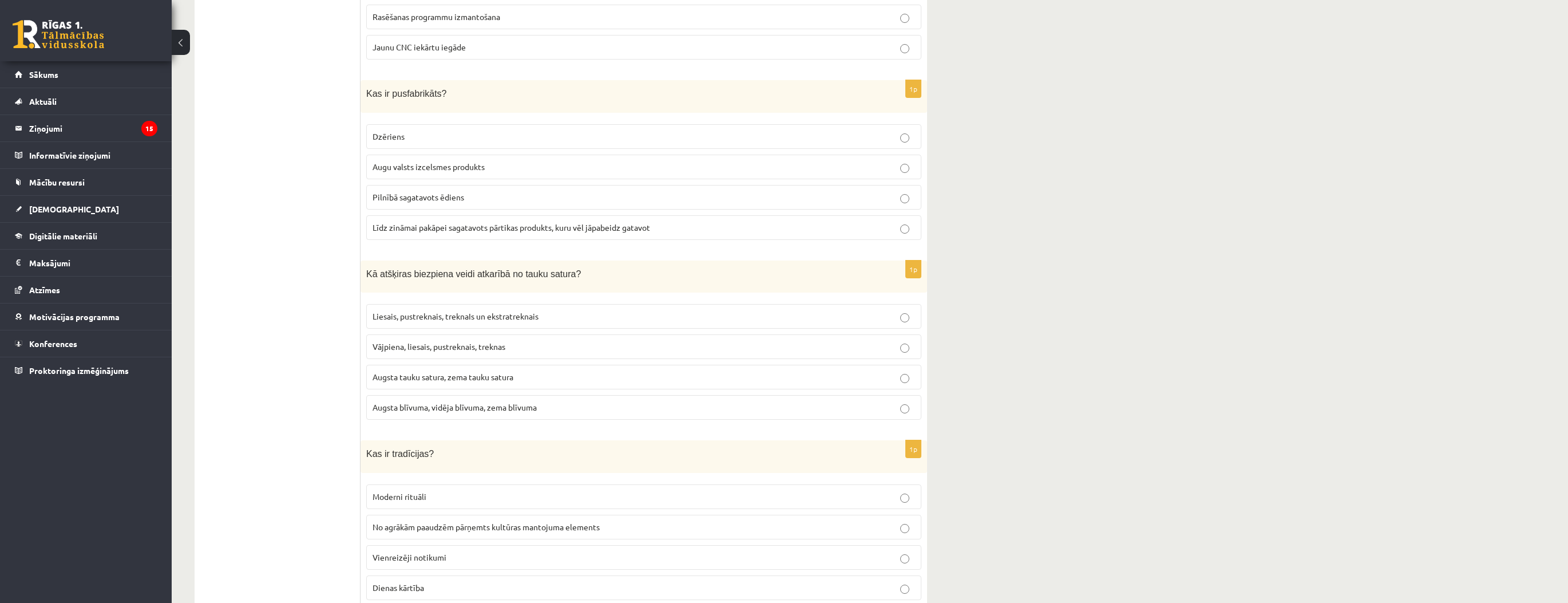
click at [396, 310] on p "Liesais, pustreknais, treknaIs un ekstratreknais" at bounding box center [644, 316] width 543 height 12
drag, startPoint x: 288, startPoint y: 392, endPoint x: 312, endPoint y: 387, distance: 24.5
click at [288, 392] on ul "Tests" at bounding box center [283, 248] width 154 height 5400
click at [413, 522] on span "No agrākām paaudzēm pārņemts kultūras mantojuma elements" at bounding box center [486, 527] width 227 height 11
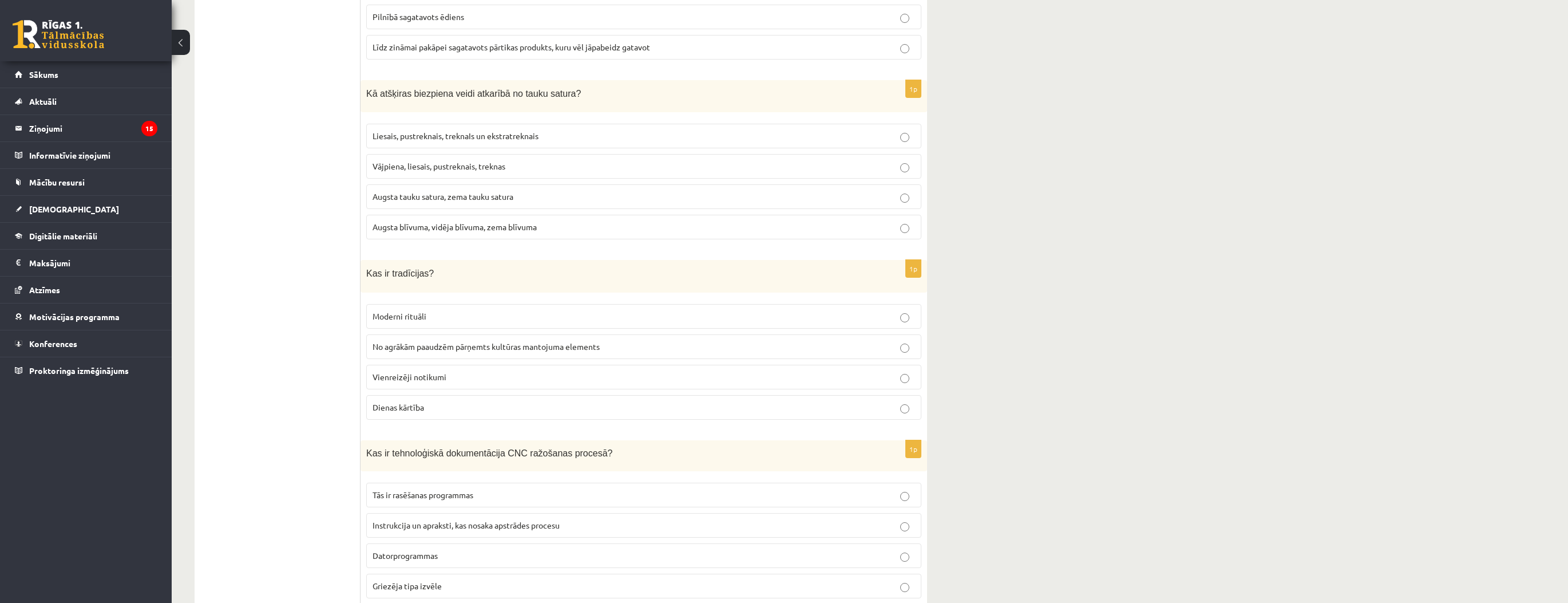
scroll to position [2841, 0]
click at [417, 511] on label "Instrukcija un apraksti, kas nosaka apstrādes procesu" at bounding box center [644, 523] width 555 height 25
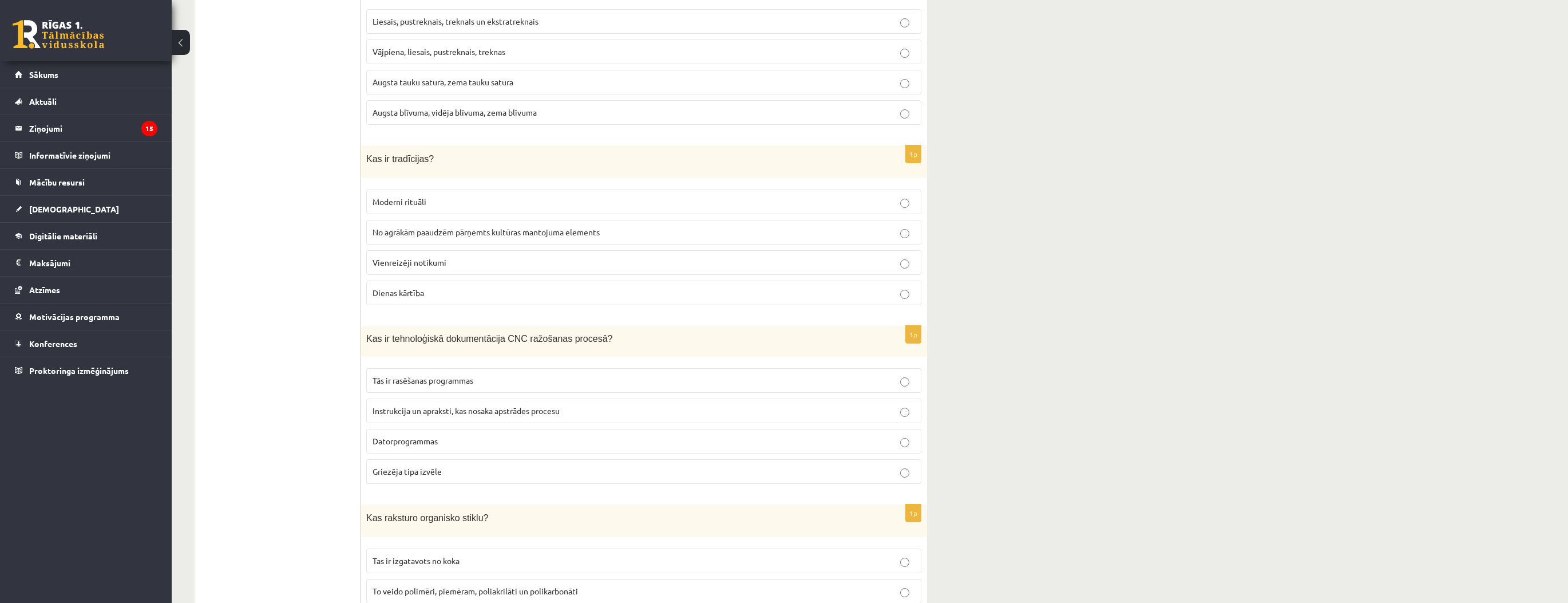
scroll to position [3024, 0]
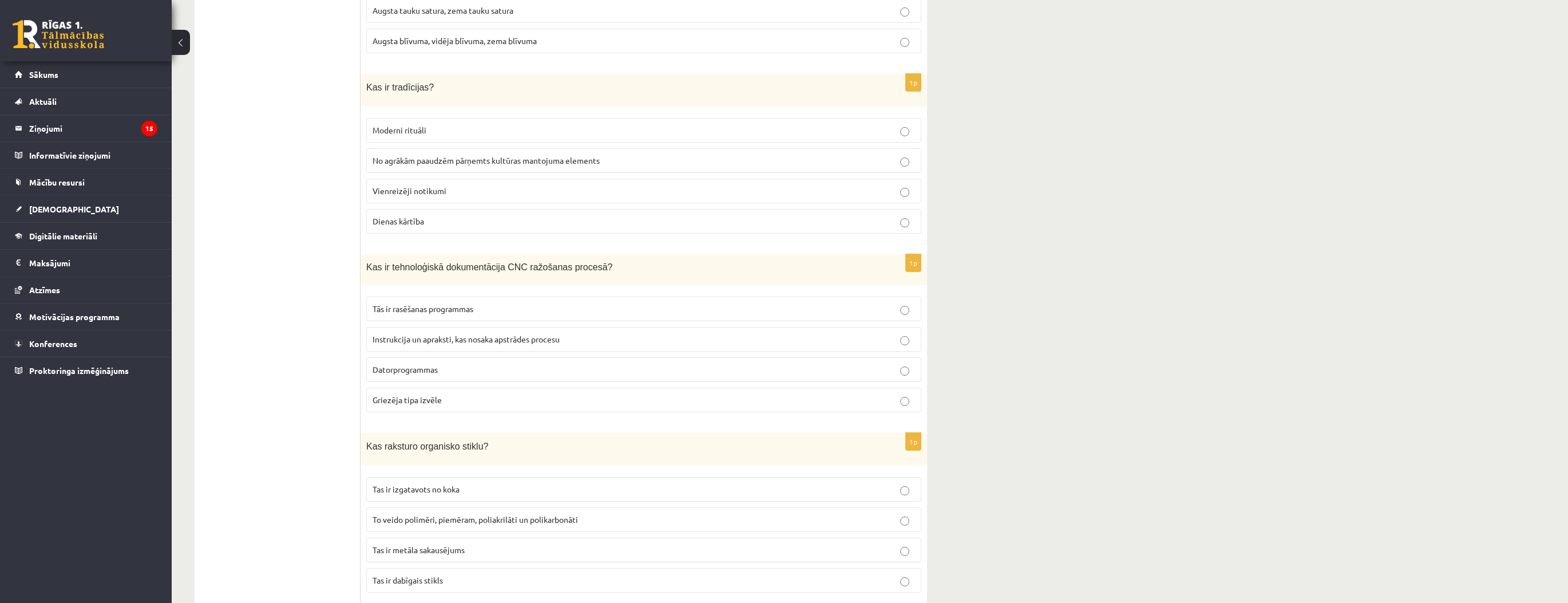
click at [464, 514] on span "To veido polimēri, piemēram, poliakrilāti un polikarbonāti" at bounding box center [476, 519] width 206 height 11
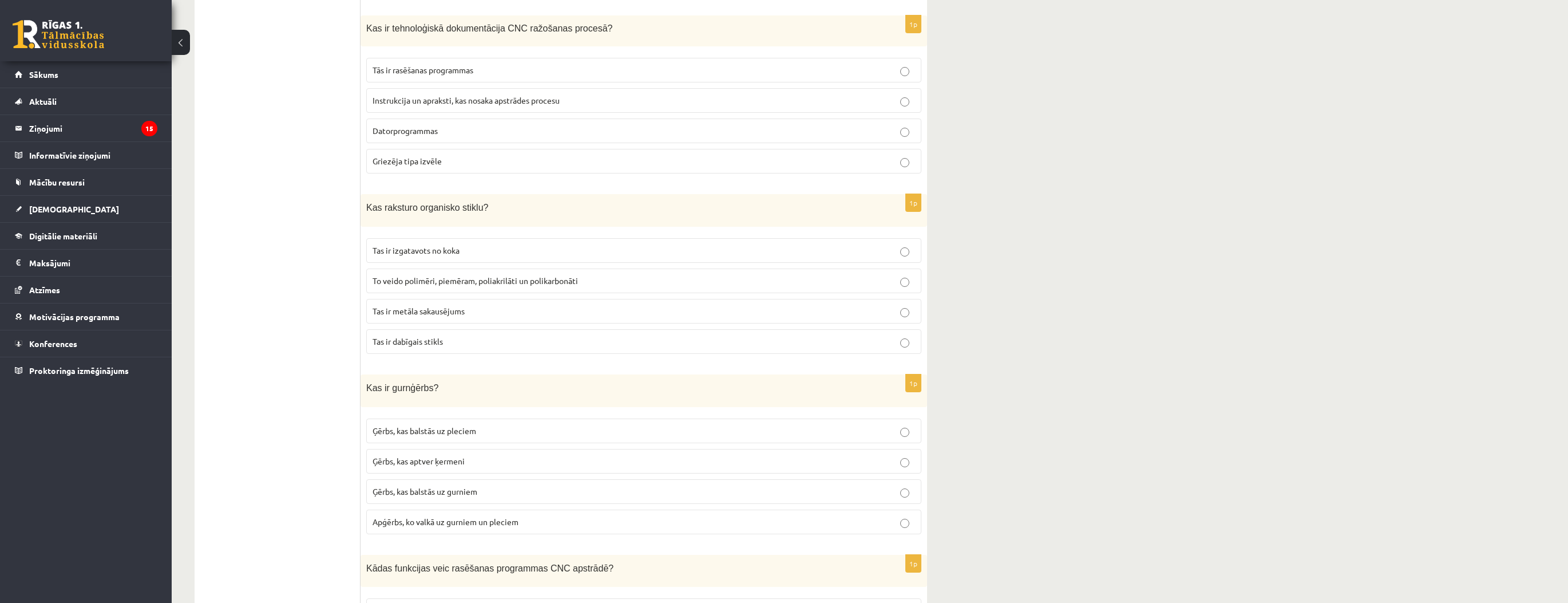
scroll to position [3299, 0]
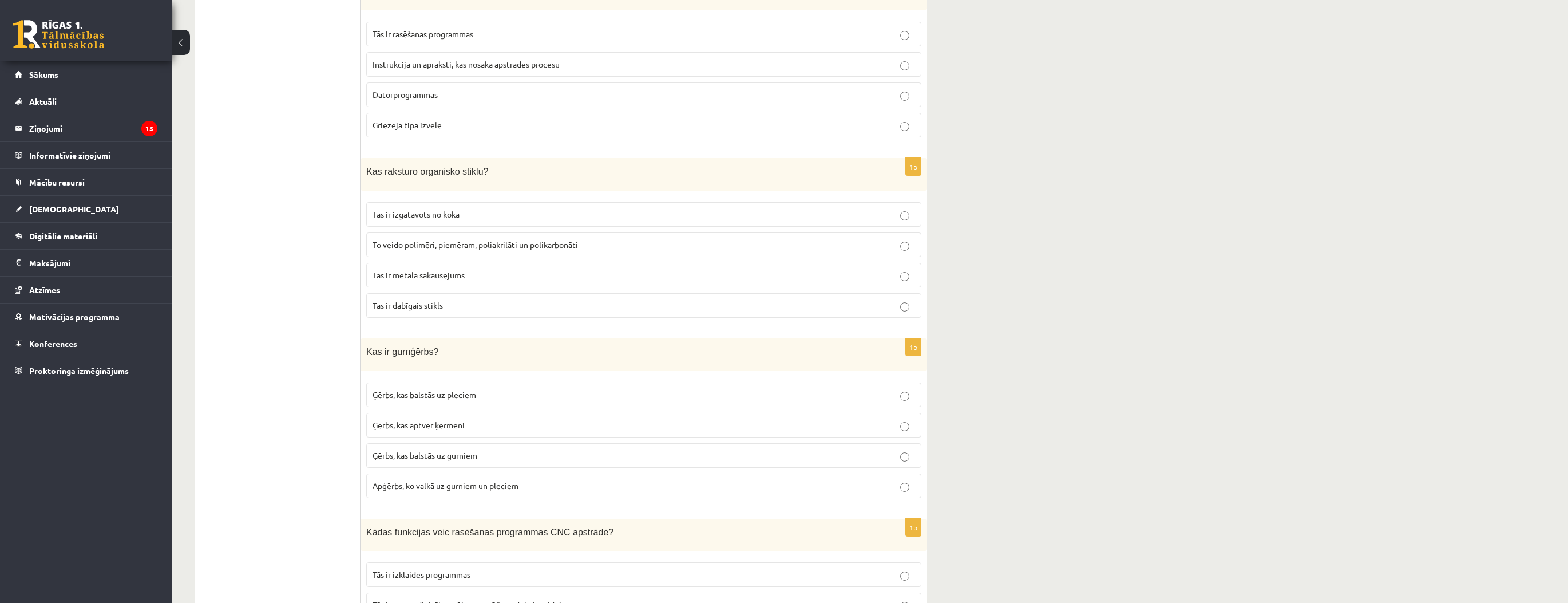
drag, startPoint x: 242, startPoint y: 326, endPoint x: 265, endPoint y: 326, distance: 23.0
click at [421, 402] on fieldset "Ģērbs, kas balstās uz pleciem Ģērbs, kas aptver ķermeni Ģērbs, kas balstās uz g…" at bounding box center [644, 439] width 555 height 125
click at [407, 420] on span "Ģērbs, kas aptver ķermeni" at bounding box center [419, 425] width 92 height 11
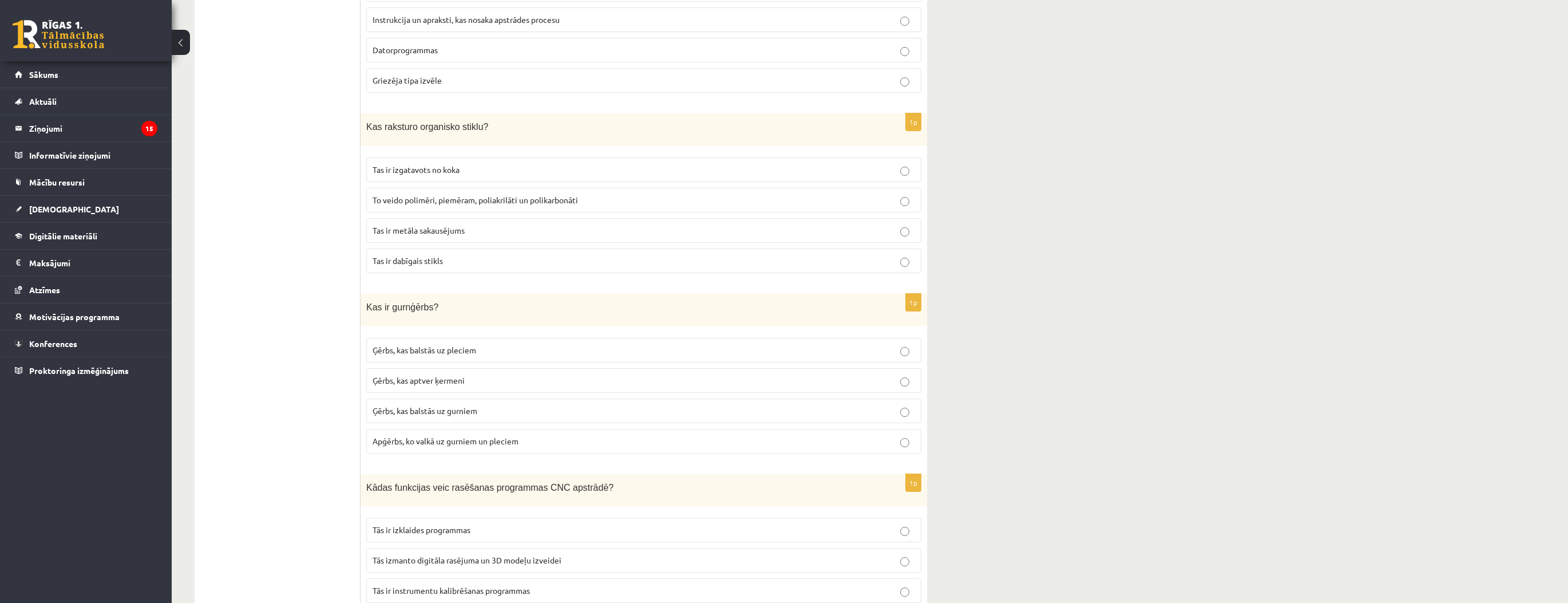
scroll to position [3391, 0]
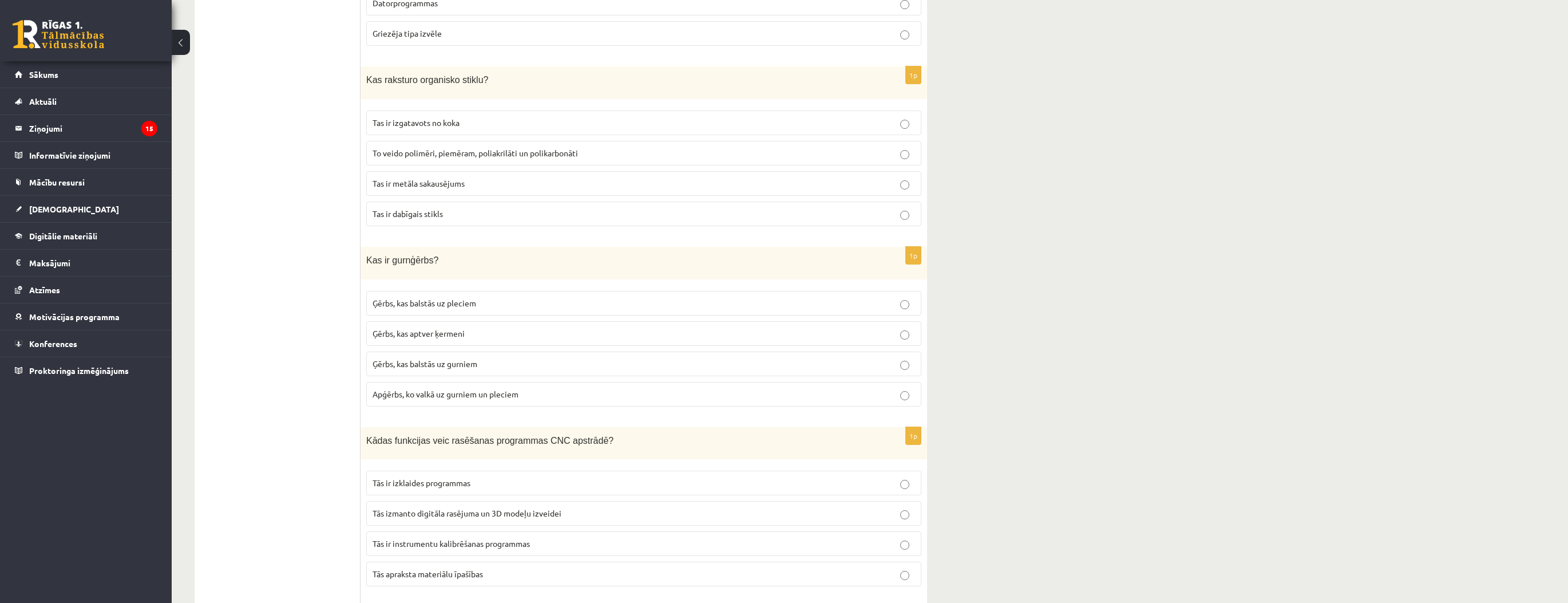
click at [557, 508] on span "Tās izmanto digitāla rasējuma un 3D modeļu izveidei" at bounding box center [467, 513] width 189 height 11
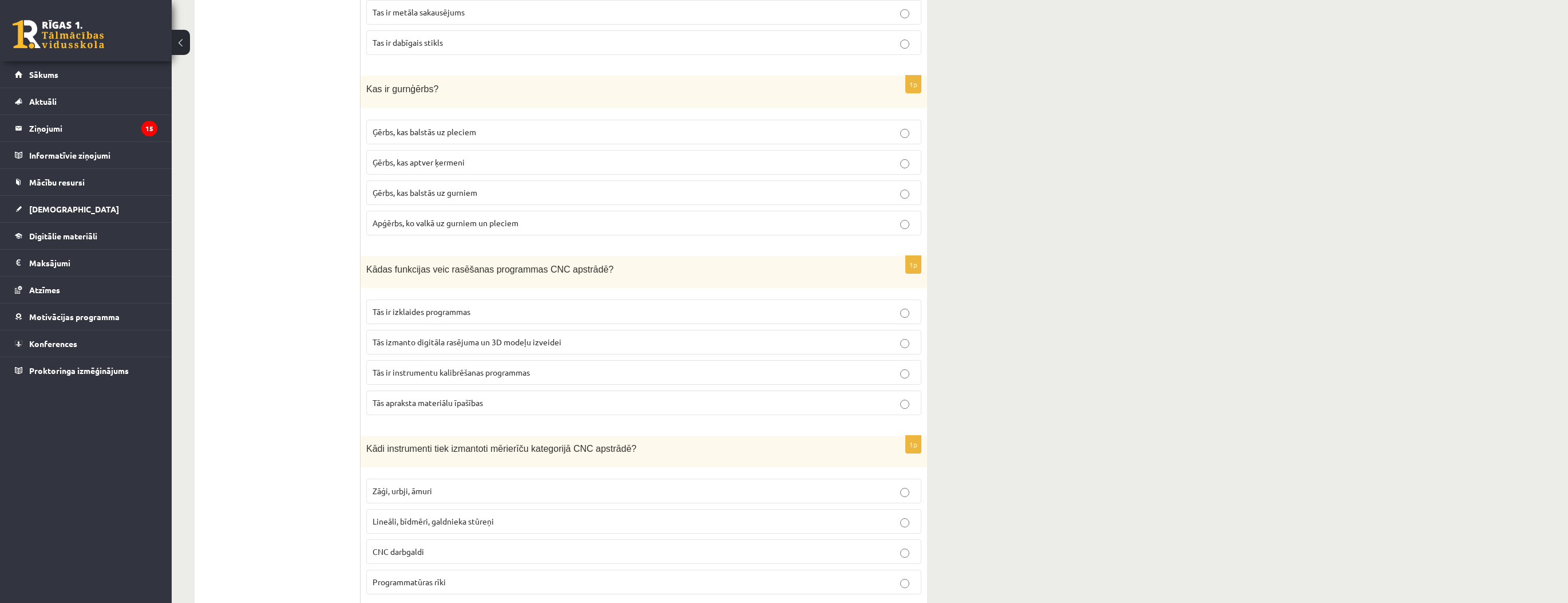
scroll to position [3619, 0]
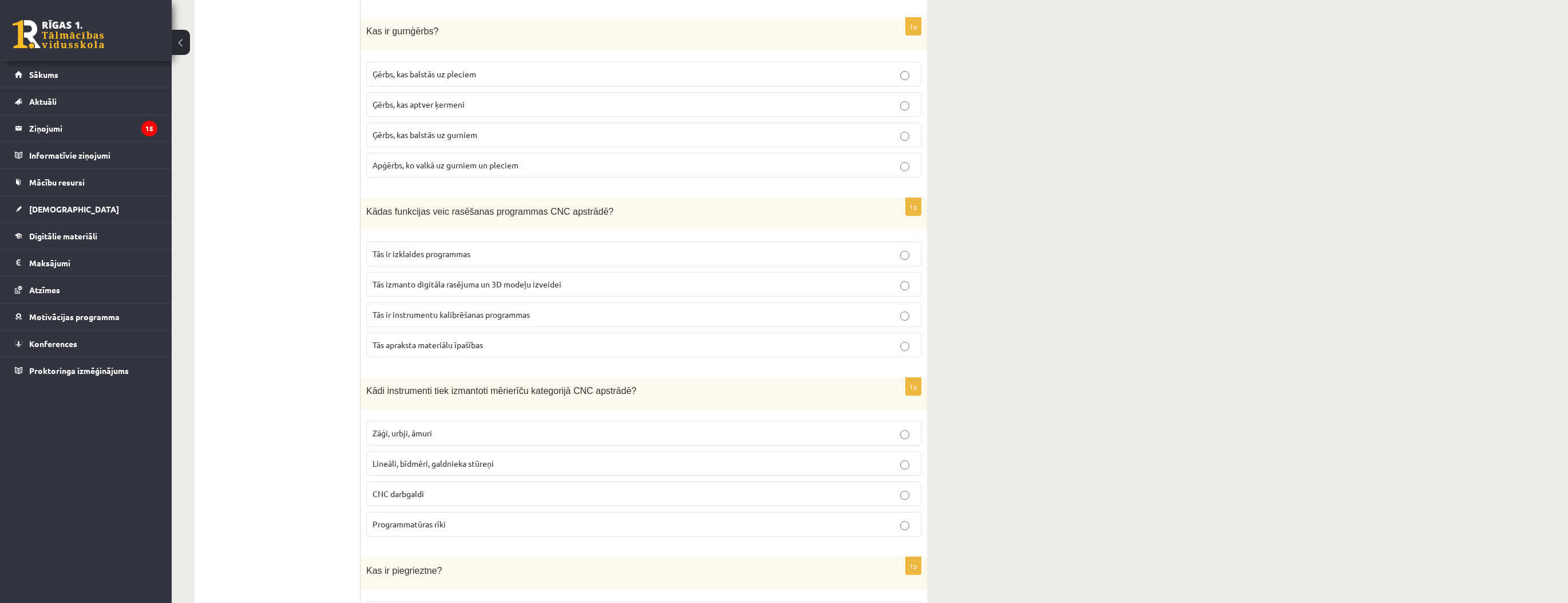
click at [441, 451] on label "Lineāli, bīdmēri, galdnieka stūreņi" at bounding box center [644, 463] width 555 height 25
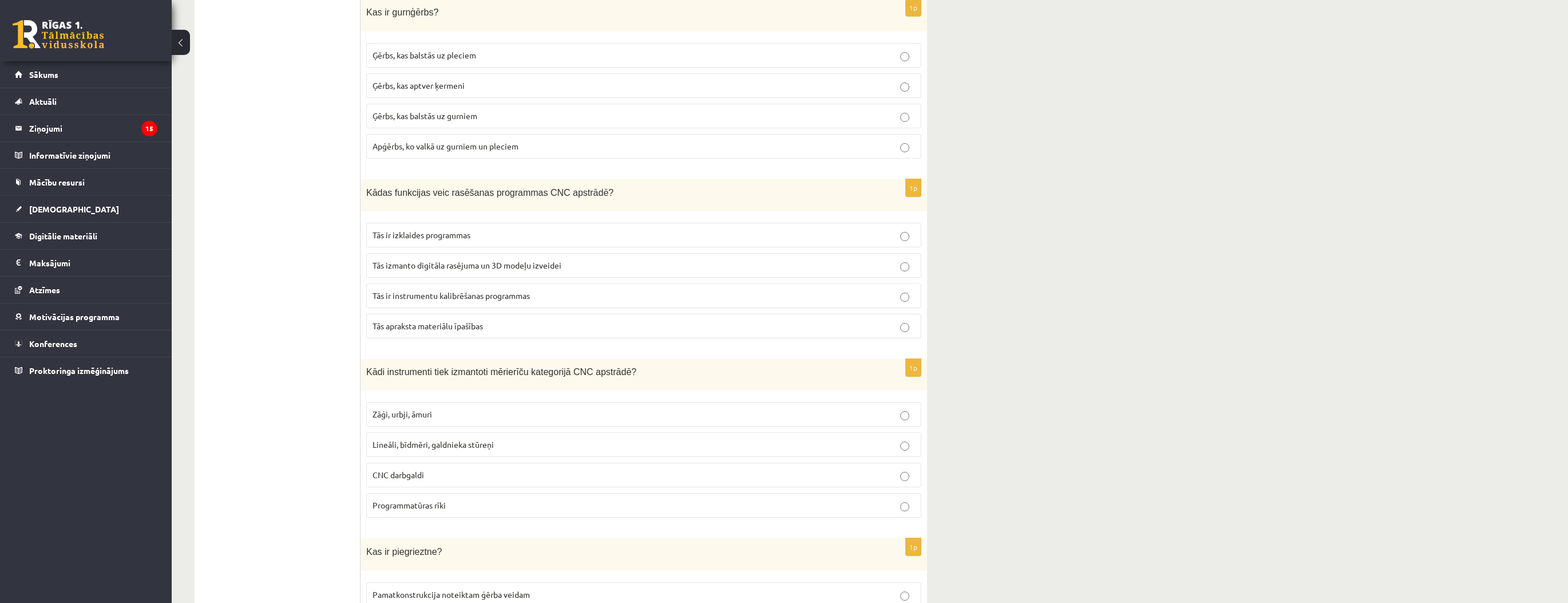
scroll to position [3711, 0]
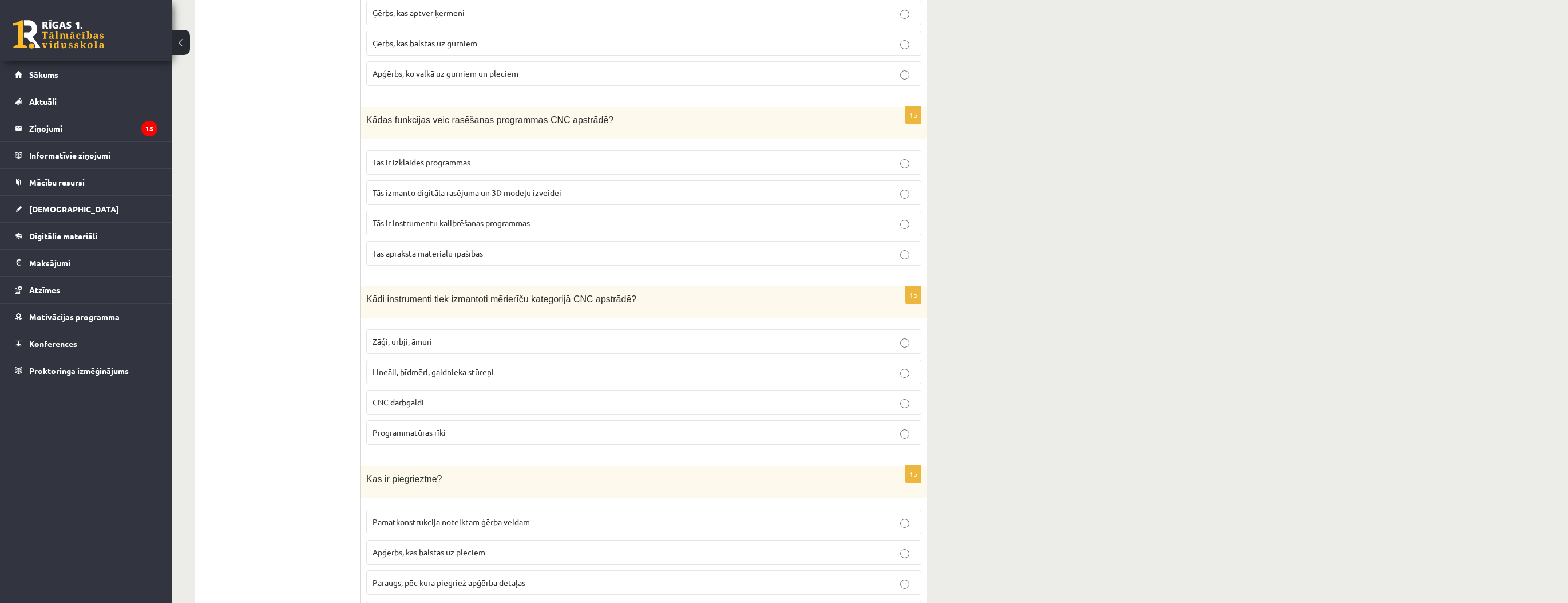
drag, startPoint x: 324, startPoint y: 457, endPoint x: 352, endPoint y: 465, distance: 29.1
click at [386, 516] on p "Pamatkonstrukcija noteiktam ģērba veidam" at bounding box center [644, 522] width 543 height 12
click at [410, 577] on p "Paraugs, pēc kura piegriež apģērba detaļas" at bounding box center [644, 583] width 543 height 12
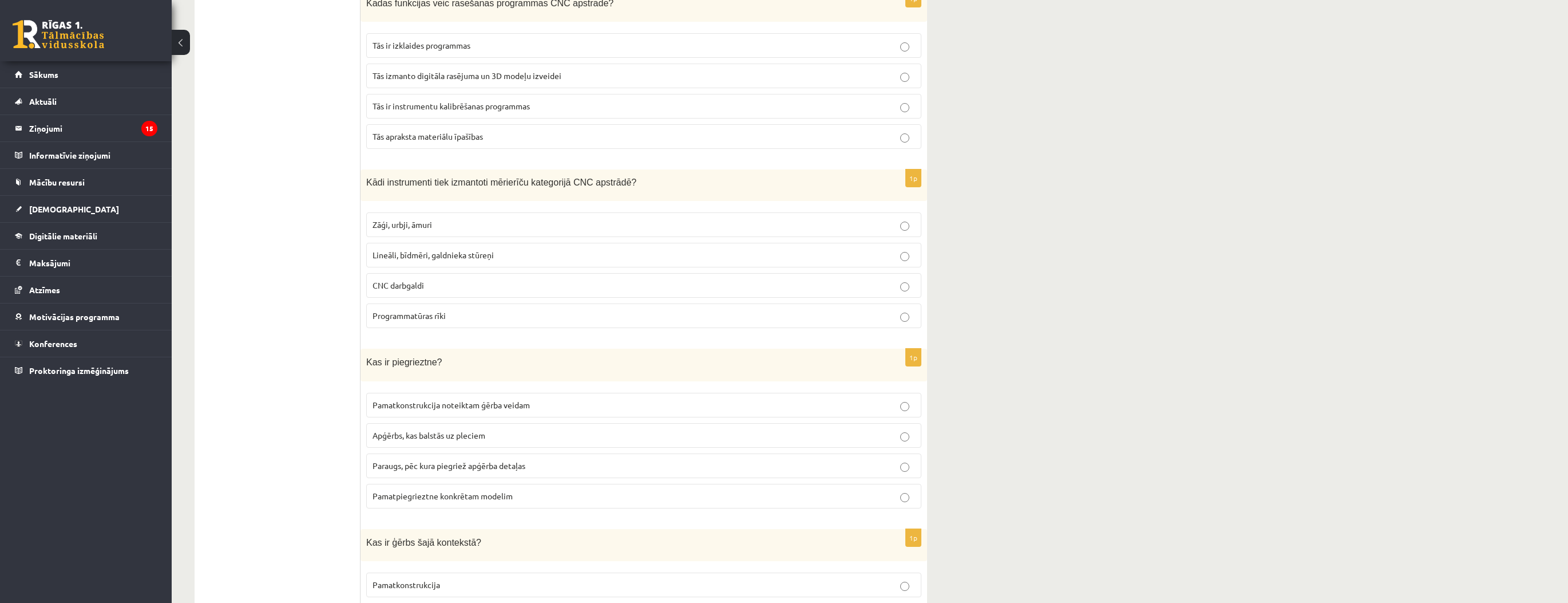
scroll to position [3894, 0]
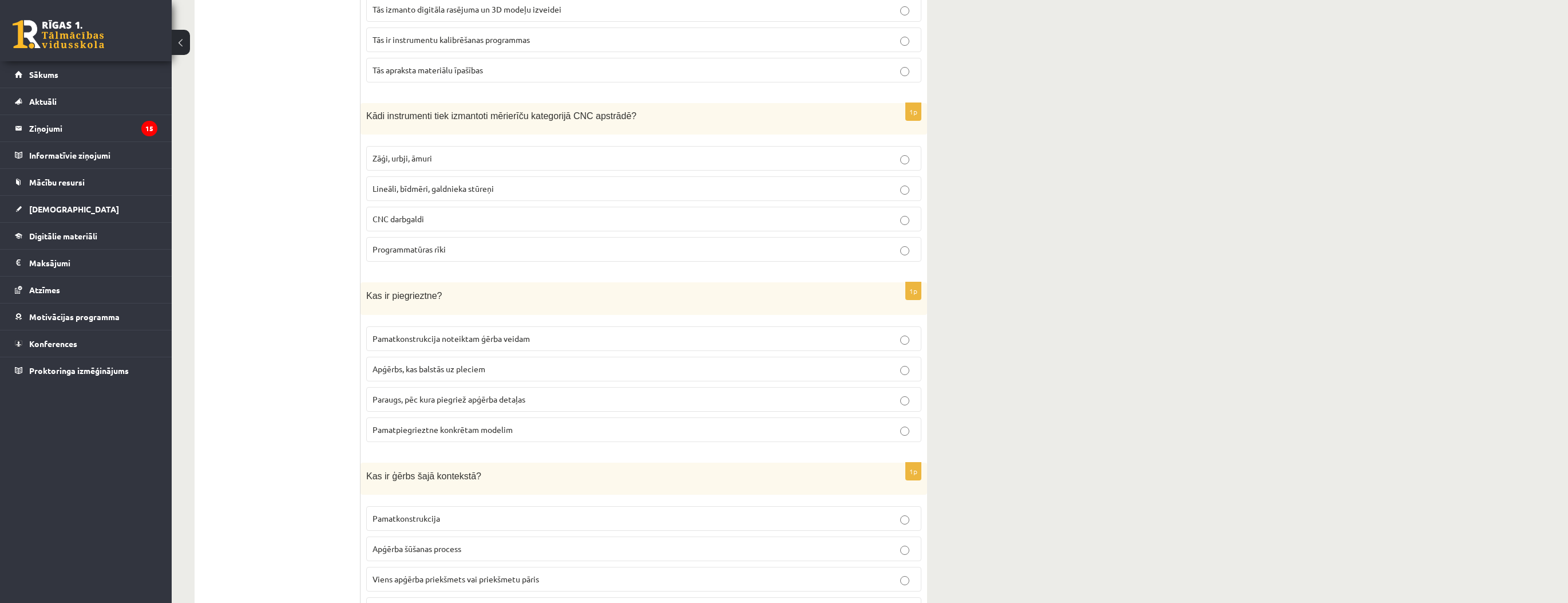
click at [411, 574] on span "Viens apģērba priekšmets vai priekšmetu pāris" at bounding box center [456, 579] width 166 height 11
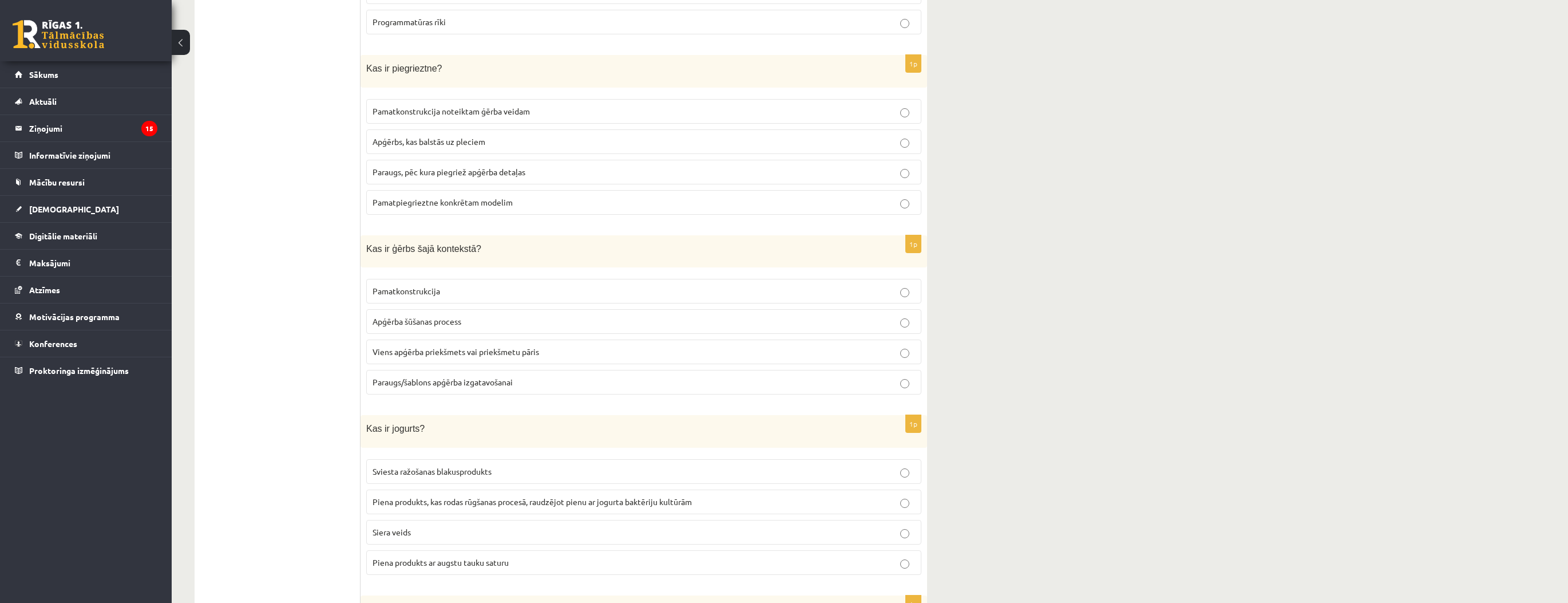
scroll to position [4170, 0]
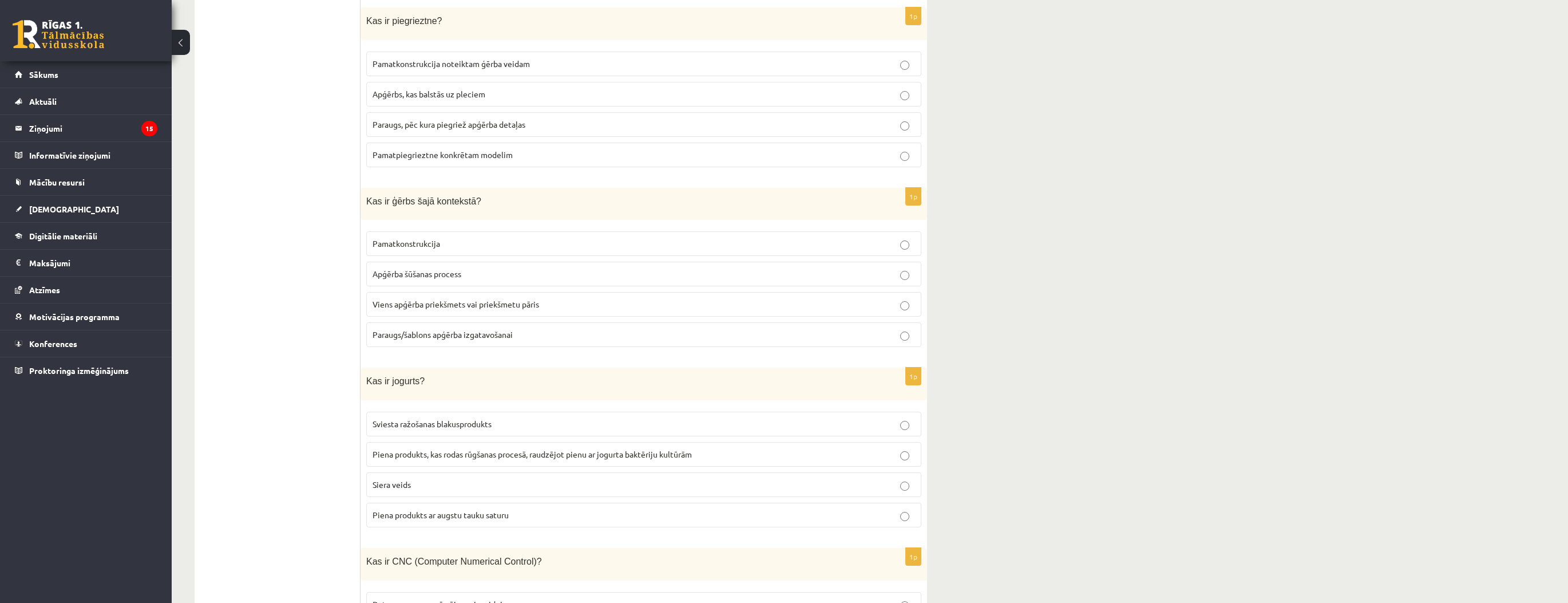
drag, startPoint x: 391, startPoint y: 416, endPoint x: 413, endPoint y: 426, distance: 24.2
click at [391, 442] on label "Piena produkts, kas rodas rūgšanas procesā, raudzējot pienu ar jogurta baktērij…" at bounding box center [644, 454] width 555 height 25
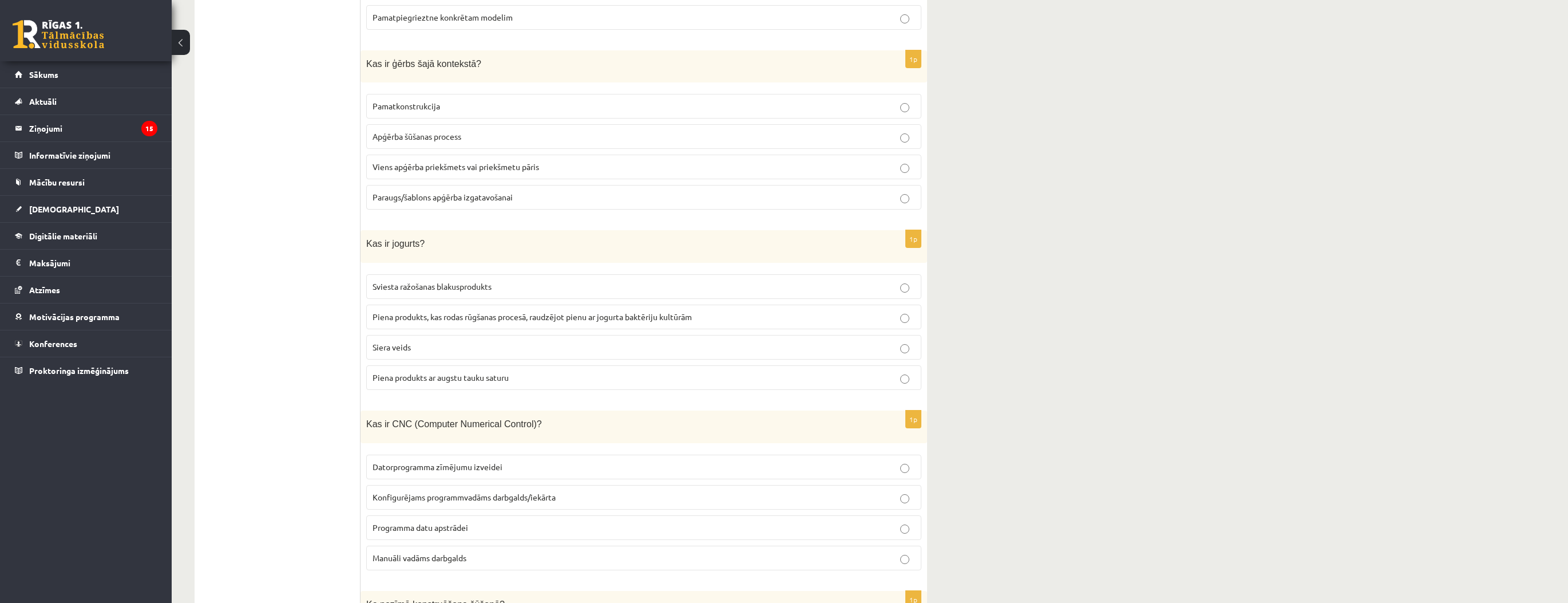
click at [409, 492] on span "Konfigurējams programmvadāms darbgalds/iekārta" at bounding box center [464, 497] width 183 height 11
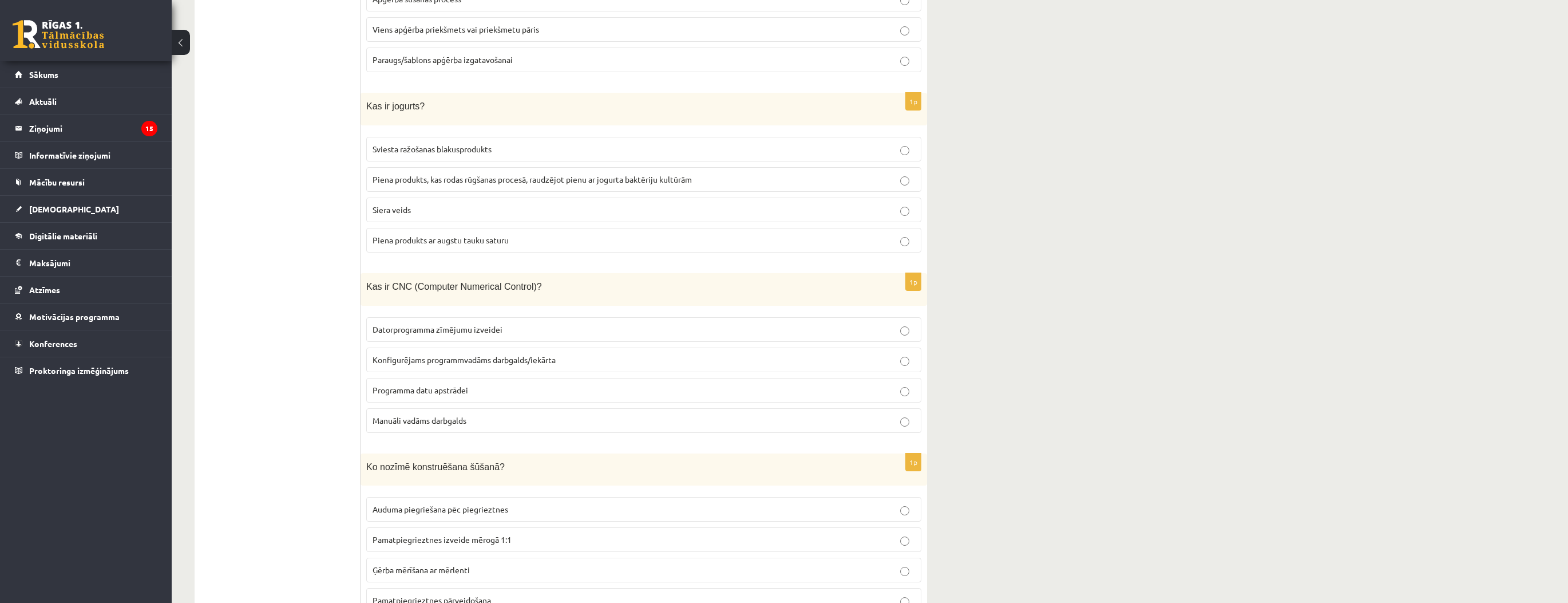
click at [411, 535] on span "Pamatpiegrieztnes izveide mērogā 1:1" at bounding box center [442, 540] width 139 height 11
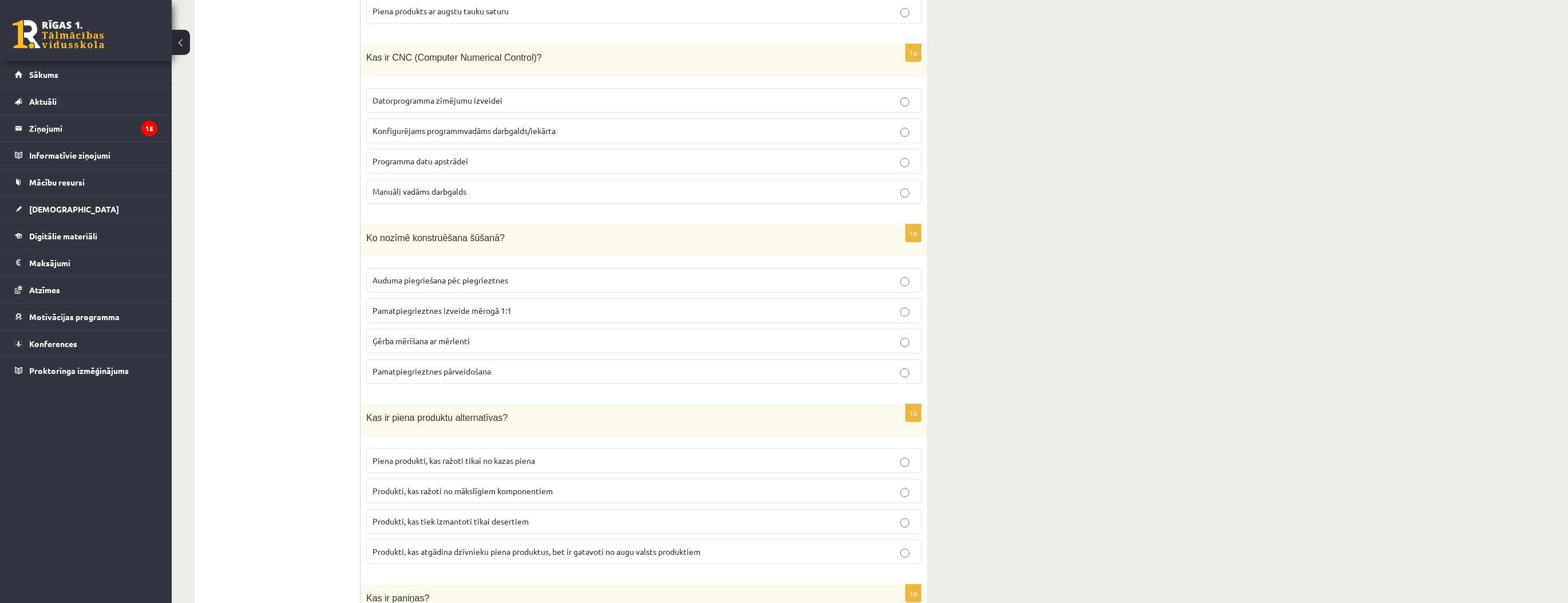
click at [412, 516] on span "Produkti, kas tiek izmantoti tikai desertiem" at bounding box center [451, 521] width 156 height 11
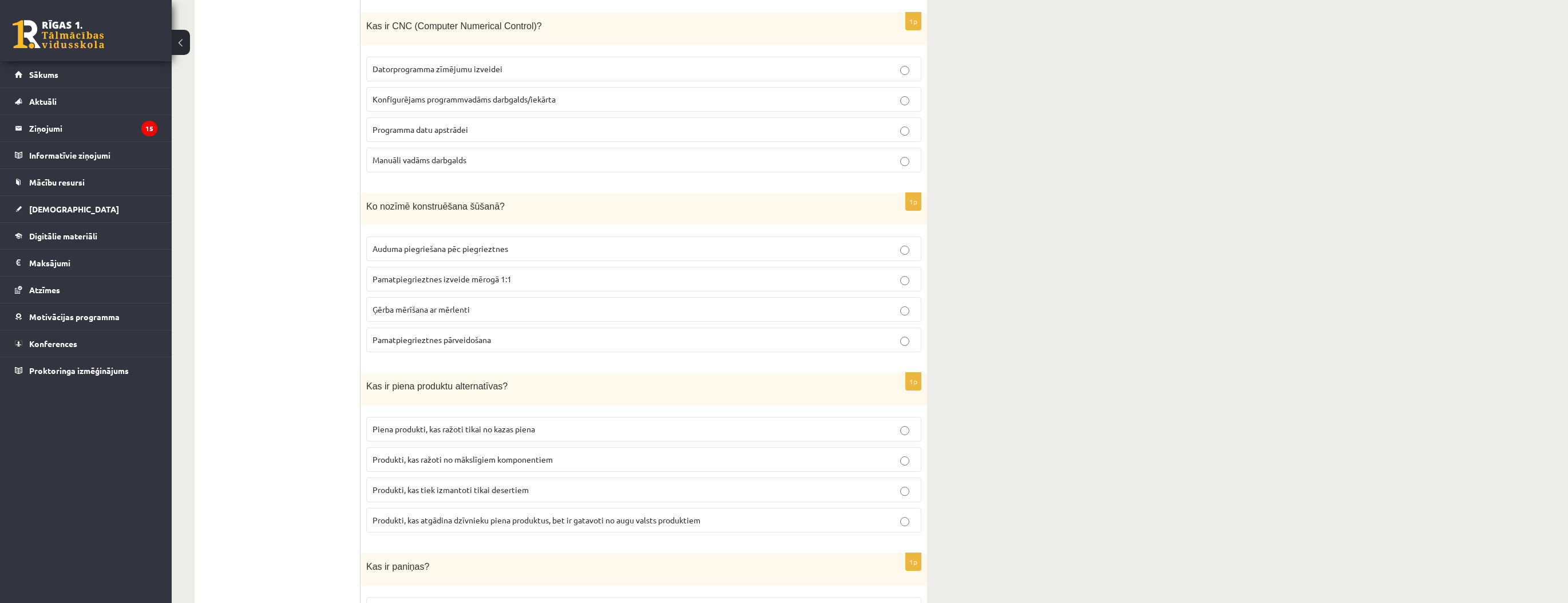
scroll to position [4811, 0]
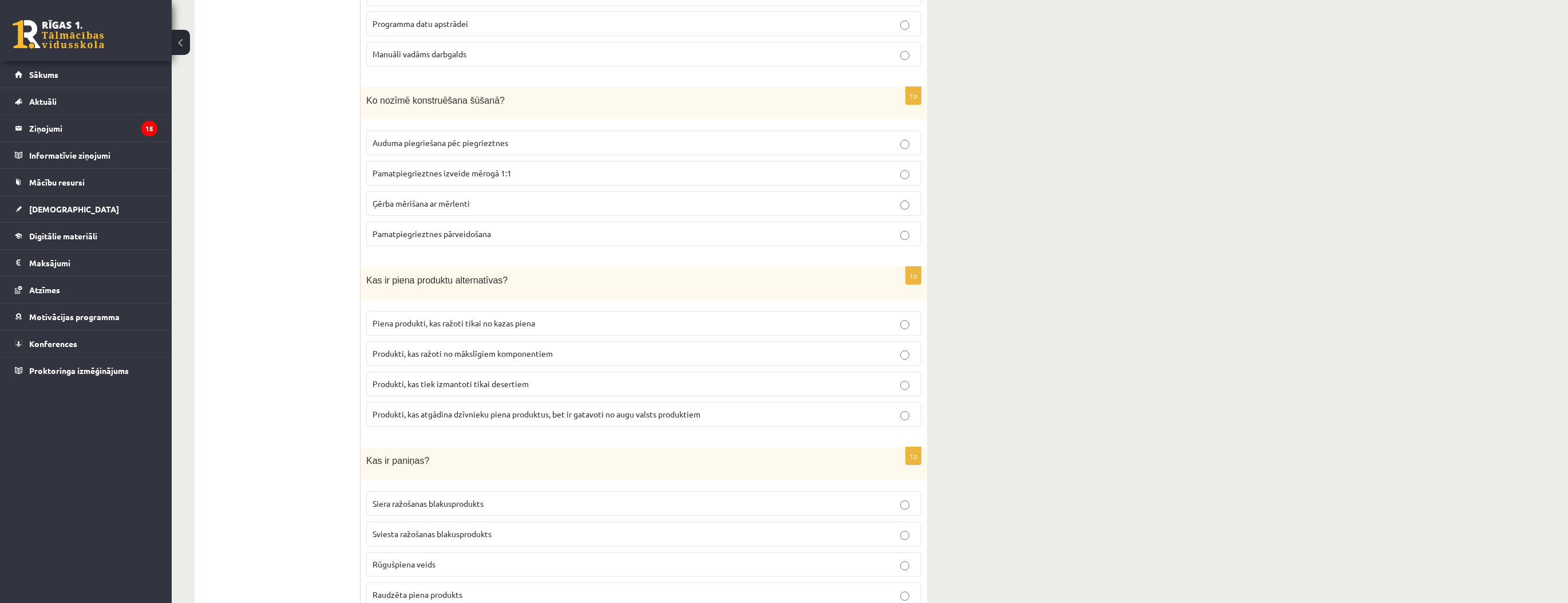
click at [404, 499] on span "Siera ražošanas blakusprodukts" at bounding box center [428, 504] width 111 height 11
drag, startPoint x: 504, startPoint y: 477, endPoint x: 516, endPoint y: 480, distance: 12.4
click at [504, 528] on p "Sviesta ražošanas blakusprodukts" at bounding box center [644, 534] width 543 height 12
click at [584, 409] on span "Produkti, kas atgādina dzīvnieku piena produktus, bet ir gatavoti no augu valst…" at bounding box center [536, 414] width 328 height 11
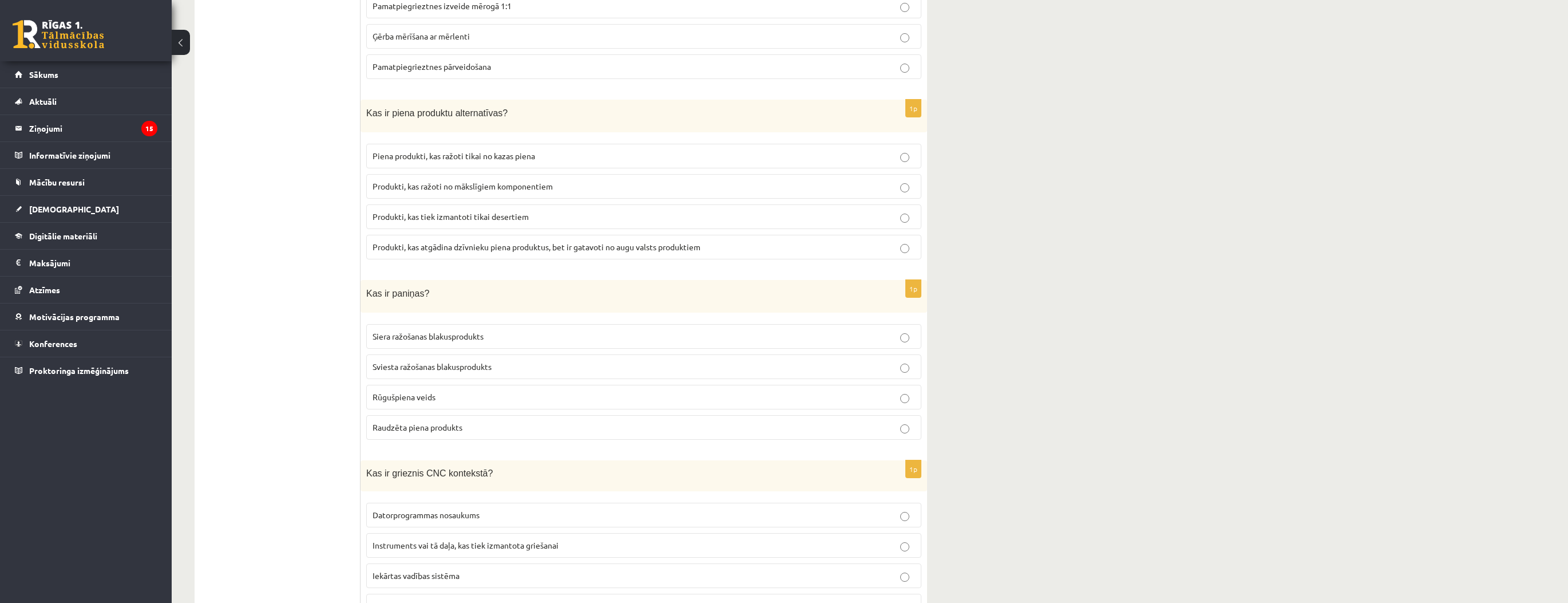
scroll to position [4981, 0]
click at [422, 538] on span "Instruments vai tā daļa, kas tiek izmantota griešanai" at bounding box center [466, 543] width 186 height 11
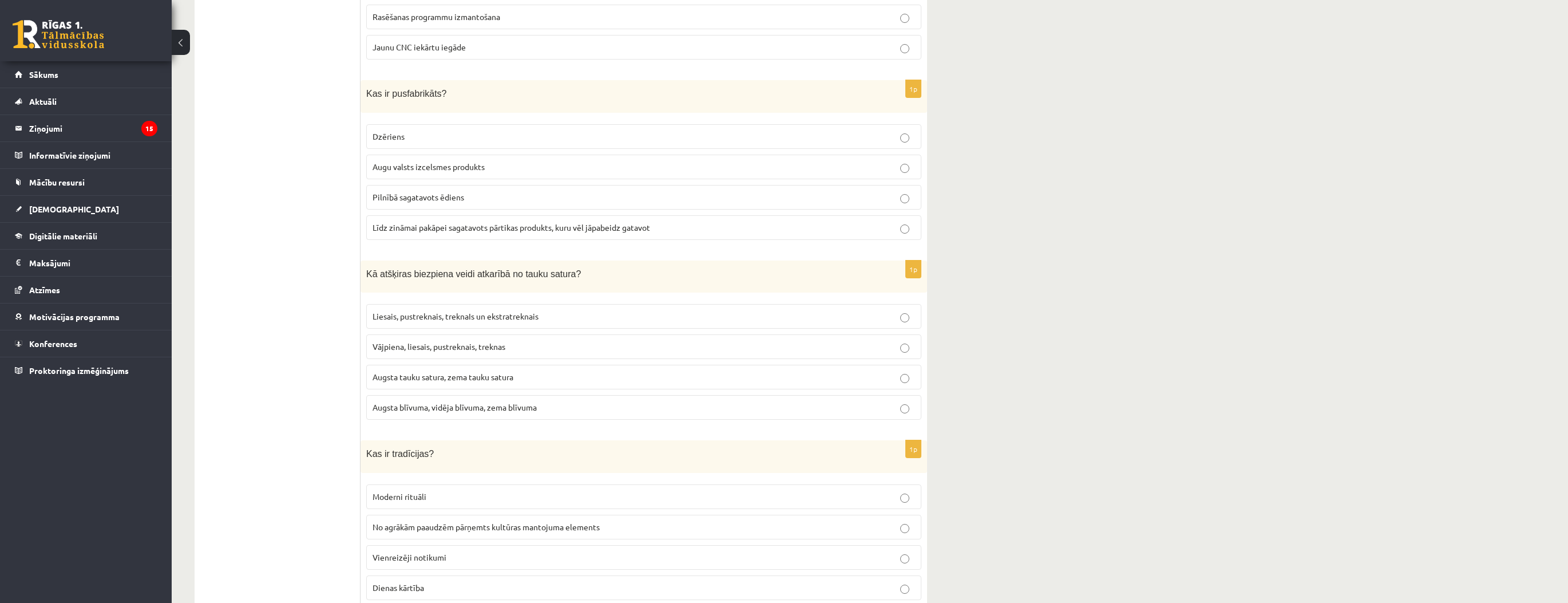
scroll to position [0, 0]
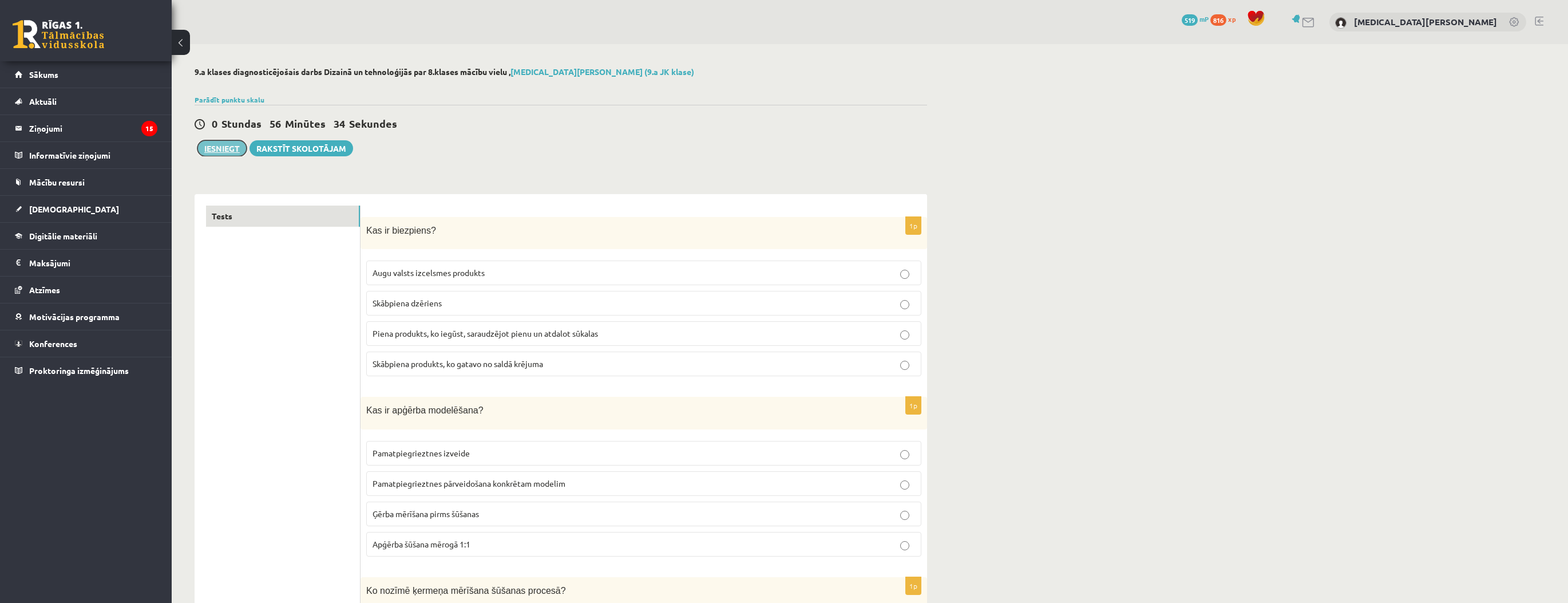
click at [211, 152] on button "Iesniegt" at bounding box center [222, 148] width 49 height 16
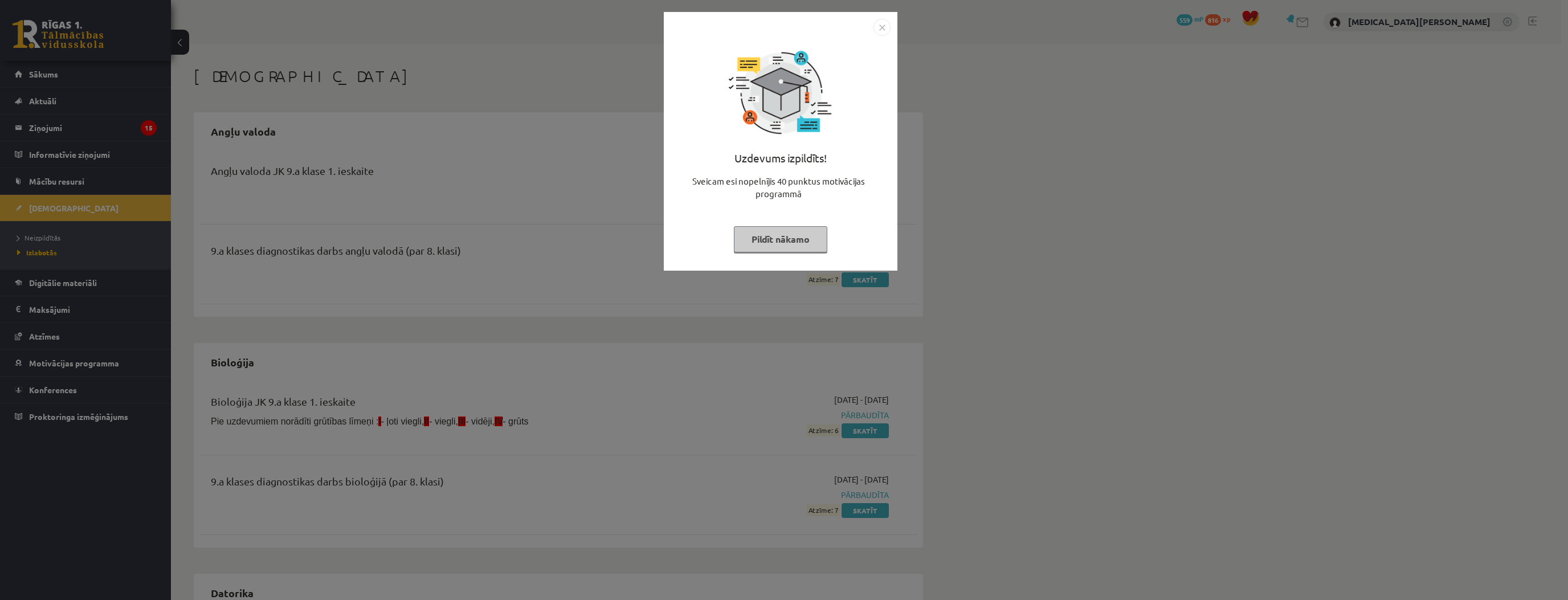
click at [759, 241] on button "Pildīt nākamo" at bounding box center [780, 239] width 93 height 26
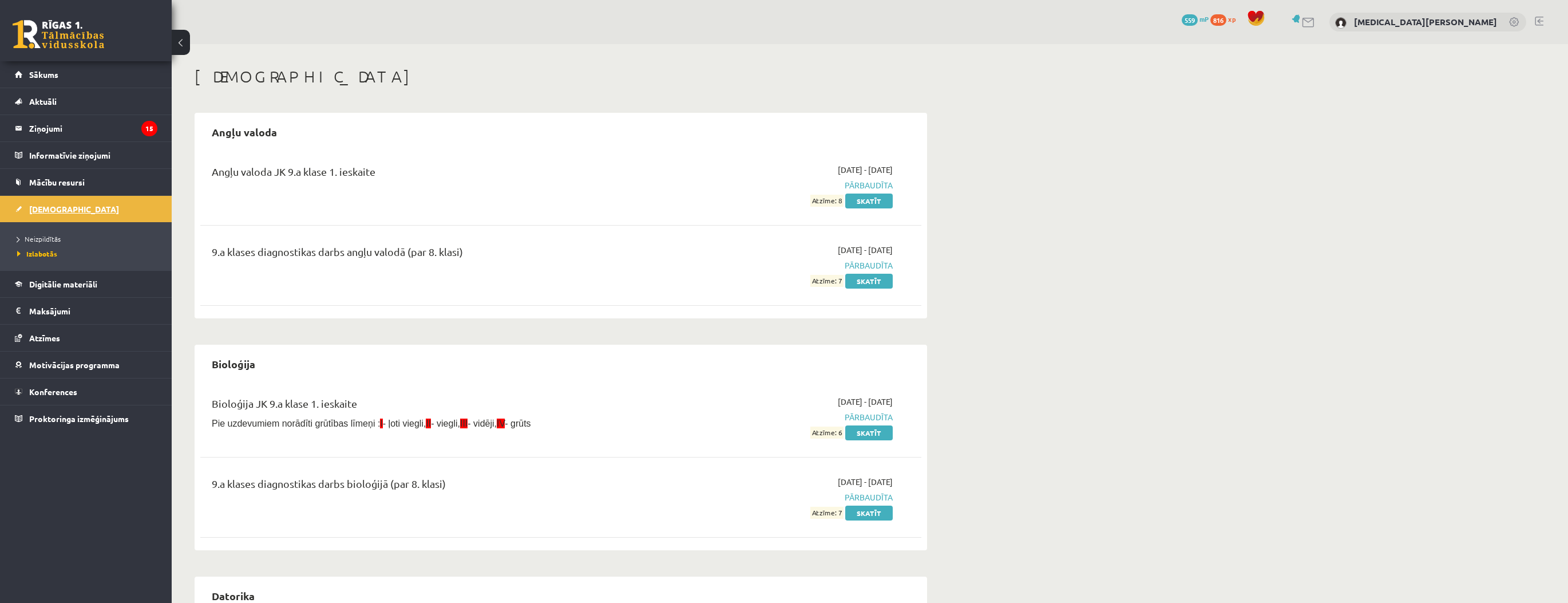
click at [27, 212] on link "[DEMOGRAPHIC_DATA]" at bounding box center [86, 209] width 142 height 26
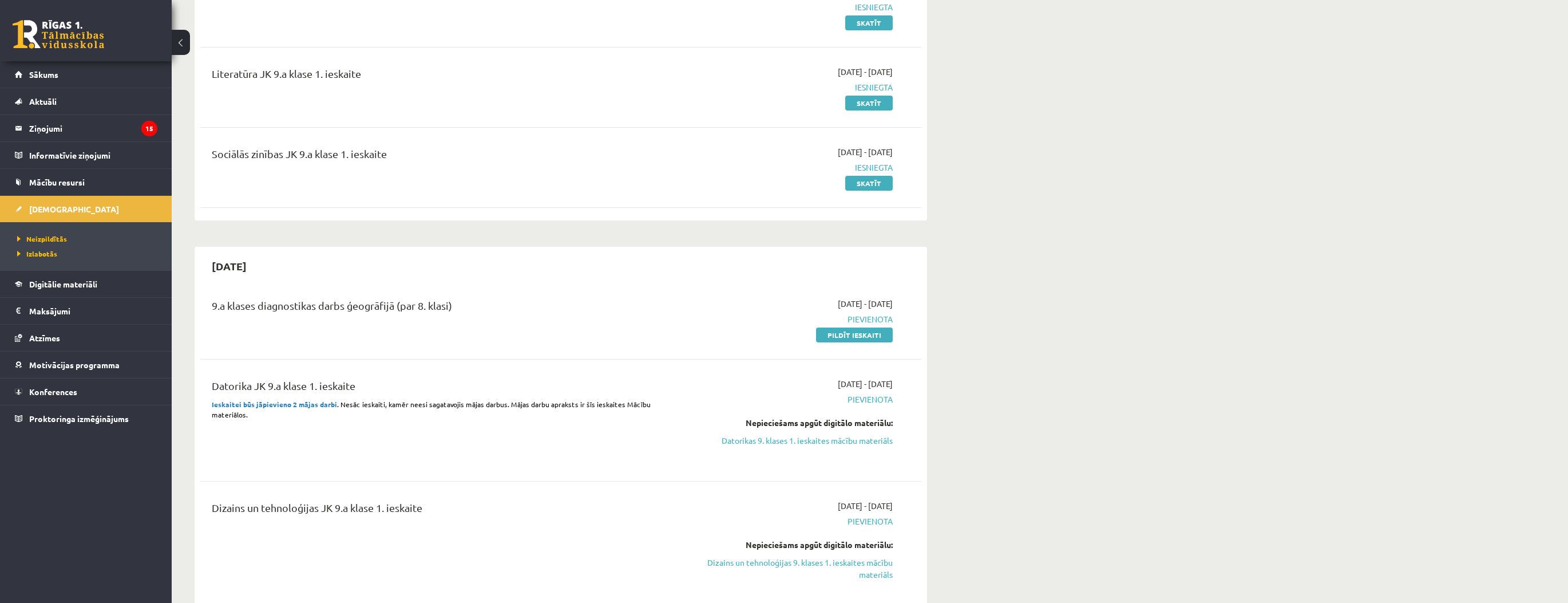
scroll to position [183, 0]
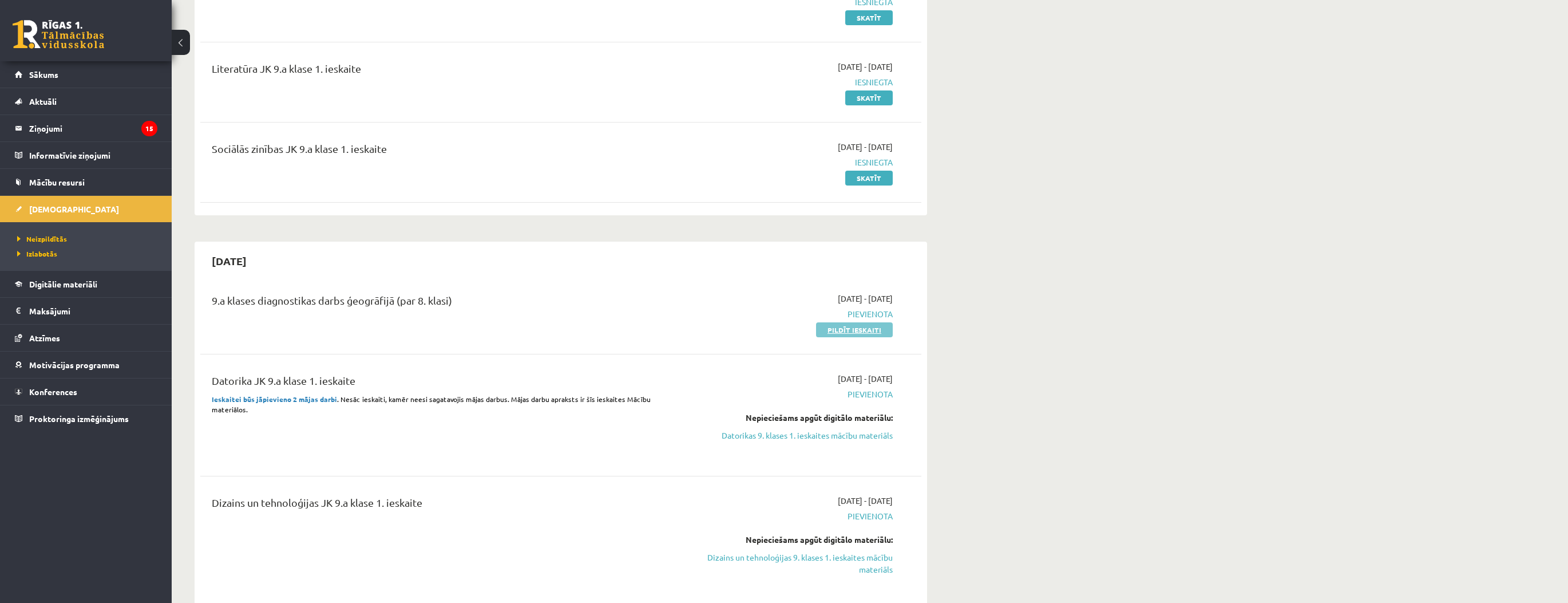
click at [836, 331] on link "Pildīt ieskaiti" at bounding box center [854, 329] width 77 height 15
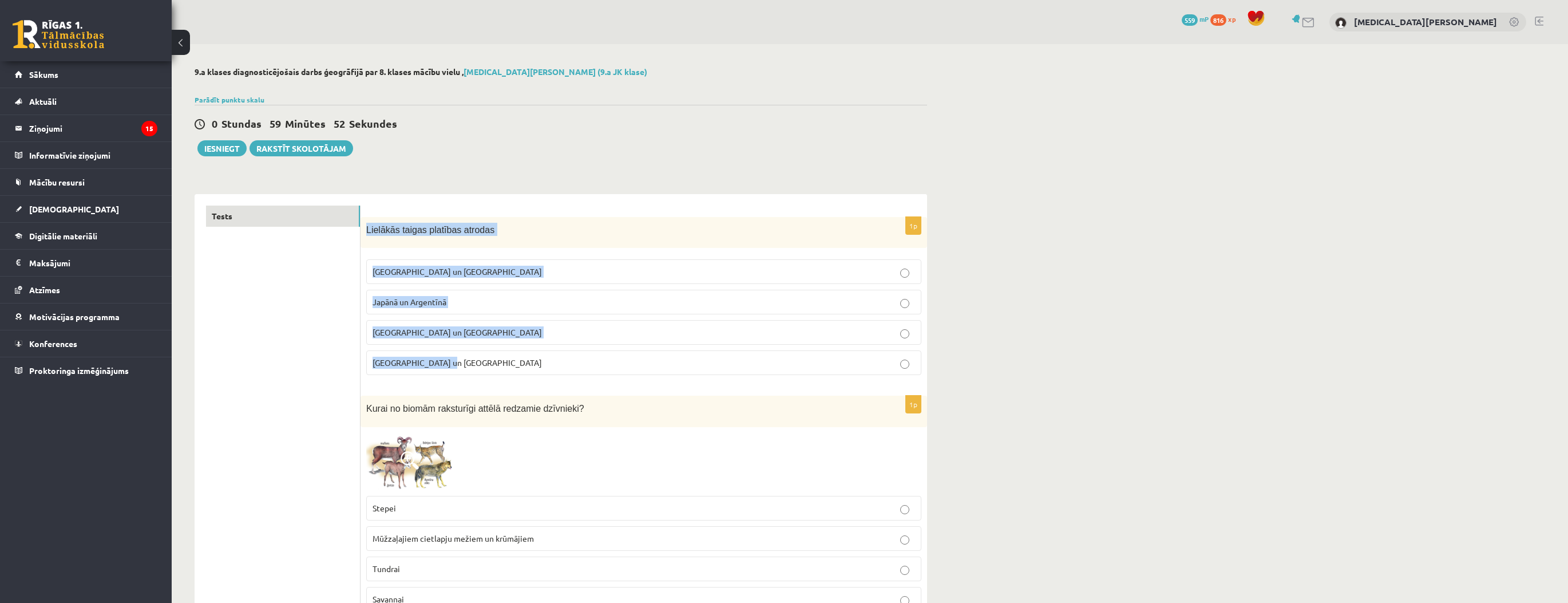
drag, startPoint x: 365, startPoint y: 231, endPoint x: 577, endPoint y: 391, distance: 265.6
click at [536, 368] on div "1p Lielākās taigas platības atrodas [GEOGRAPHIC_DATA] un [GEOGRAPHIC_DATA] [GEO…" at bounding box center [644, 301] width 567 height 168
copy div "Lielākās taigas platības atrodas [GEOGRAPHIC_DATA] un [GEOGRAPHIC_DATA] [GEOGRA…"
click at [500, 224] on p "Lielākās taigas platības atrodas" at bounding box center [615, 229] width 498 height 13
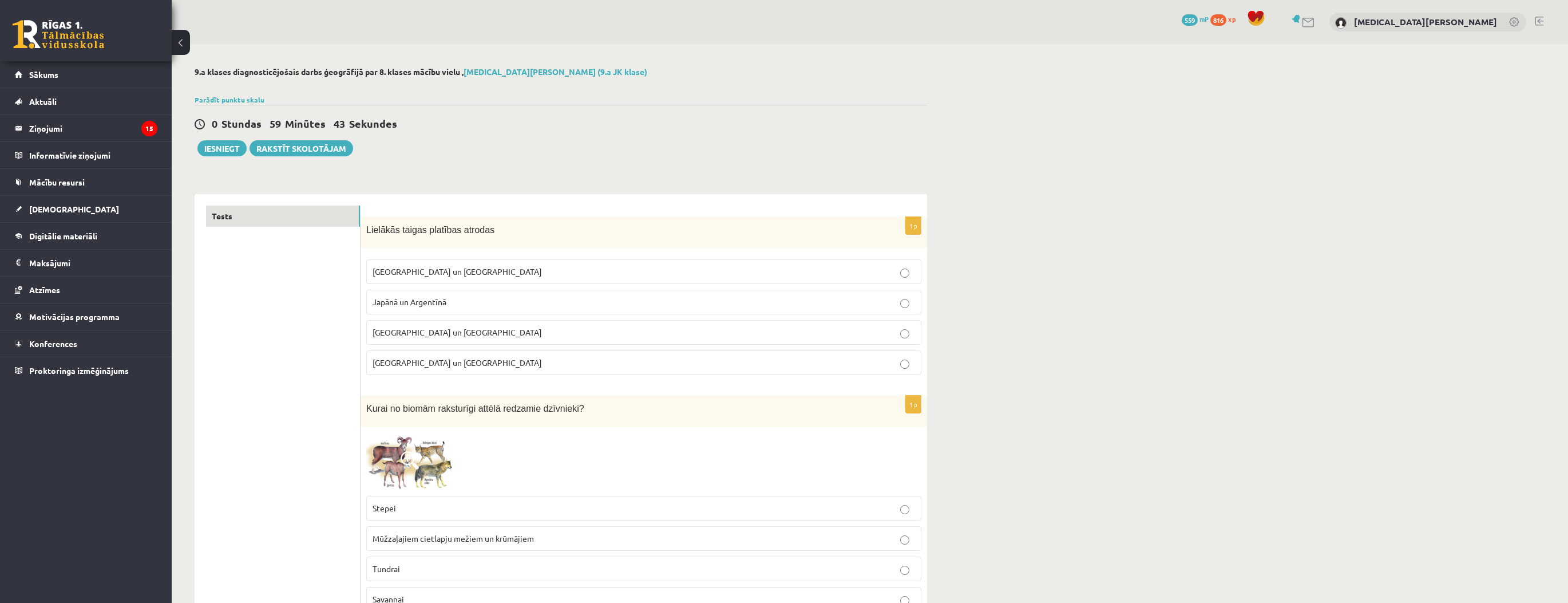
click at [460, 269] on p "[GEOGRAPHIC_DATA] un [GEOGRAPHIC_DATA]" at bounding box center [644, 272] width 543 height 12
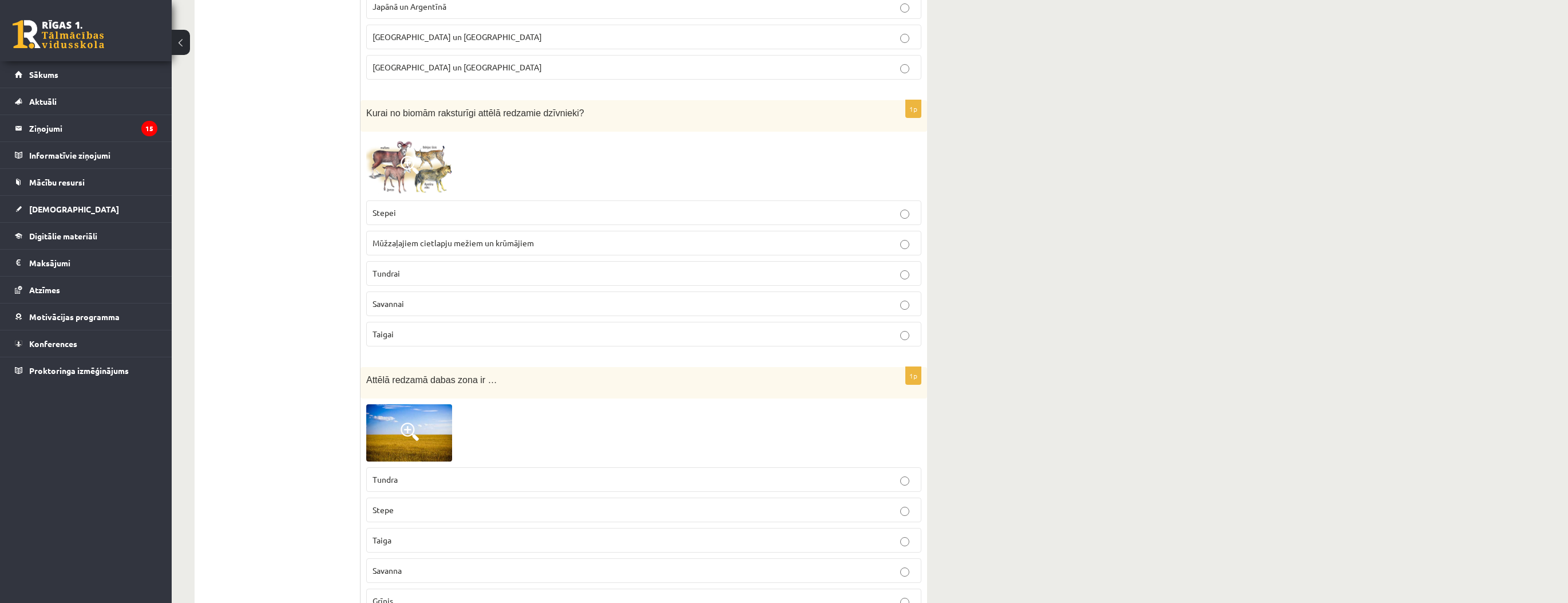
scroll to position [321, 0]
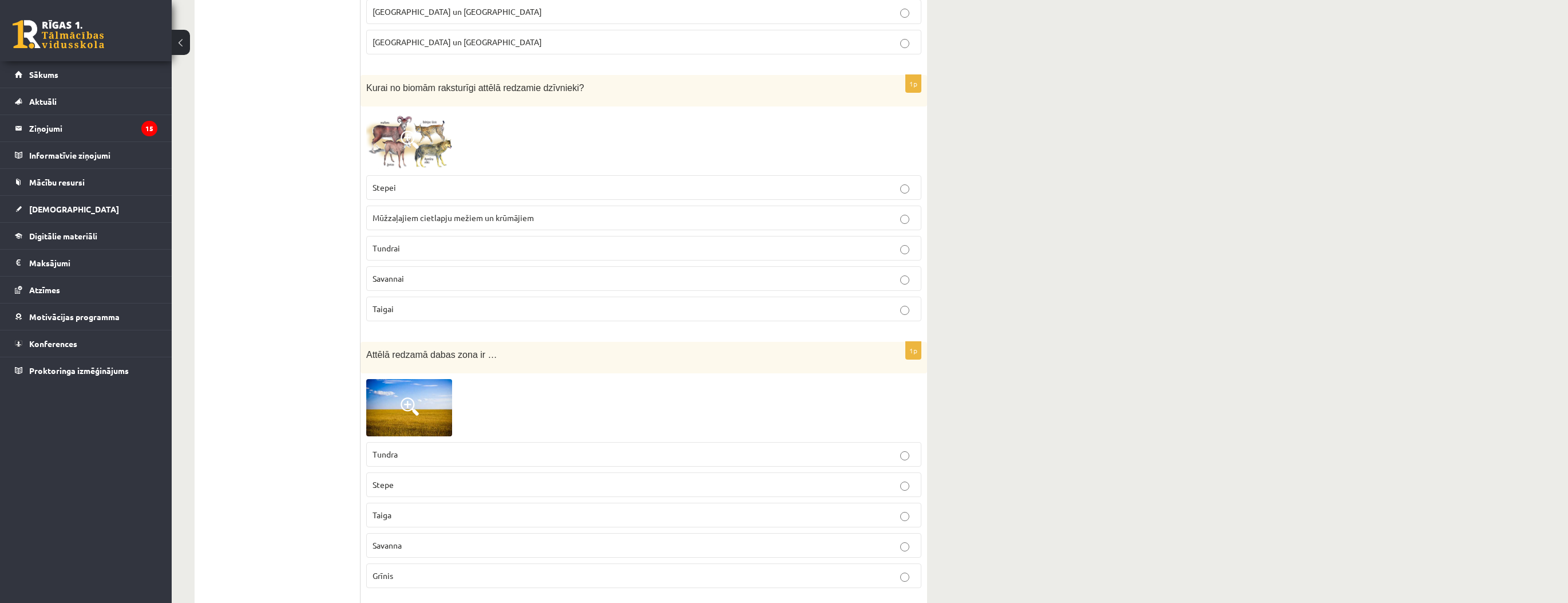
click at [383, 189] on span "Stepei" at bounding box center [384, 187] width 23 height 11
click at [471, 542] on p "Savanna" at bounding box center [644, 545] width 543 height 12
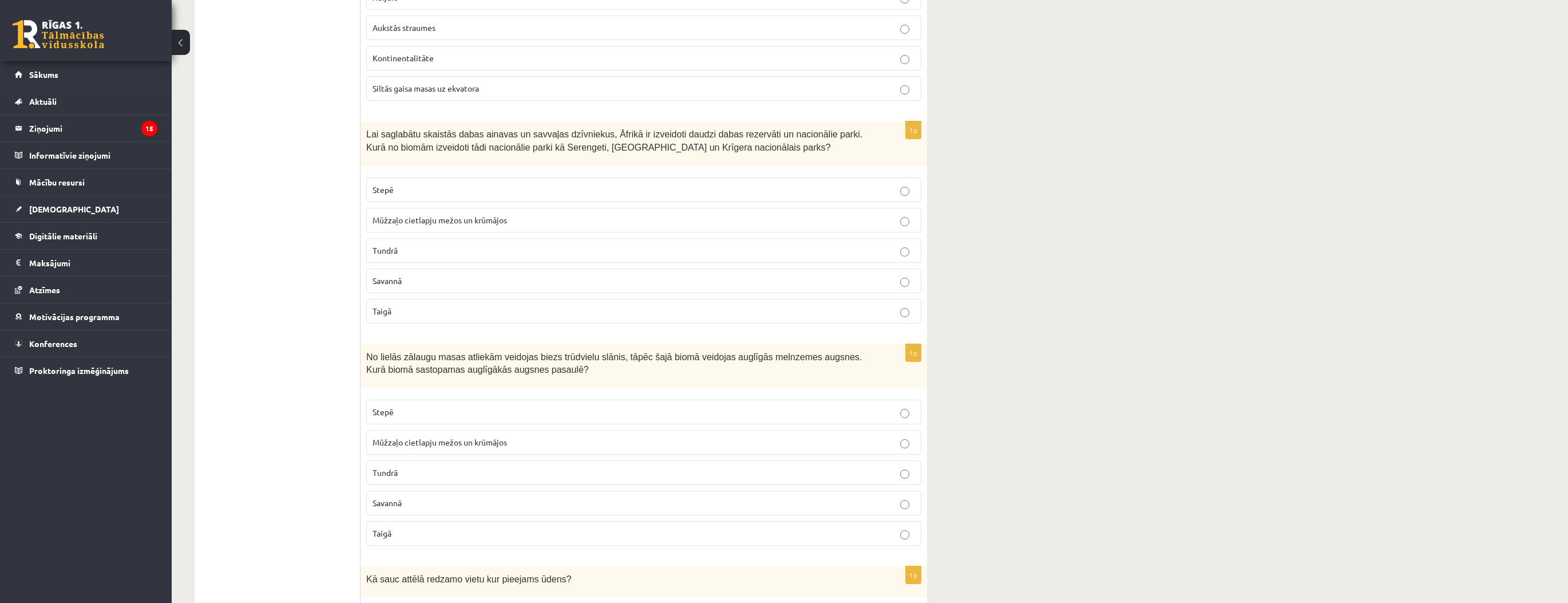
scroll to position [1237, 0]
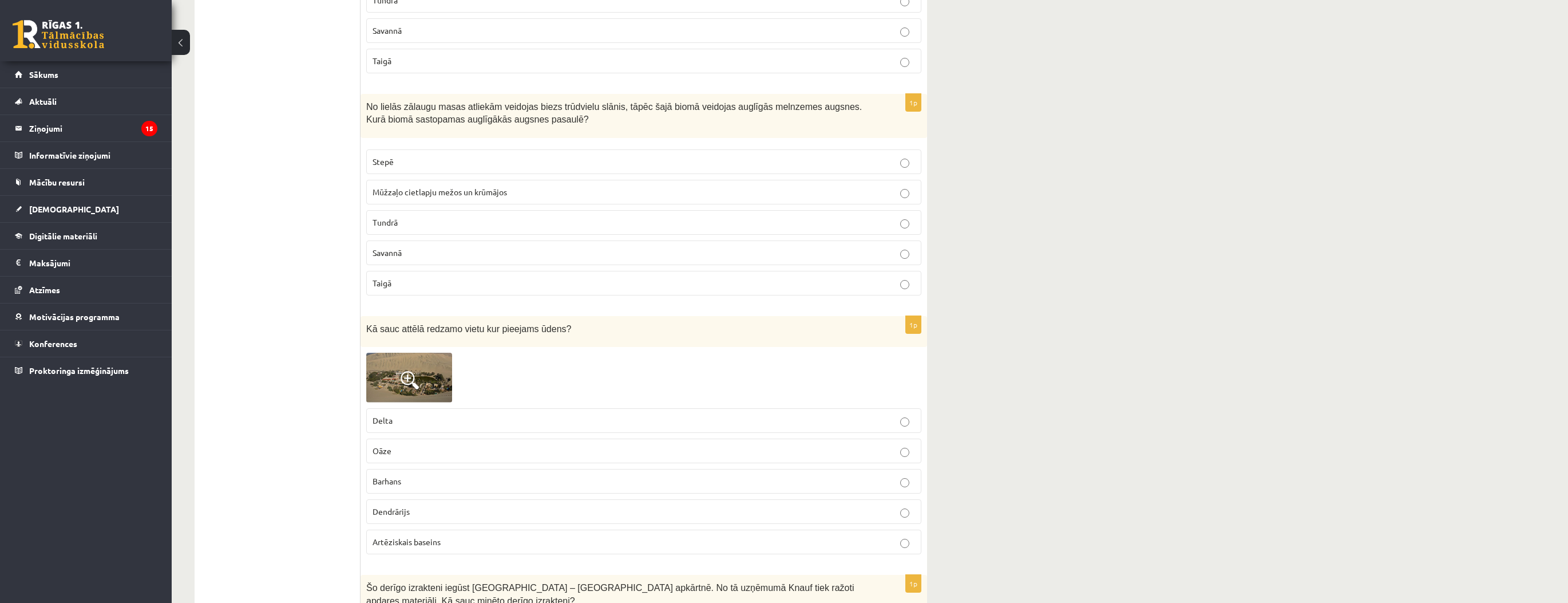
drag, startPoint x: 358, startPoint y: 342, endPoint x: 482, endPoint y: 291, distance: 134.1
copy div "2l Ipsumdol sitame consecte adipisc Elitsedd ei Tempor Incidi ut Laboreetd Magn…"
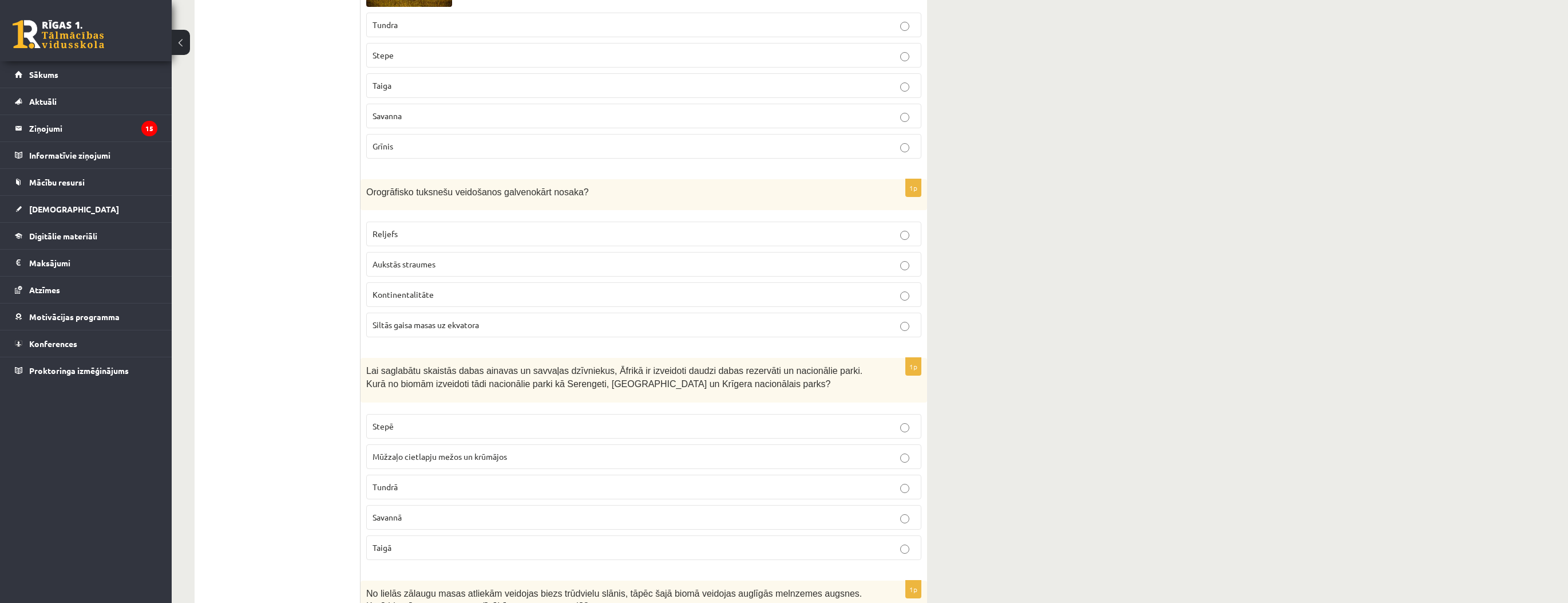
scroll to position [824, 0]
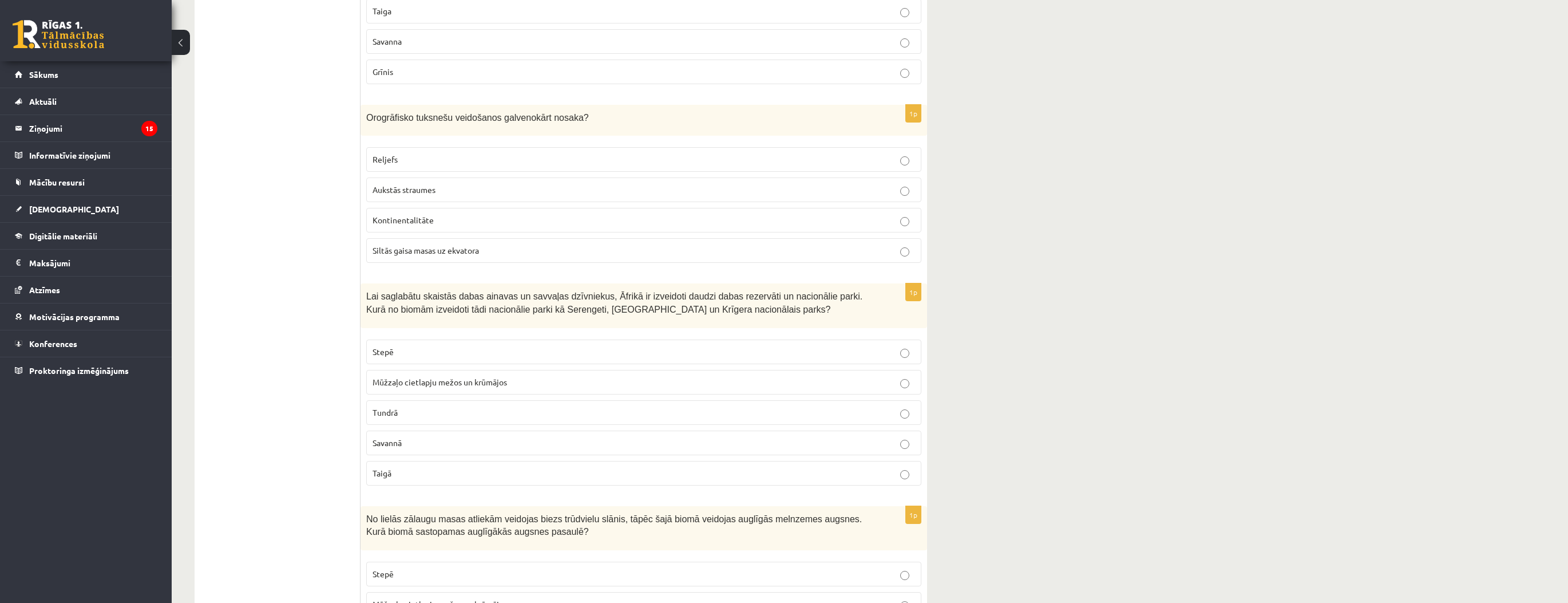
click at [394, 154] on span "Reljefs" at bounding box center [385, 159] width 25 height 11
click at [416, 441] on p "Savannā" at bounding box center [644, 443] width 543 height 12
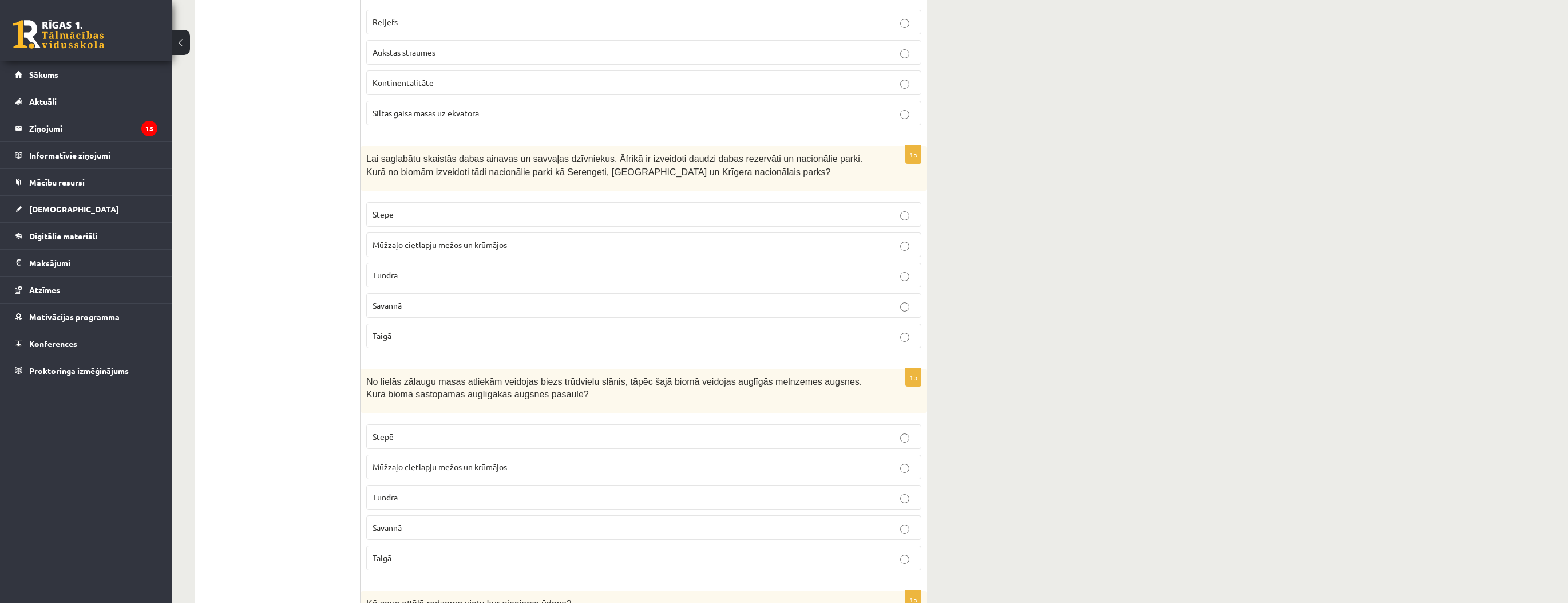
click at [409, 431] on p "Stepē" at bounding box center [644, 437] width 543 height 12
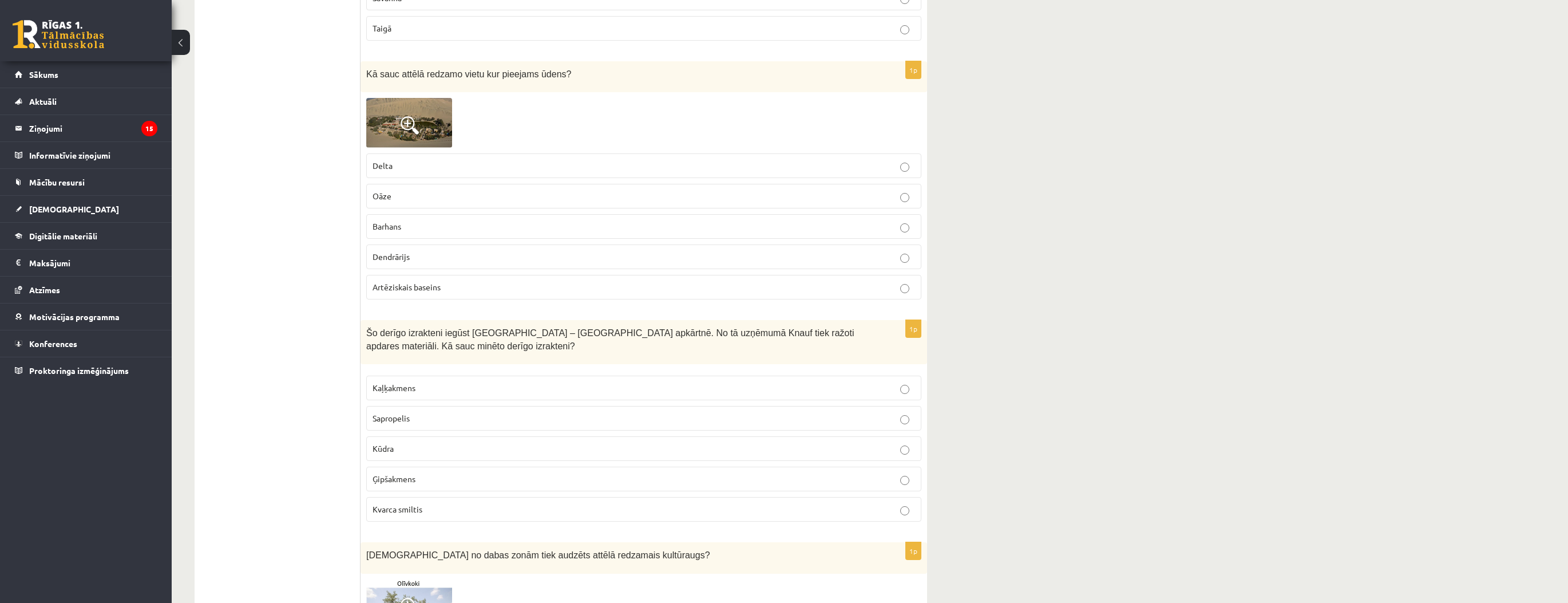
scroll to position [1466, 0]
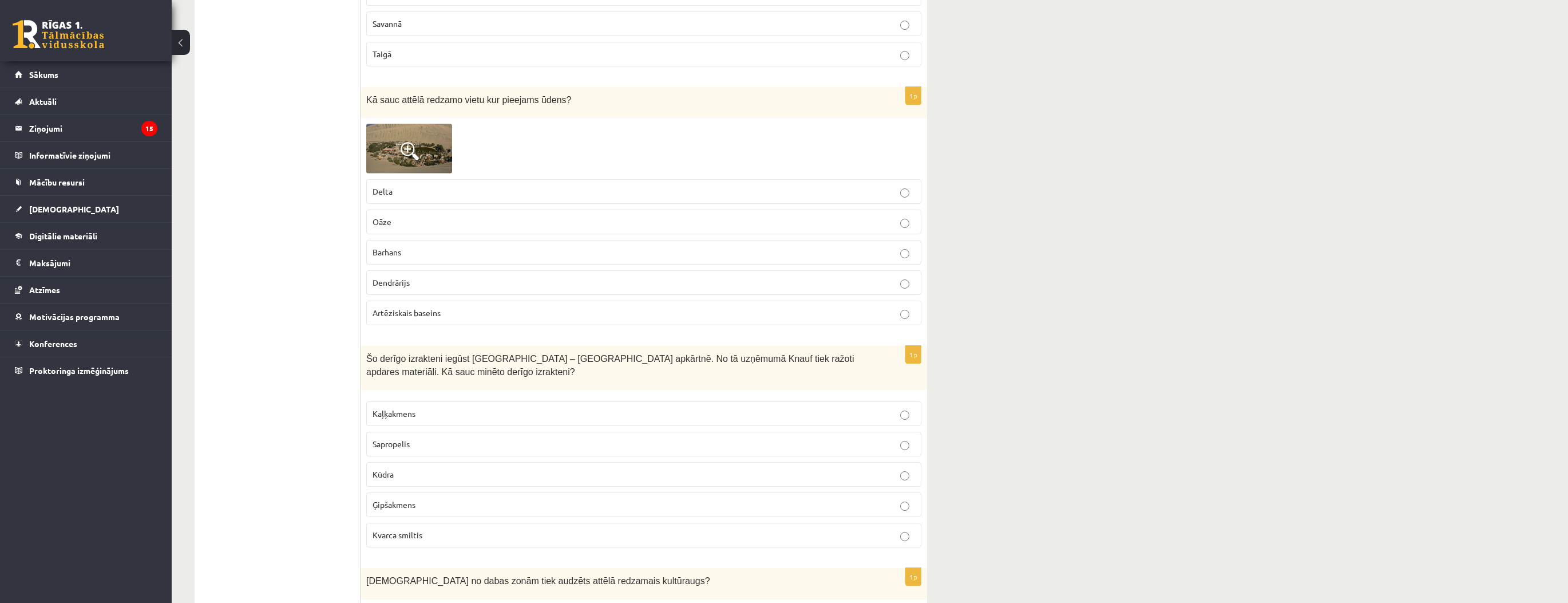
click at [411, 220] on p "Oāze" at bounding box center [644, 221] width 543 height 12
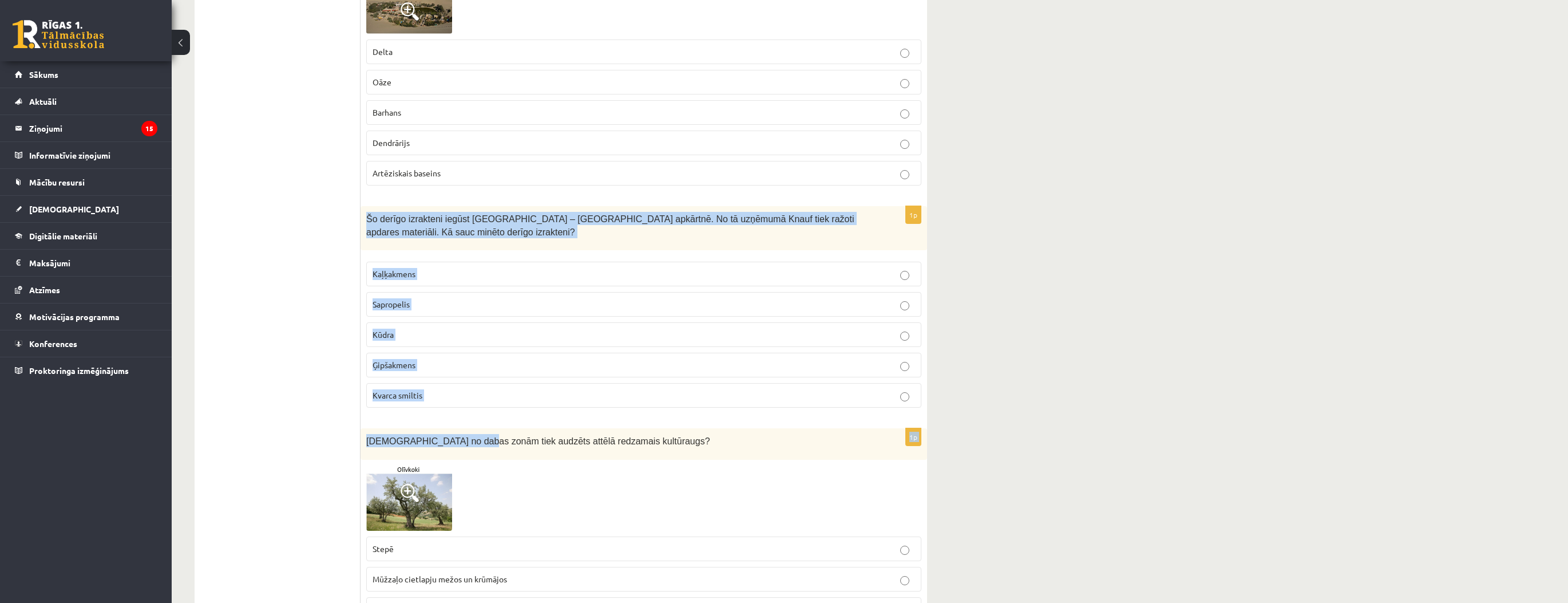
scroll to position [1695, 0]
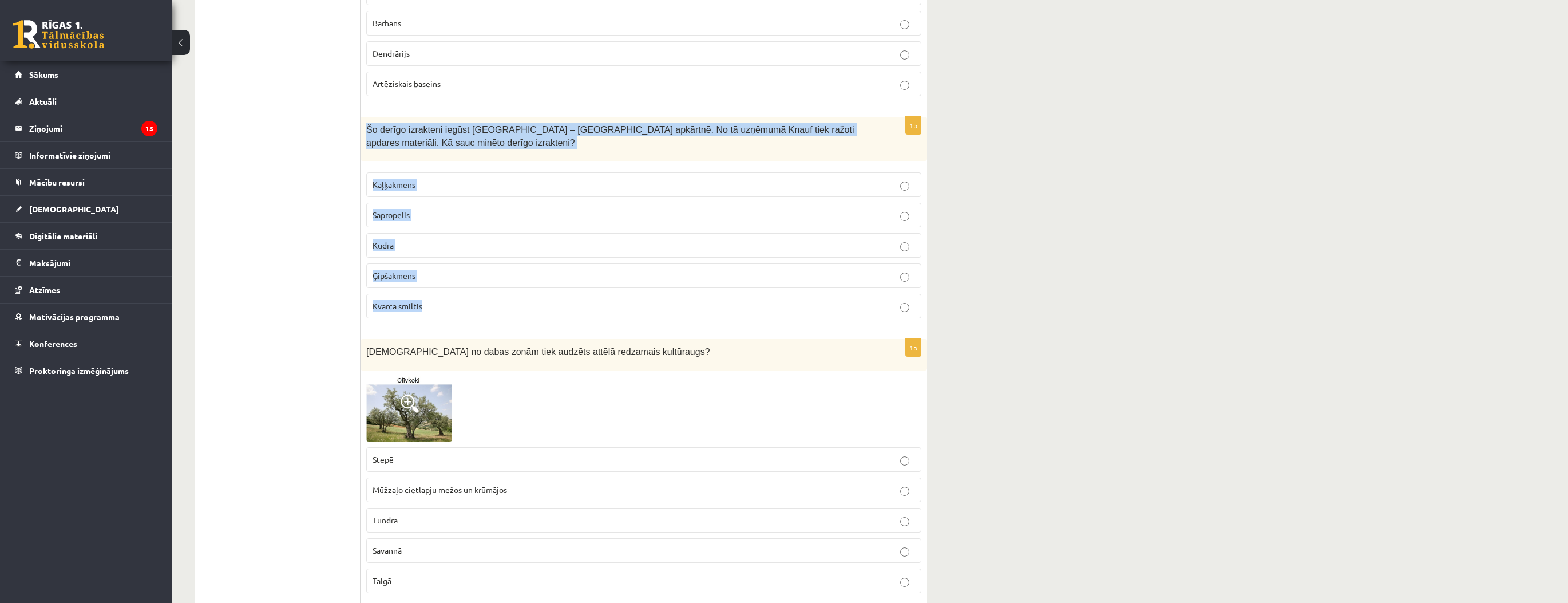
drag, startPoint x: 369, startPoint y: 346, endPoint x: 438, endPoint y: 310, distance: 77.8
click at [438, 310] on div "1p Šo derīgo izrakteni iegūst [GEOGRAPHIC_DATA] – [GEOGRAPHIC_DATA] apkārtnē. N…" at bounding box center [644, 222] width 567 height 211
copy div "Šo derīgo izrakteni iegūst [GEOGRAPHIC_DATA] – [GEOGRAPHIC_DATA] apkārtnē. No t…"
click at [427, 269] on p "Ģipšakmens" at bounding box center [644, 275] width 543 height 12
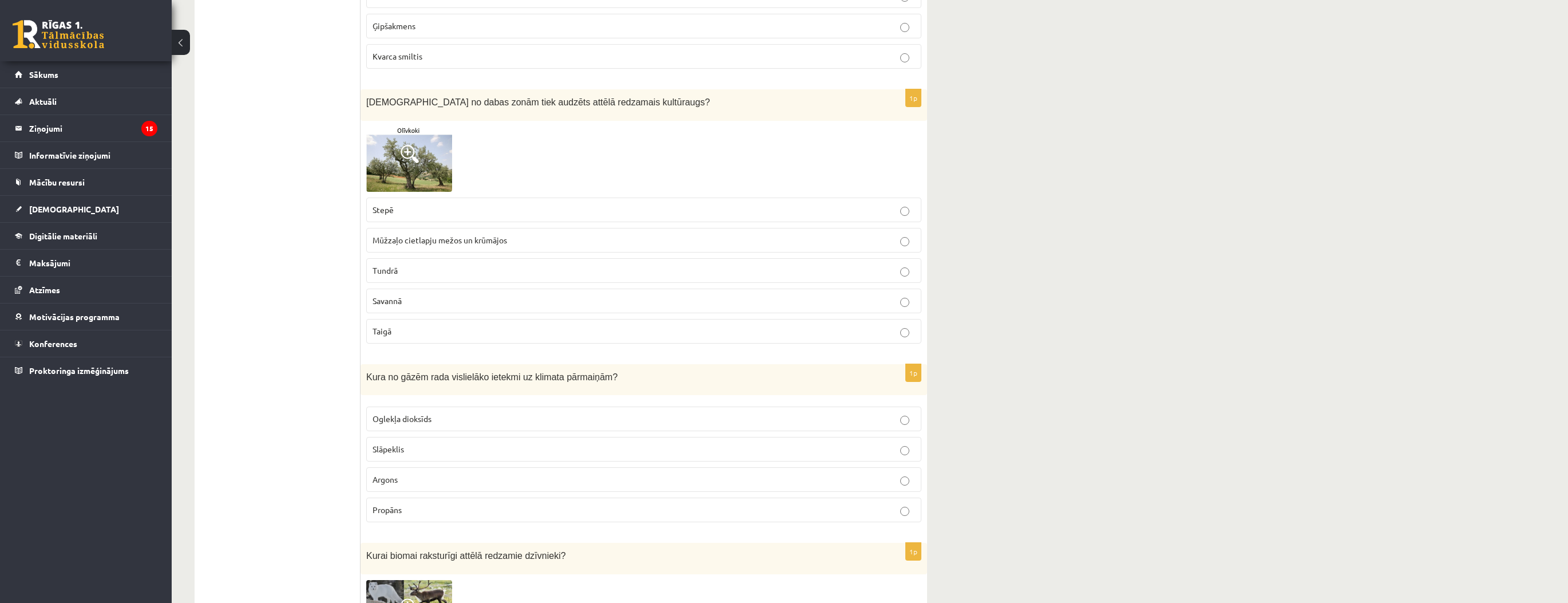
scroll to position [1925, 0]
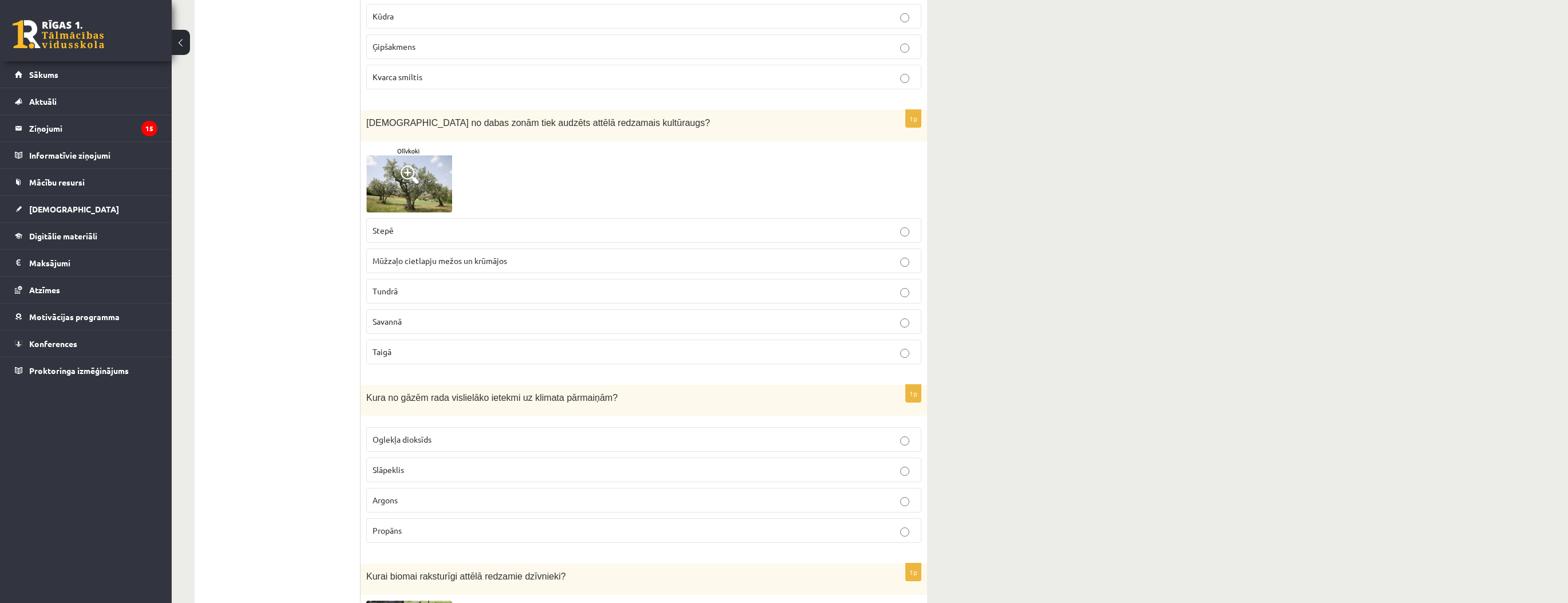
click at [435, 255] on span "Mūžzaļo cietlapju mežos un krūmājos" at bounding box center [440, 260] width 135 height 11
click at [455, 434] on p "Oglekļa dioksīds" at bounding box center [644, 439] width 543 height 12
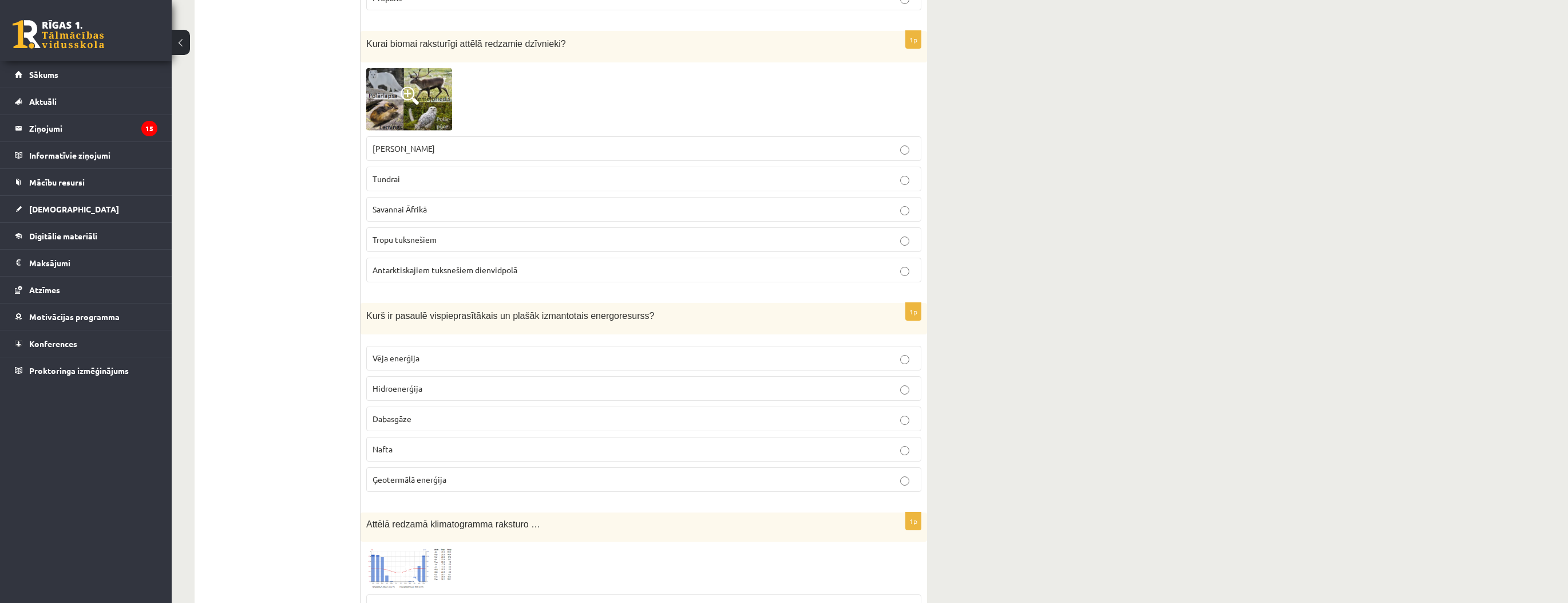
scroll to position [2428, 0]
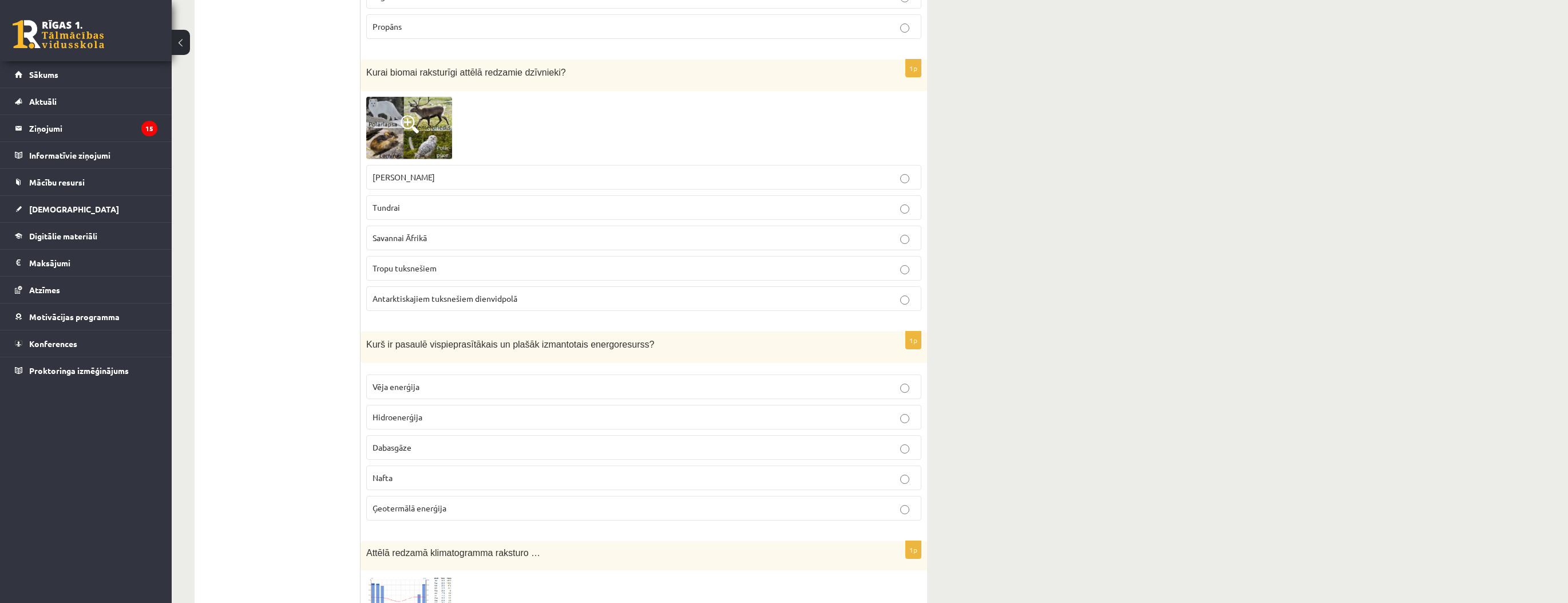
click at [418, 233] on span "Savannai Āfrikā" at bounding box center [400, 238] width 54 height 11
click at [559, 447] on fieldset "Vēja enerģija Hidroenerģija Dabasgāze Nafta Ģeotermālā enerģija" at bounding box center [644, 446] width 555 height 155
click at [908, 477] on fieldset "Vēja enerģija Hidroenerģija Dabasgāze Nafta Ģeotermālā enerģija" at bounding box center [644, 446] width 555 height 155
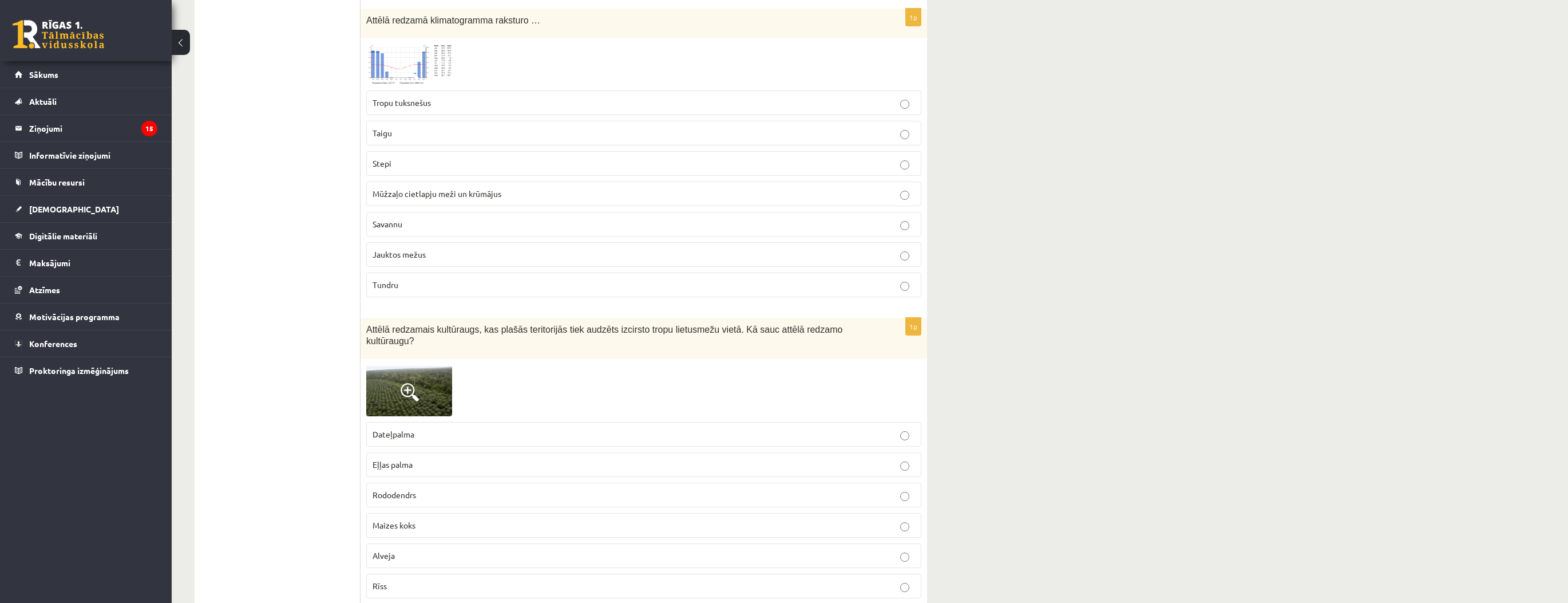
scroll to position [2932, 0]
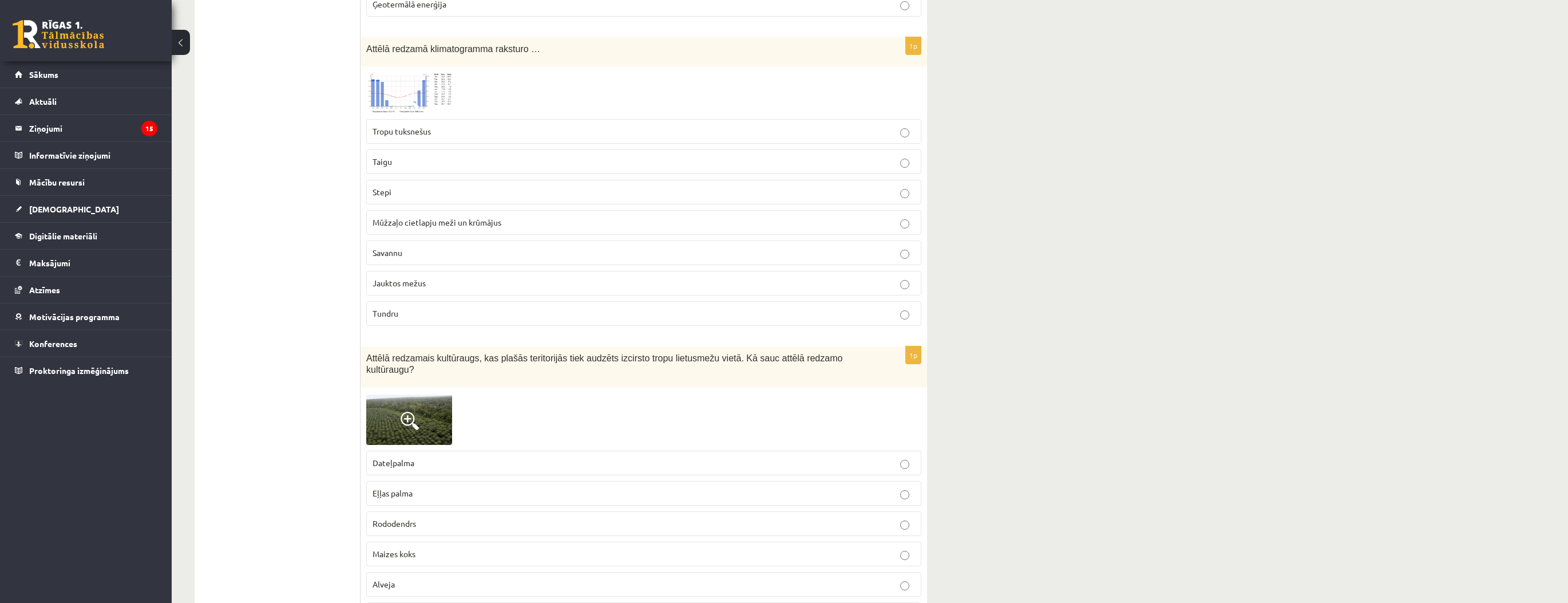
click at [437, 247] on p "Savannu" at bounding box center [644, 252] width 543 height 12
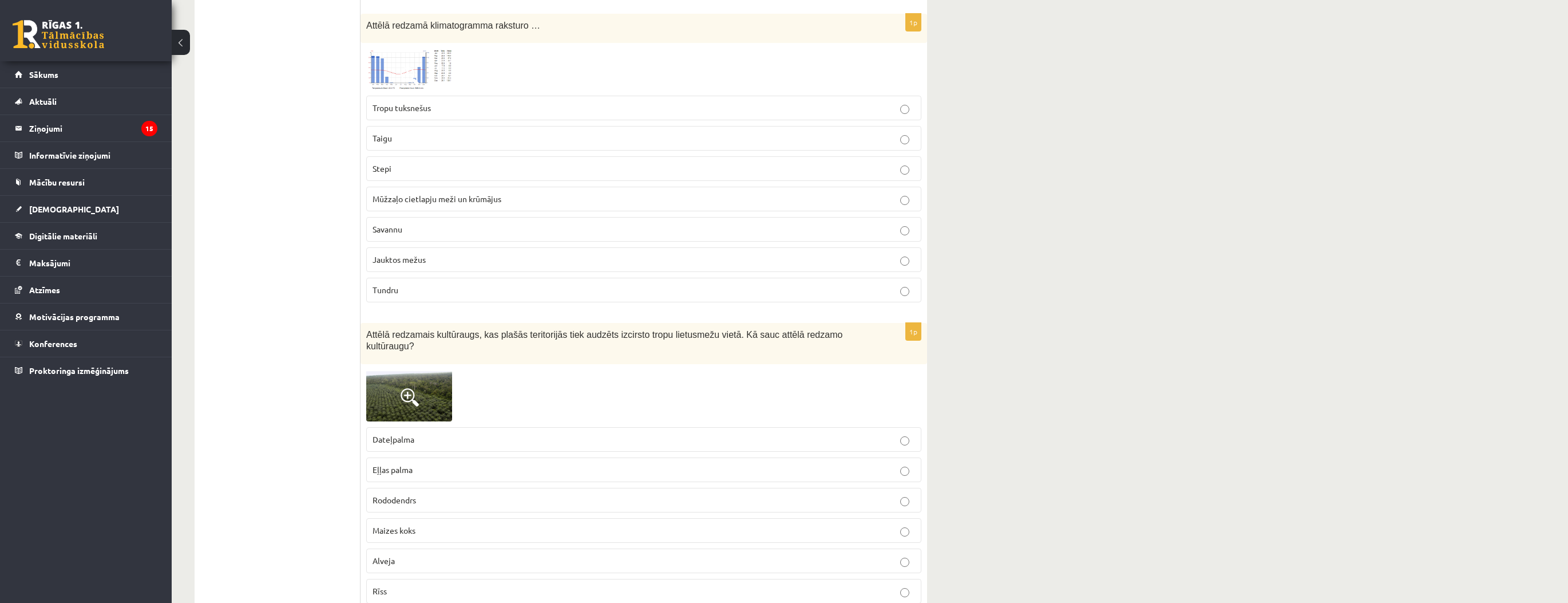
scroll to position [3024, 0]
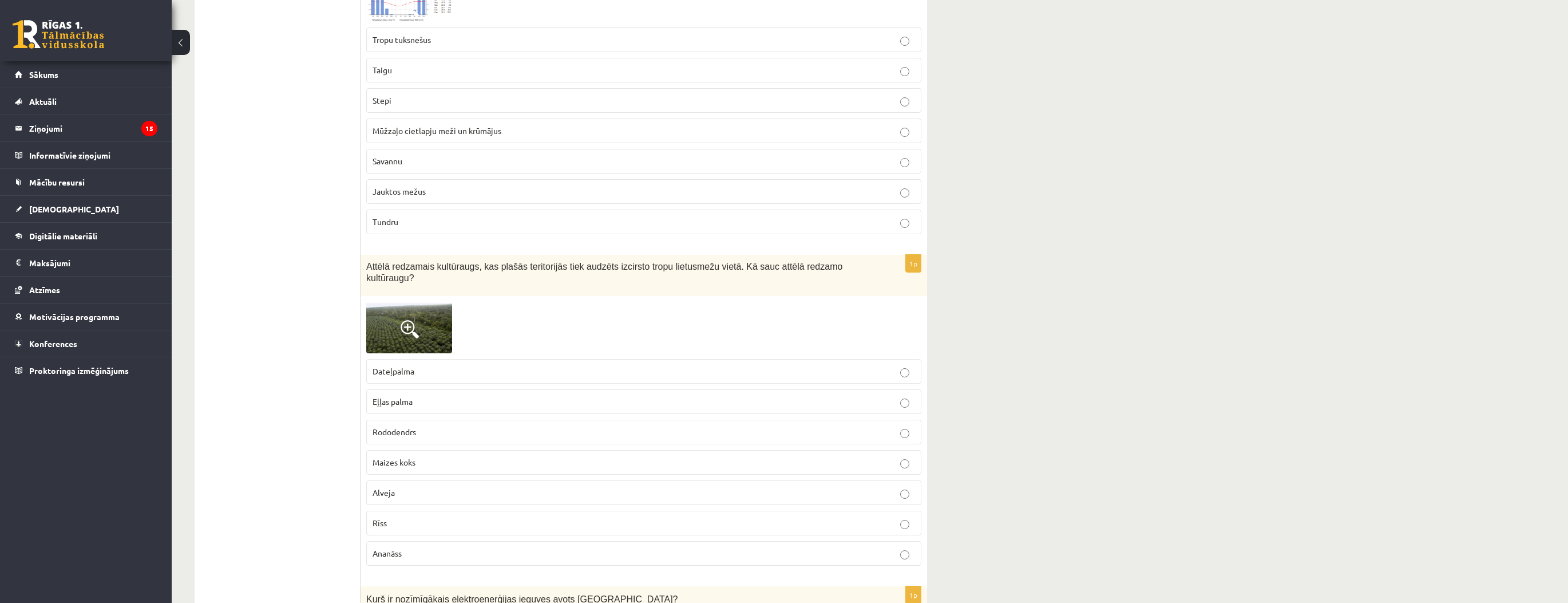
click at [421, 389] on label "Eļļas palma" at bounding box center [644, 401] width 555 height 25
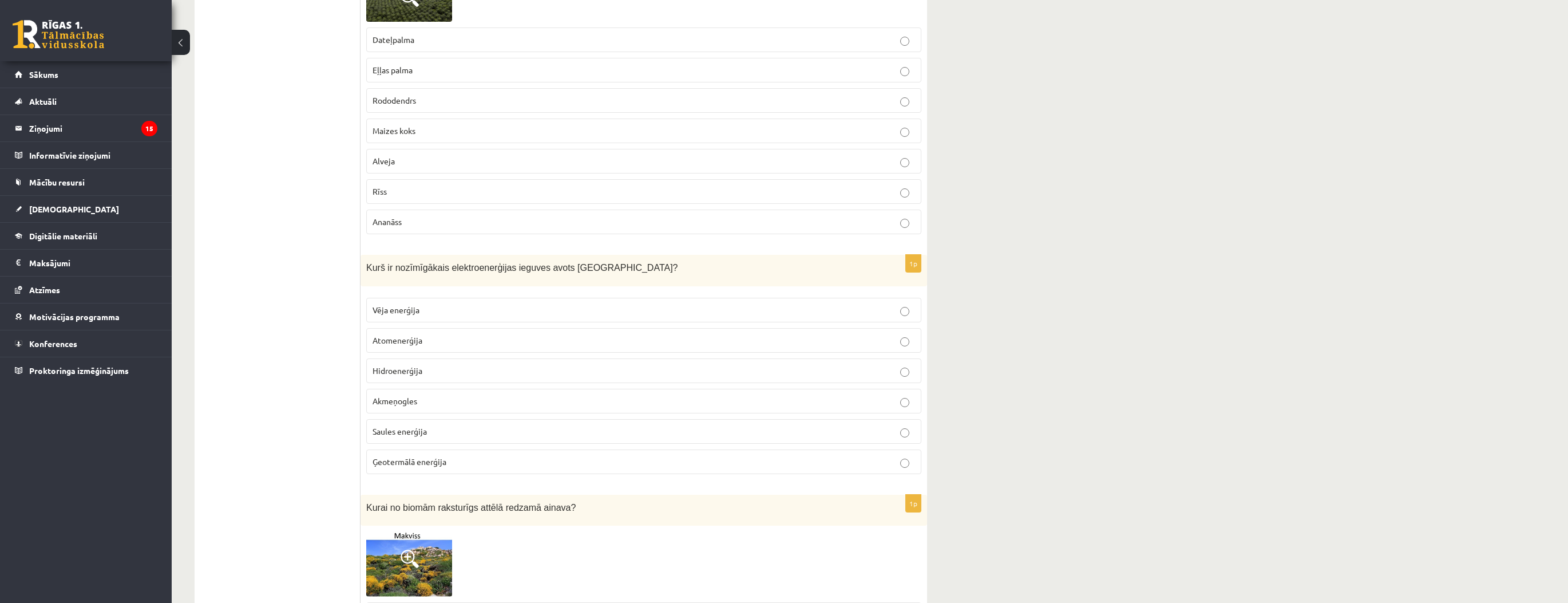
scroll to position [3391, 0]
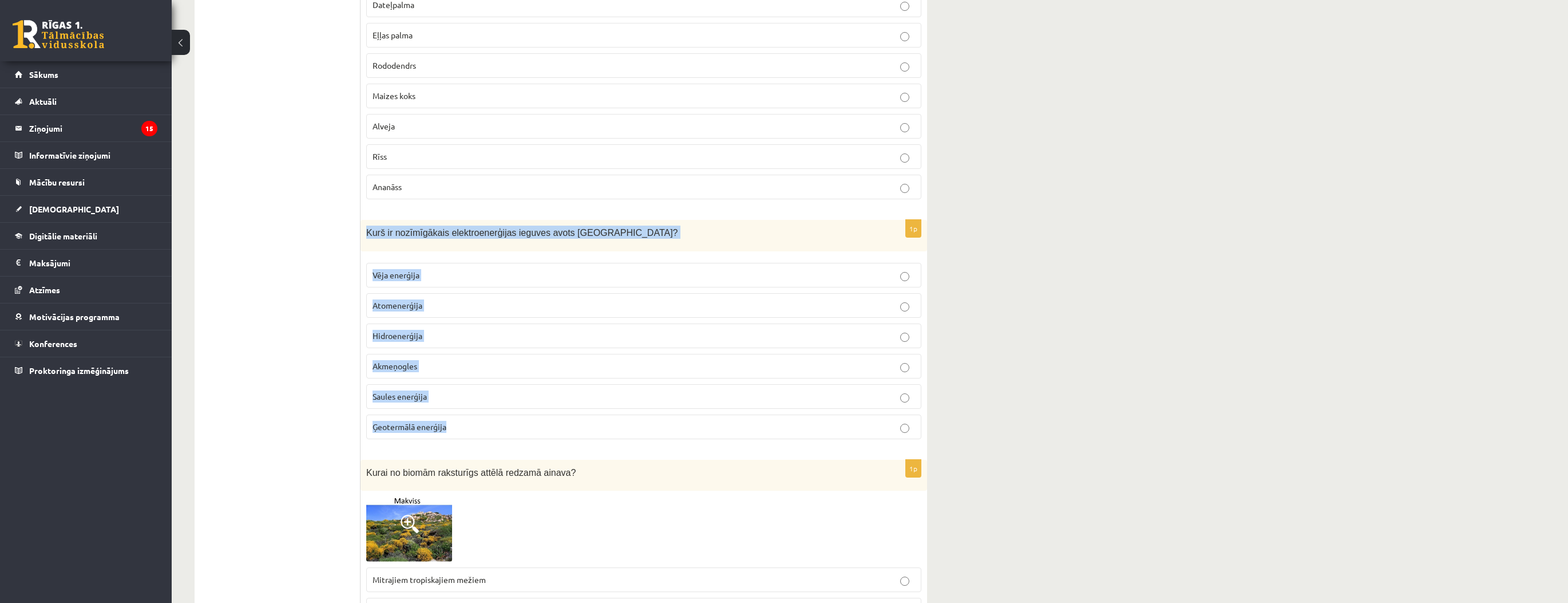
drag, startPoint x: 364, startPoint y: 200, endPoint x: 531, endPoint y: 401, distance: 261.3
click at [531, 401] on div "1p Kurš ir nozīmīgākais elektroenerģijas ieguves avots Latvijā? Vēja enerģija A…" at bounding box center [644, 334] width 567 height 229
copy div "Kurš ir nozīmīgākais elektroenerģijas ieguves avots Latvijā? Vēja enerģija Atom…"
click at [414, 331] on span "Hidroenerģija" at bounding box center [397, 336] width 50 height 11
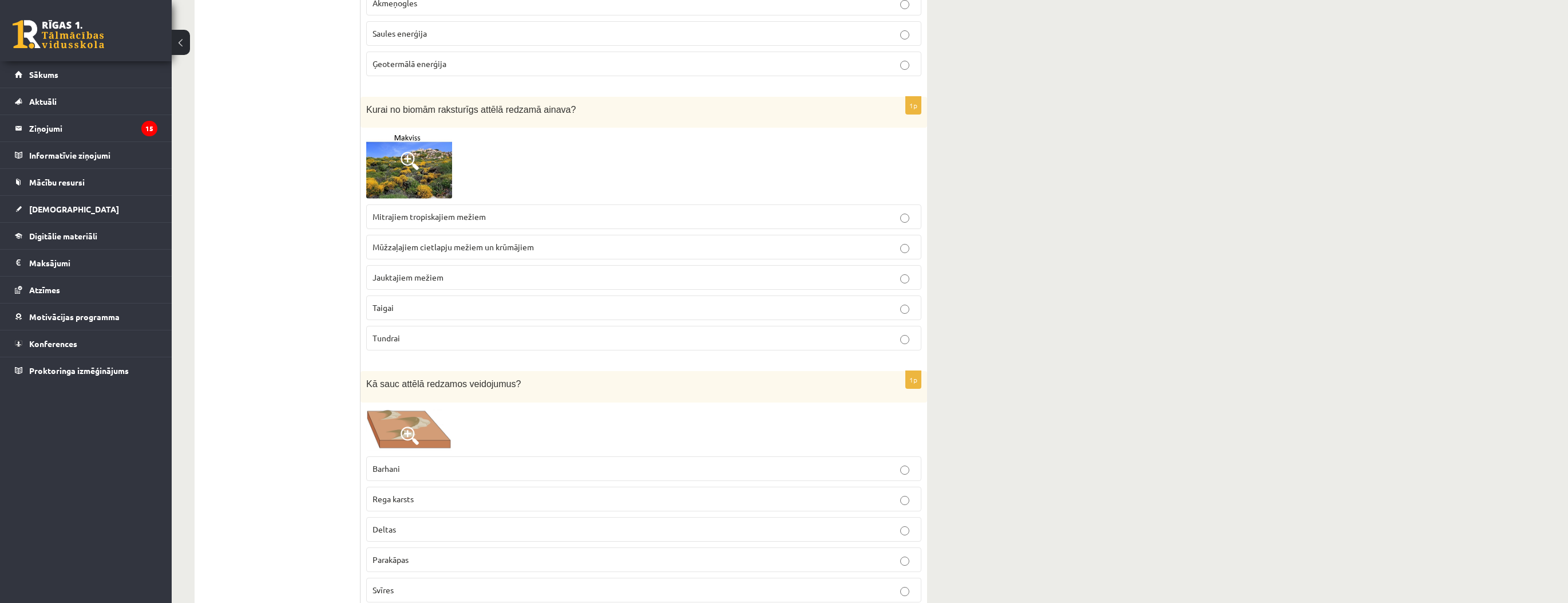
scroll to position [3757, 0]
click at [425, 459] on p "Barhani" at bounding box center [644, 465] width 543 height 12
click at [431, 201] on label "Mitrajiem tropiskajiem mežiem" at bounding box center [644, 213] width 555 height 25
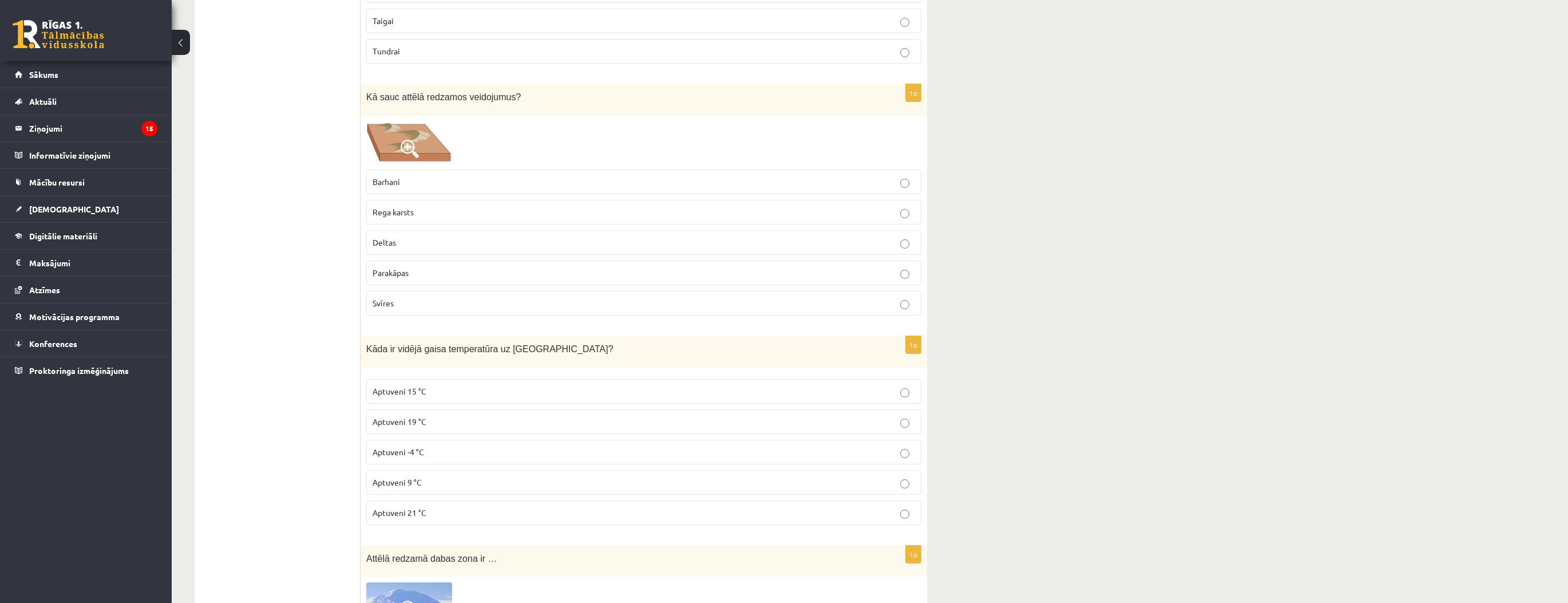
scroll to position [4078, 0]
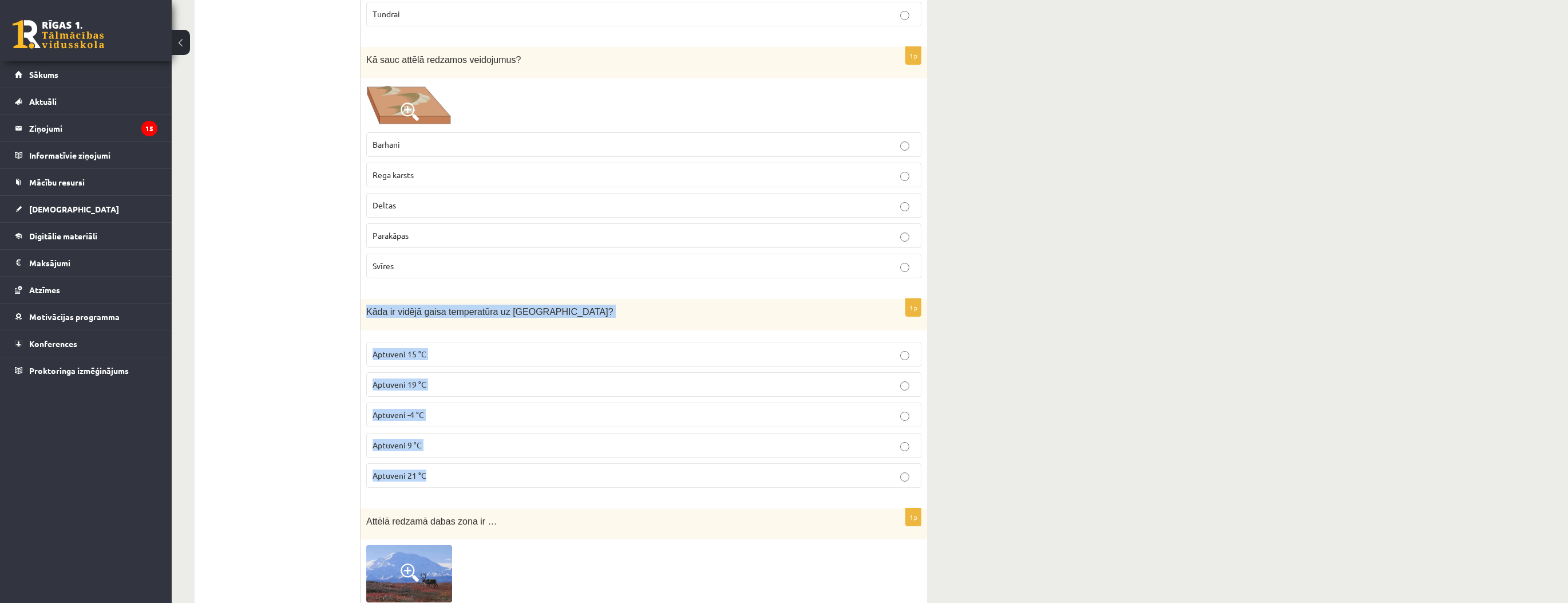
drag, startPoint x: 426, startPoint y: 331, endPoint x: 507, endPoint y: 442, distance: 137.4
click at [507, 442] on div "1p Kāda ir vidējā gaisa temperatūra uz Zemes? Aptuveni 15 °C Aptuveni 19 °C Apt…" at bounding box center [644, 398] width 567 height 198
copy div "Kāda ir vidējā gaisa temperatūra uz Zemes? Aptuveni 15 °C Aptuveni 19 °C Aptuve…"
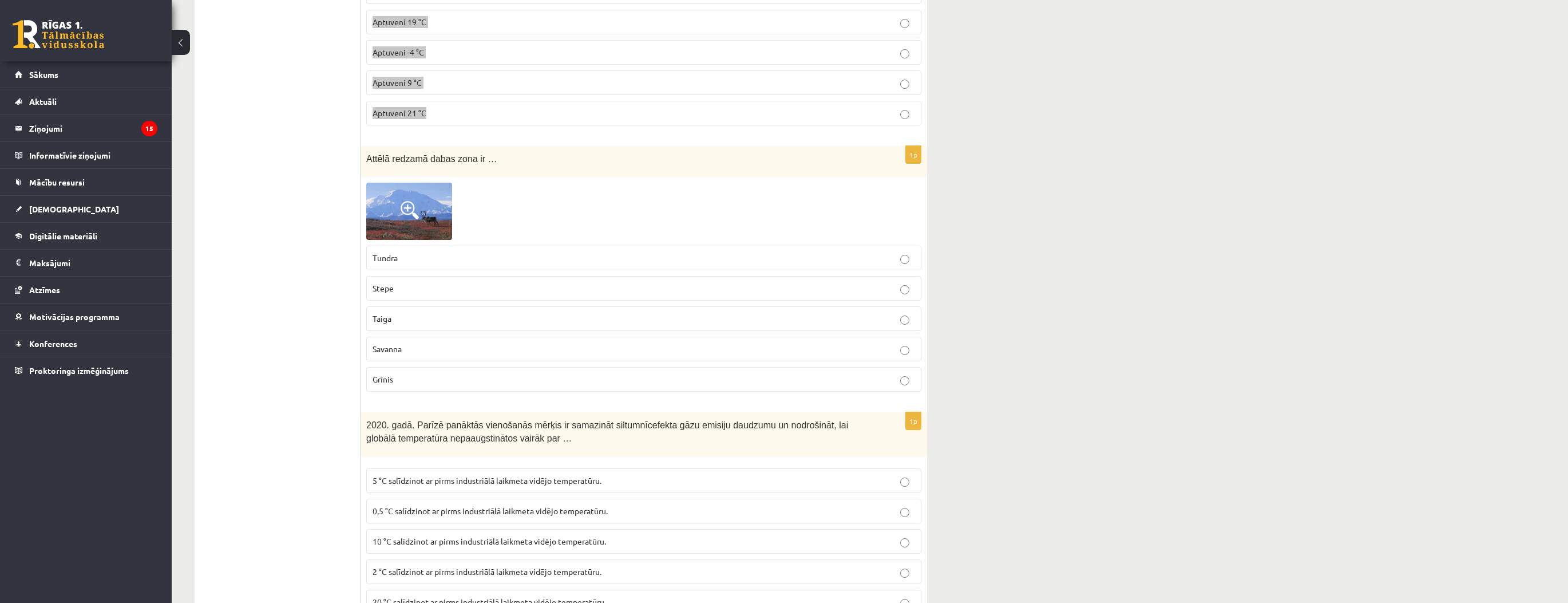
scroll to position [4445, 0]
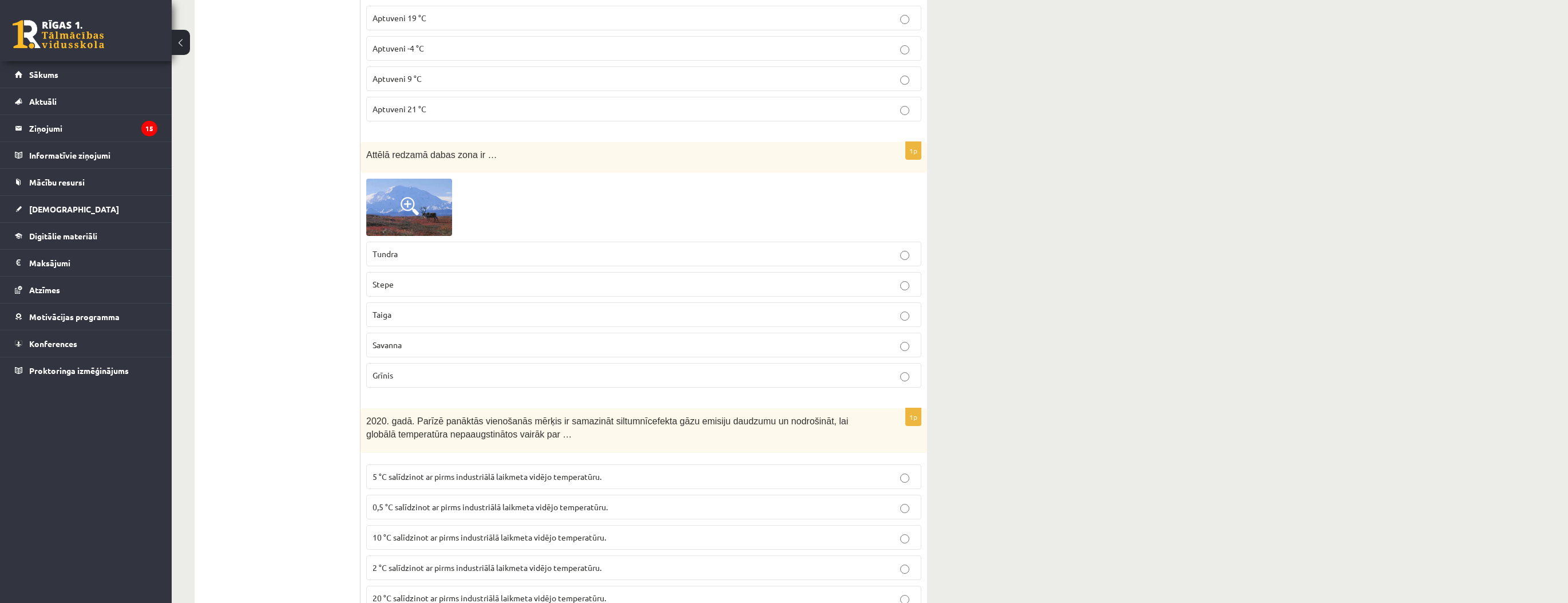
click at [408, 248] on p "Tundra" at bounding box center [644, 254] width 543 height 12
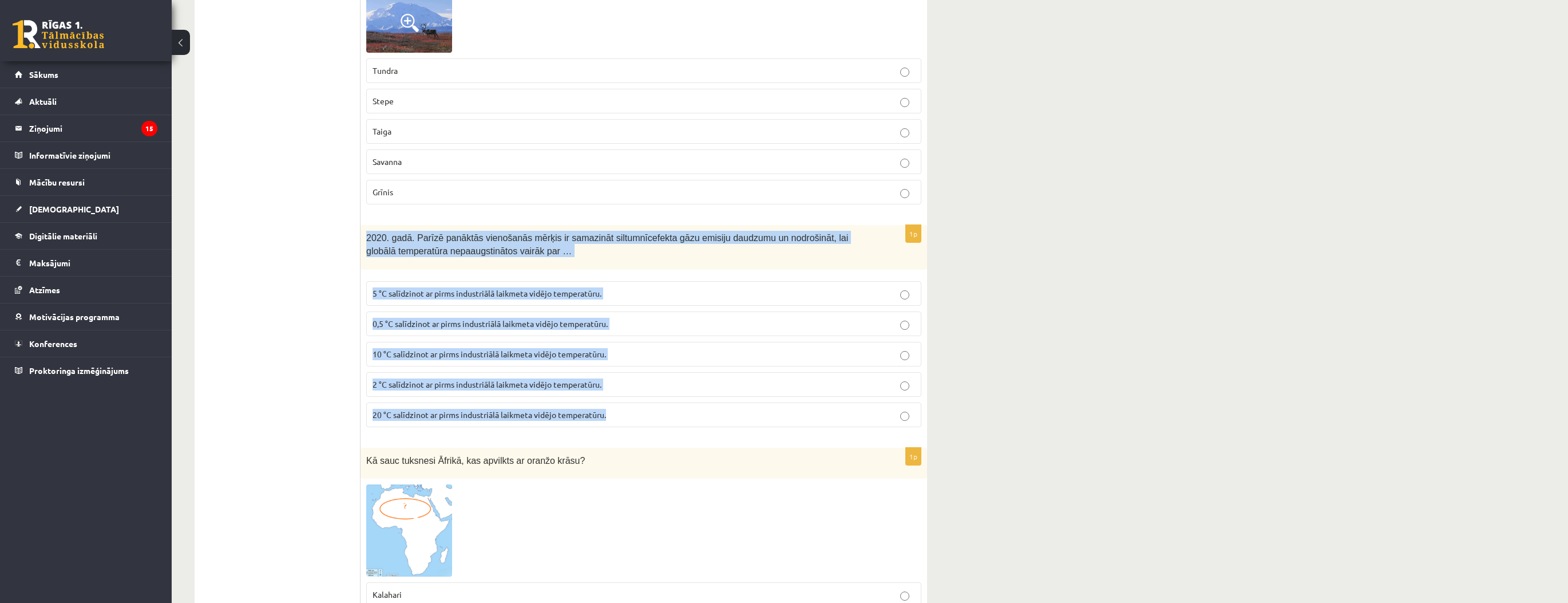
drag, startPoint x: 364, startPoint y: 200, endPoint x: 660, endPoint y: 371, distance: 341.8
click at [660, 371] on div "1p 2020. gadā. Parīzē panāktās vienošanās mērķis ir samazināt siltumnīcefekta g…" at bounding box center [644, 330] width 567 height 211
copy div "2020. gadā. Parīzē panāktās vienošanās mērķis ir samazināt siltumnīcefekta gāzu…"
click at [403, 379] on span "2 °C salīdzinot ar pirms industriālā laikmeta vidējo temperatūru." at bounding box center [487, 384] width 229 height 11
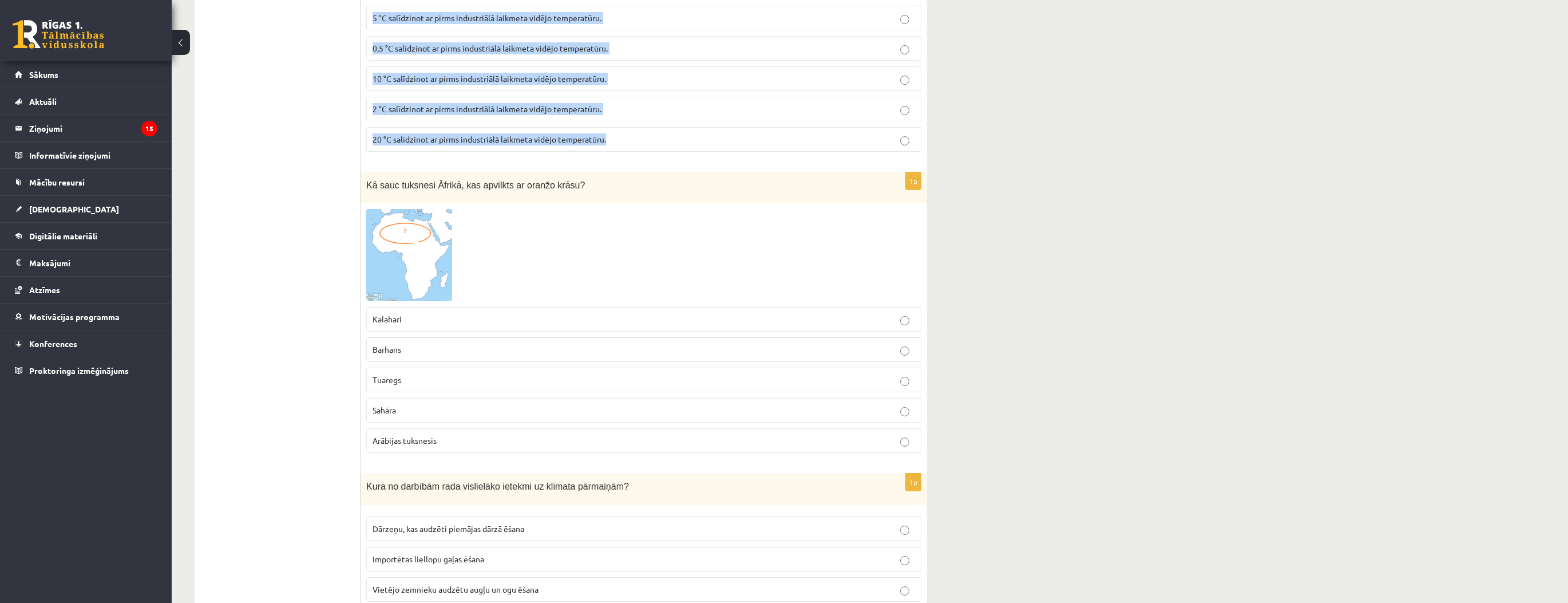
scroll to position [4903, 0]
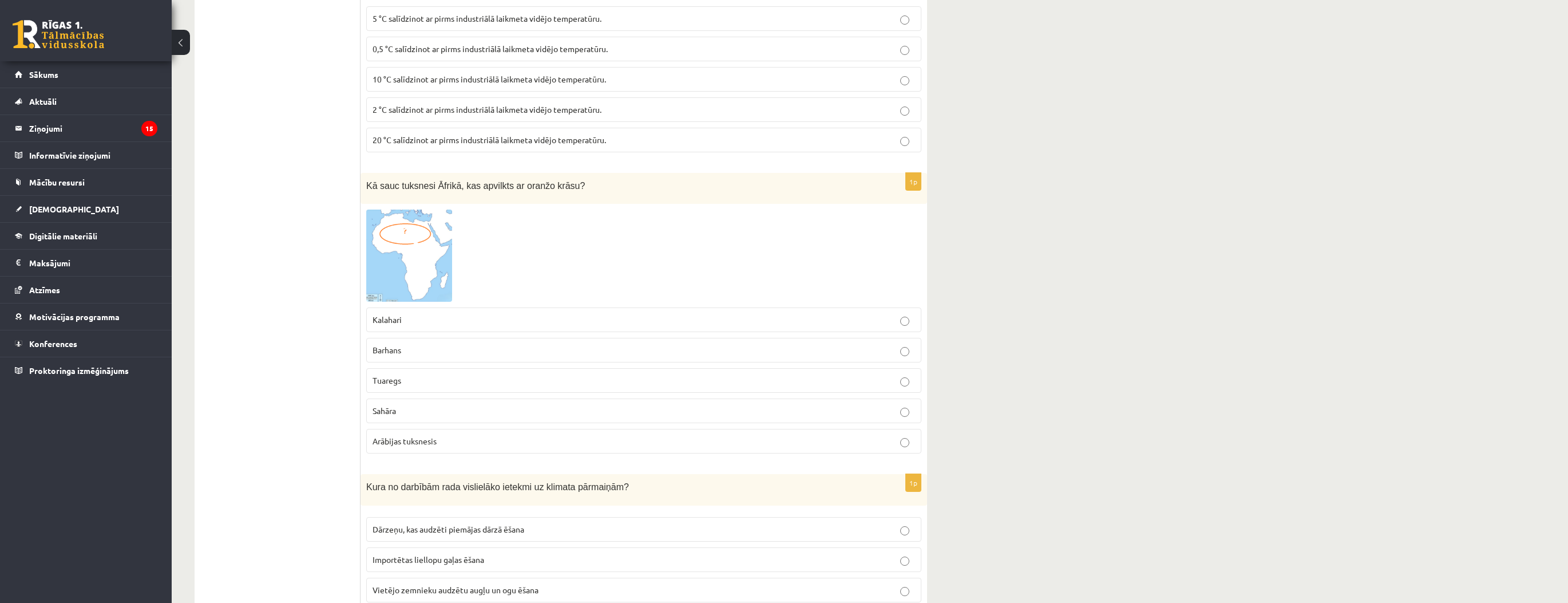
click at [493, 374] on p "Tuaregs" at bounding box center [644, 380] width 543 height 12
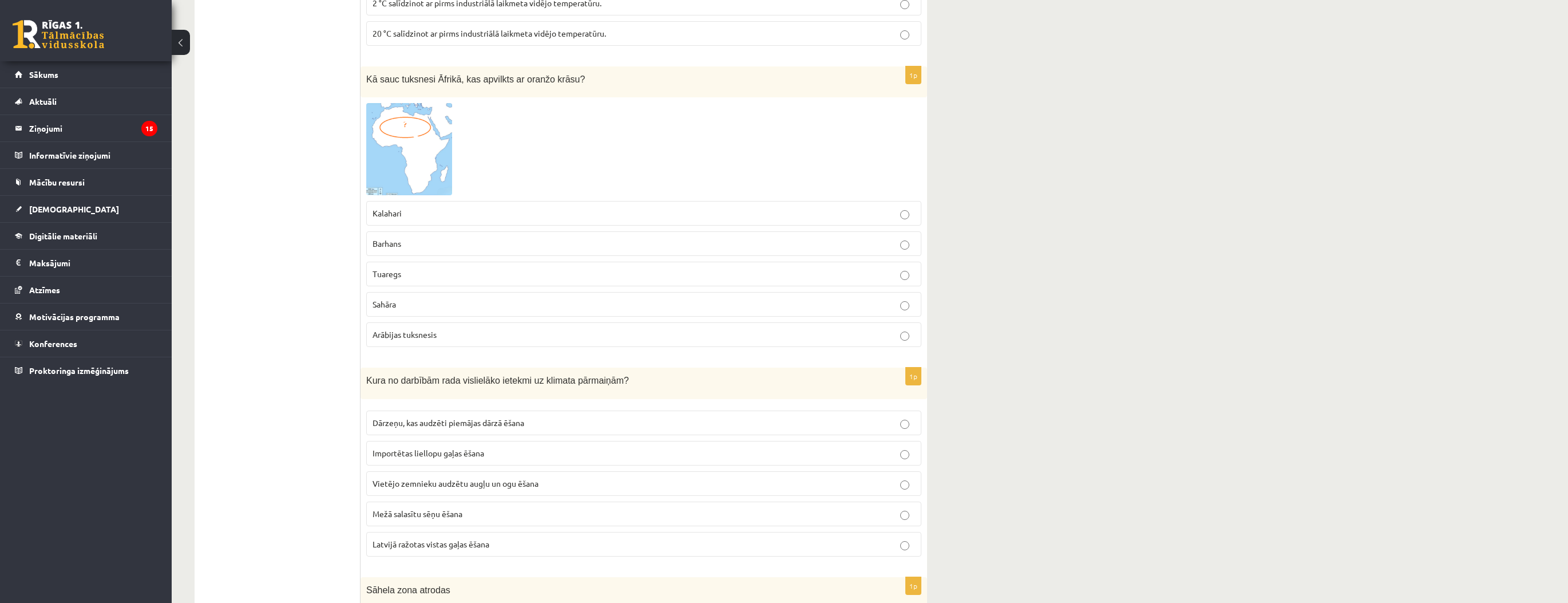
scroll to position [4995, 0]
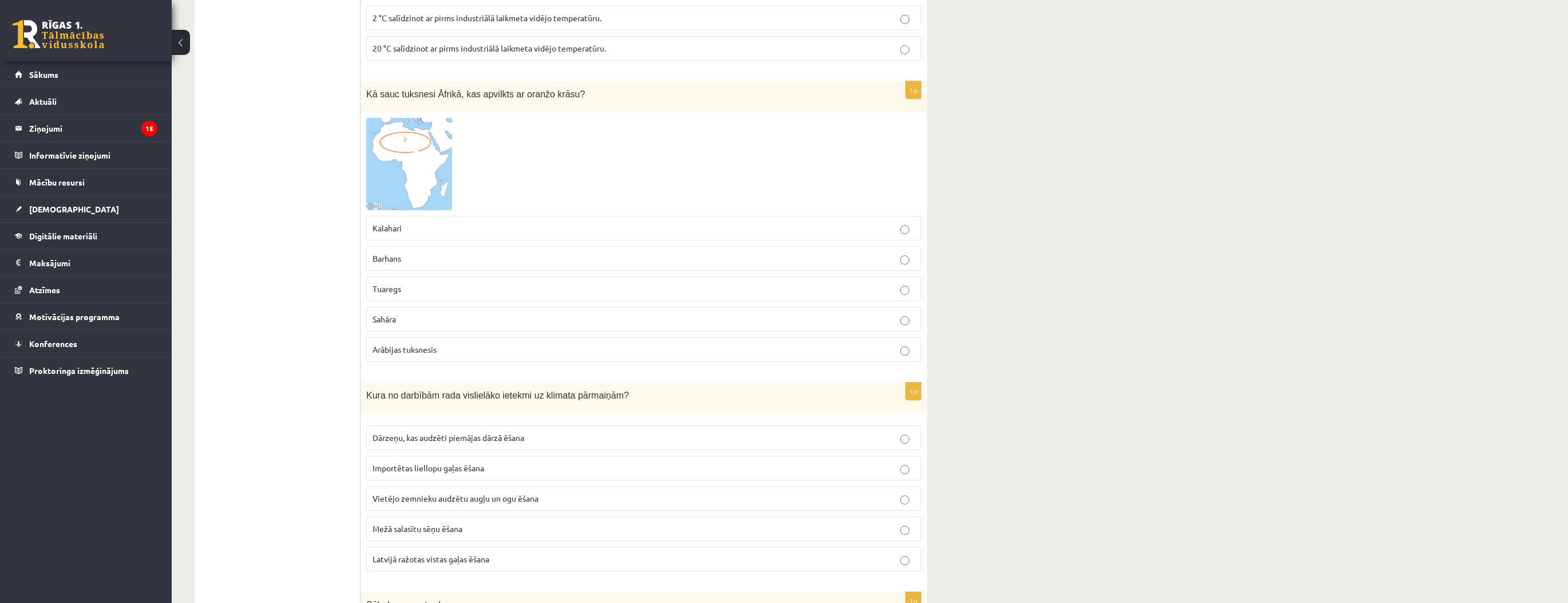
click at [438, 118] on img at bounding box center [409, 164] width 86 height 92
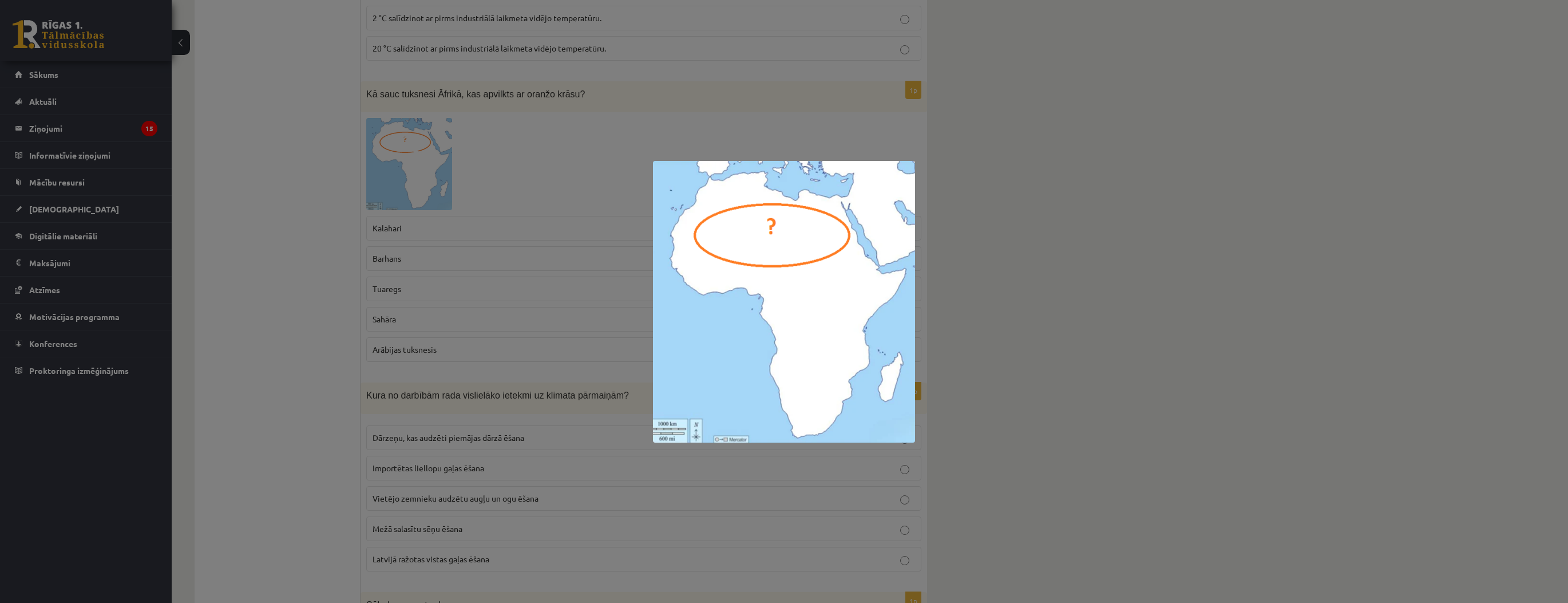
click at [325, 174] on div at bounding box center [784, 301] width 1568 height 603
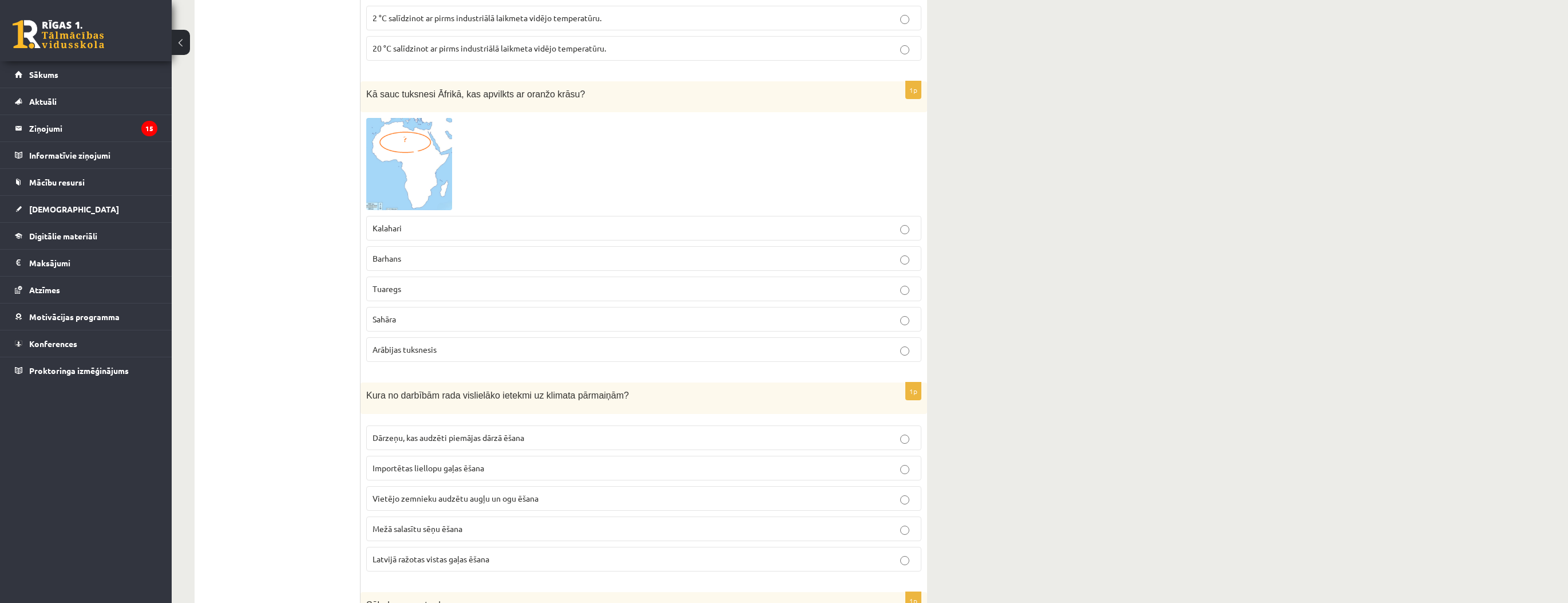
click at [422, 313] on p "Sahāra" at bounding box center [644, 319] width 543 height 12
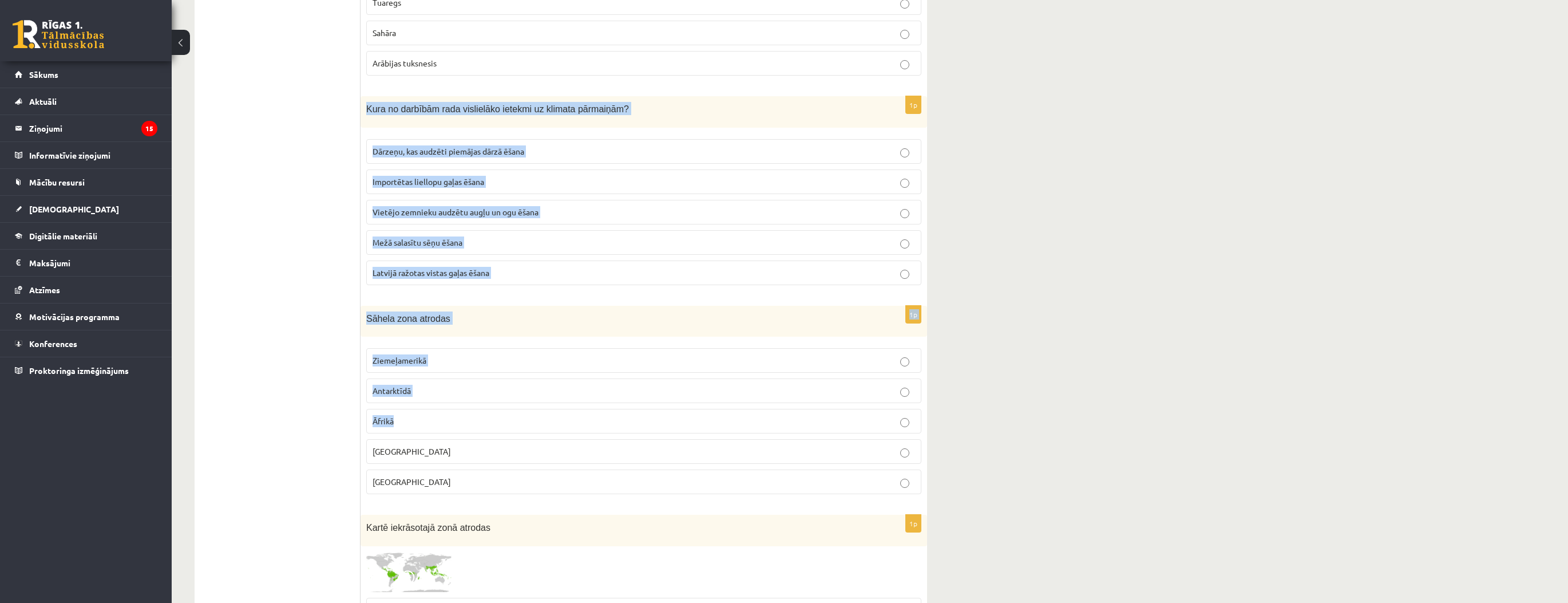
scroll to position [5280, 0]
drag, startPoint x: 361, startPoint y: 310, endPoint x: 506, endPoint y: 442, distance: 196.1
copy form "Kura no darbībām rada vislielāko ietekmi uz klimata pārmaiņām? Dārzeņu, kas aud…"
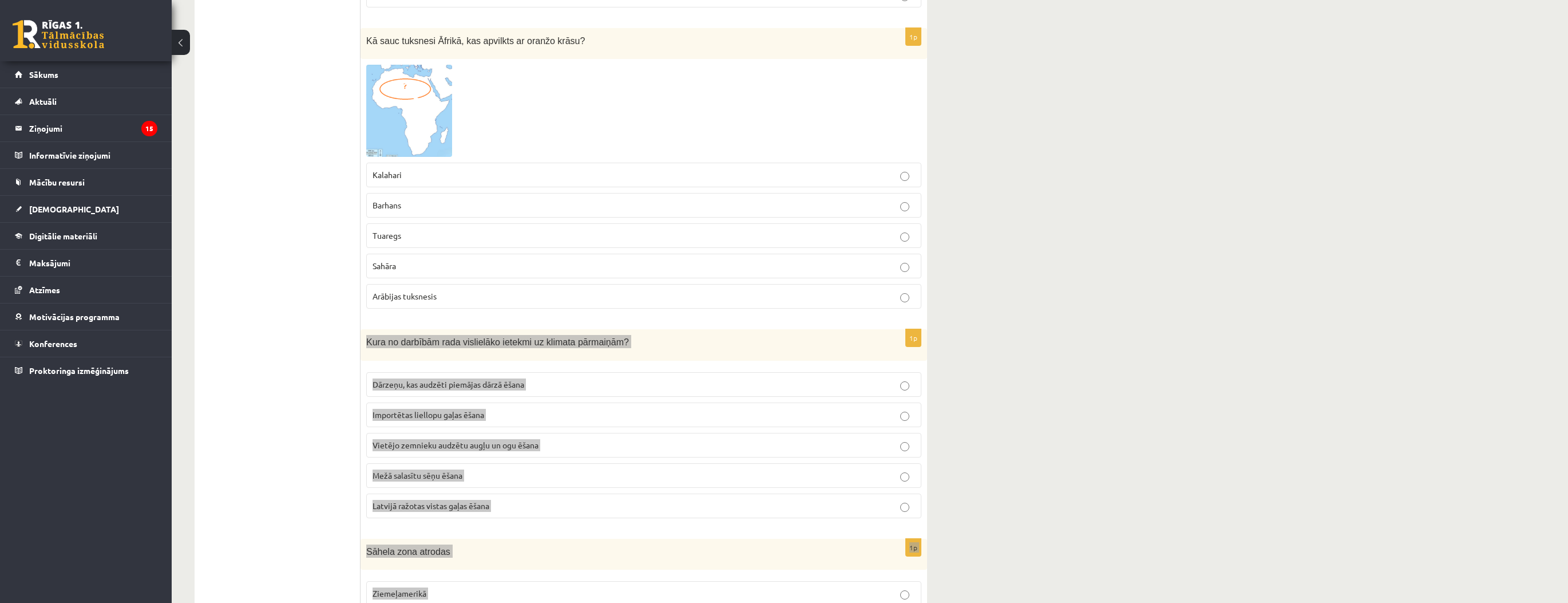
scroll to position [5050, 0]
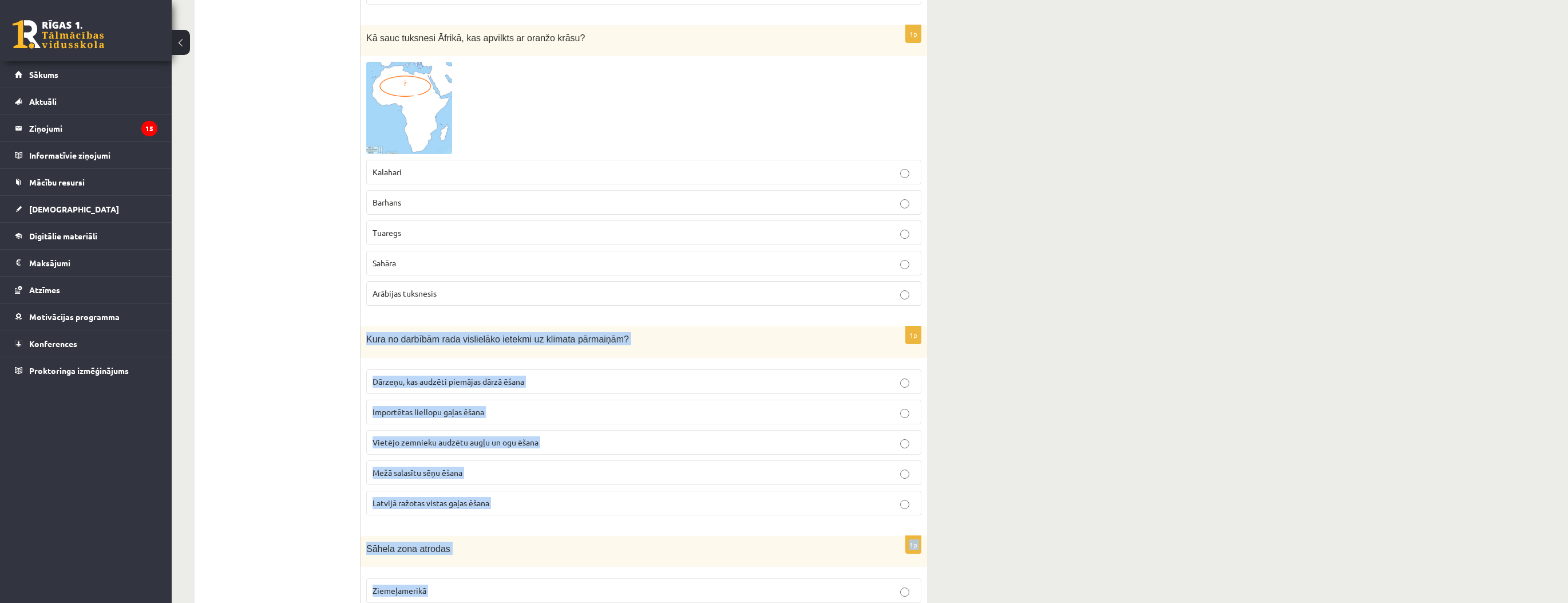
click at [416, 407] on span "Importētas liellopu gaļas ēšana" at bounding box center [428, 412] width 111 height 11
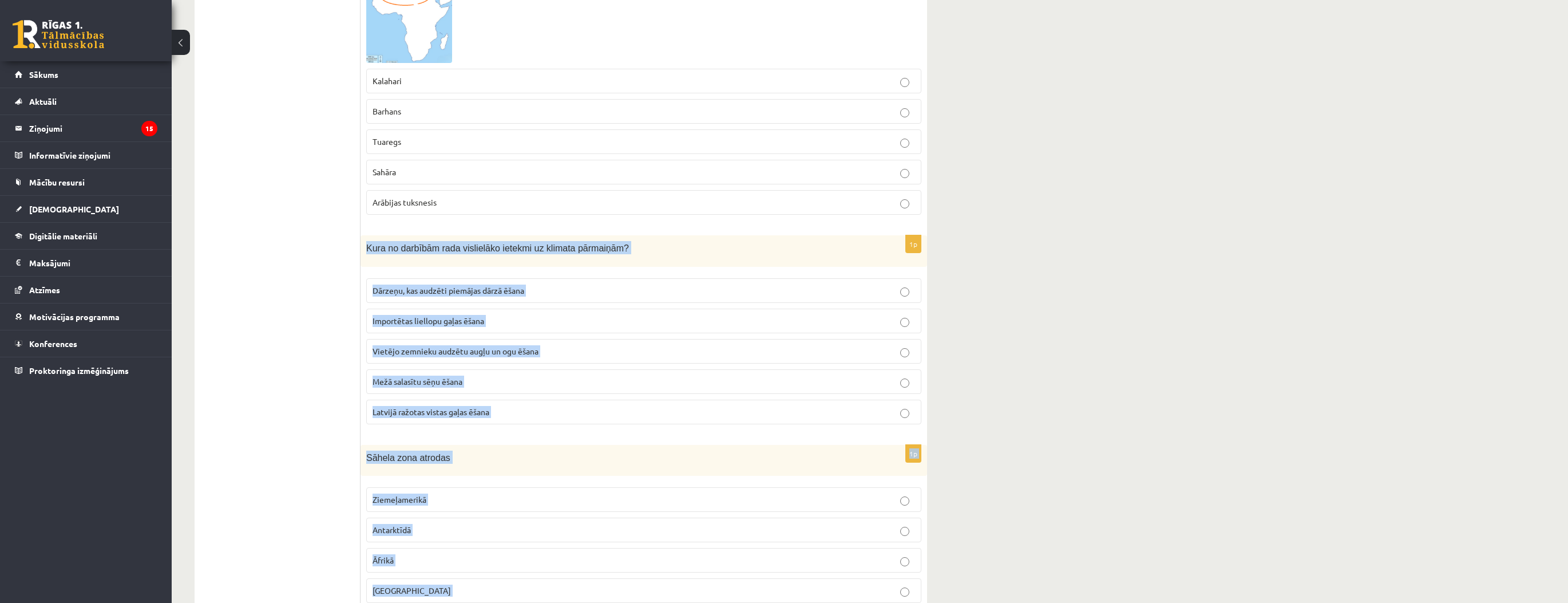
scroll to position [5142, 0]
click at [414, 554] on p "Āfrikā" at bounding box center [644, 559] width 543 height 12
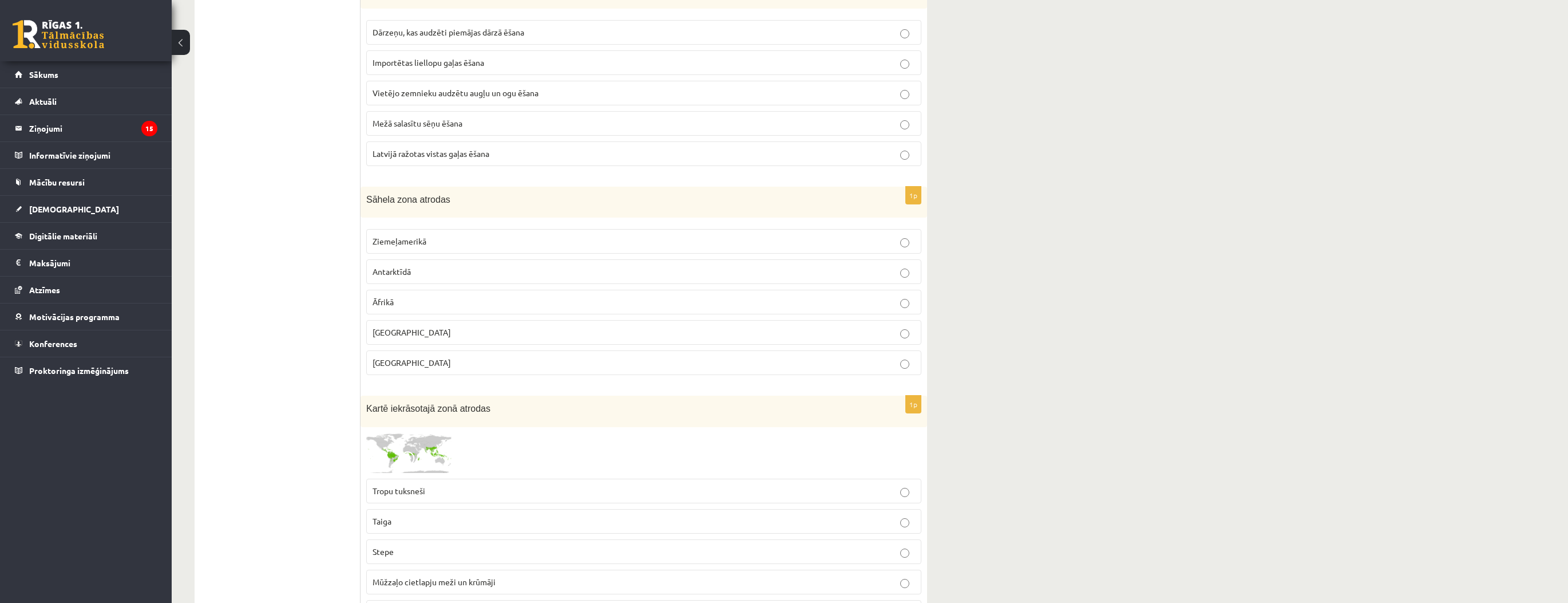
scroll to position [5417, 0]
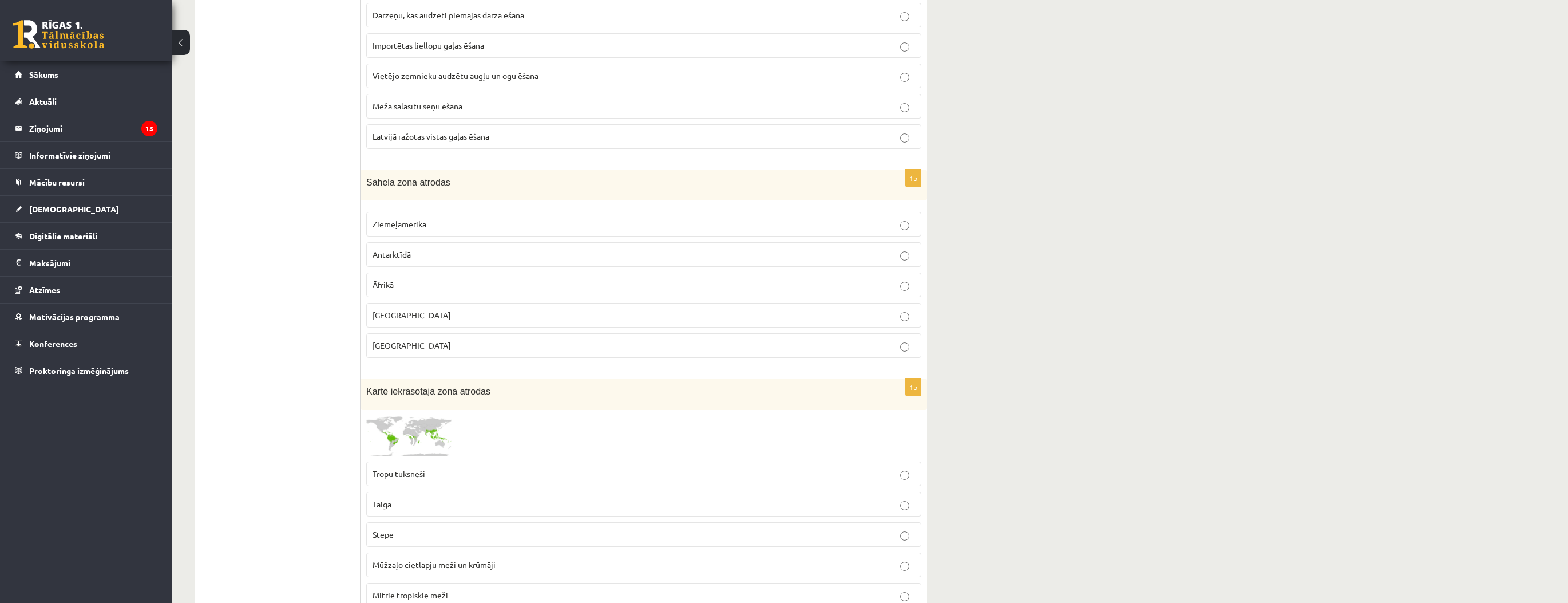
click at [408, 434] on span at bounding box center [409, 444] width 18 height 18
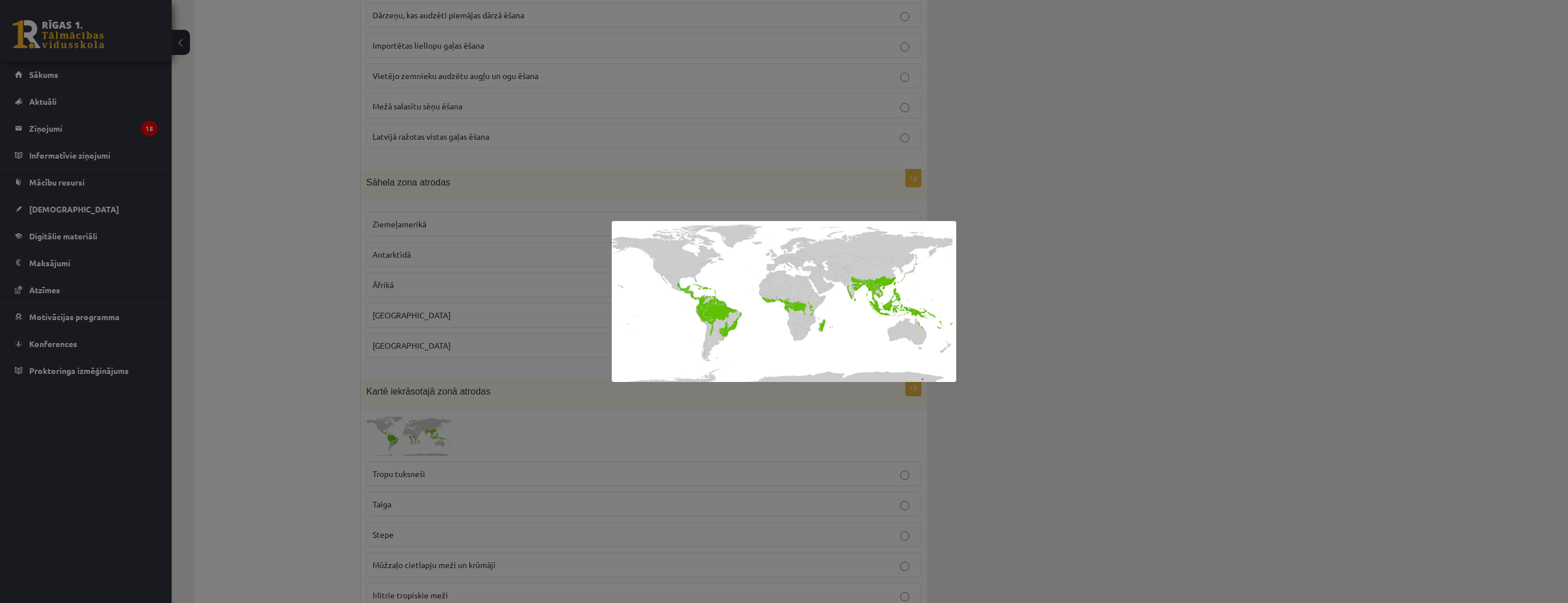
click at [314, 394] on div at bounding box center [784, 301] width 1568 height 603
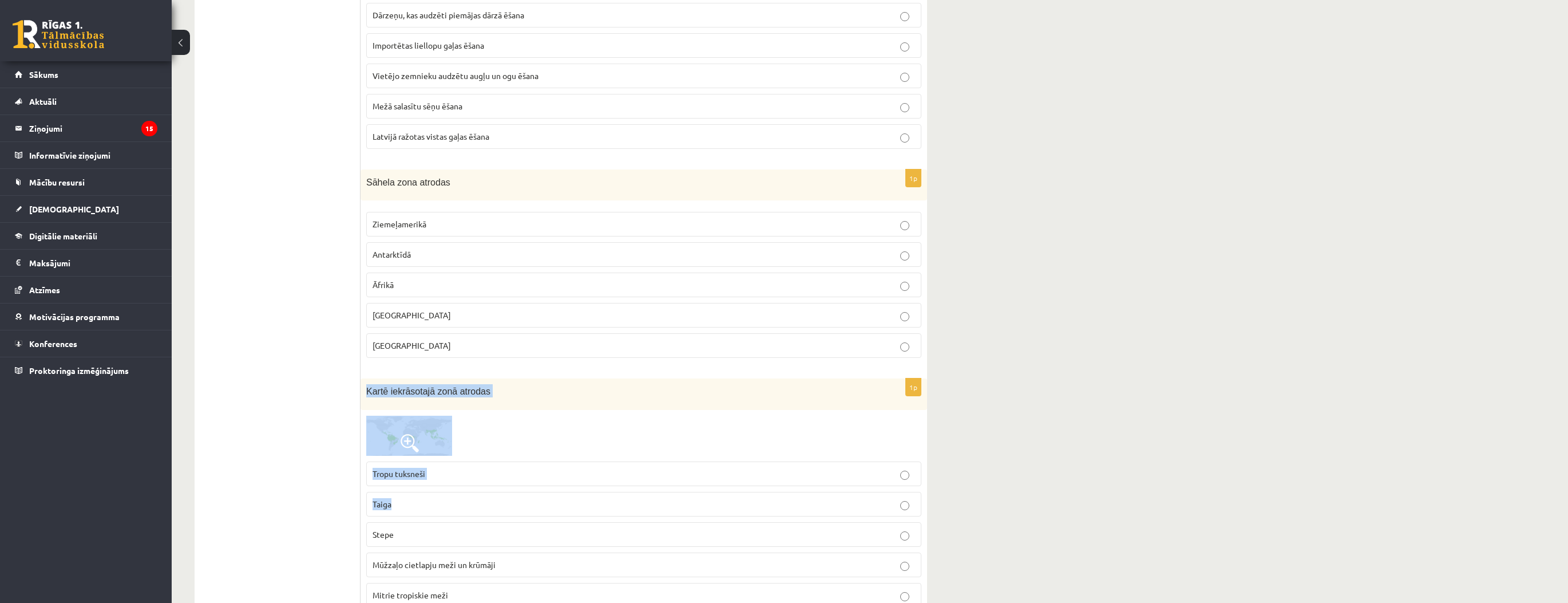
drag, startPoint x: 366, startPoint y: 348, endPoint x: 508, endPoint y: 453, distance: 176.6
click at [508, 456] on div "1p Kartē iekrāsotajā zonā atrodas Tropu tuksneši Taiga Stepe Mūžzaļo cietlapju …" at bounding box center [644, 528] width 567 height 299
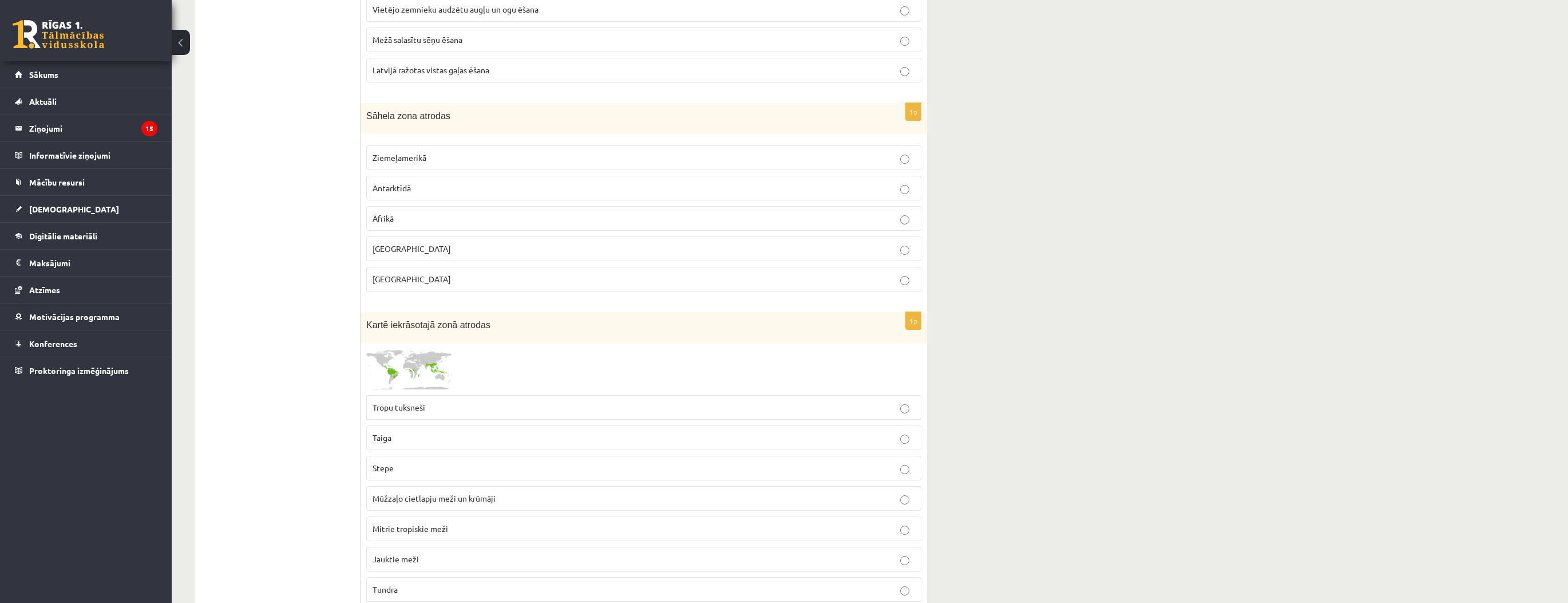
scroll to position [5509, 0]
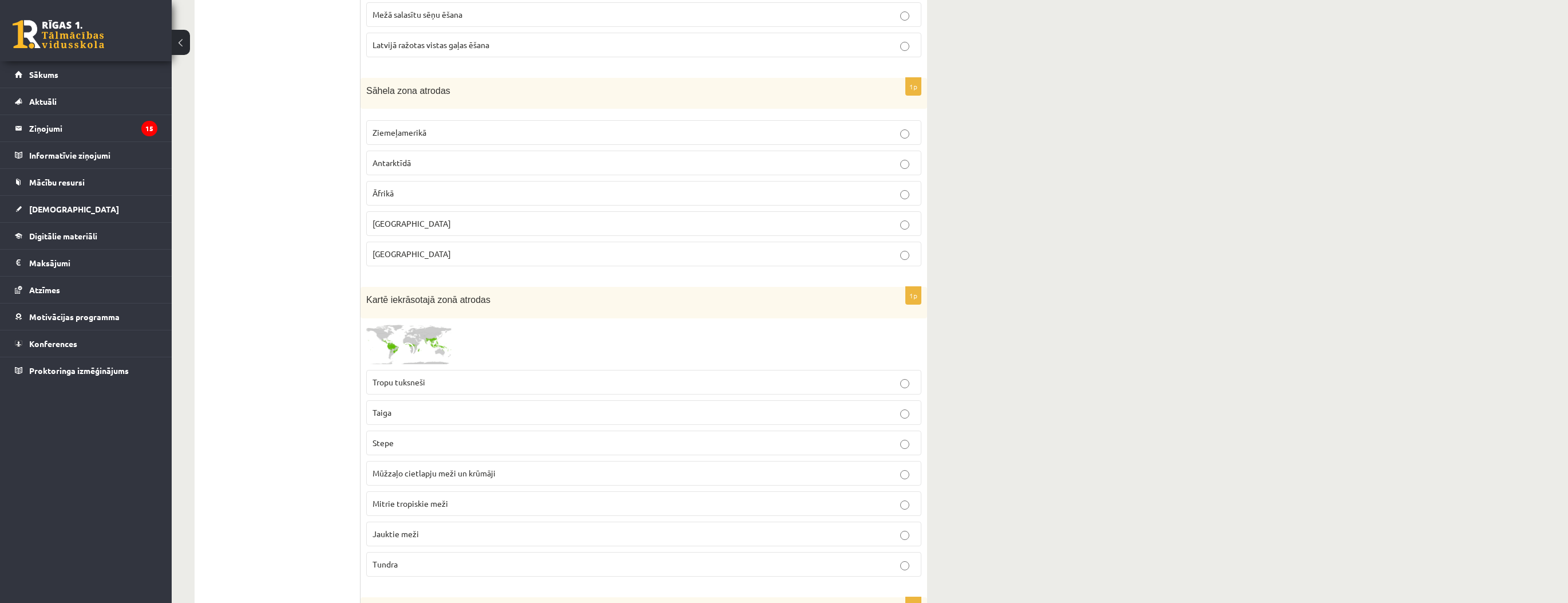
click at [486, 498] on p "Mitrie tropiskie meži" at bounding box center [644, 504] width 543 height 12
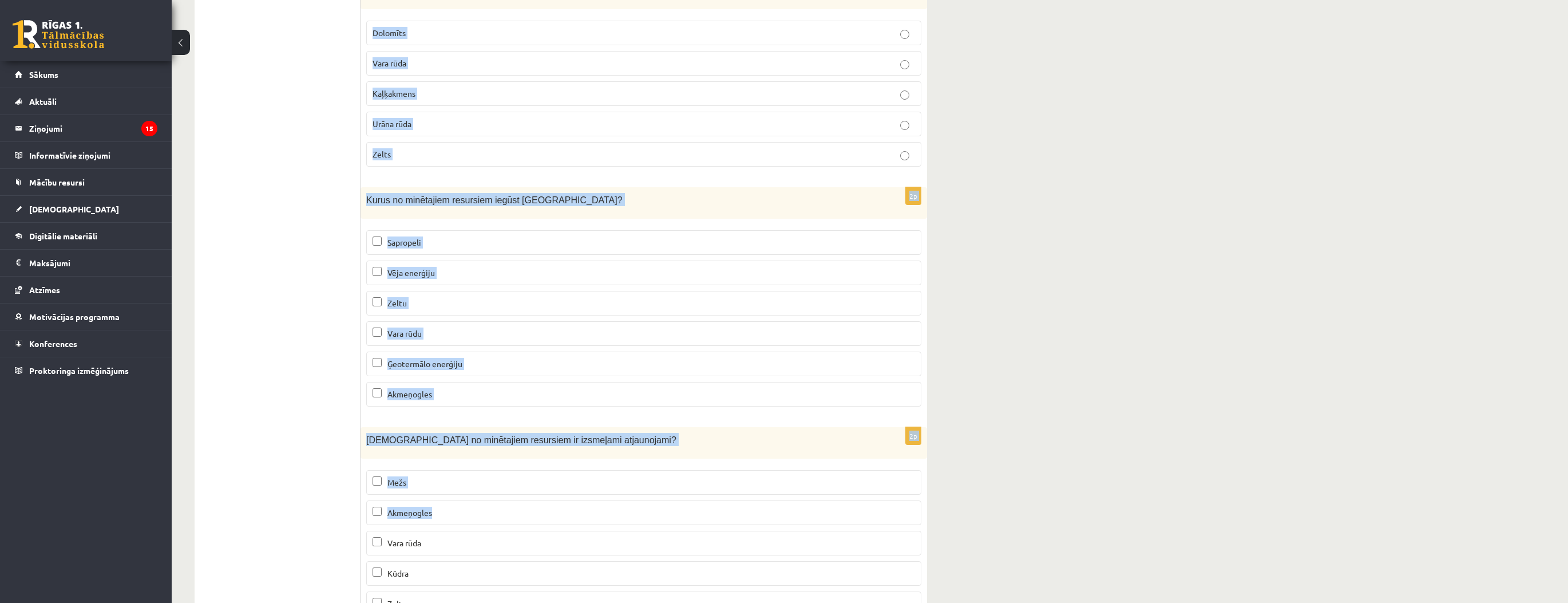
scroll to position [6792, 0]
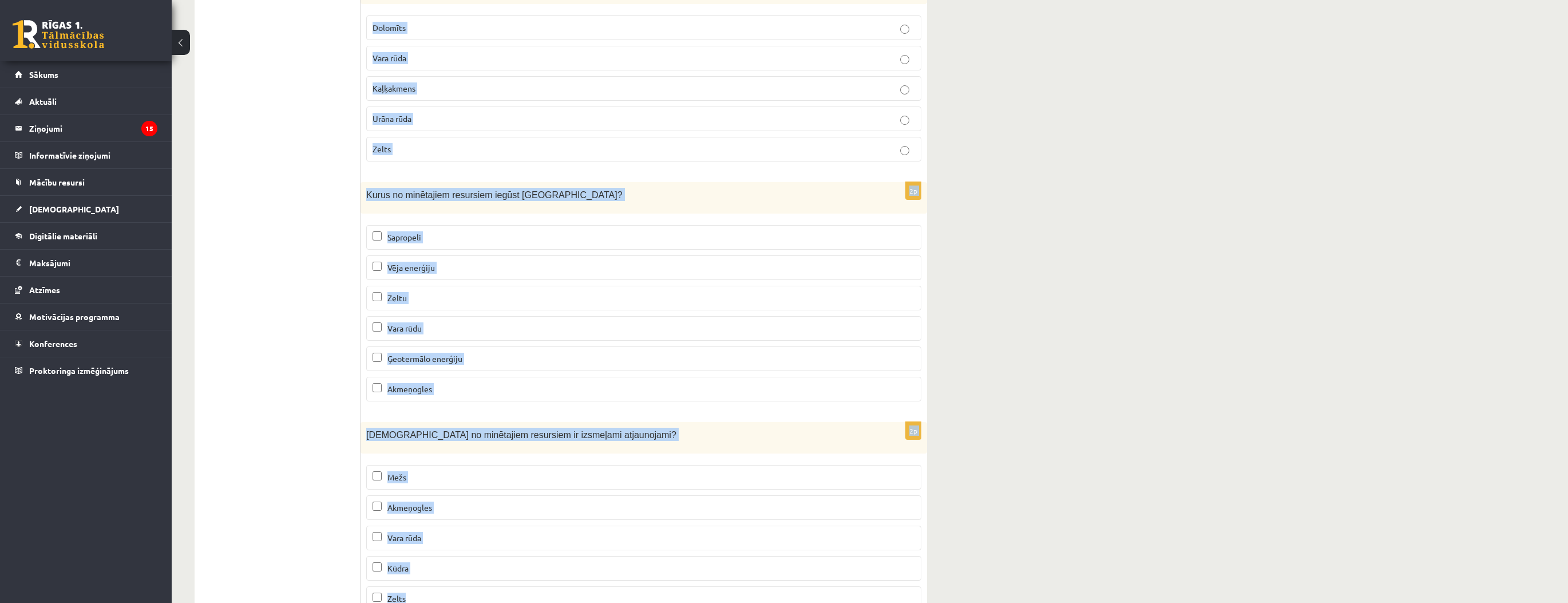
drag, startPoint x: 369, startPoint y: 336, endPoint x: 574, endPoint y: 555, distance: 300.0
copy form "Kurš no minētajiem ir tuksnesis Āzijā? Kalahari Sahāra Gobi Atakama Mohave 1p K…"
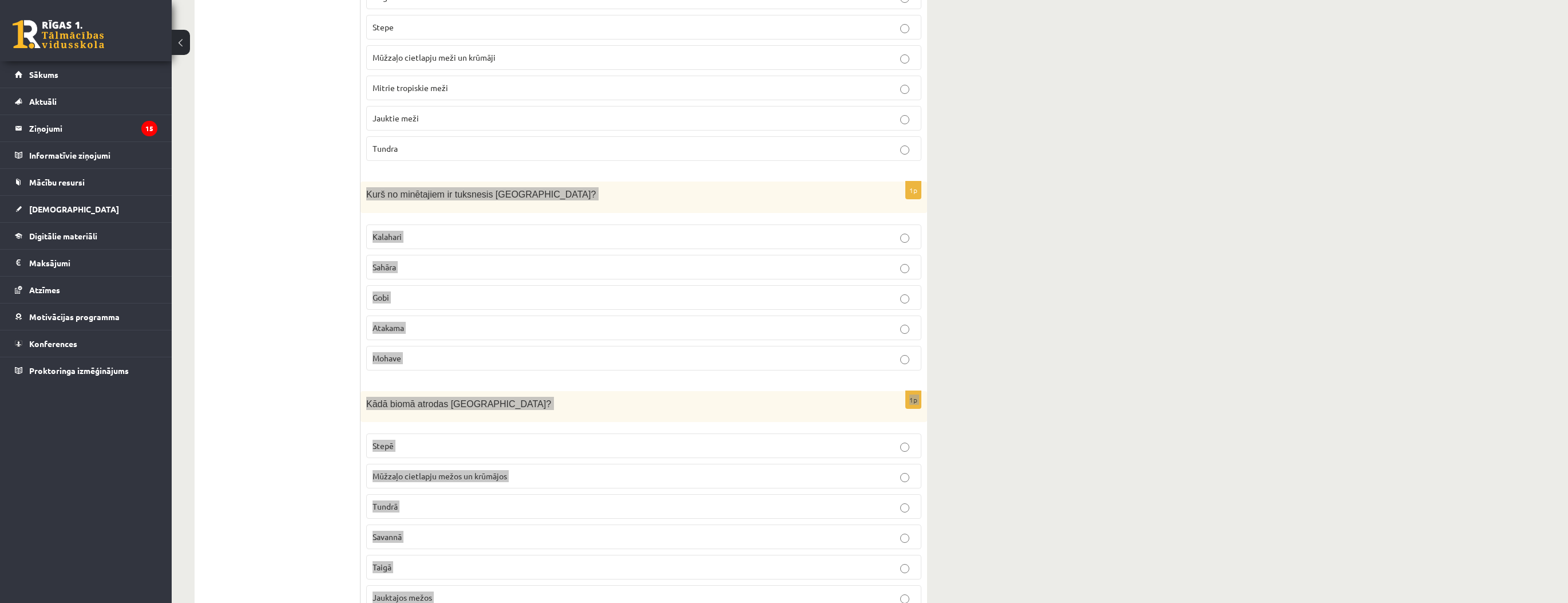
scroll to position [5921, 0]
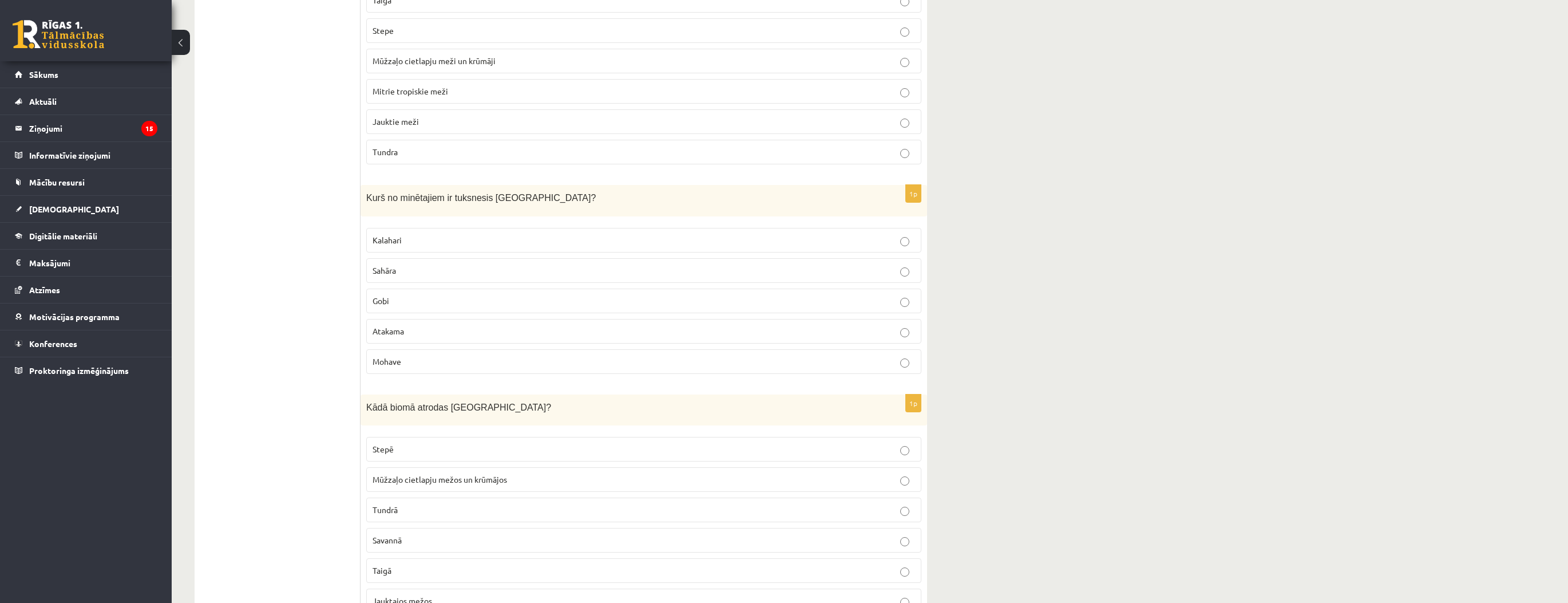
click at [396, 295] on p "Gobi" at bounding box center [644, 300] width 543 height 12
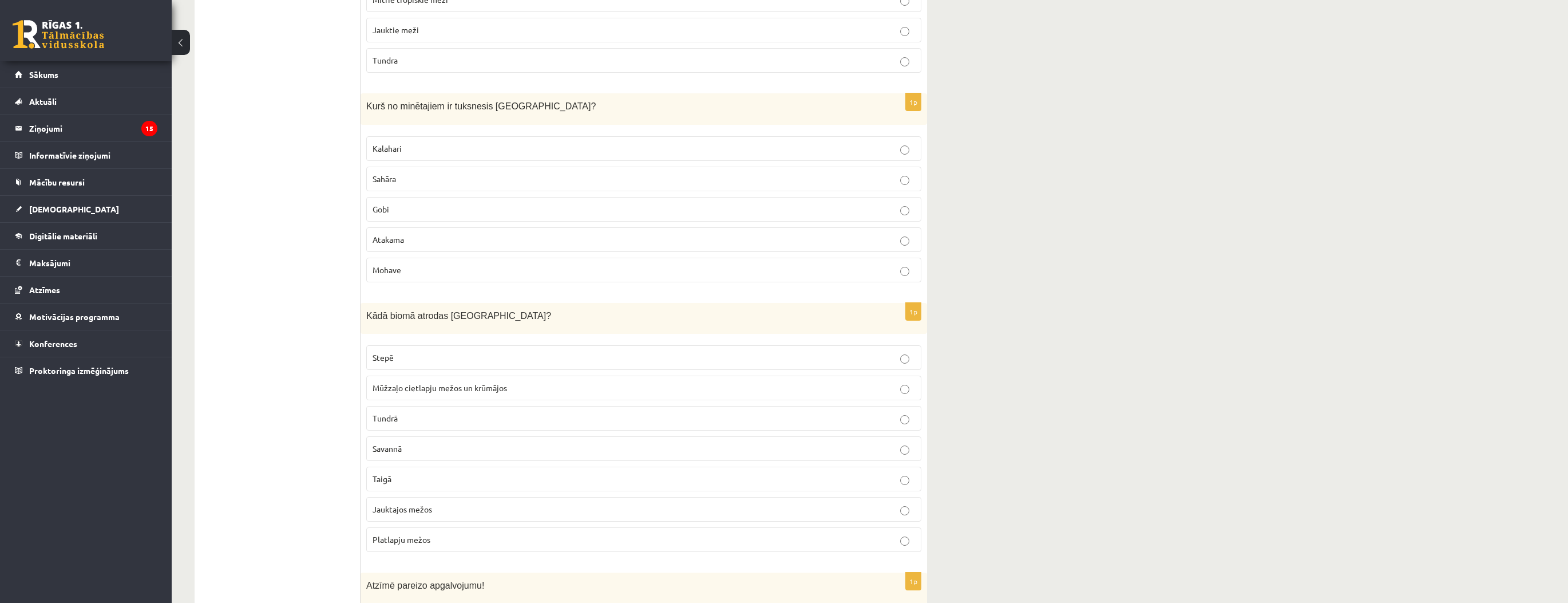
click at [437, 497] on label "Jauktajos mežos" at bounding box center [644, 509] width 555 height 25
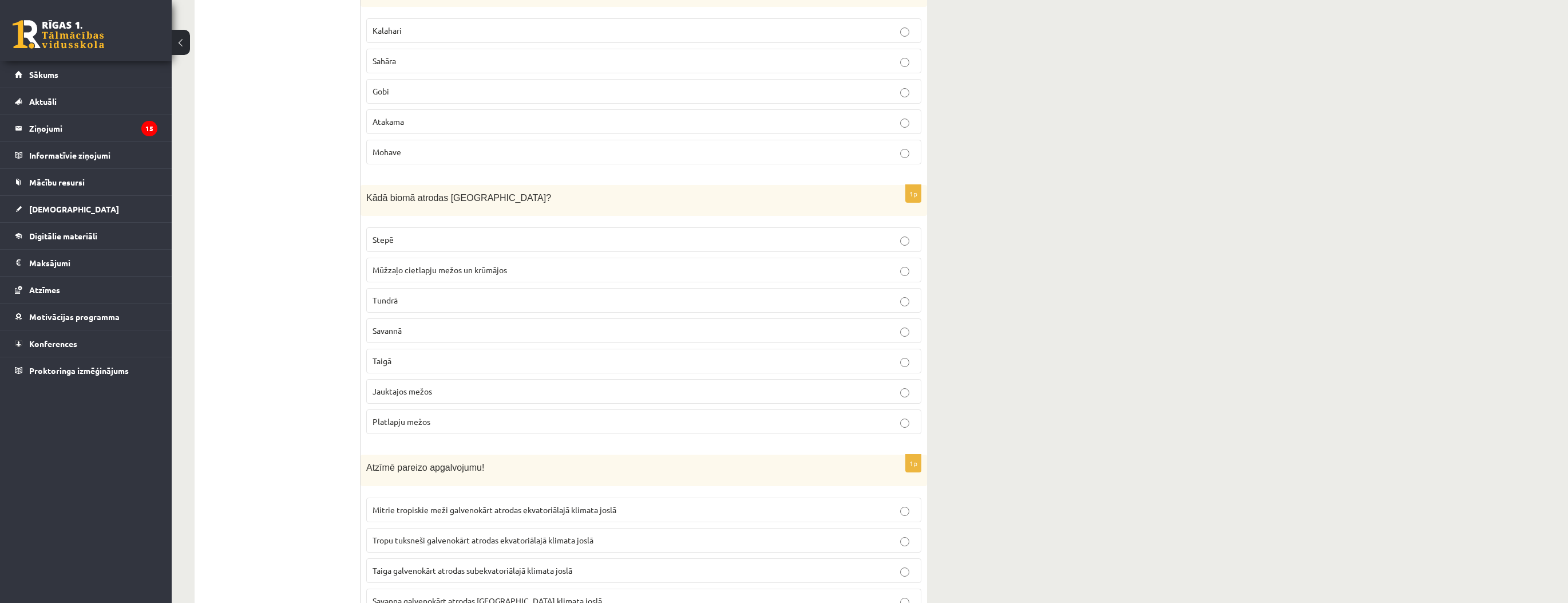
scroll to position [6242, 0]
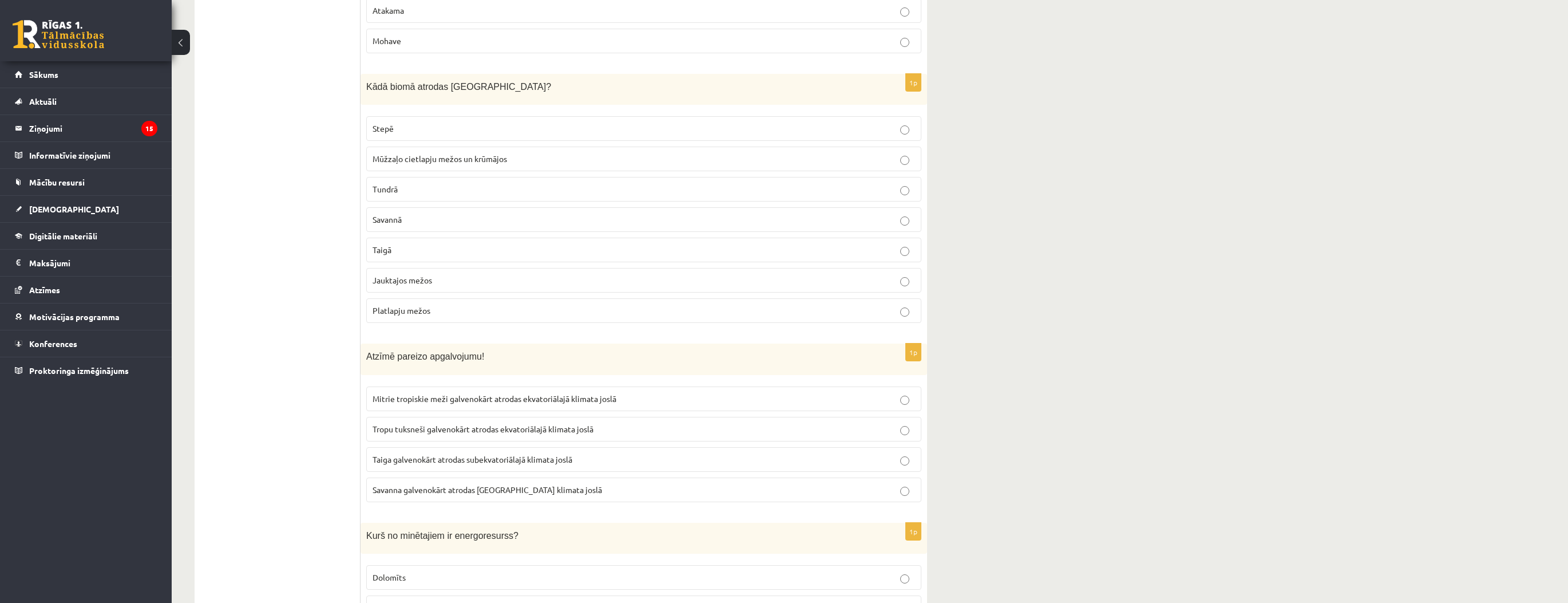
click at [412, 394] on span "Mitrie tropiskie meži galvenokārt atrodas ekvatoriālajā klimata joslā" at bounding box center [495, 398] width 244 height 11
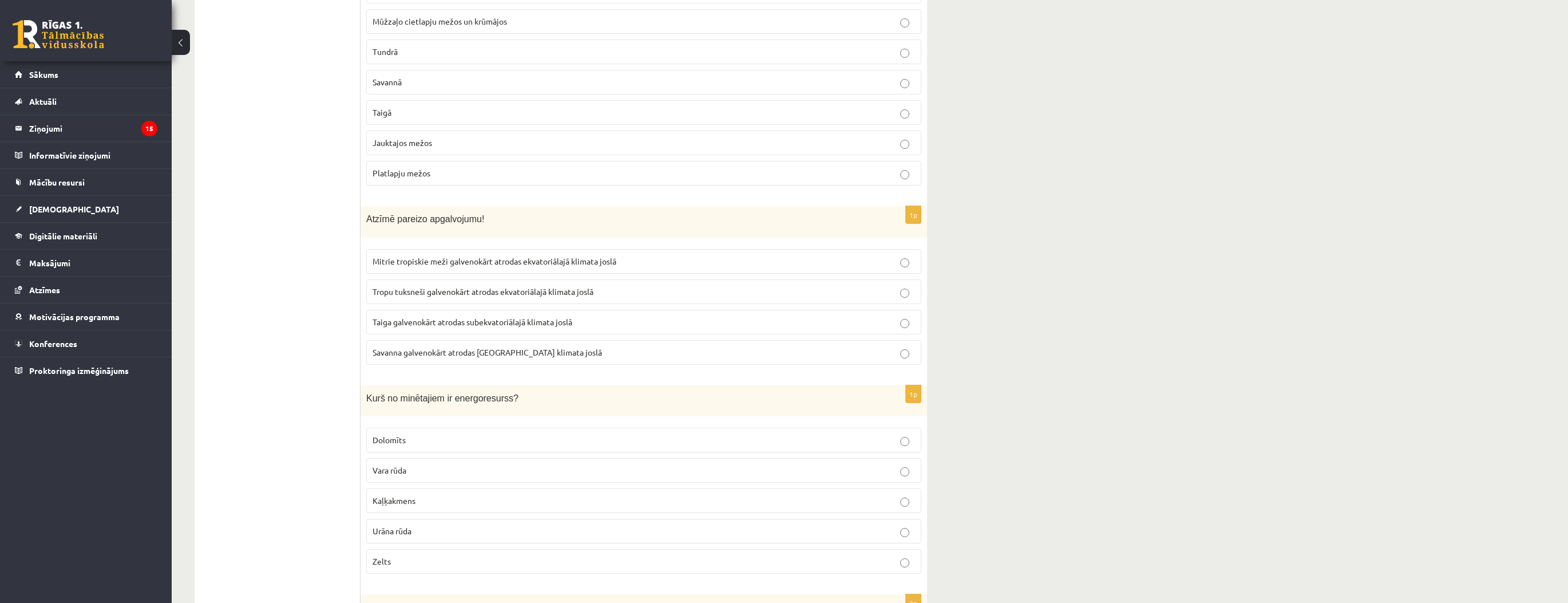
click at [424, 519] on label "Urāna rūda" at bounding box center [644, 531] width 555 height 25
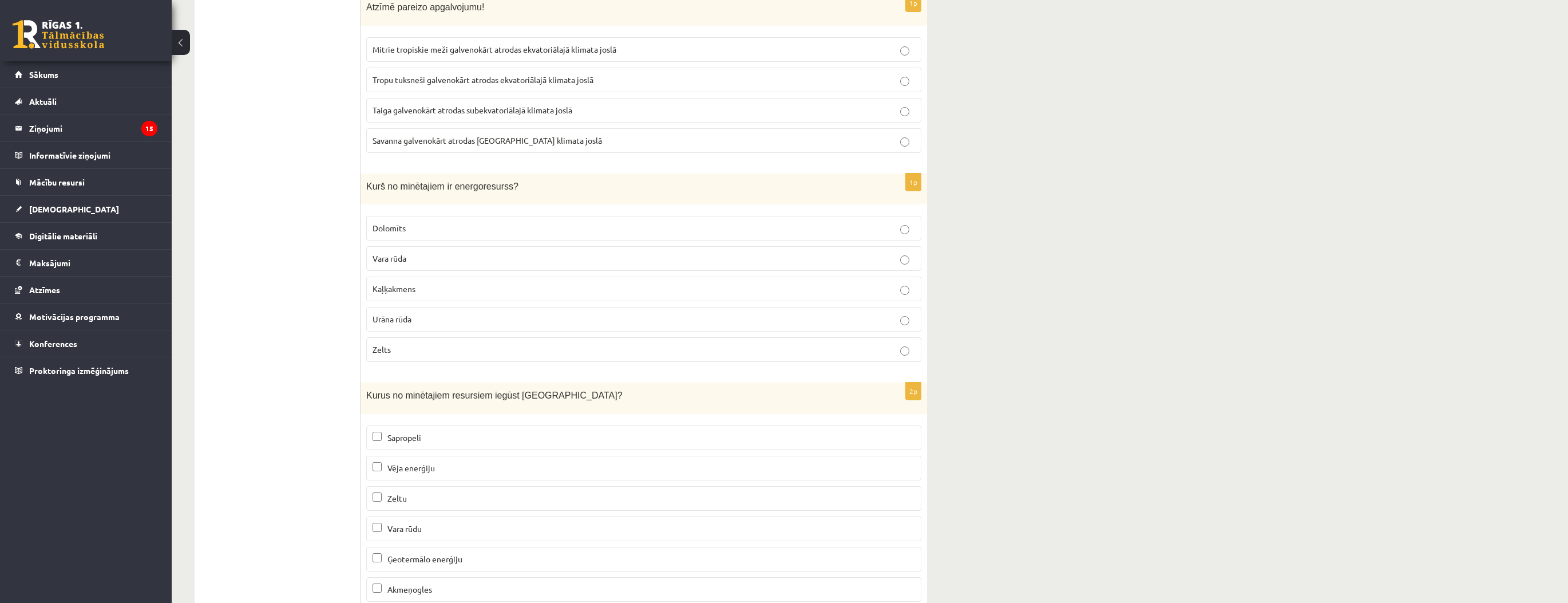
scroll to position [6608, 0]
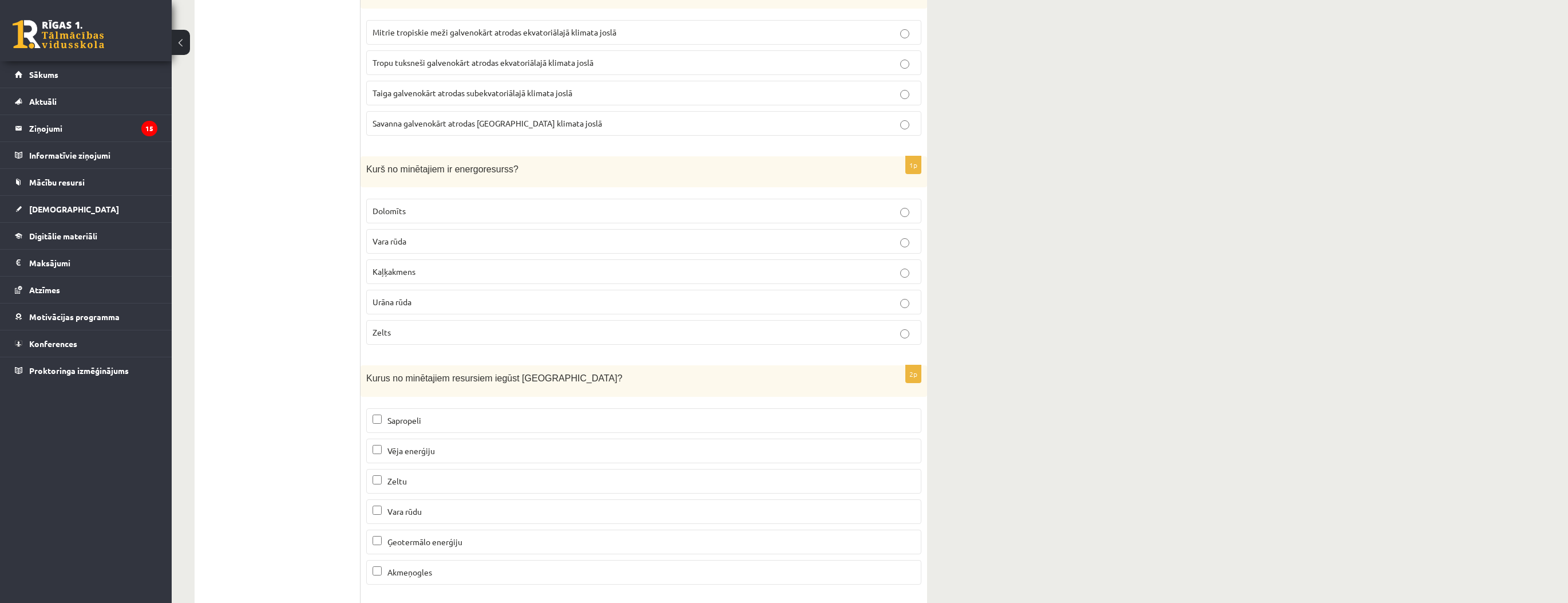
click at [419, 415] on span "Sapropeli" at bounding box center [405, 420] width 34 height 11
click at [421, 446] on span "Vēja enerģiju" at bounding box center [411, 451] width 47 height 11
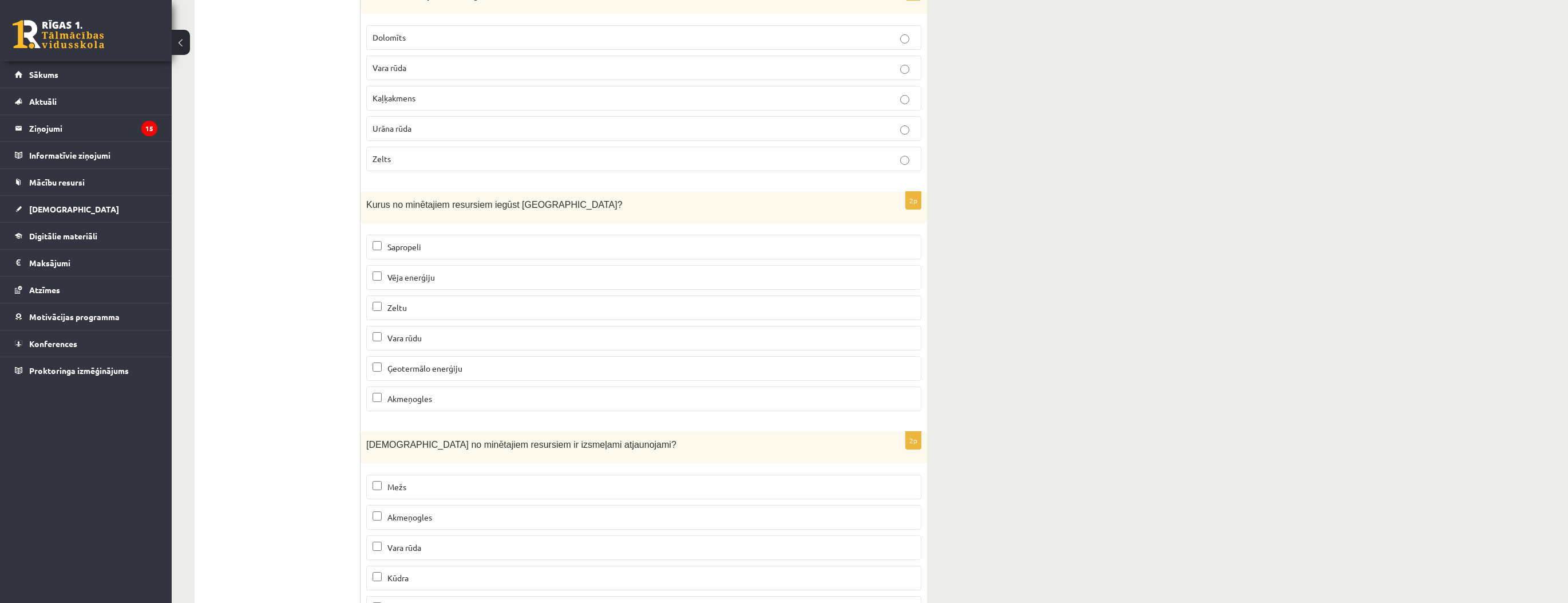
scroll to position [6792, 0]
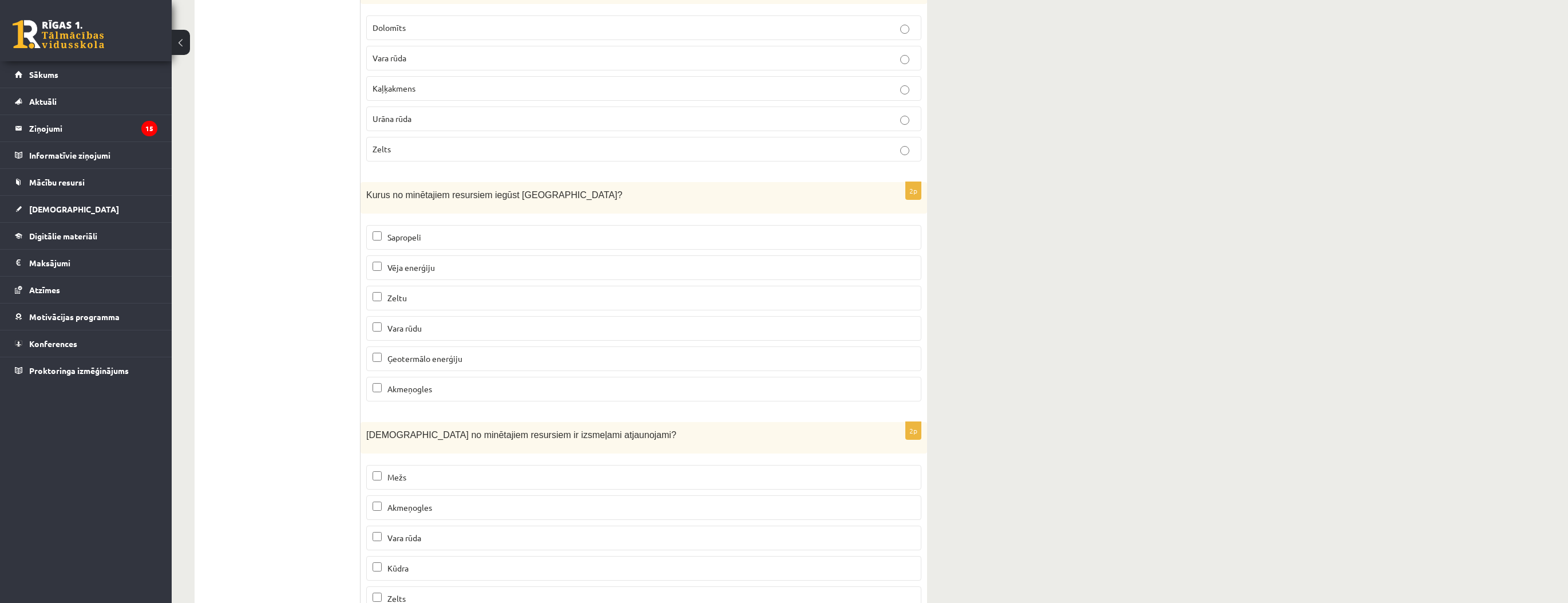
drag, startPoint x: 418, startPoint y: 432, endPoint x: 419, endPoint y: 437, distance: 5.1
click at [418, 471] on p "Mežs" at bounding box center [644, 477] width 543 height 12
drag, startPoint x: 429, startPoint y: 504, endPoint x: 433, endPoint y: 517, distance: 13.6
click at [430, 511] on fieldset "Mežs Akmeņogles Vara rūda Kūdra Zelts" at bounding box center [644, 537] width 555 height 155
click at [433, 562] on p "Kūdra" at bounding box center [644, 568] width 543 height 12
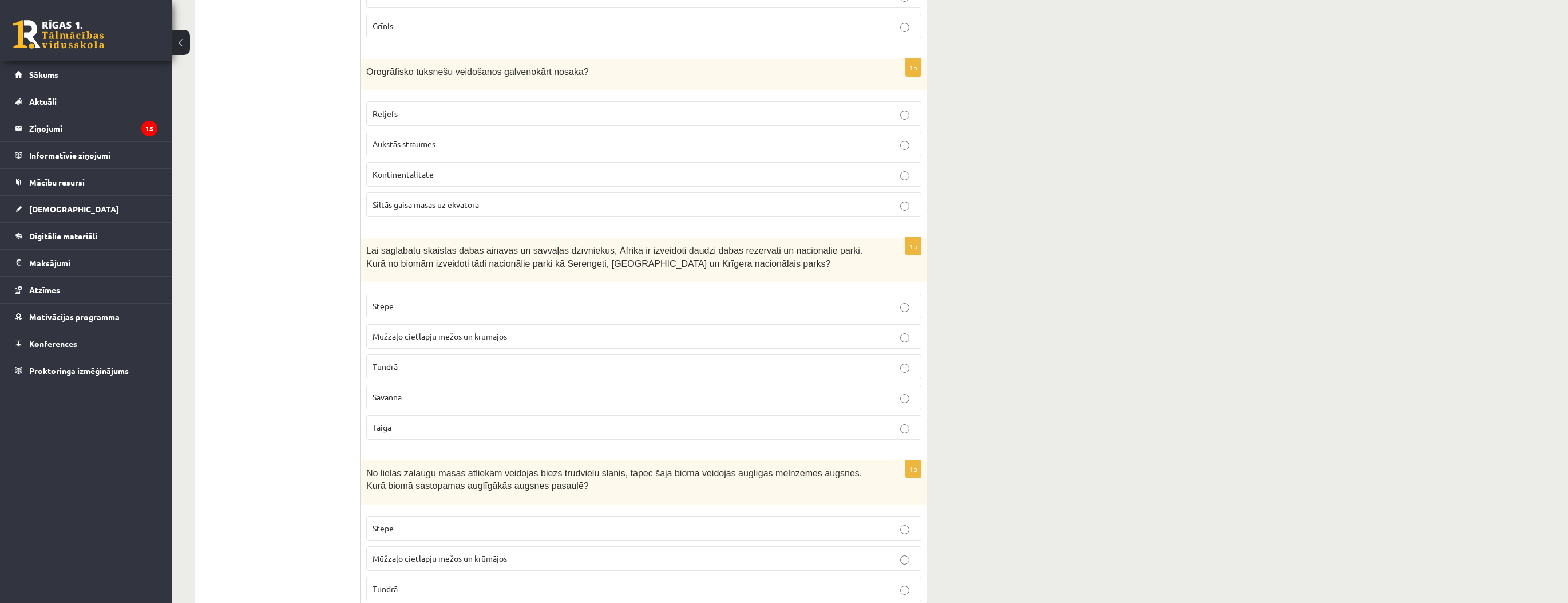
scroll to position [0, 0]
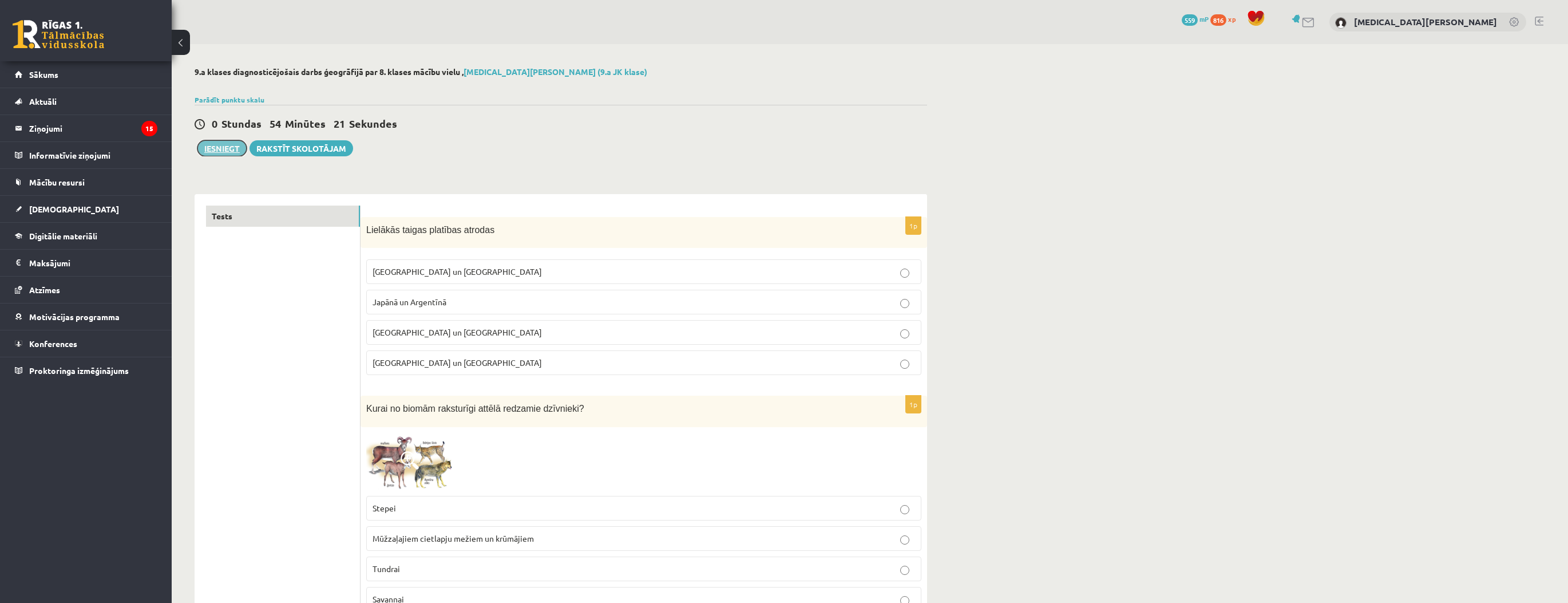
click at [219, 147] on button "Iesniegt" at bounding box center [222, 148] width 49 height 16
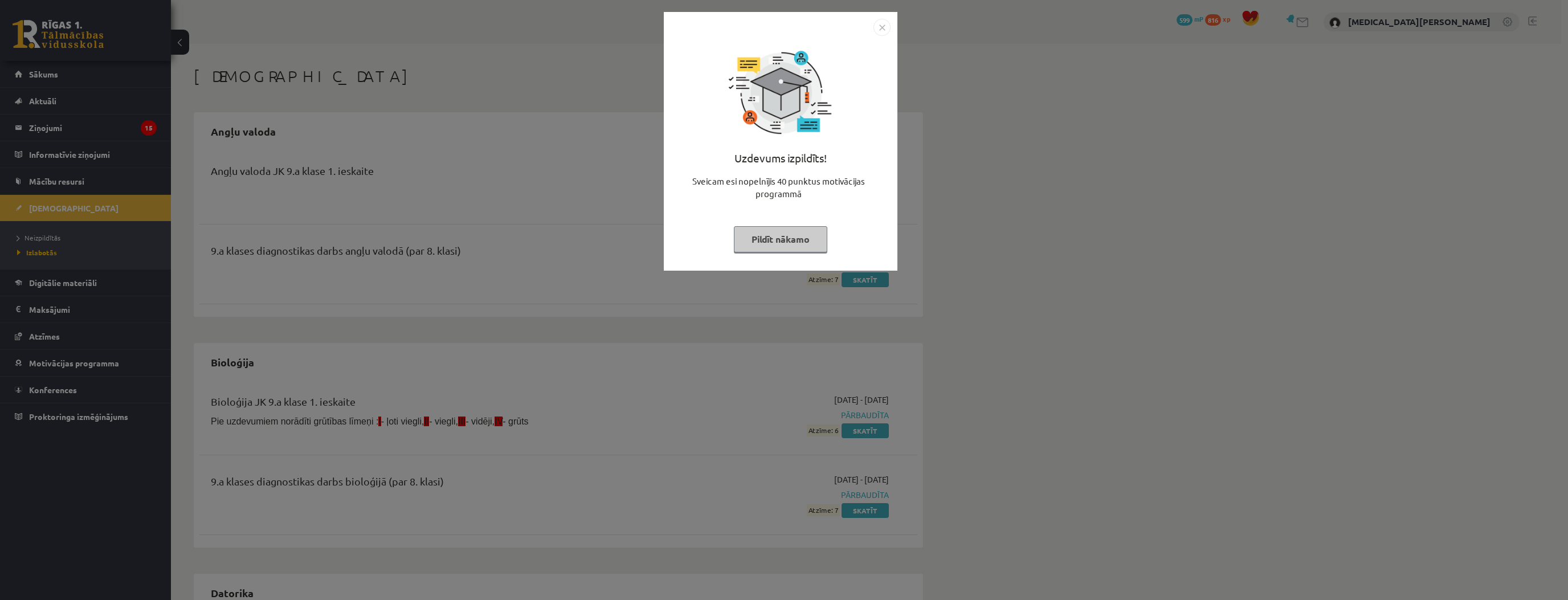
click at [772, 239] on button "Pildīt nākamo" at bounding box center [780, 239] width 93 height 26
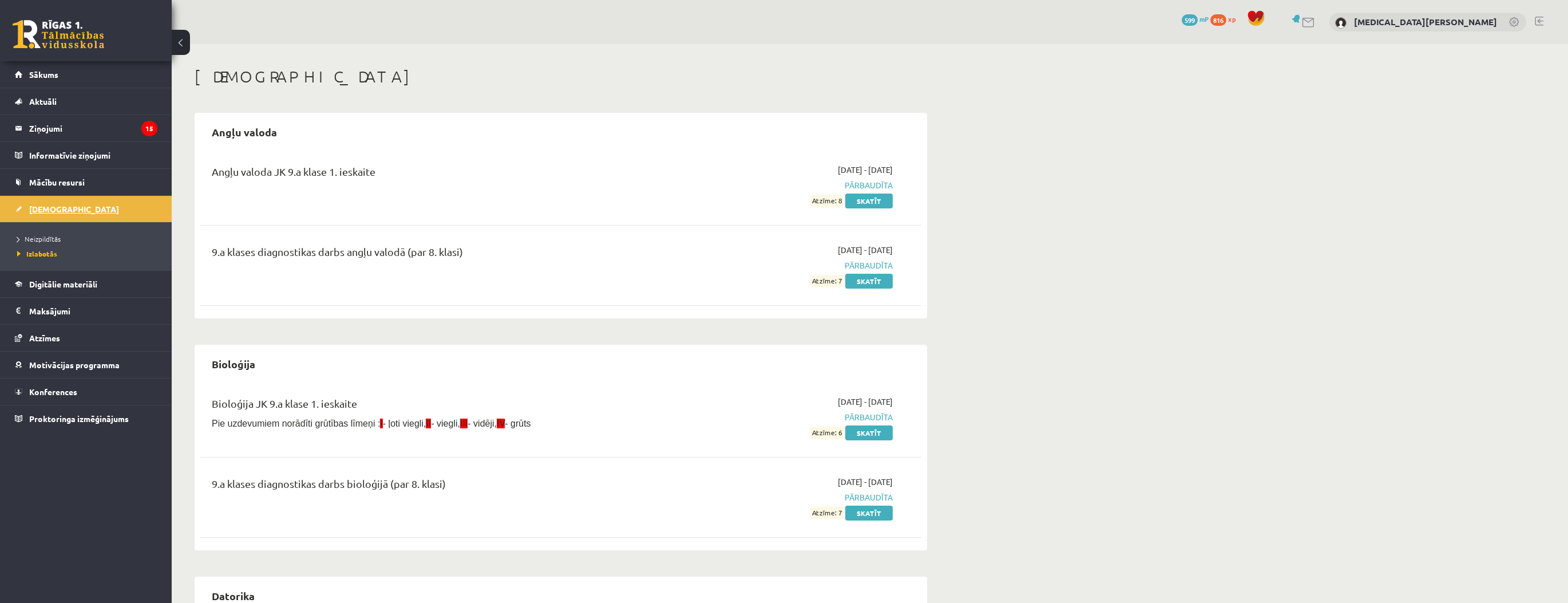
click at [104, 200] on link "[DEMOGRAPHIC_DATA]" at bounding box center [86, 209] width 142 height 26
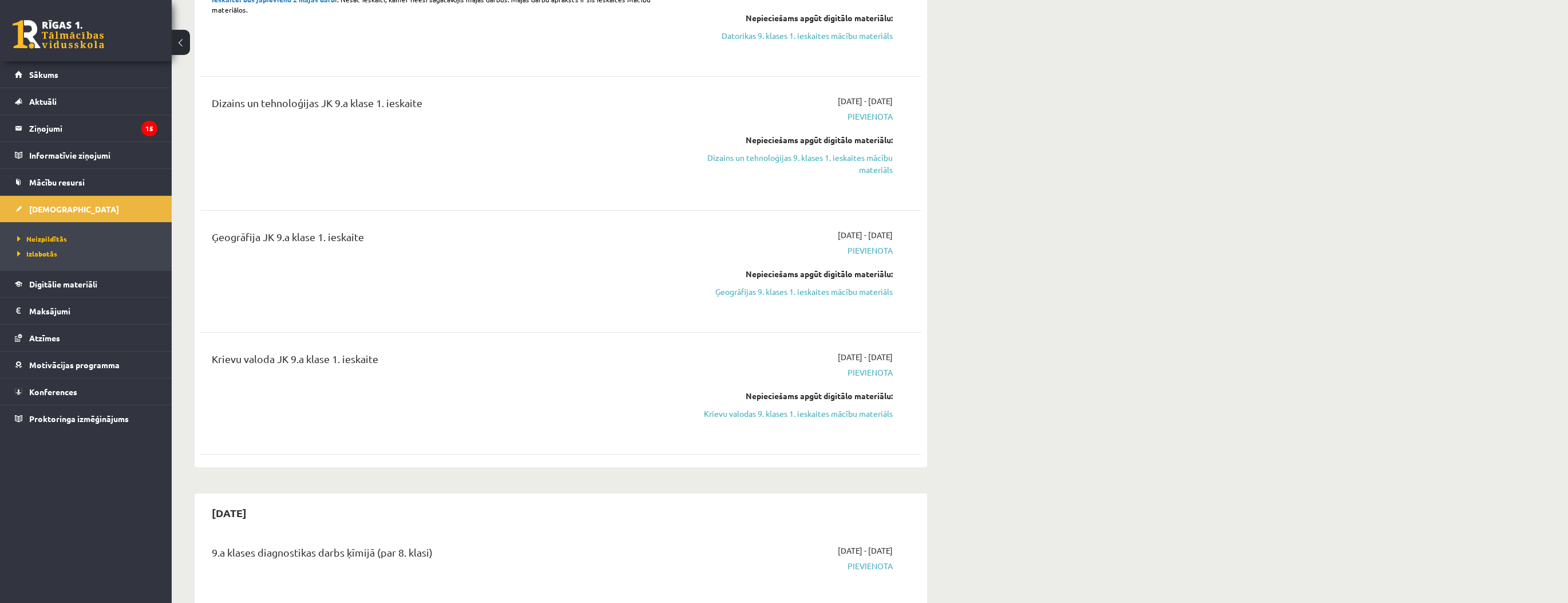
scroll to position [504, 0]
